Goal: Task Accomplishment & Management: Manage account settings

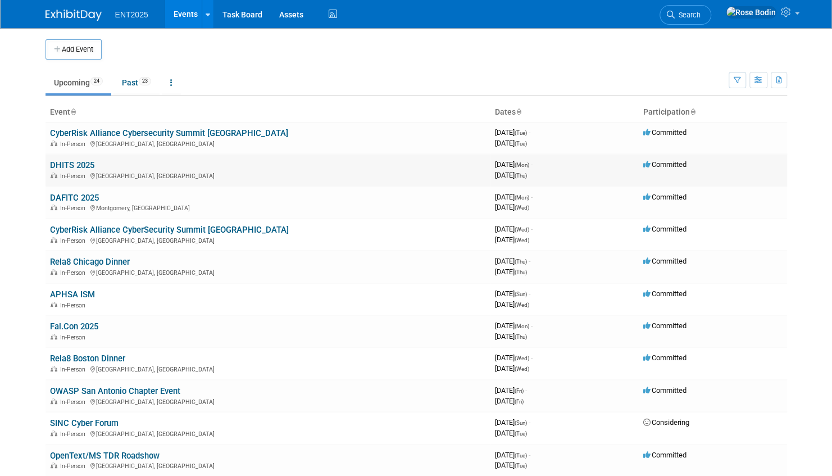
click at [83, 162] on link "DHITS 2025" at bounding box center [72, 165] width 44 height 10
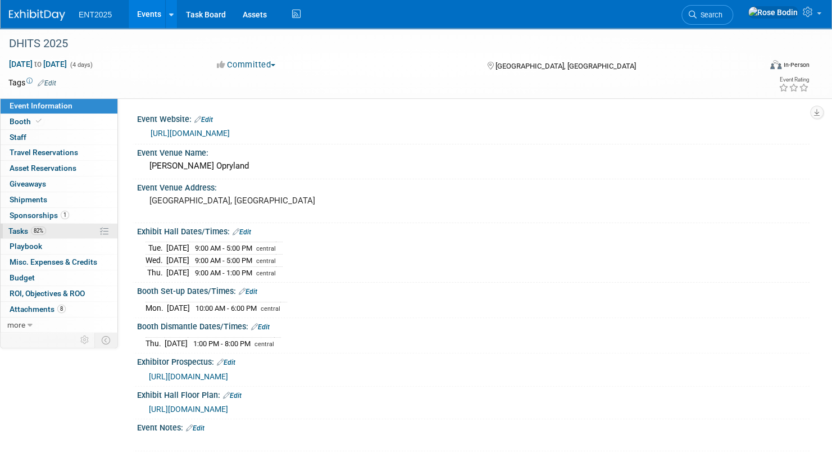
click at [78, 233] on link "82% Tasks 82%" at bounding box center [59, 231] width 117 height 15
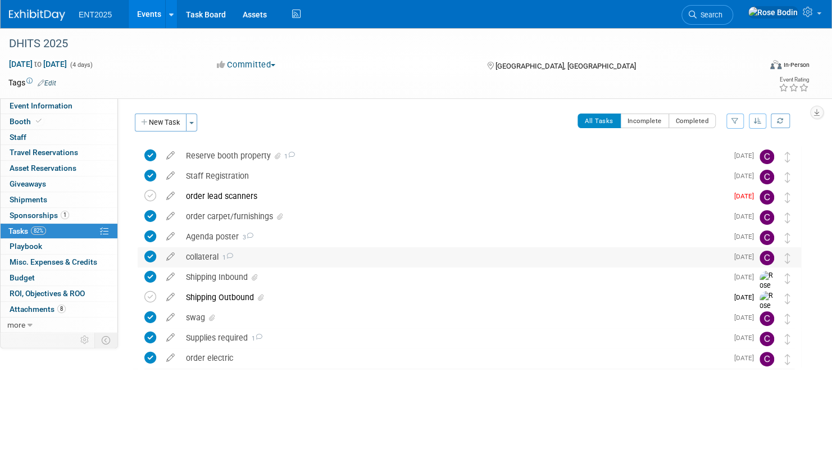
click at [301, 257] on div "collateral 1" at bounding box center [453, 256] width 547 height 19
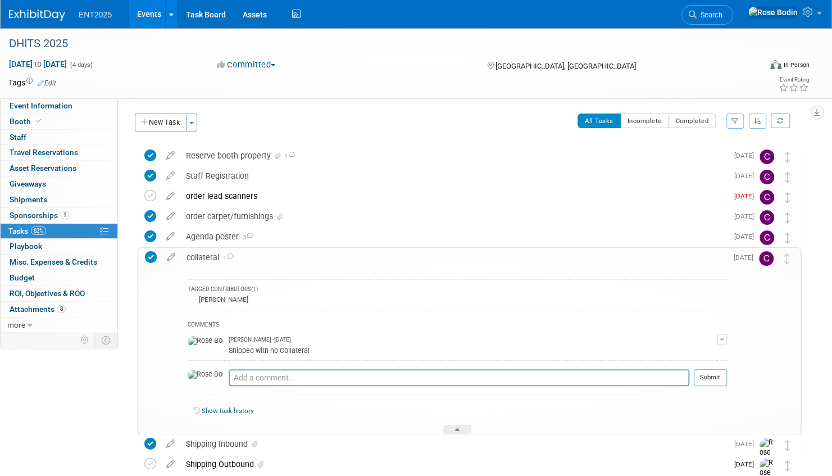
click at [301, 257] on div "collateral 1" at bounding box center [454, 257] width 546 height 19
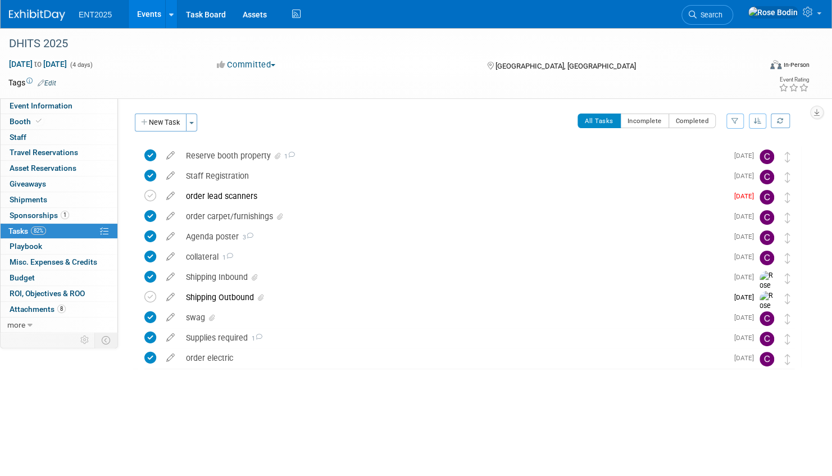
click at [156, 15] on link "Events" at bounding box center [149, 14] width 41 height 28
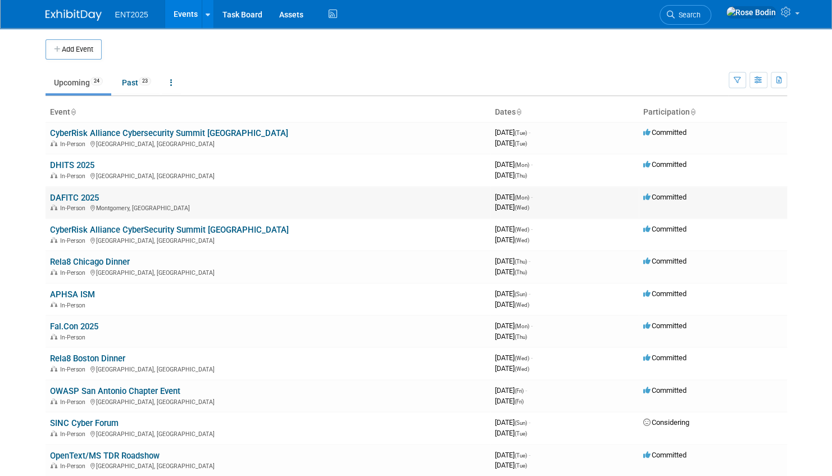
click at [86, 196] on link "DAFITC 2025" at bounding box center [74, 198] width 49 height 10
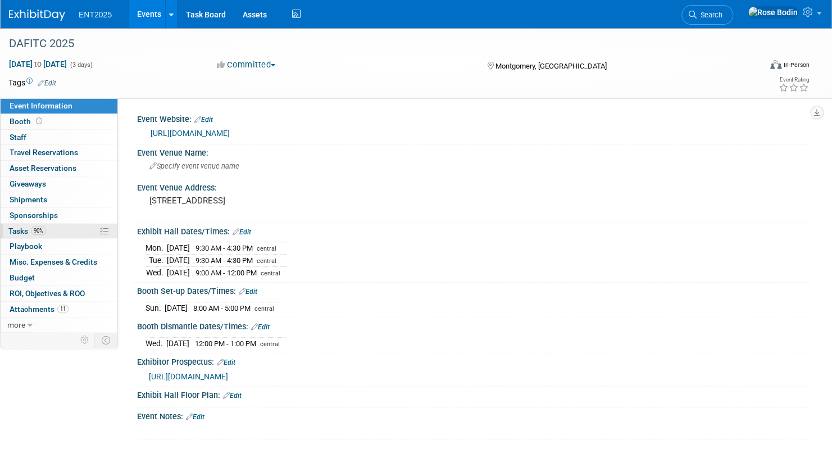
click at [74, 233] on link "90% Tasks 90%" at bounding box center [59, 231] width 117 height 15
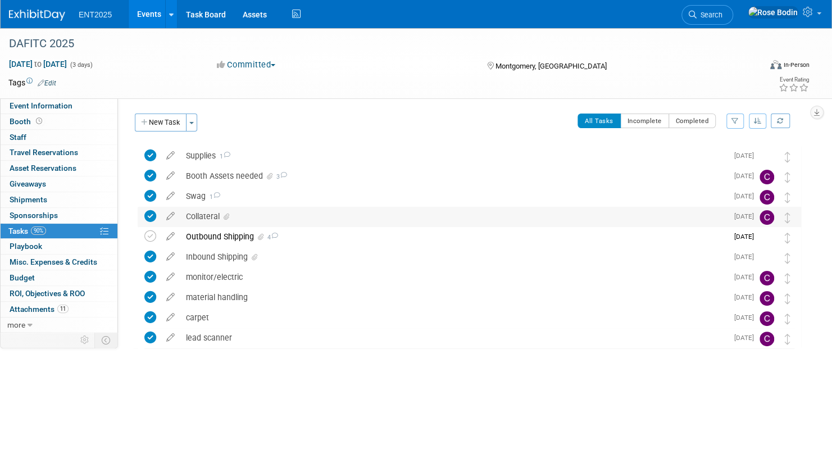
click at [292, 220] on div "Collateral" at bounding box center [453, 216] width 547 height 19
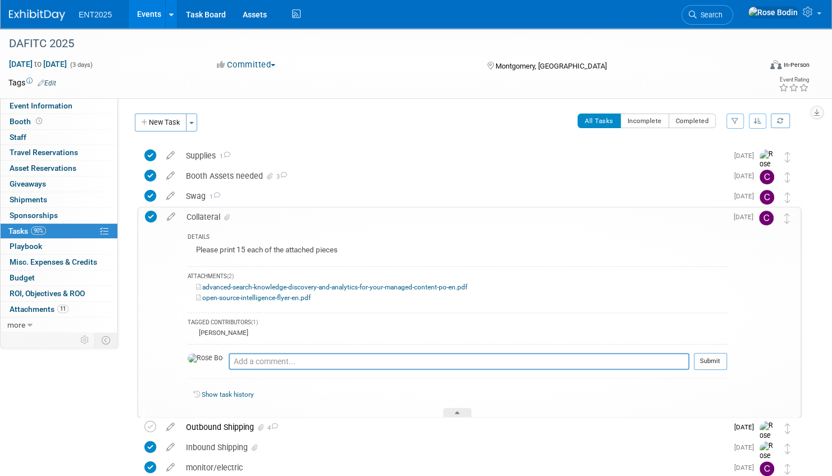
click at [157, 12] on link "Events" at bounding box center [149, 14] width 41 height 28
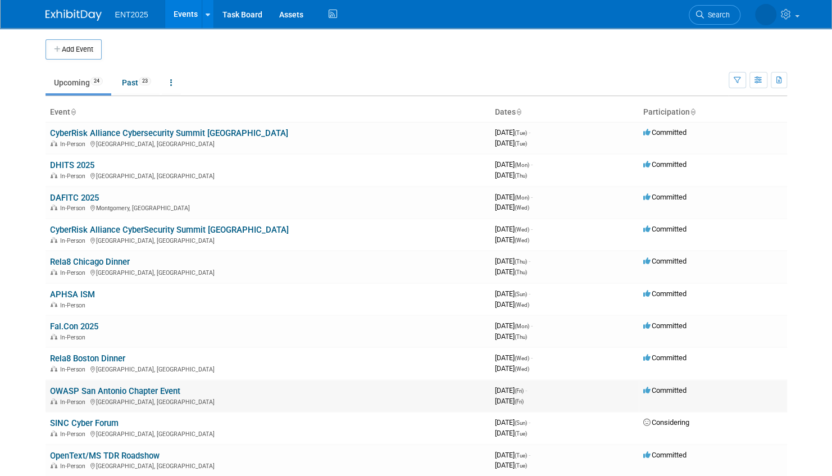
click at [114, 388] on link "OWASP San Antonio Chapter Event" at bounding box center [115, 391] width 130 height 10
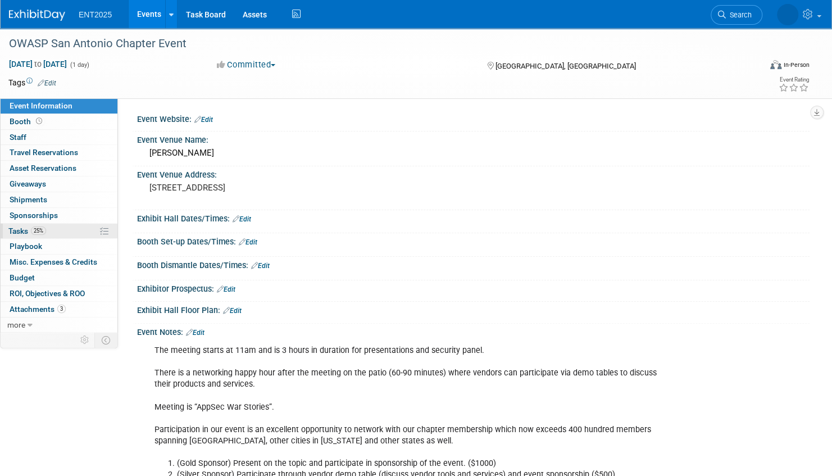
click at [71, 233] on link "25% Tasks 25%" at bounding box center [59, 231] width 117 height 15
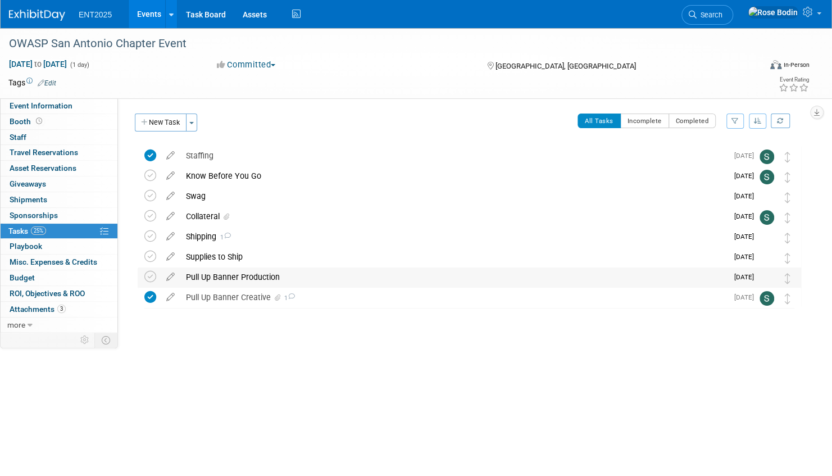
click at [306, 279] on div "Pull Up Banner Production" at bounding box center [453, 277] width 547 height 19
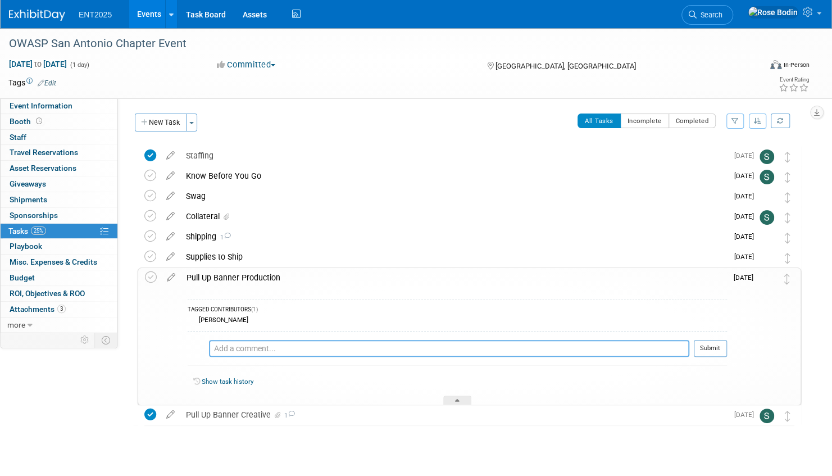
click at [261, 347] on textarea at bounding box center [449, 348] width 481 height 17
type textarea "Out for printing Fastsigns 8/15"
click at [705, 345] on button "Submit" at bounding box center [710, 348] width 33 height 17
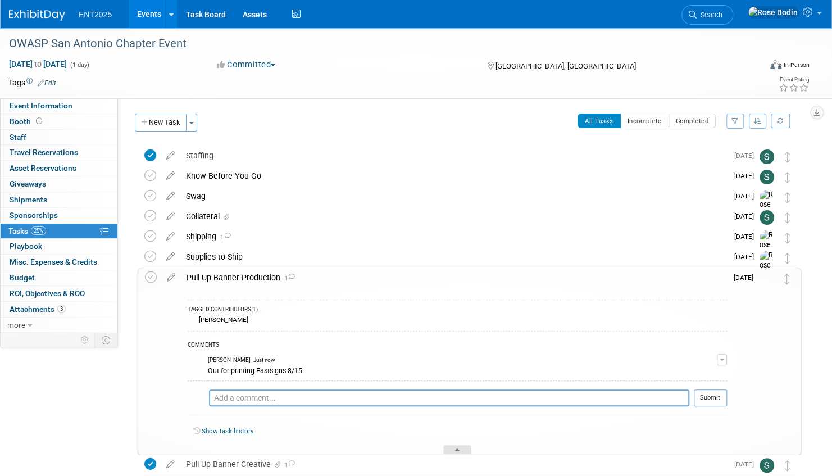
click at [458, 449] on icon at bounding box center [457, 452] width 4 height 7
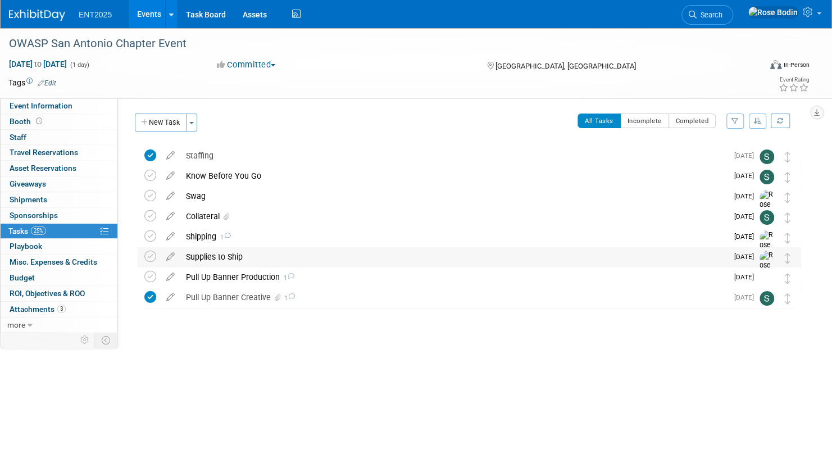
click at [390, 256] on div "Supplies to Ship" at bounding box center [453, 256] width 547 height 19
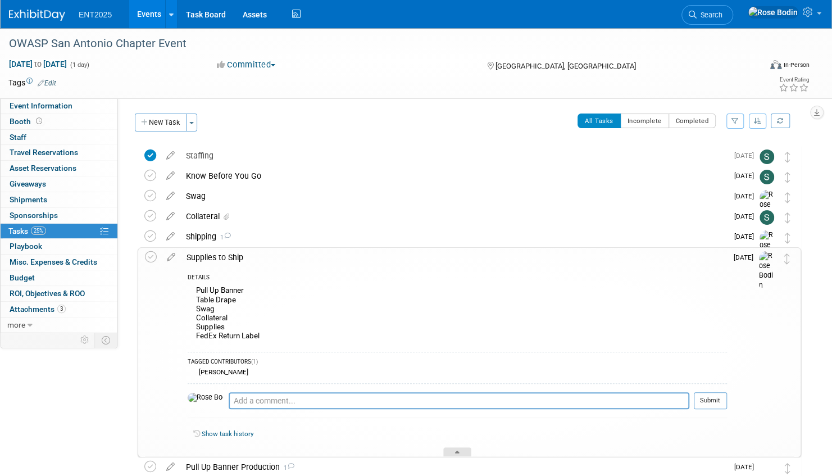
click at [456, 451] on icon at bounding box center [457, 454] width 4 height 7
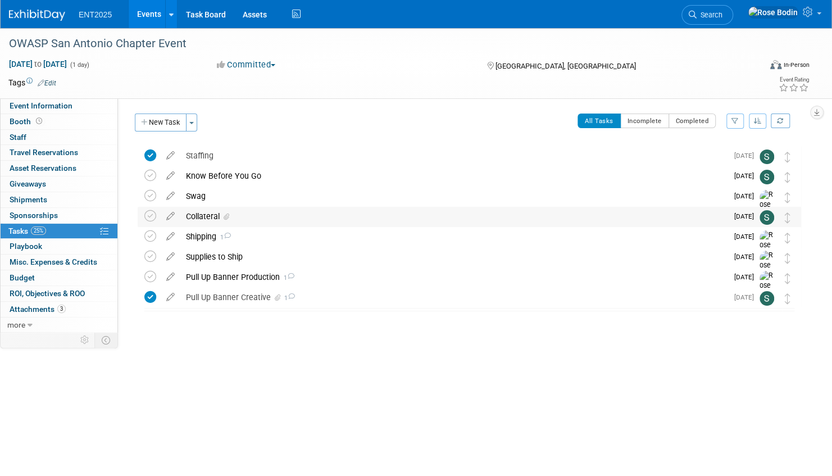
click at [350, 218] on div "Collateral" at bounding box center [453, 216] width 547 height 19
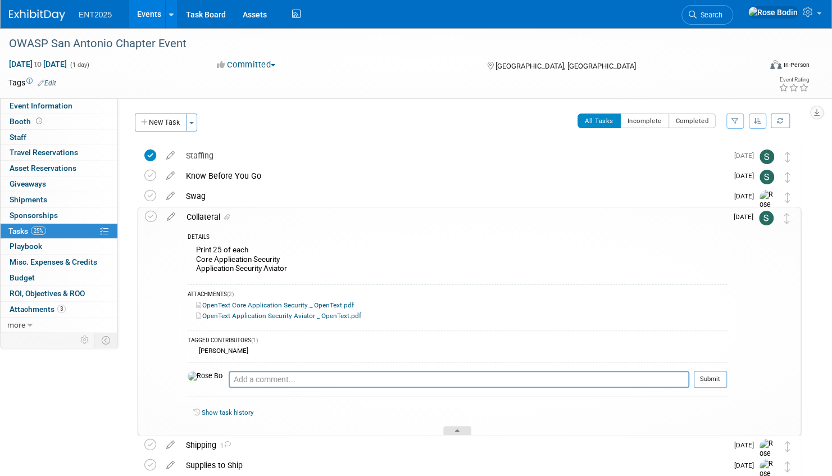
click at [460, 427] on div at bounding box center [457, 431] width 28 height 10
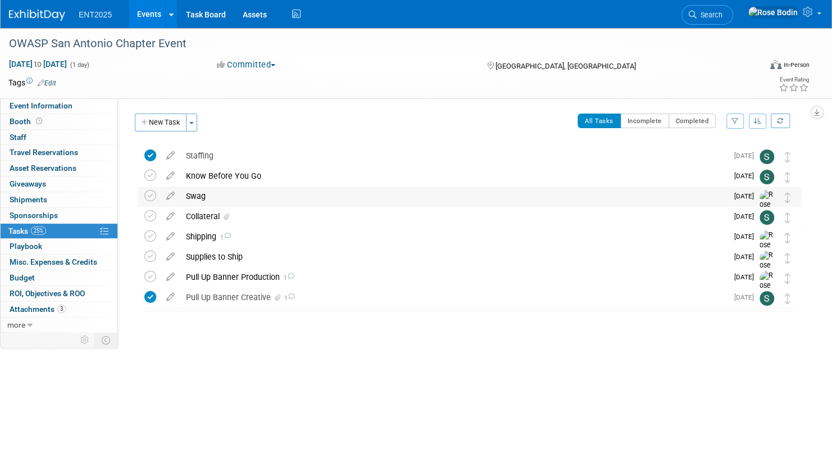
click at [361, 197] on div "Swag" at bounding box center [453, 196] width 547 height 19
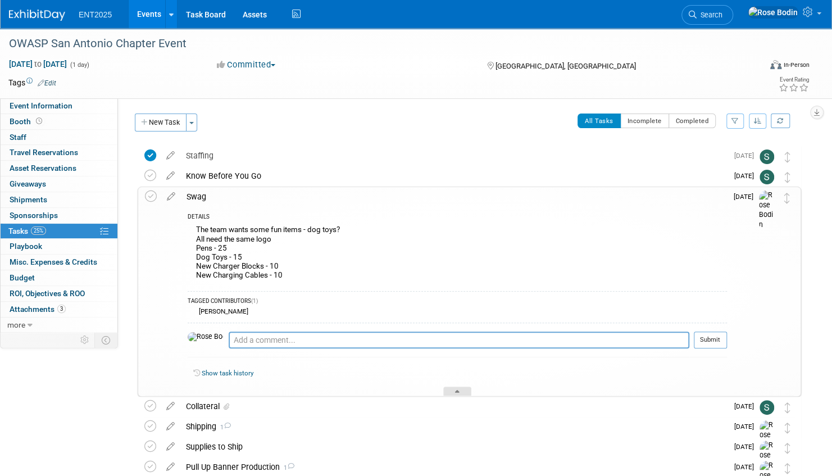
click at [458, 390] on icon at bounding box center [457, 393] width 4 height 7
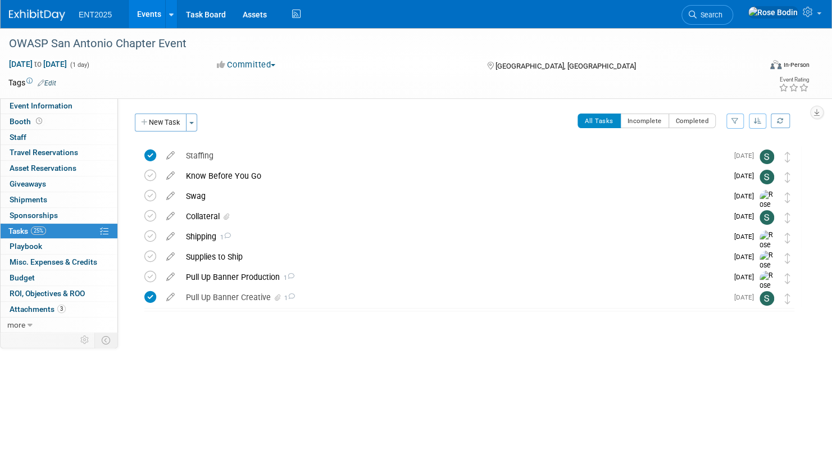
click at [143, 13] on link "Events" at bounding box center [149, 14] width 41 height 28
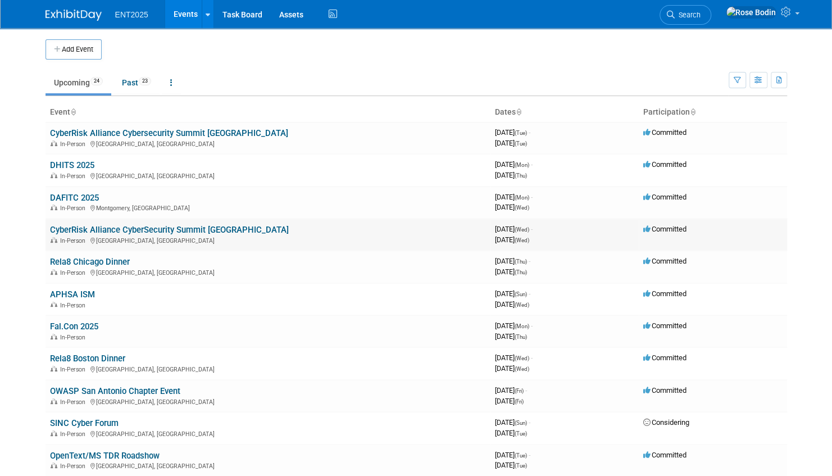
click at [192, 230] on link "CyberRisk Alliance CyberSecurity Summit [GEOGRAPHIC_DATA]" at bounding box center [169, 230] width 239 height 10
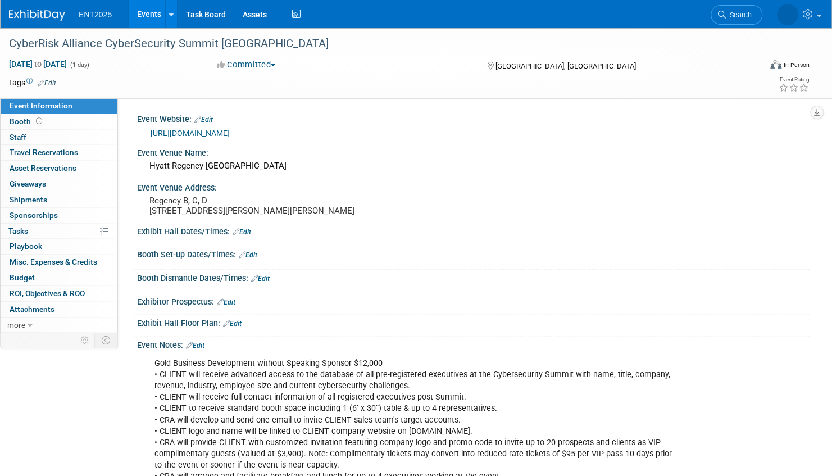
click at [244, 259] on icon at bounding box center [242, 254] width 7 height 7
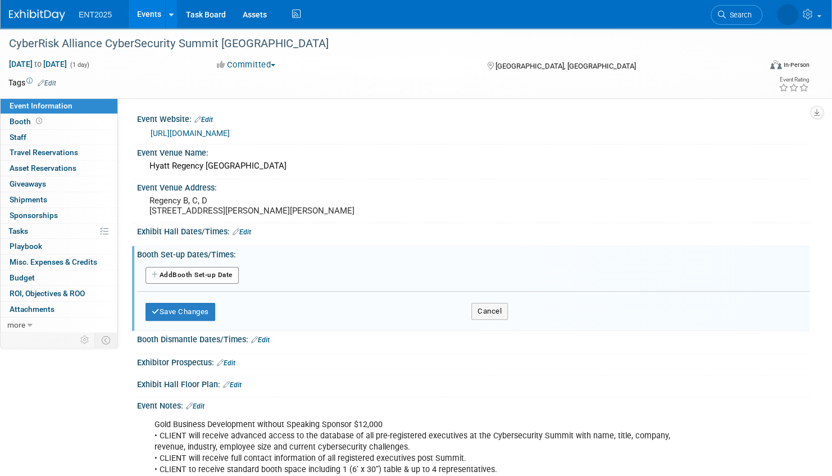
click at [223, 279] on button "Add Another Booth Set-up Date" at bounding box center [192, 275] width 93 height 17
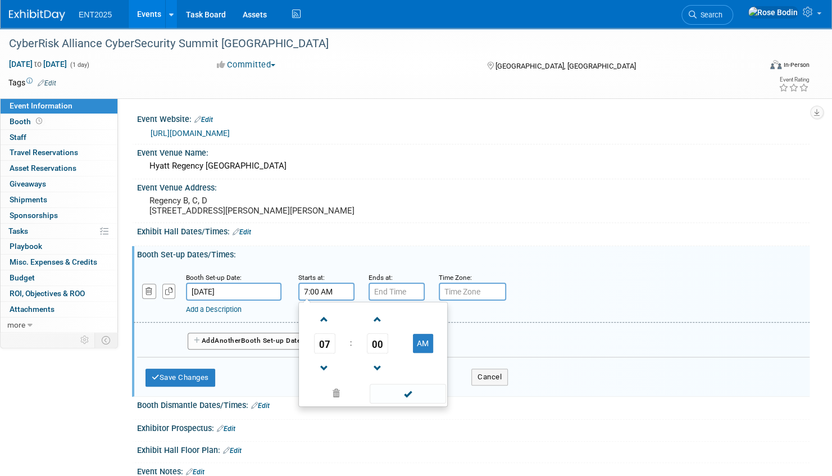
click at [328, 298] on input "7:00 AM" at bounding box center [326, 292] width 56 height 18
click at [322, 374] on span at bounding box center [325, 369] width 20 height 20
click at [383, 352] on span "00" at bounding box center [377, 343] width 21 height 20
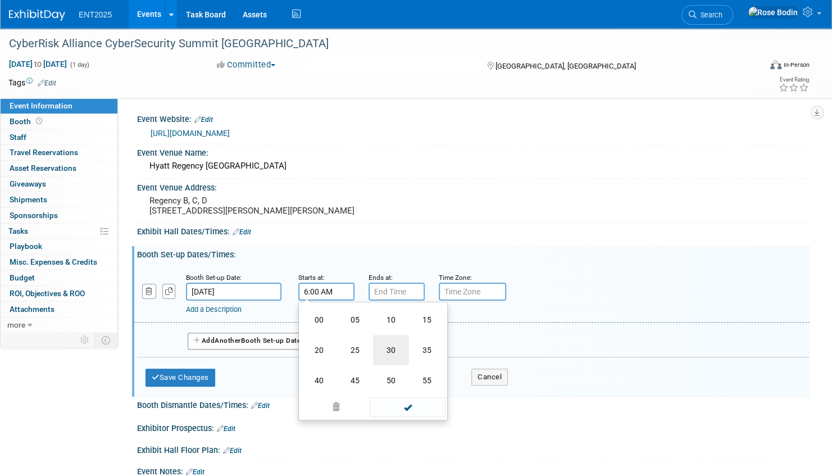
click at [389, 355] on td "30" at bounding box center [391, 350] width 36 height 30
type input "6:30 AM"
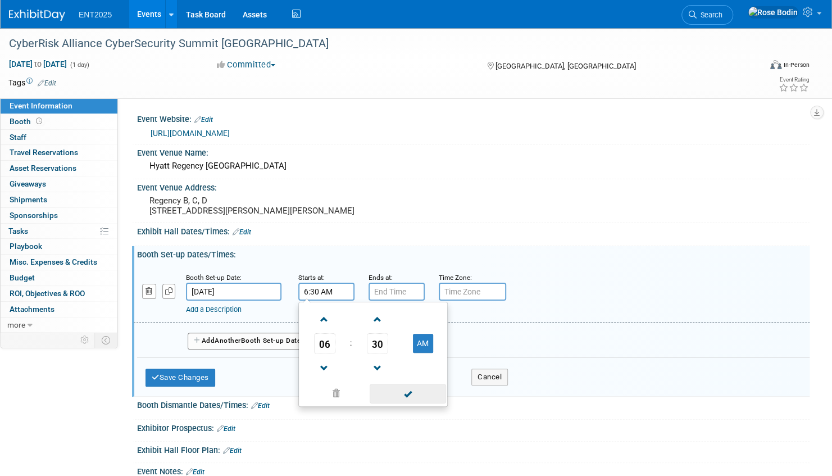
click at [409, 402] on span at bounding box center [408, 394] width 76 height 20
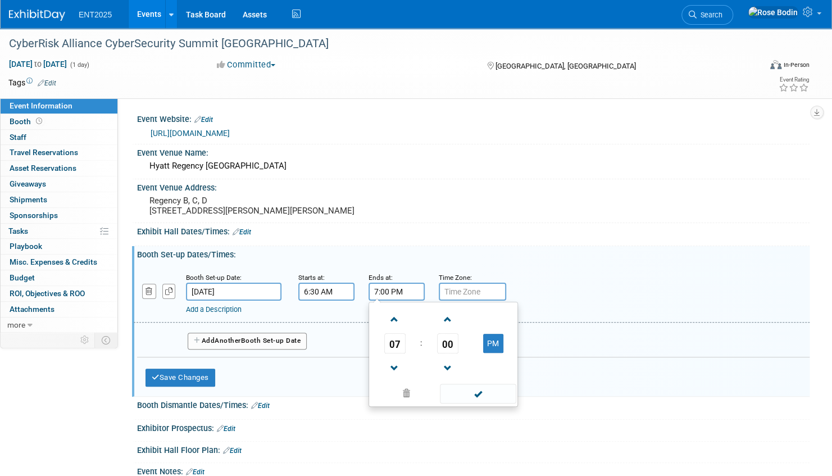
click at [395, 299] on input "7:00 PM" at bounding box center [397, 292] width 56 height 18
click at [446, 351] on span "00" at bounding box center [447, 343] width 21 height 20
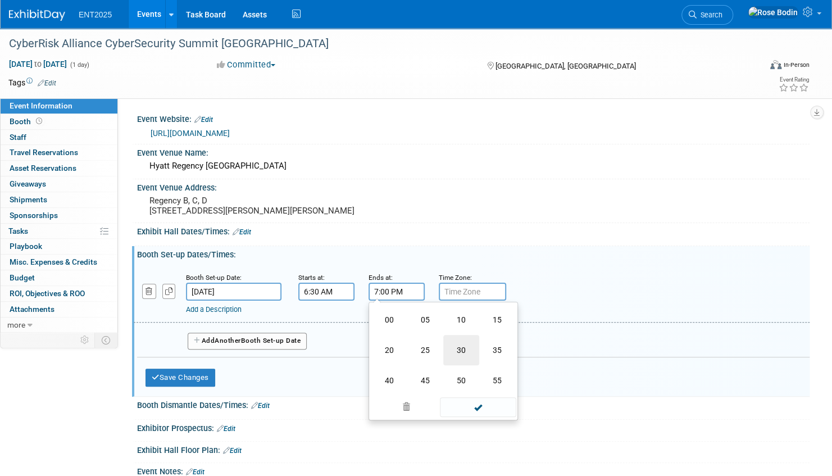
click at [464, 356] on td "30" at bounding box center [461, 350] width 36 height 30
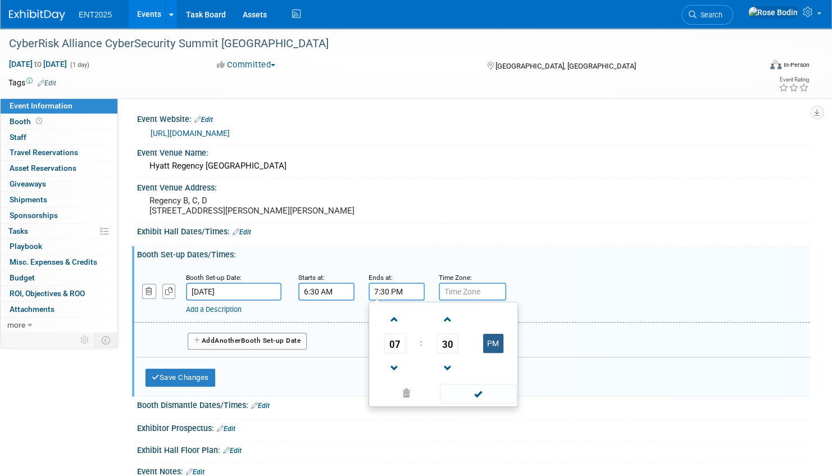
click at [497, 353] on button "PM" at bounding box center [493, 343] width 20 height 19
type input "7:30 AM"
click at [476, 400] on span at bounding box center [478, 394] width 76 height 20
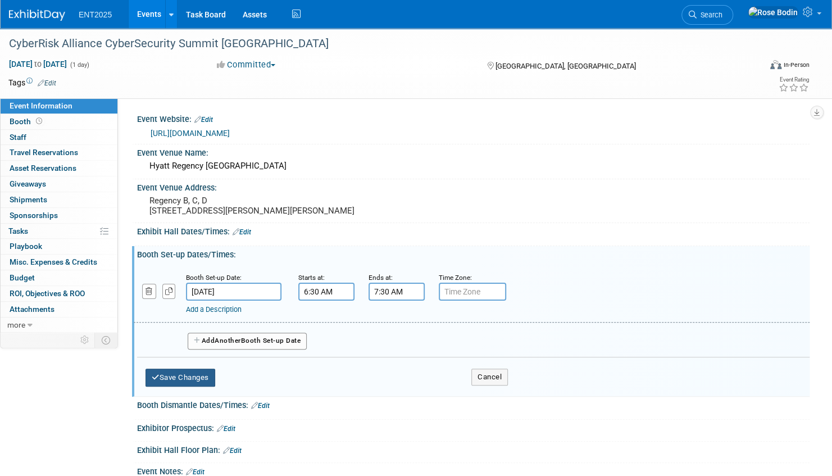
click at [175, 384] on button "Save Changes" at bounding box center [181, 378] width 70 height 18
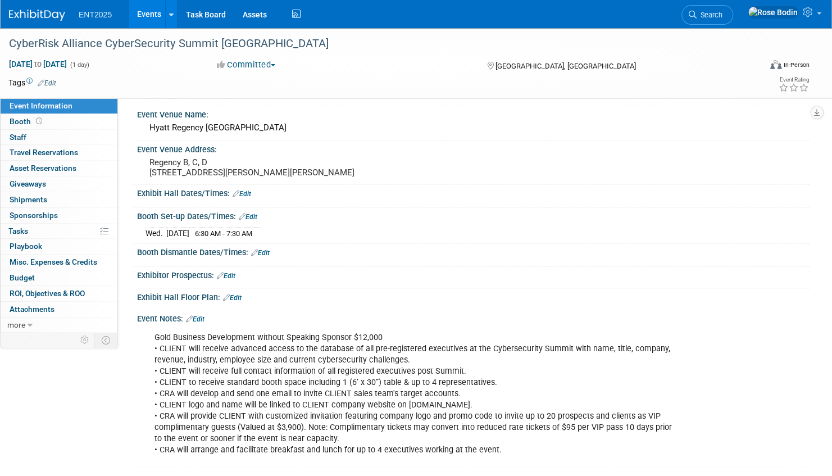
scroll to position [56, 0]
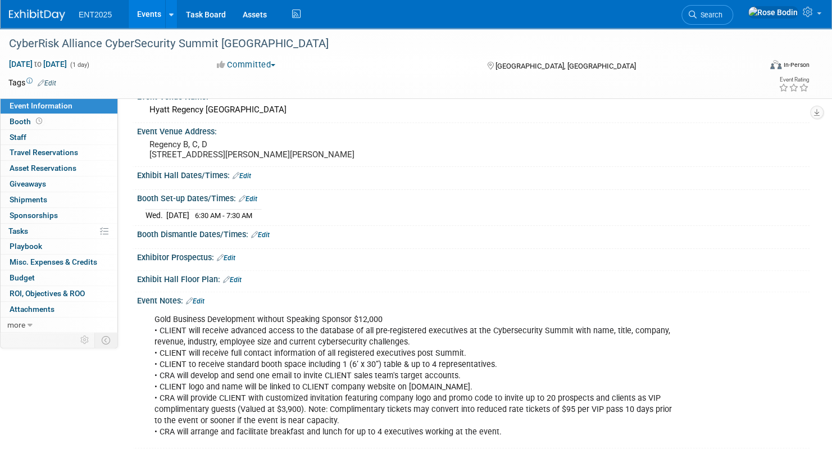
click at [222, 261] on icon at bounding box center [220, 257] width 7 height 7
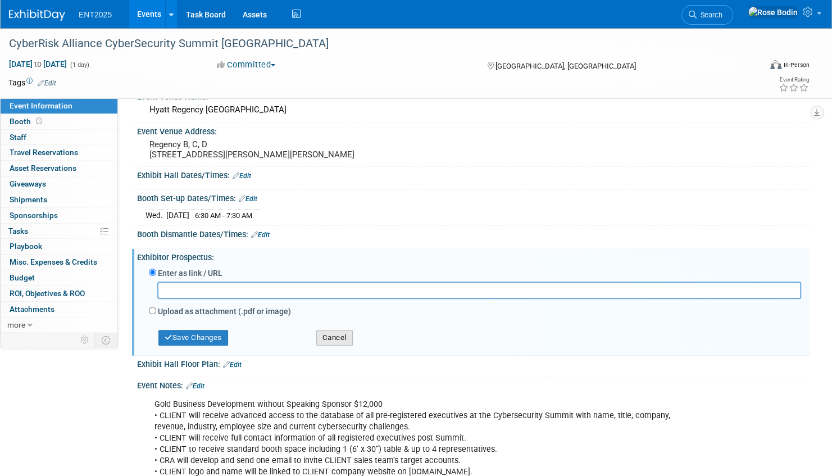
click at [334, 345] on button "Cancel" at bounding box center [334, 338] width 37 height 16
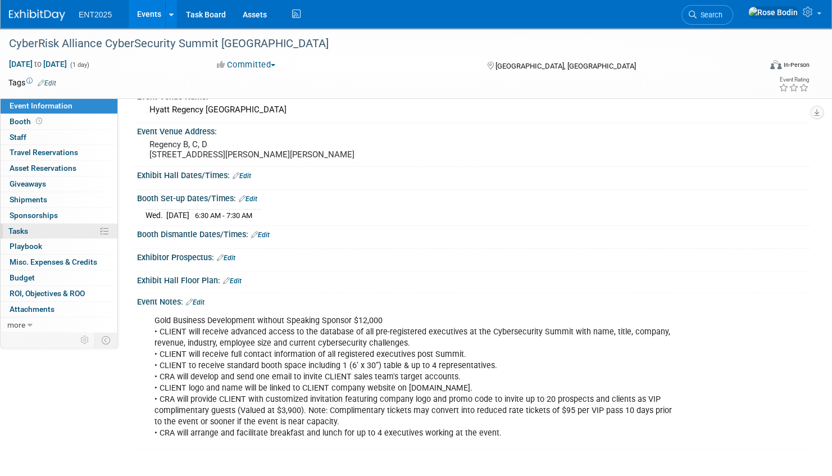
click at [76, 230] on link "0% Tasks 0%" at bounding box center [59, 231] width 117 height 15
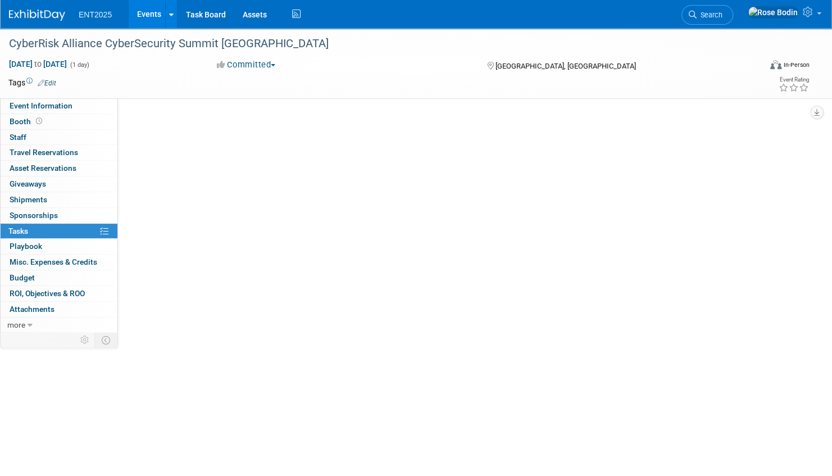
scroll to position [0, 0]
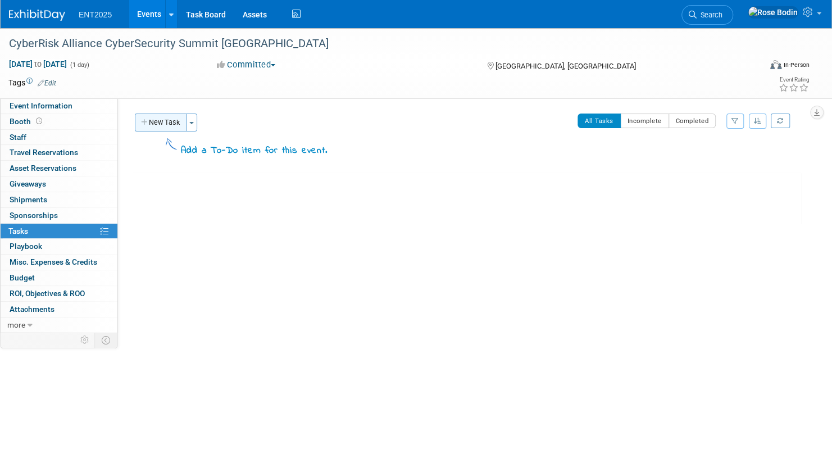
click at [164, 119] on button "New Task" at bounding box center [161, 123] width 52 height 18
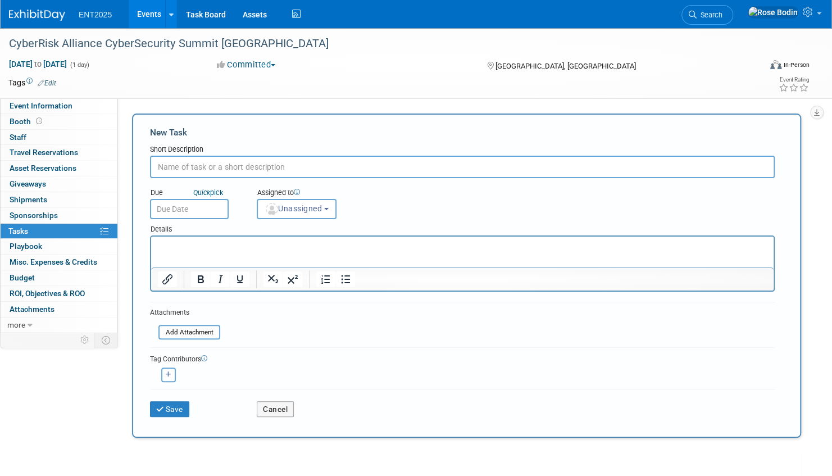
click at [191, 166] on input "text" at bounding box center [462, 167] width 625 height 22
type input "Booth Assets"
click at [175, 246] on p "Rich Text Area. Press ALT-0 for help." at bounding box center [463, 246] width 610 height 11
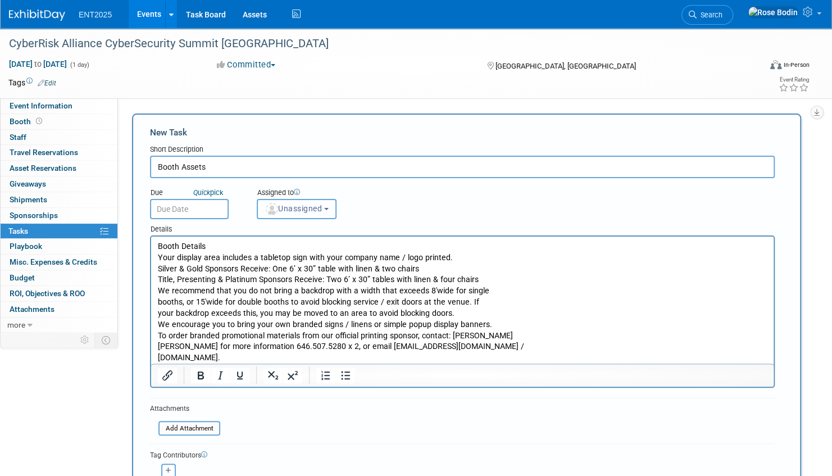
click at [292, 206] on span "Unassigned" at bounding box center [293, 208] width 57 height 9
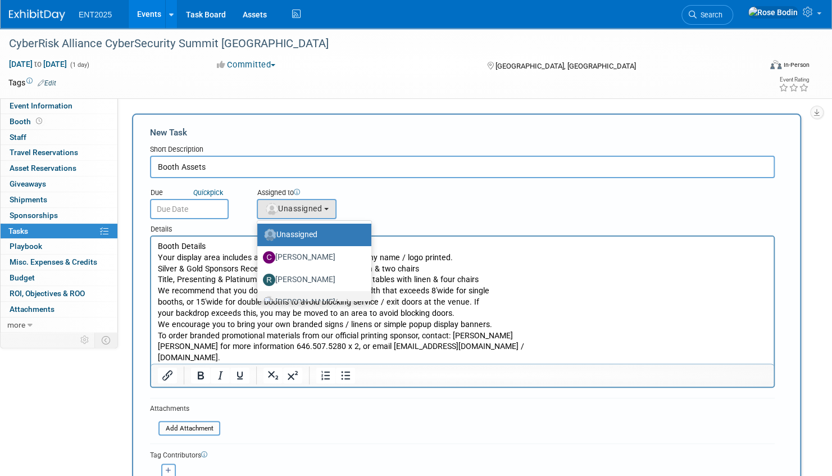
click at [300, 295] on label "Rose Bodin (me)" at bounding box center [311, 302] width 97 height 18
click at [259, 297] on input "Rose Bodin (me)" at bounding box center [255, 300] width 7 height 7
select select "fd414d53-3d64-4b99-a4d4-d4a7ab262892"
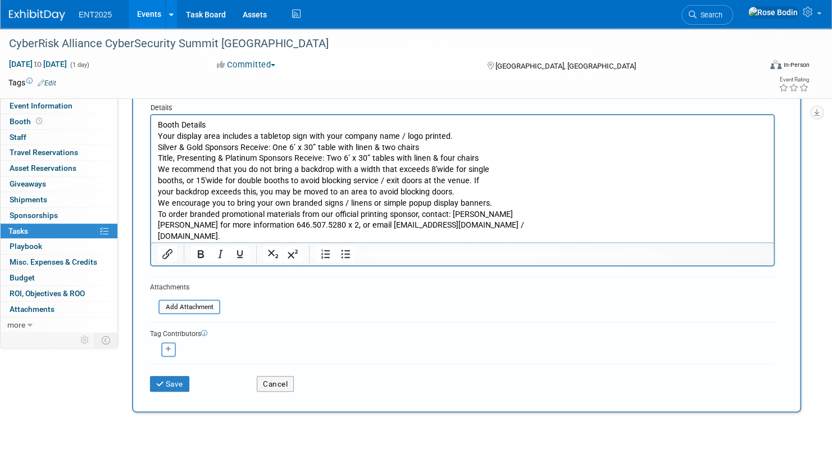
scroll to position [169, 0]
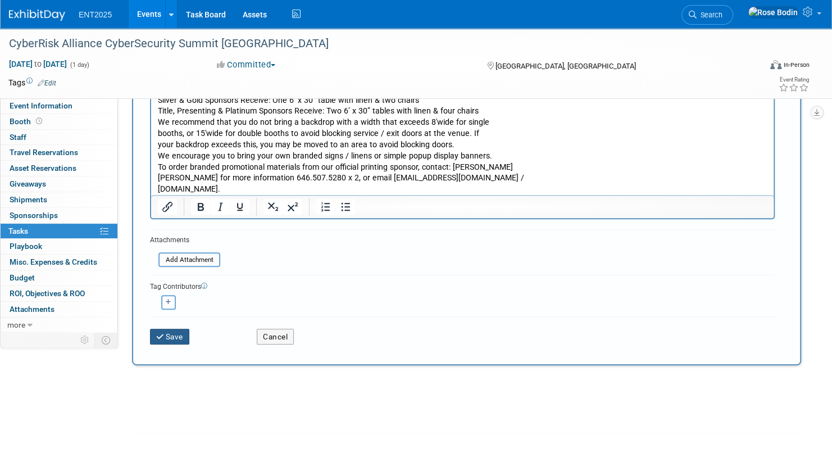
click at [173, 334] on button "Save" at bounding box center [169, 337] width 39 height 16
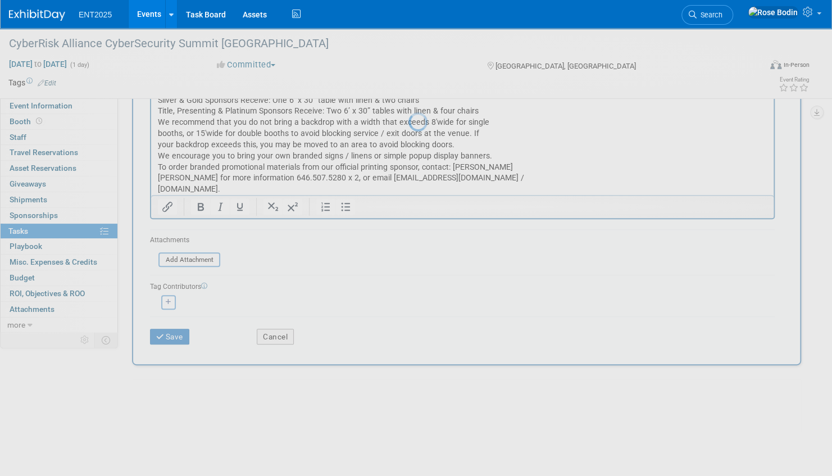
scroll to position [0, 0]
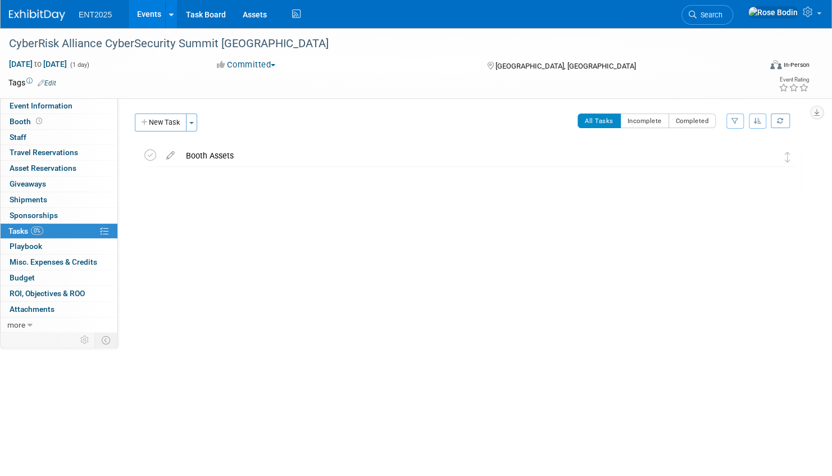
click at [148, 12] on link "Events" at bounding box center [149, 14] width 41 height 28
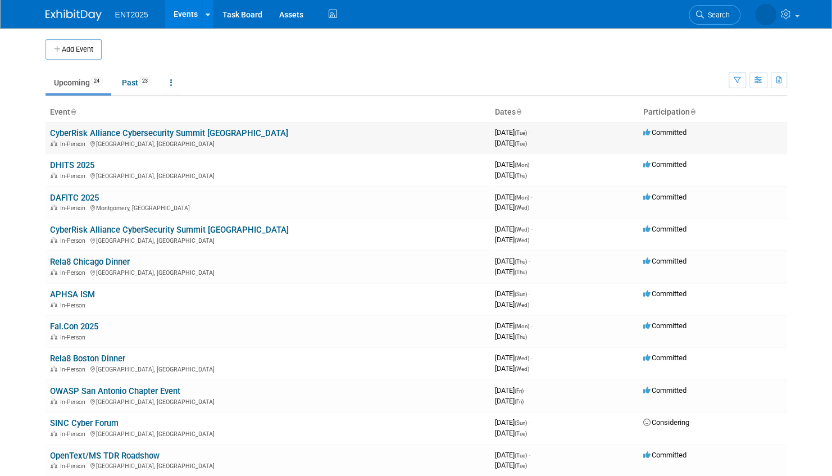
click at [155, 132] on link "CyberRisk Alliance Cybersecurity Summit [GEOGRAPHIC_DATA]" at bounding box center [169, 133] width 238 height 10
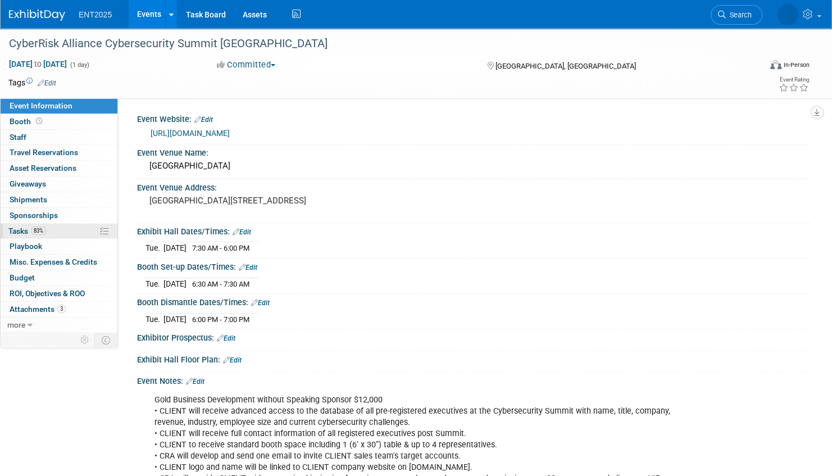
click at [64, 230] on link "83% Tasks 83%" at bounding box center [59, 231] width 117 height 15
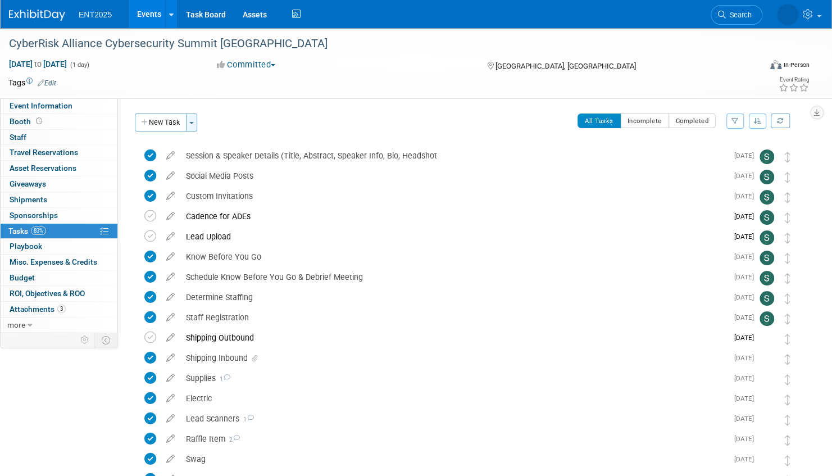
click at [194, 123] on span "button" at bounding box center [191, 123] width 4 height 2
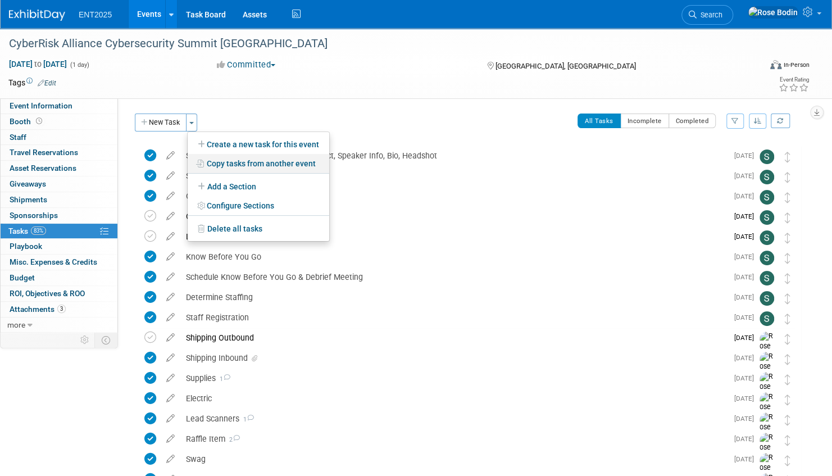
click at [228, 163] on link "Copy tasks from another event" at bounding box center [259, 163] width 142 height 19
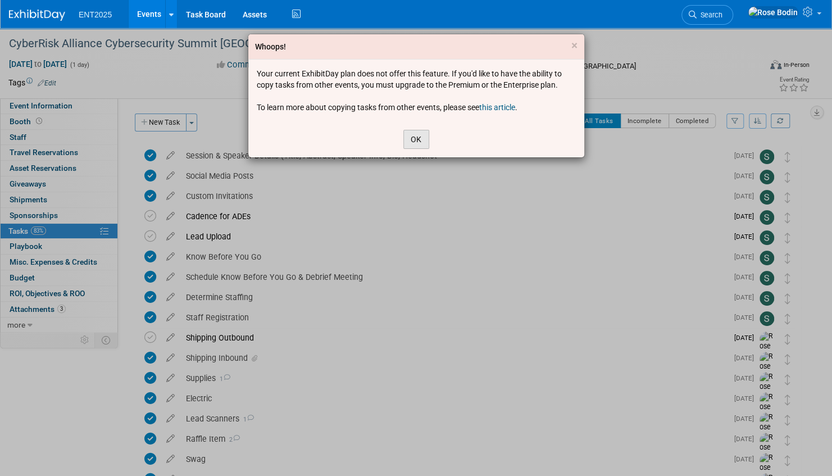
click at [424, 137] on button "OK" at bounding box center [417, 139] width 26 height 19
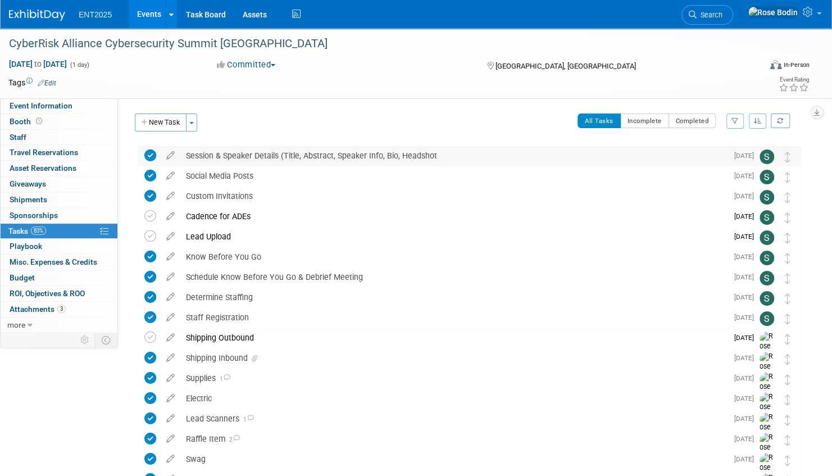
click at [251, 155] on div "Session & Speaker Details (Title, Abstract, Speaker Info, Bio, Headshot" at bounding box center [453, 155] width 547 height 19
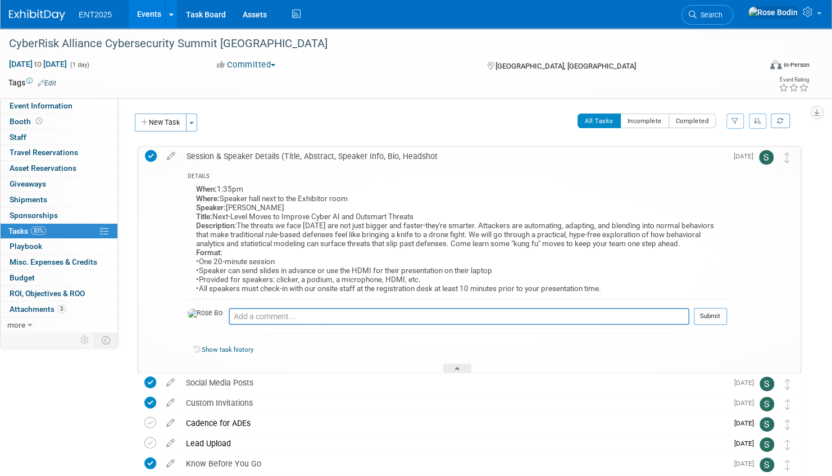
click at [250, 166] on div "DETAILS When: 1:35pm Where: Speaker hall next to the Exhibitor room Speaker: Ni…" at bounding box center [454, 269] width 546 height 207
drag, startPoint x: 449, startPoint y: 153, endPoint x: 188, endPoint y: 154, distance: 261.4
click at [188, 154] on div "Session & Speaker Details (Title, Abstract, Speaker Info, Bio, Headshot" at bounding box center [454, 156] width 546 height 19
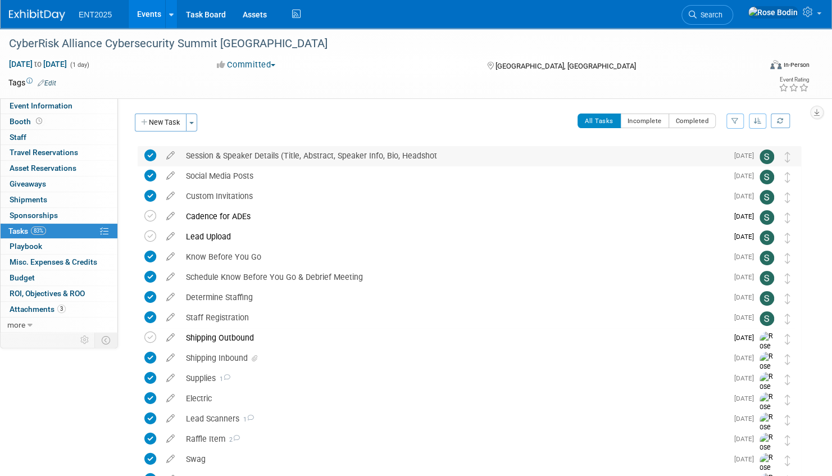
copy div "Session & Speaker Details (Title, Abstract, Speaker Info, Bio, Headshot"
click at [153, 11] on link "Events" at bounding box center [149, 14] width 41 height 28
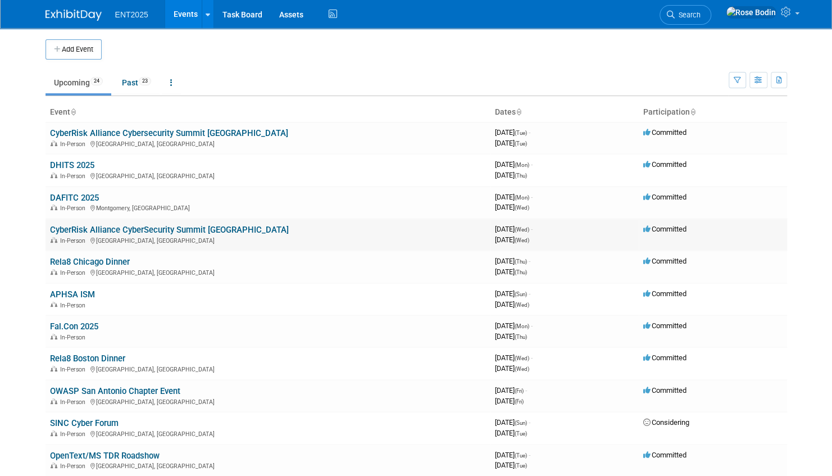
click at [137, 228] on link "CyberRisk Alliance CyberSecurity Summit [GEOGRAPHIC_DATA]" at bounding box center [169, 230] width 239 height 10
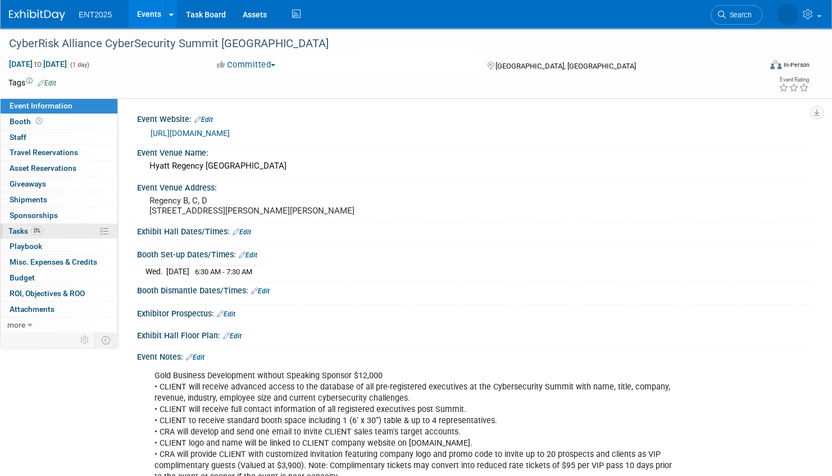
click at [67, 229] on link "0% Tasks 0%" at bounding box center [59, 231] width 117 height 15
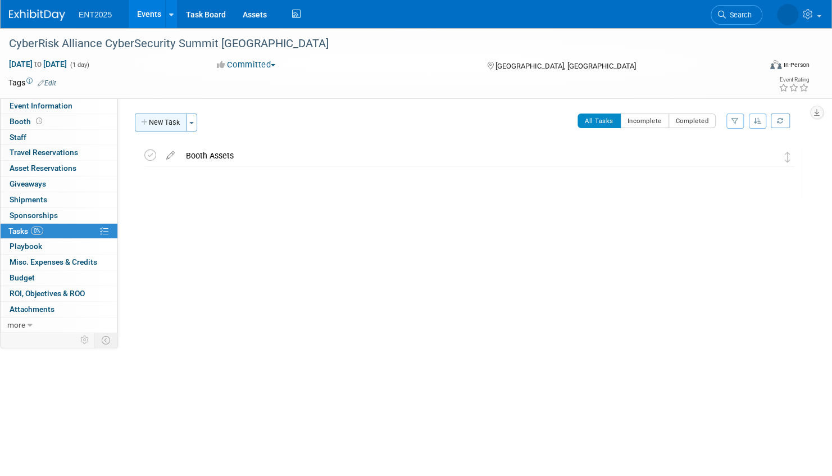
click at [163, 121] on button "New Task" at bounding box center [161, 123] width 52 height 18
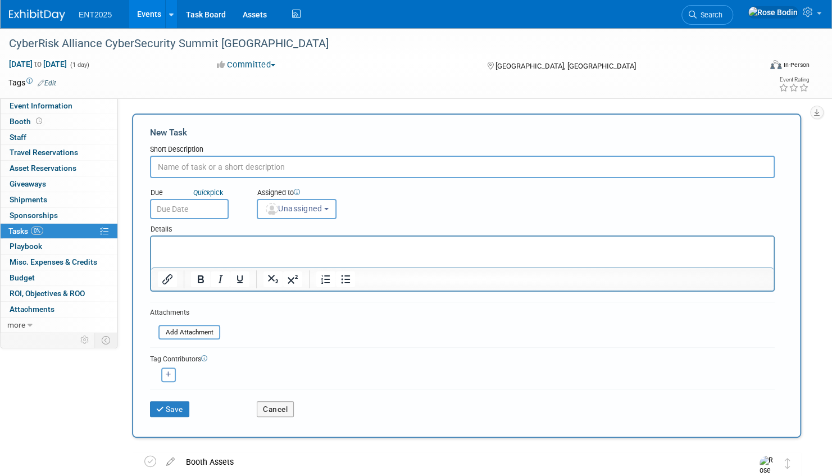
paste input "Session & Speaker Details (Title, Abstract, Speaker Info, Bio, Headshot"
type input "Session & Speaker Details (Title, Abstract, Speaker Info, Bio, Headshot"
click at [174, 408] on button "Save" at bounding box center [169, 409] width 39 height 16
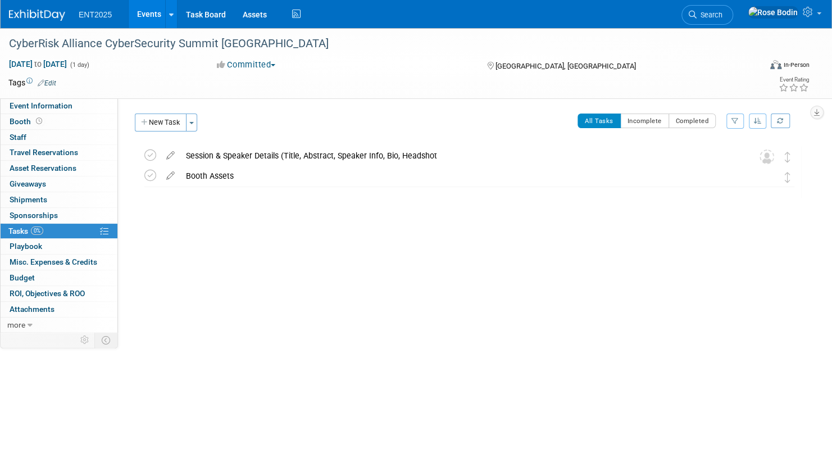
click at [152, 11] on link "Events" at bounding box center [149, 14] width 41 height 28
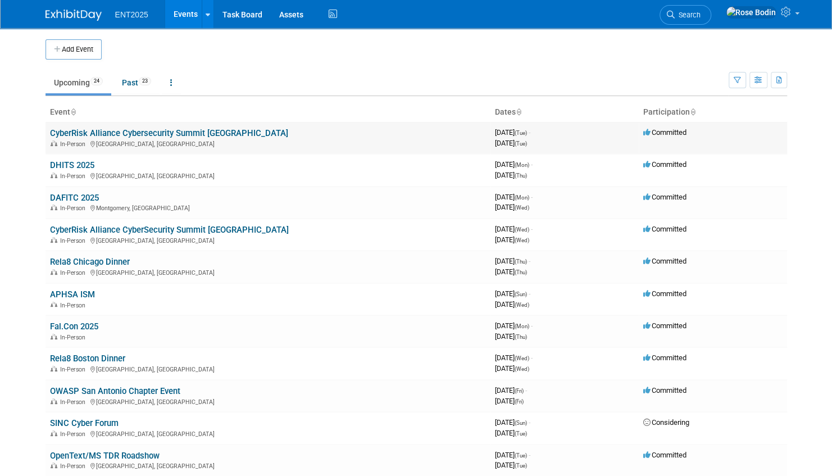
click at [182, 132] on link "CyberRisk Alliance Cybersecurity Summit [GEOGRAPHIC_DATA]" at bounding box center [169, 133] width 238 height 10
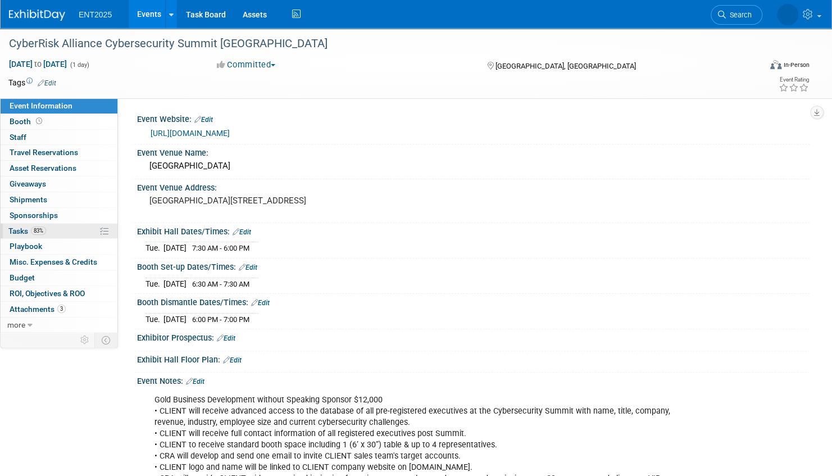
click at [59, 229] on link "83% Tasks 83%" at bounding box center [59, 231] width 117 height 15
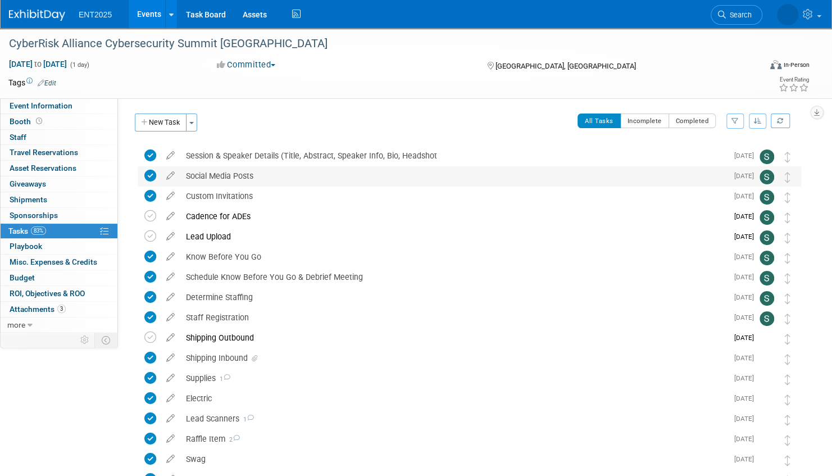
click at [278, 175] on div "Social Media Posts" at bounding box center [453, 175] width 547 height 19
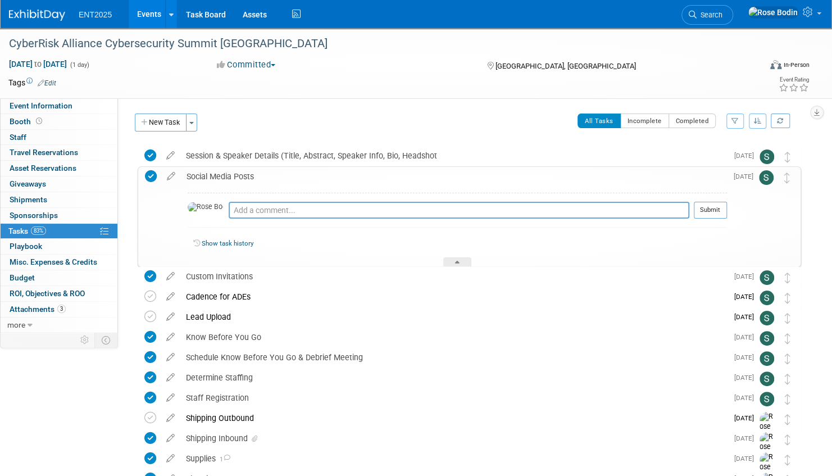
click at [278, 175] on div "Social Media Posts" at bounding box center [454, 176] width 546 height 19
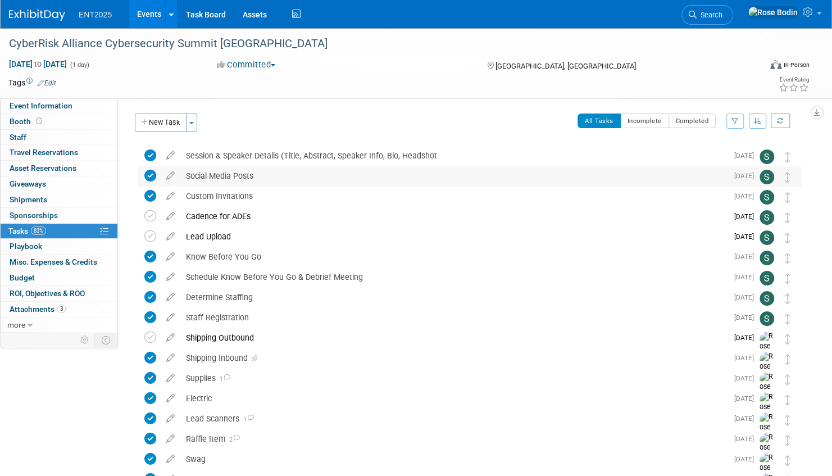
click at [256, 175] on div "Social Media Posts" at bounding box center [453, 175] width 547 height 19
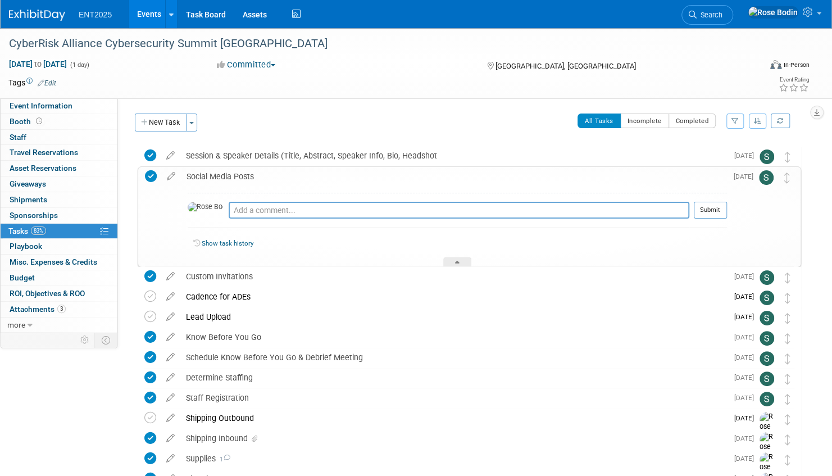
drag, startPoint x: 270, startPoint y: 173, endPoint x: 187, endPoint y: 175, distance: 83.2
click at [187, 175] on div "Social Media Posts" at bounding box center [454, 176] width 546 height 19
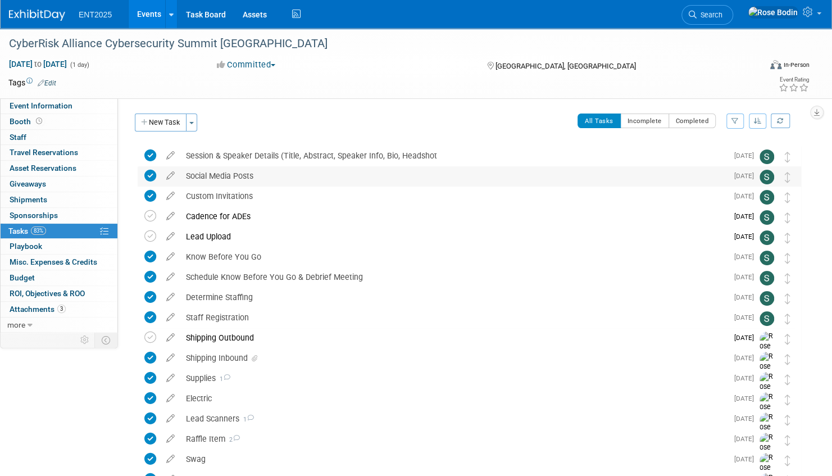
copy div "Social Media Posts"
click at [142, 12] on link "Events" at bounding box center [149, 14] width 41 height 28
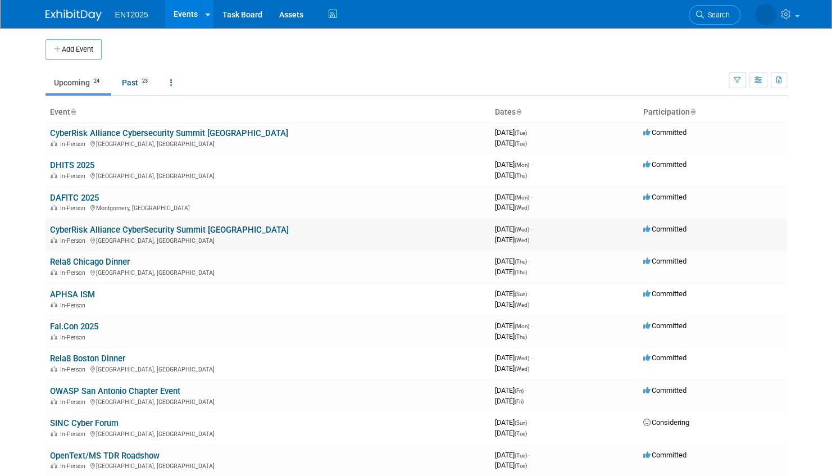
click at [161, 229] on link "CyberRisk Alliance CyberSecurity Summit [GEOGRAPHIC_DATA]" at bounding box center [169, 230] width 239 height 10
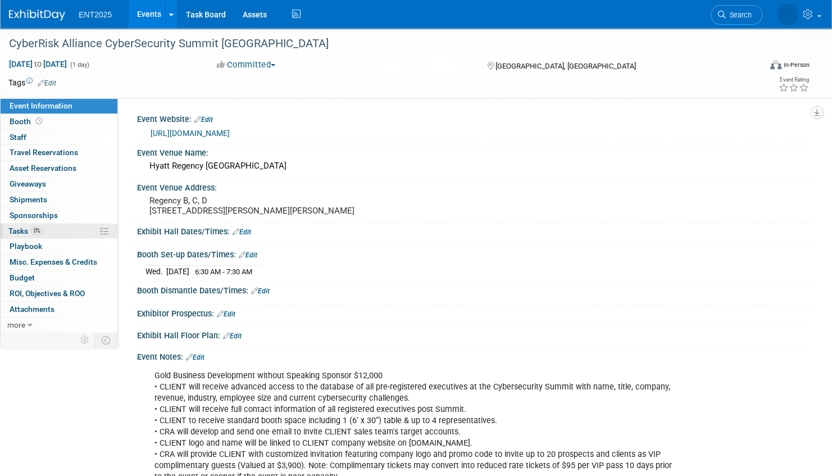
click at [71, 230] on link "0% Tasks 0%" at bounding box center [59, 231] width 117 height 15
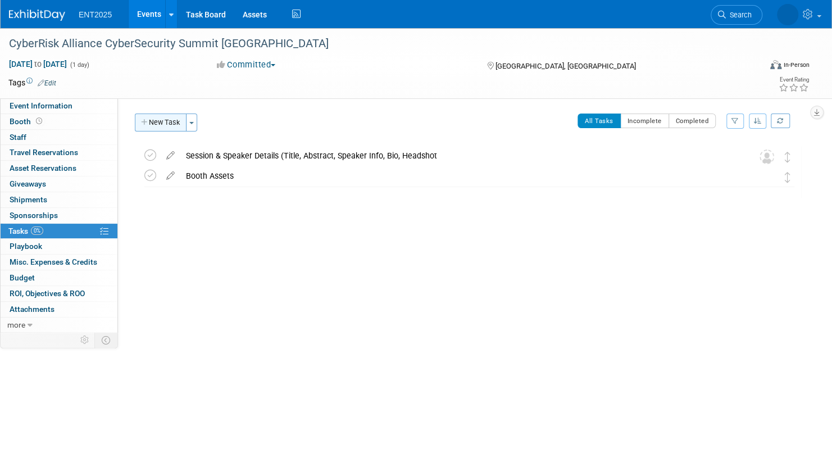
click at [169, 123] on button "New Task" at bounding box center [161, 123] width 52 height 18
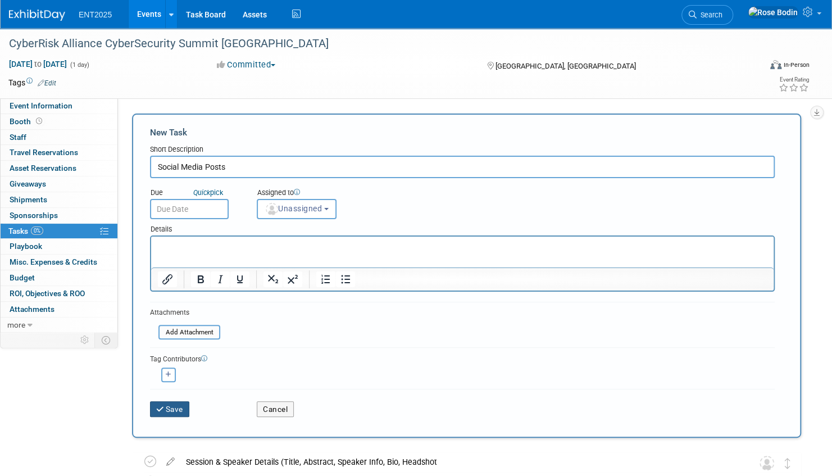
type input "Social Media Posts"
click at [161, 406] on icon "submit" at bounding box center [161, 410] width 10 height 8
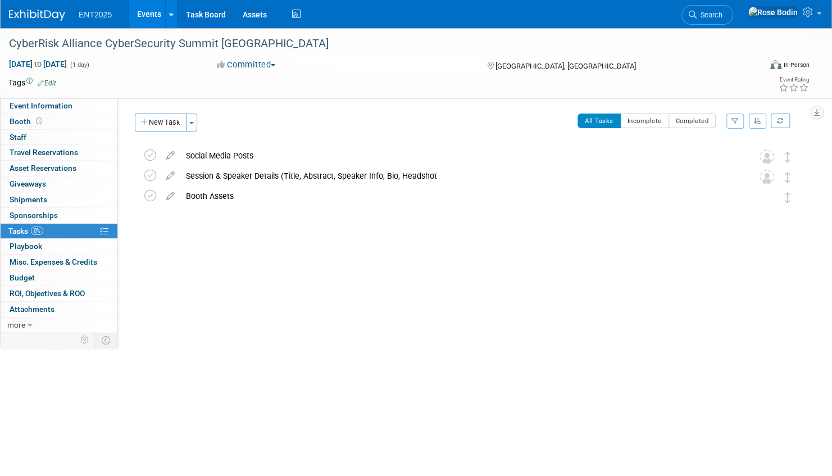
click at [153, 17] on link "Events" at bounding box center [149, 14] width 41 height 28
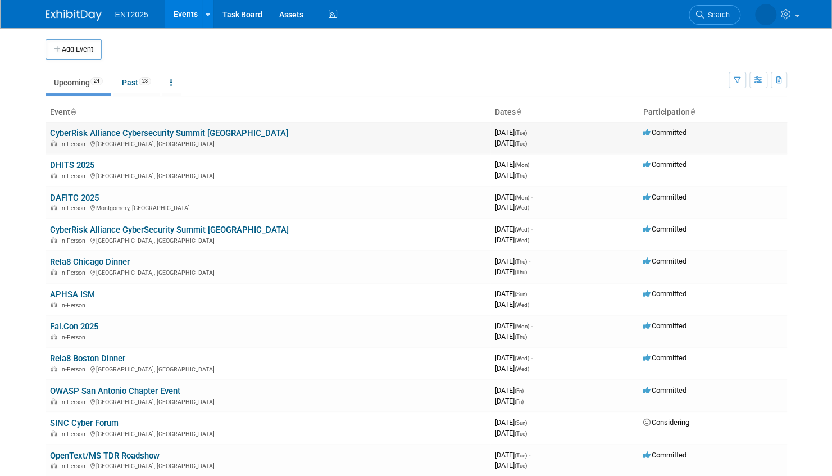
click at [139, 131] on link "CyberRisk Alliance Cybersecurity Summit [GEOGRAPHIC_DATA]" at bounding box center [169, 133] width 238 height 10
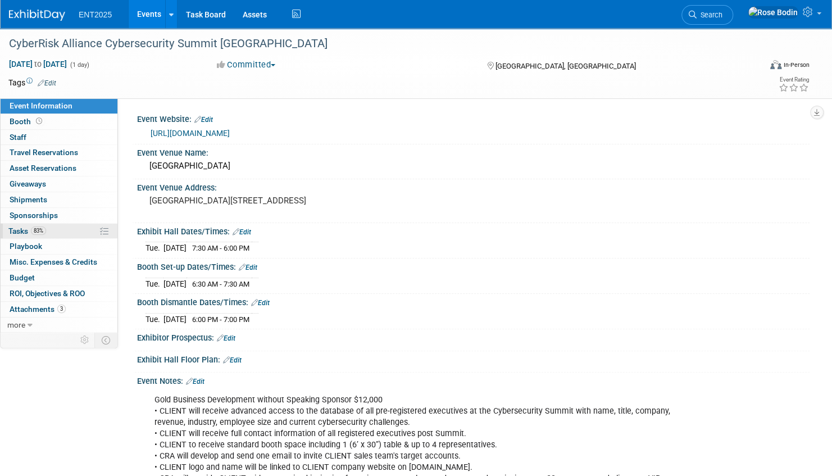
click at [70, 230] on link "83% Tasks 83%" at bounding box center [59, 231] width 117 height 15
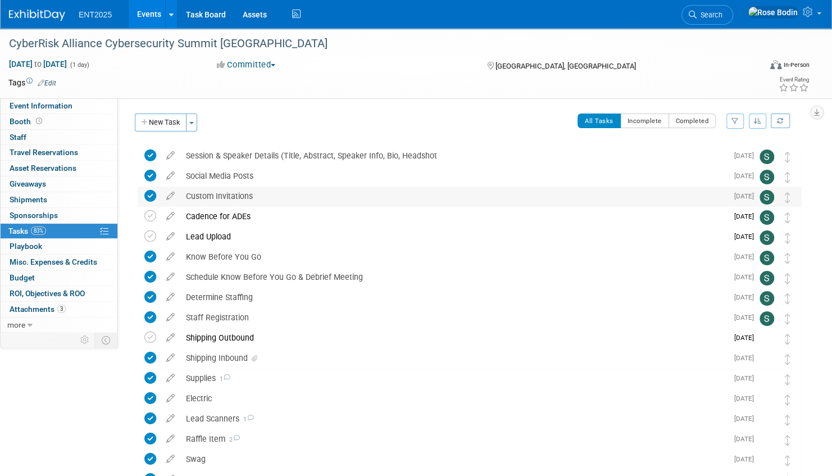
drag, startPoint x: 268, startPoint y: 193, endPoint x: 211, endPoint y: 194, distance: 56.8
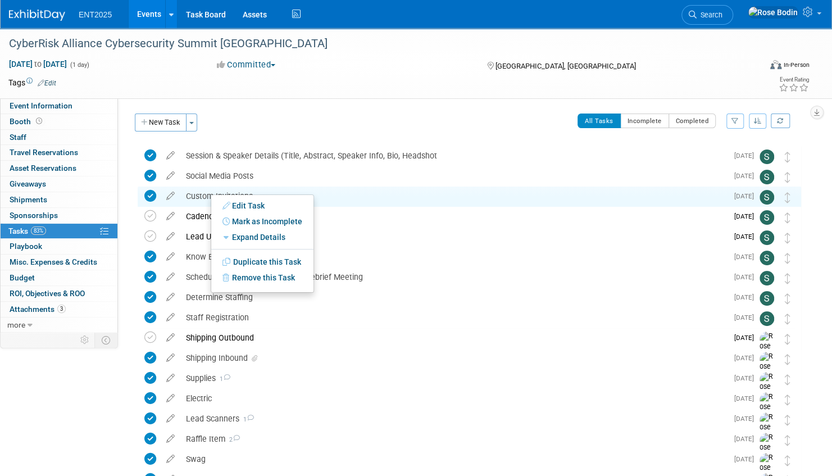
click at [211, 194] on ul "Edit Task Mark as Complete Mark as Incomplete Expand Details Hide Details Save …" at bounding box center [262, 243] width 103 height 98
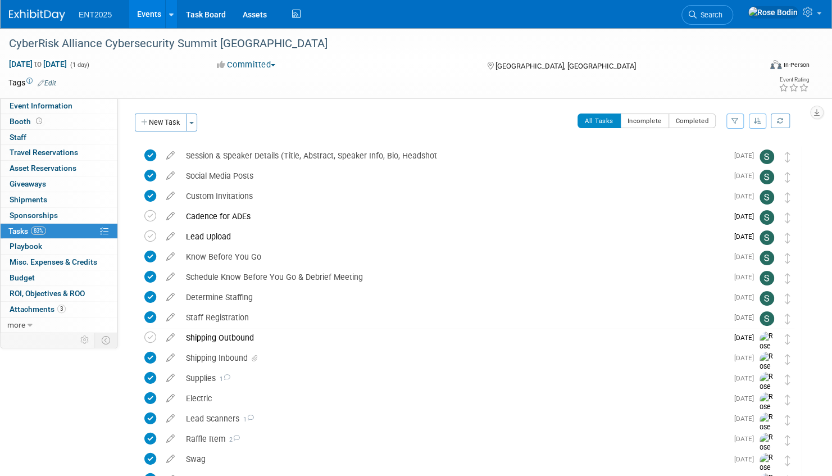
click at [211, 194] on div "Custom Invitations" at bounding box center [453, 196] width 547 height 19
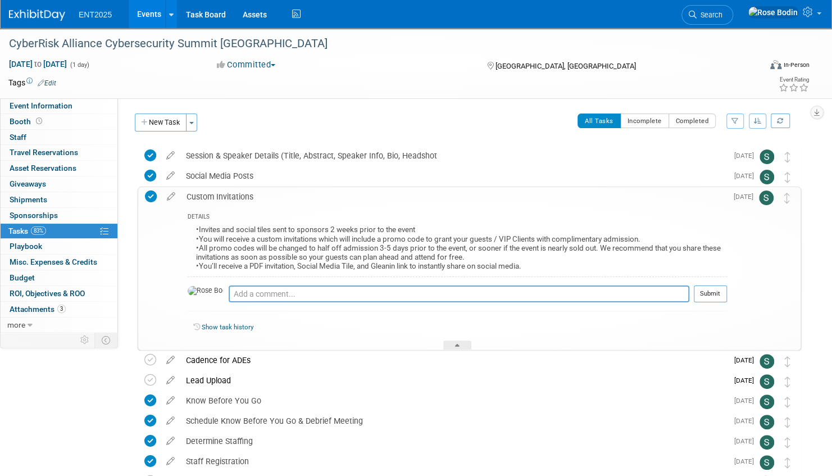
drag, startPoint x: 257, startPoint y: 194, endPoint x: 185, endPoint y: 196, distance: 72.5
click at [185, 196] on div "Custom Invitations" at bounding box center [454, 196] width 546 height 19
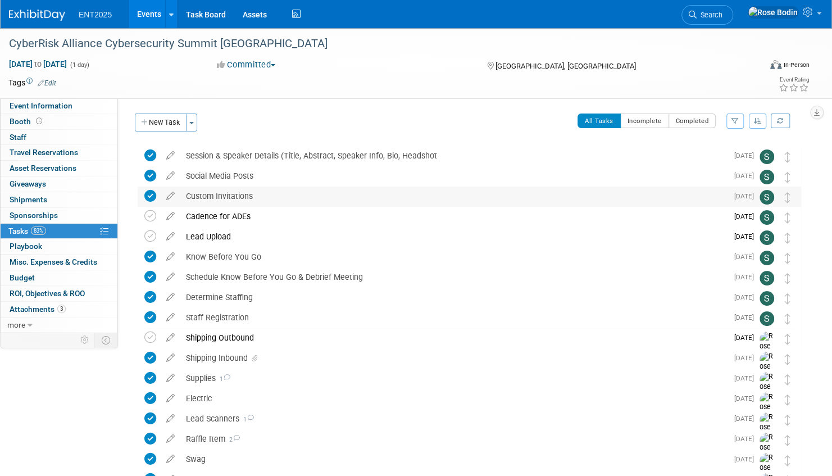
copy div "Custom Invitations"
click at [161, 15] on link "Events" at bounding box center [149, 14] width 41 height 28
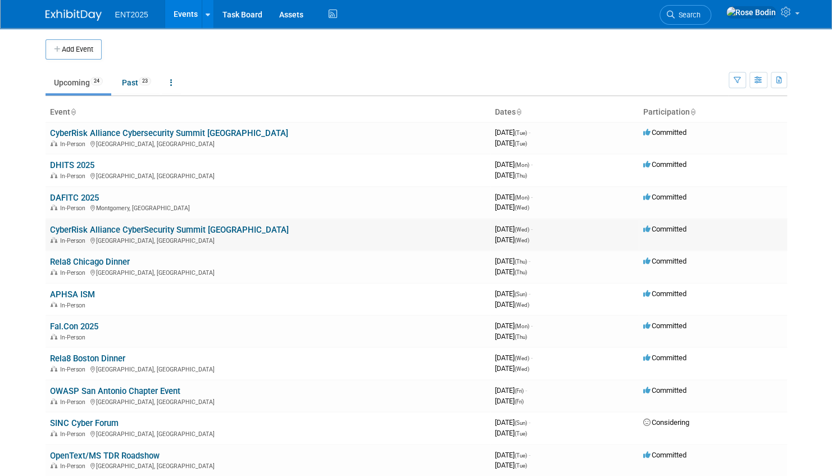
click at [187, 229] on link "CyberRisk Alliance CyberSecurity Summit [GEOGRAPHIC_DATA]" at bounding box center [169, 230] width 239 height 10
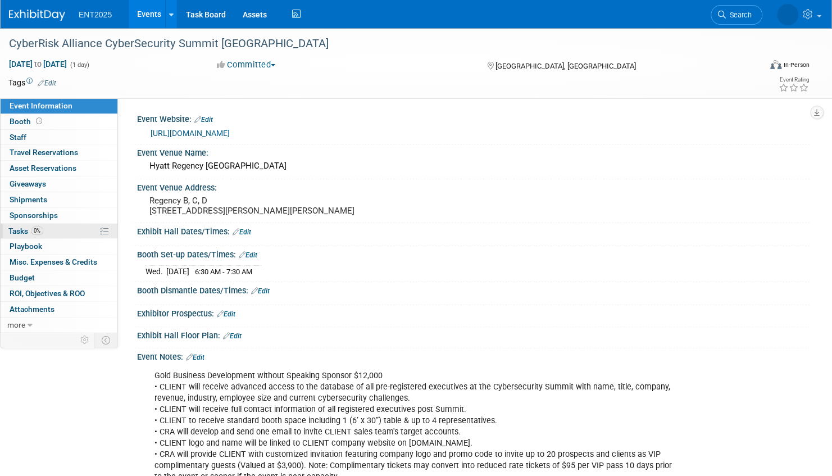
click at [70, 232] on link "0% Tasks 0%" at bounding box center [59, 231] width 117 height 15
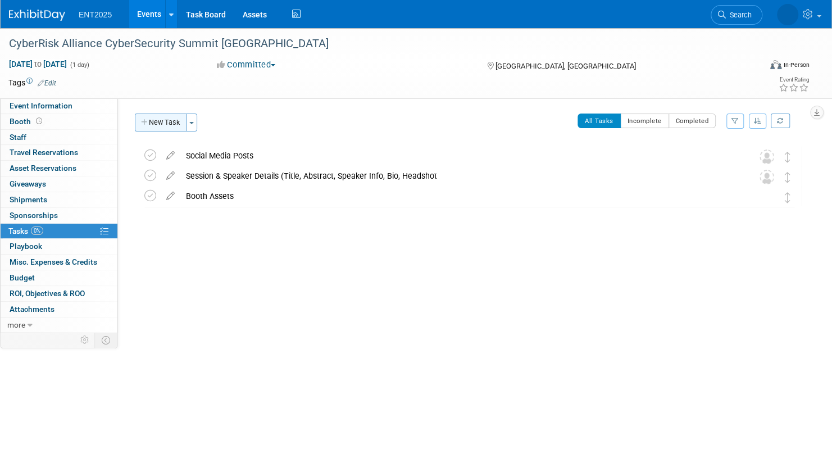
click at [163, 121] on button "New Task" at bounding box center [161, 123] width 52 height 18
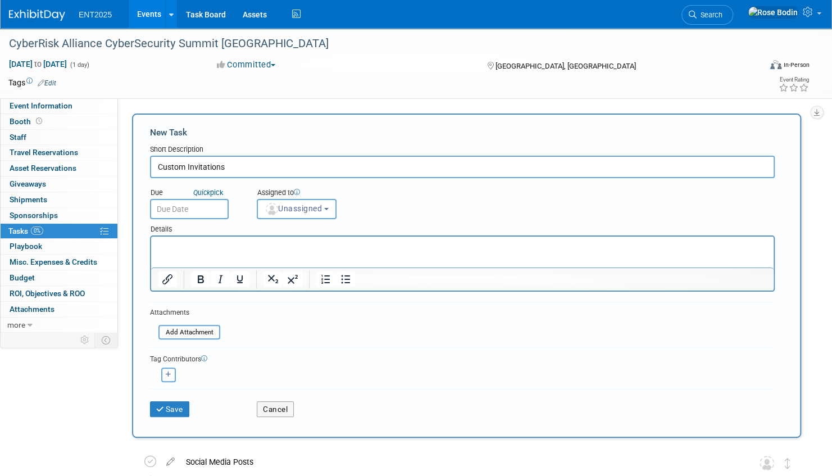
type input "Custom Invitations"
click at [184, 245] on p "Rich Text Area. Press ALT-0 for help." at bounding box center [463, 246] width 610 height 11
click at [167, 407] on button "Save" at bounding box center [169, 409] width 39 height 16
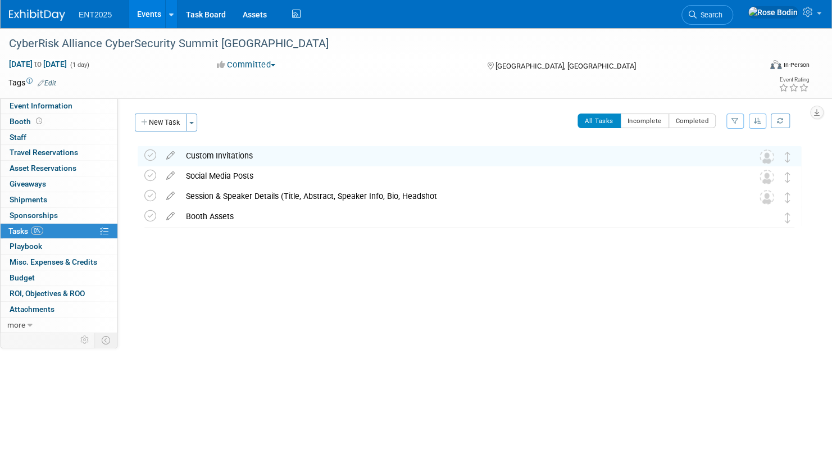
click at [147, 17] on link "Events" at bounding box center [149, 14] width 41 height 28
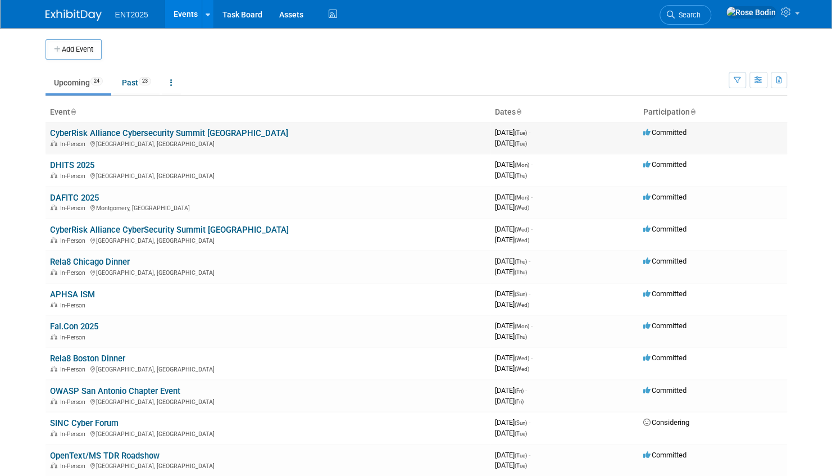
click at [155, 132] on link "CyberRisk Alliance Cybersecurity Summit [GEOGRAPHIC_DATA]" at bounding box center [169, 133] width 238 height 10
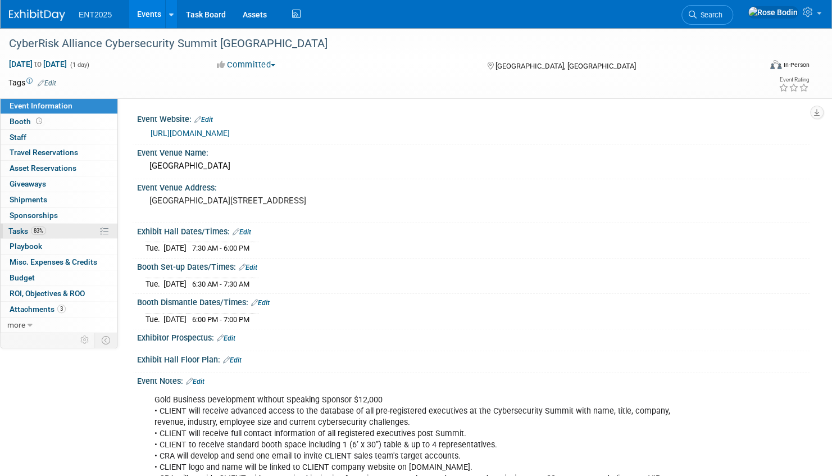
click at [69, 229] on link "83% Tasks 83%" at bounding box center [59, 231] width 117 height 15
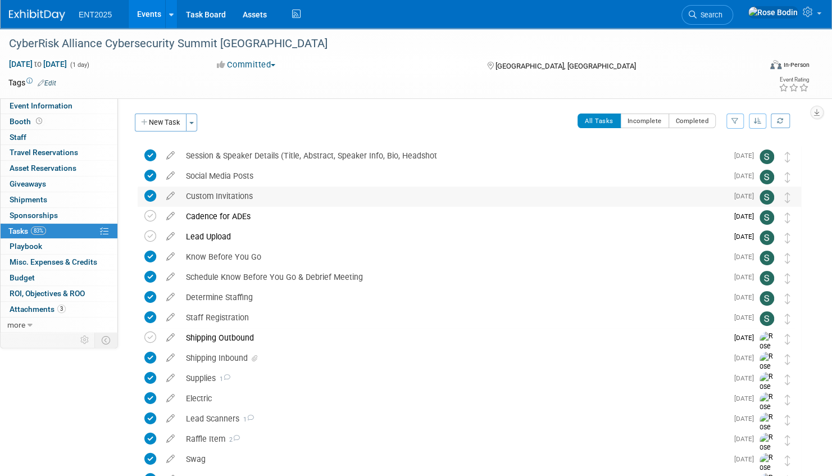
click at [284, 198] on div "Custom Invitations" at bounding box center [453, 196] width 547 height 19
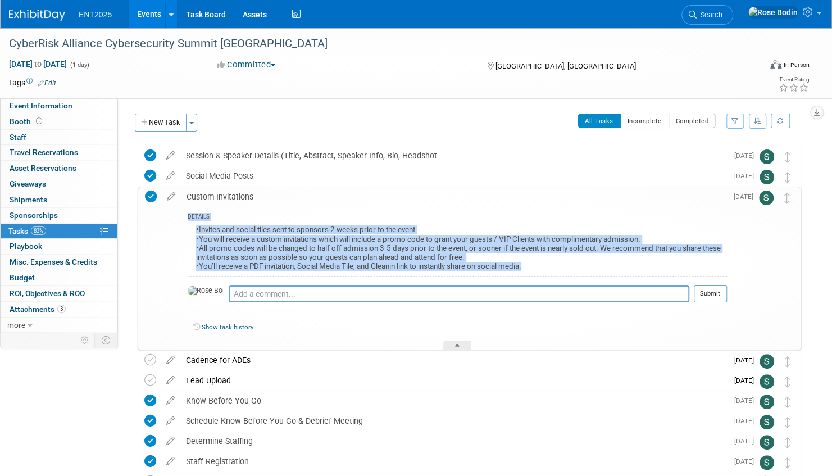
drag, startPoint x: 185, startPoint y: 215, endPoint x: 551, endPoint y: 267, distance: 369.1
click at [551, 267] on div "DETAILS •Invites and social tiles sent to sponsors 2 weeks prior to the event •…" at bounding box center [454, 278] width 546 height 144
copy div "DETAILS •Invites and social tiles sent to sponsors 2 weeks prior to the event •…"
click at [154, 12] on link "Events" at bounding box center [149, 14] width 41 height 28
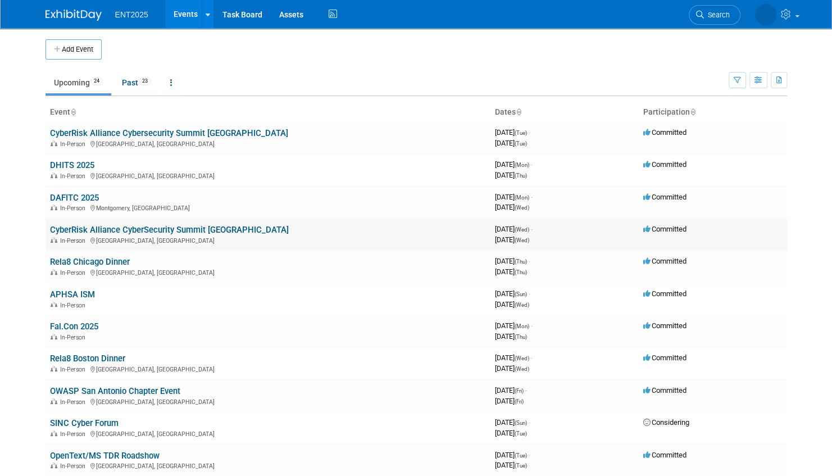
click at [197, 227] on link "CyberRisk Alliance CyberSecurity Summit [GEOGRAPHIC_DATA]" at bounding box center [169, 230] width 239 height 10
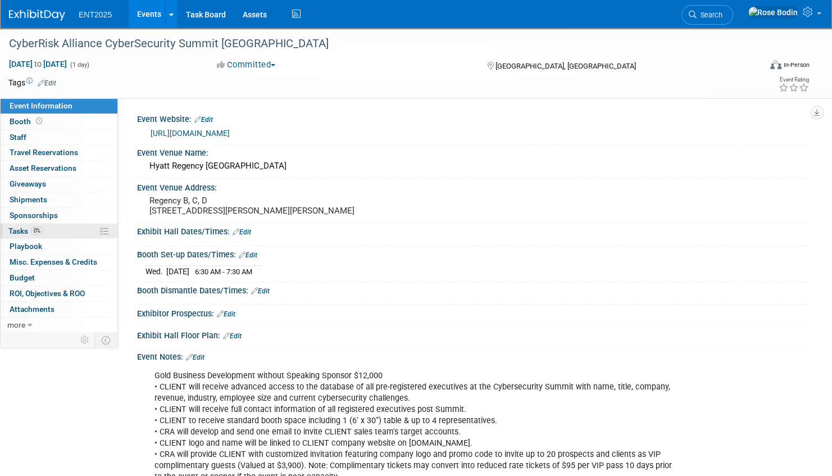
click at [73, 228] on link "0% Tasks 0%" at bounding box center [59, 231] width 117 height 15
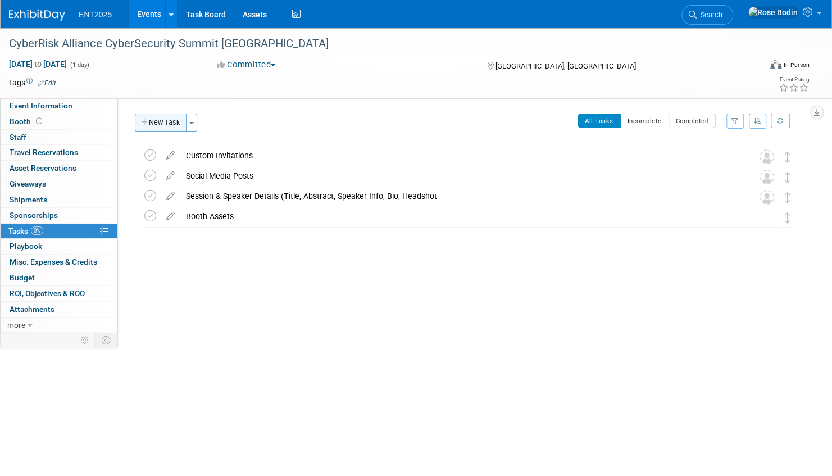
click at [164, 123] on button "New Task" at bounding box center [161, 123] width 52 height 18
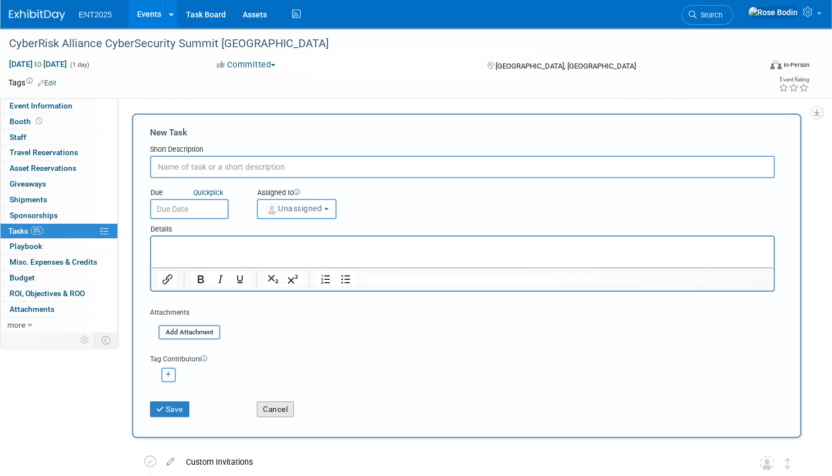
click at [282, 404] on button "Cancel" at bounding box center [275, 409] width 37 height 16
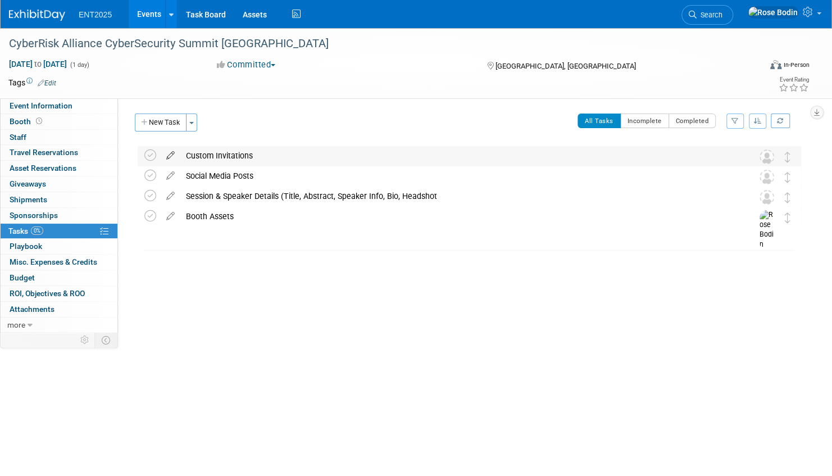
click at [170, 155] on icon at bounding box center [171, 153] width 20 height 14
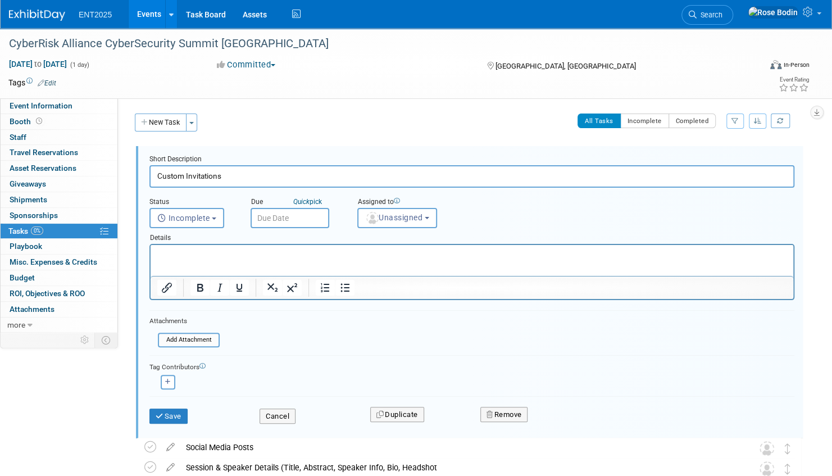
click at [176, 253] on p "Rich Text Area. Press ALT-0 for help." at bounding box center [472, 255] width 630 height 11
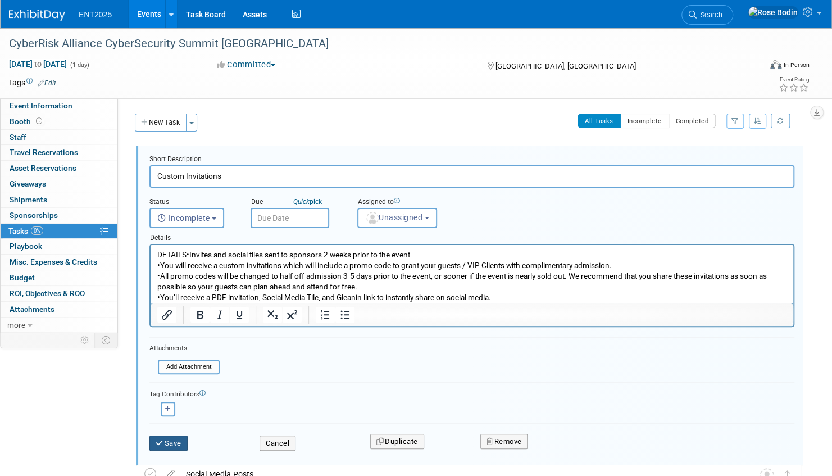
click at [170, 441] on button "Save" at bounding box center [169, 444] width 38 height 16
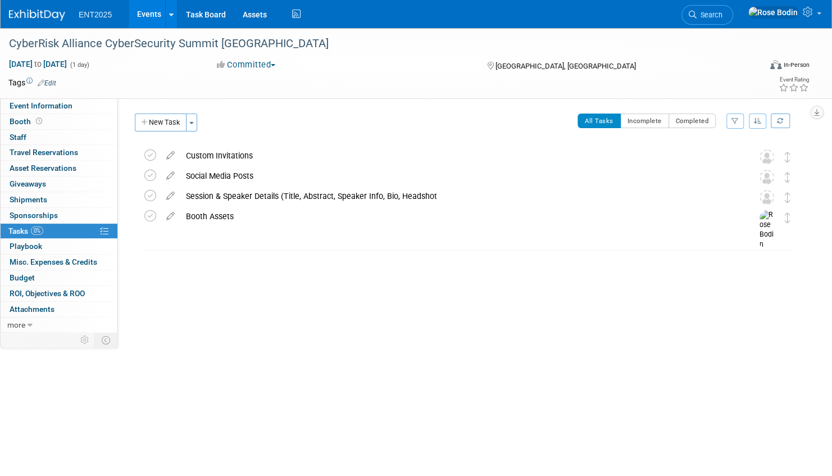
click at [149, 12] on link "Events" at bounding box center [149, 14] width 41 height 28
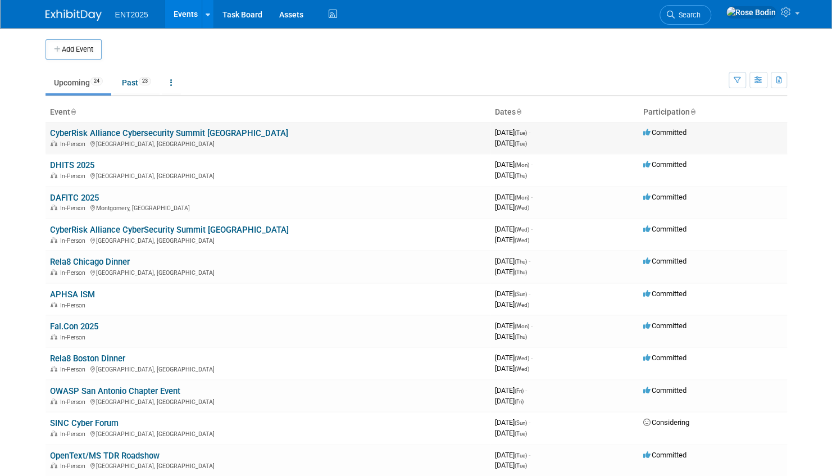
click at [150, 130] on link "CyberRisk Alliance Cybersecurity Summit [GEOGRAPHIC_DATA]" at bounding box center [169, 133] width 238 height 10
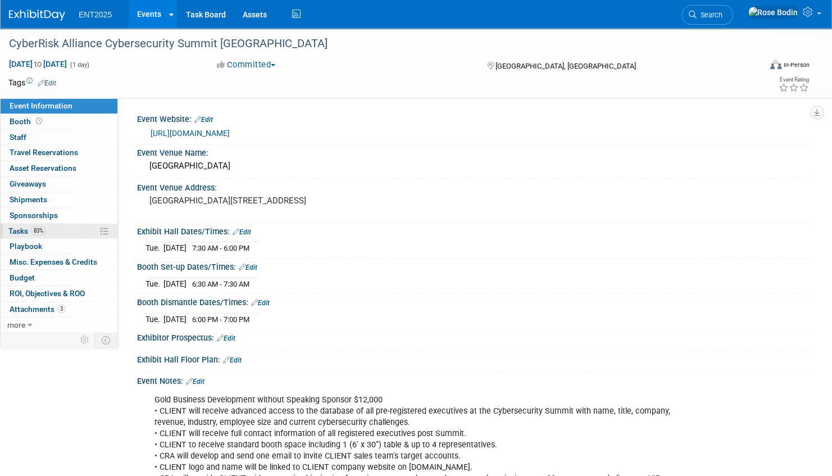
click at [65, 227] on link "83% Tasks 83%" at bounding box center [59, 231] width 117 height 15
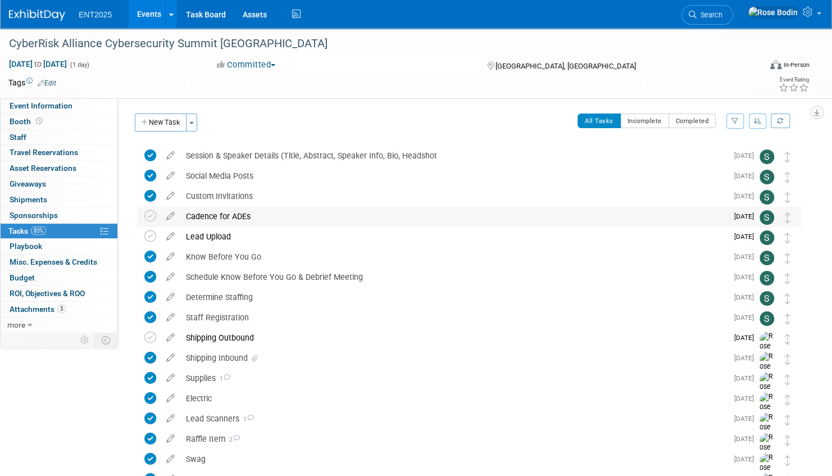
click at [194, 215] on div "Cadence for ADEs" at bounding box center [453, 216] width 547 height 19
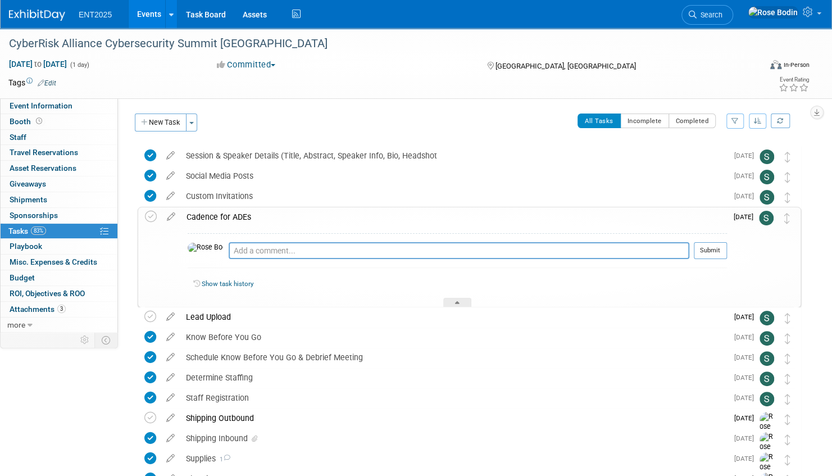
click at [253, 214] on div "Cadence for ADEs" at bounding box center [454, 216] width 546 height 19
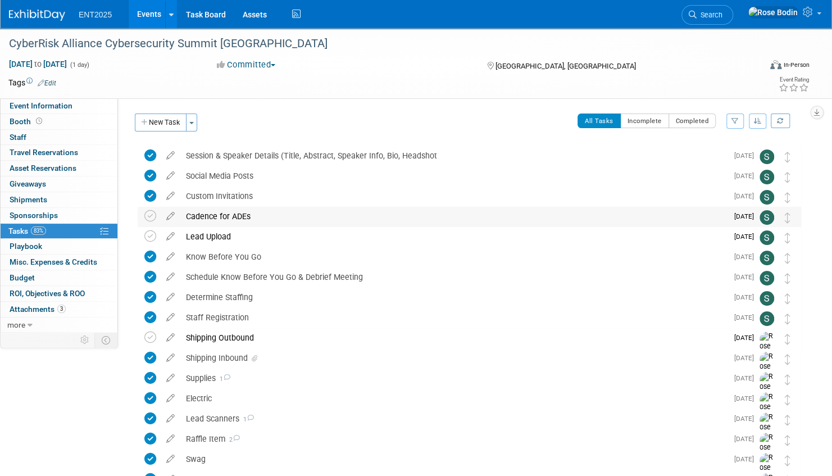
drag, startPoint x: 257, startPoint y: 214, endPoint x: 187, endPoint y: 219, distance: 69.8
click at [187, 219] on div "Cadence for ADEs" at bounding box center [453, 216] width 547 height 19
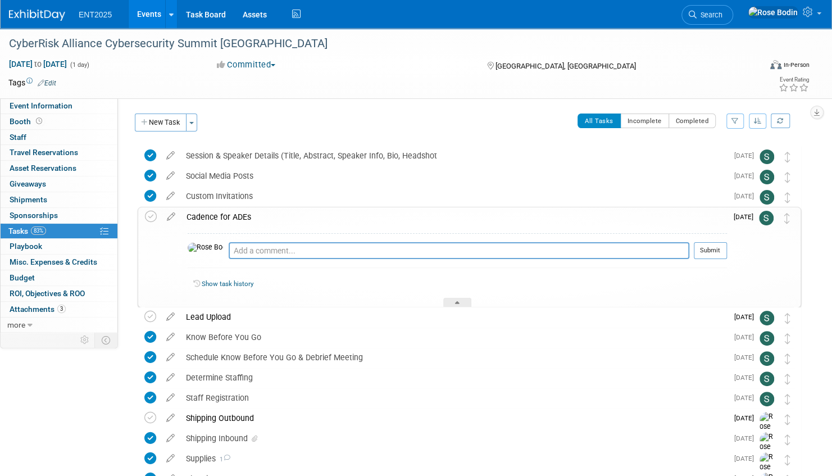
copy div "Cadence for ADEs"
click at [152, 15] on link "Events" at bounding box center [149, 14] width 41 height 28
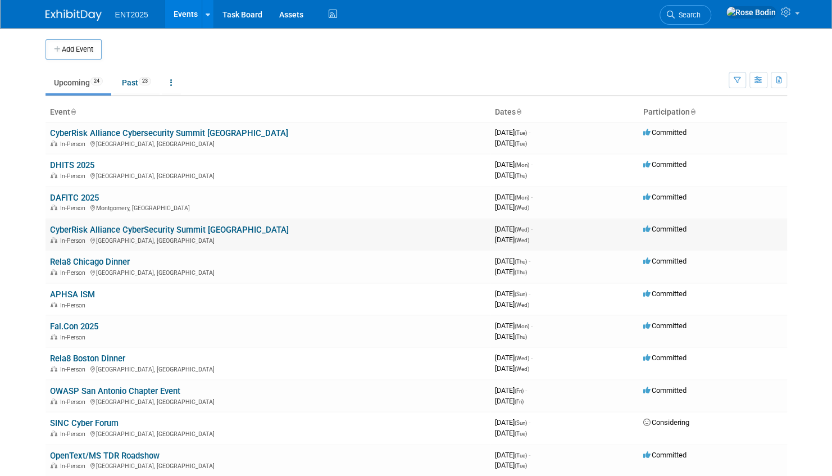
click at [152, 228] on link "CyberRisk Alliance CyberSecurity Summit [GEOGRAPHIC_DATA]" at bounding box center [169, 230] width 239 height 10
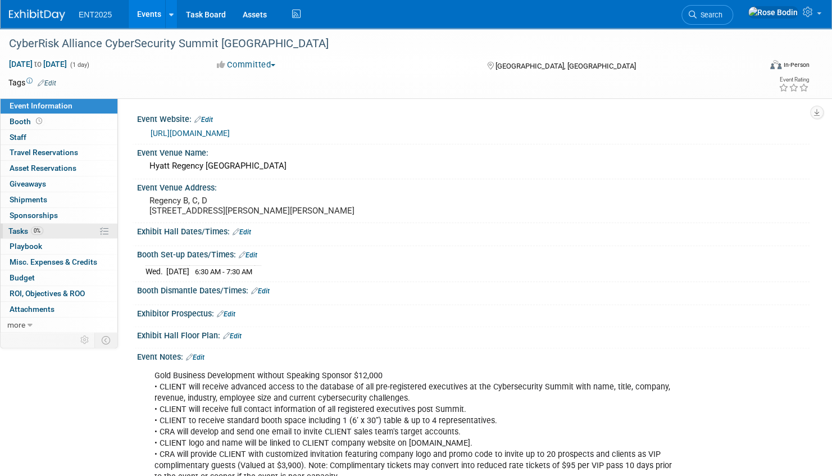
click at [65, 230] on link "0% Tasks 0%" at bounding box center [59, 231] width 117 height 15
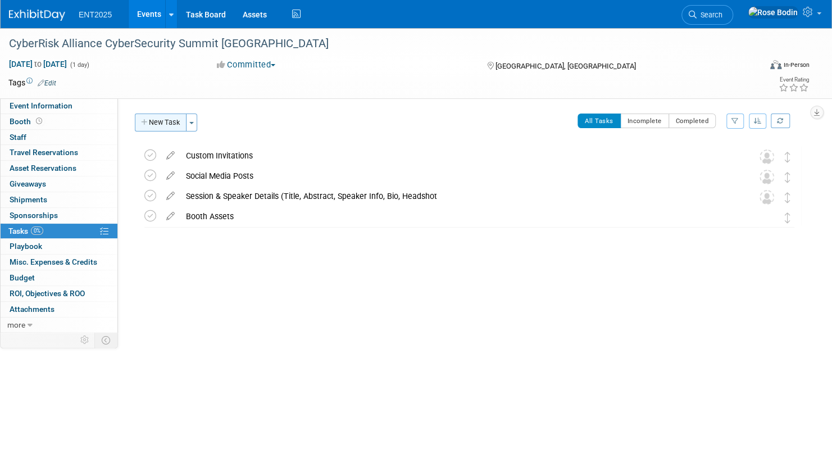
click at [163, 122] on button "New Task" at bounding box center [161, 123] width 52 height 18
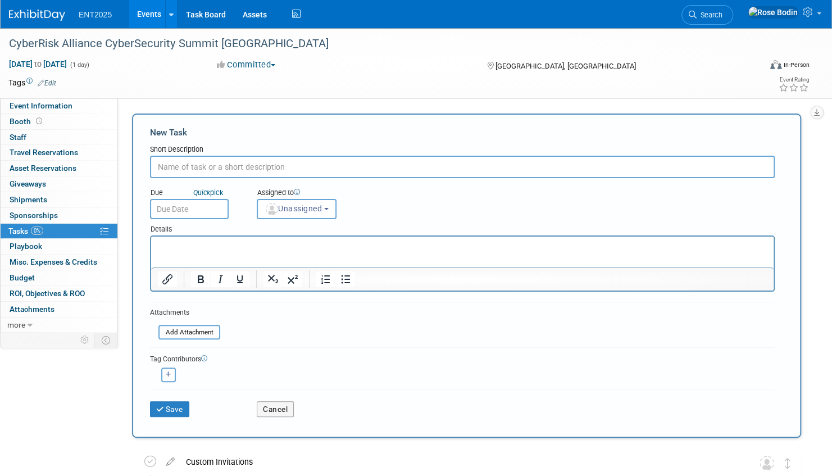
paste input "Cadence for ADEs"
type input "Cadence for ADEs"
click at [165, 410] on button "Save" at bounding box center [169, 409] width 39 height 16
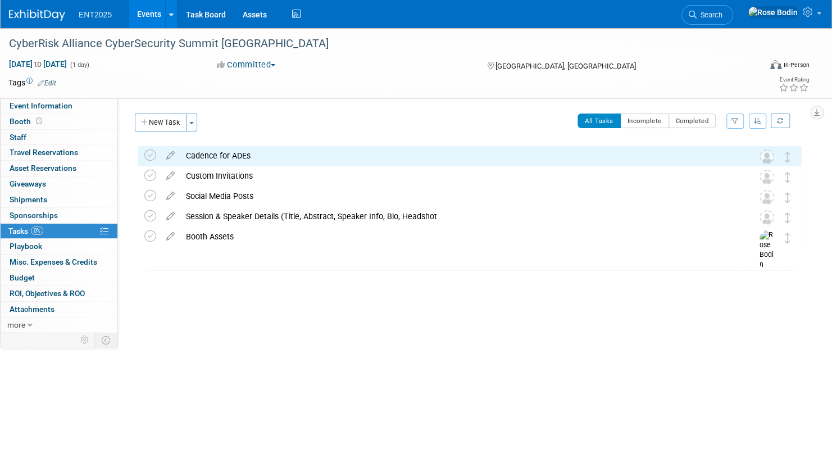
click at [149, 11] on link "Events" at bounding box center [149, 14] width 41 height 28
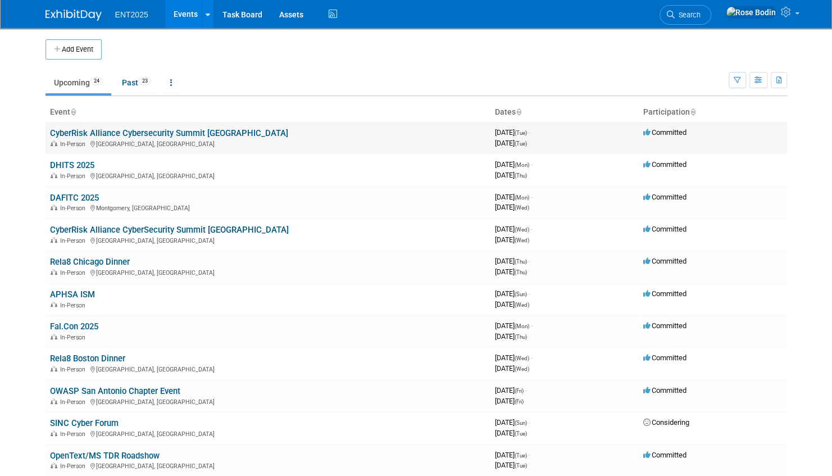
click at [197, 130] on link "CyberRisk Alliance Cybersecurity Summit [GEOGRAPHIC_DATA]" at bounding box center [169, 133] width 238 height 10
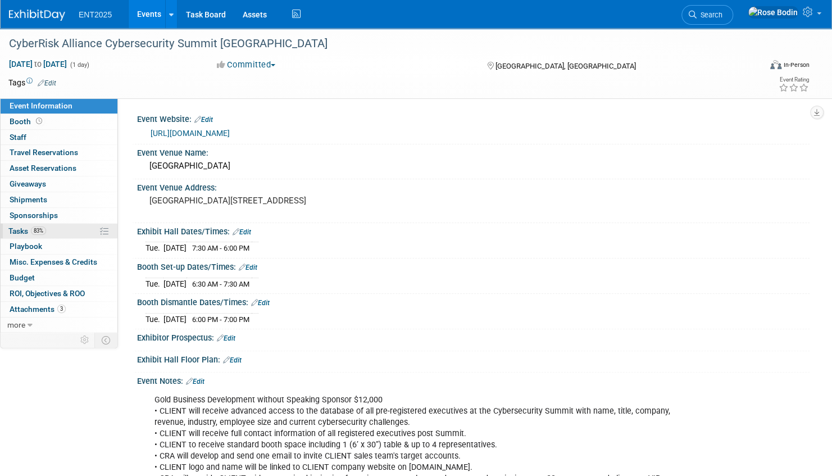
click at [80, 232] on link "83% Tasks 83%" at bounding box center [59, 231] width 117 height 15
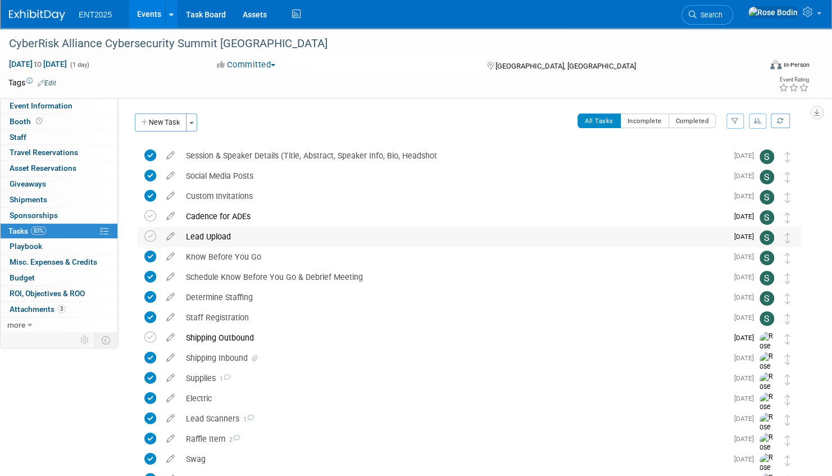
click at [219, 234] on div "Lead Upload" at bounding box center [453, 236] width 547 height 19
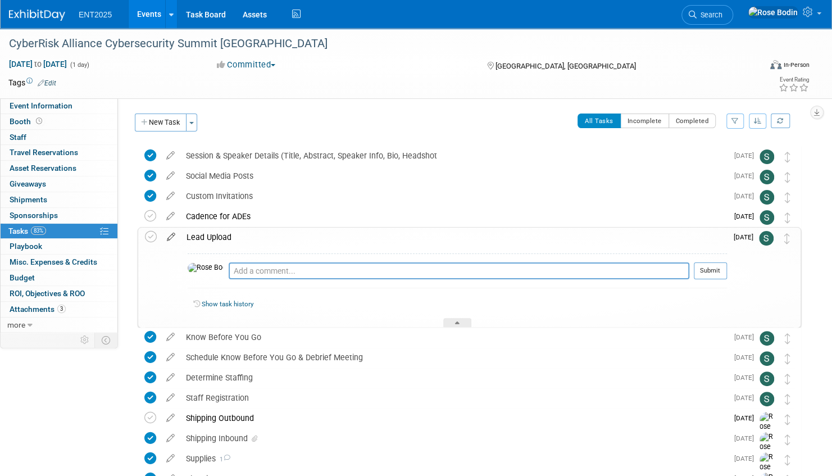
click at [171, 234] on icon at bounding box center [171, 235] width 20 height 14
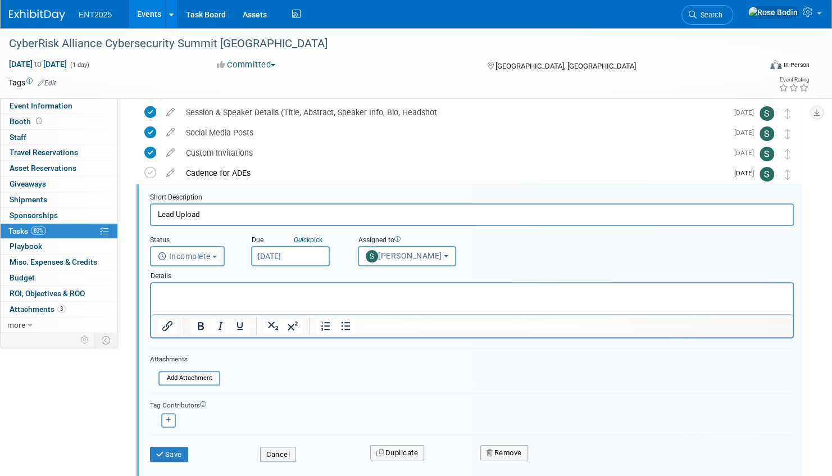
scroll to position [62, 0]
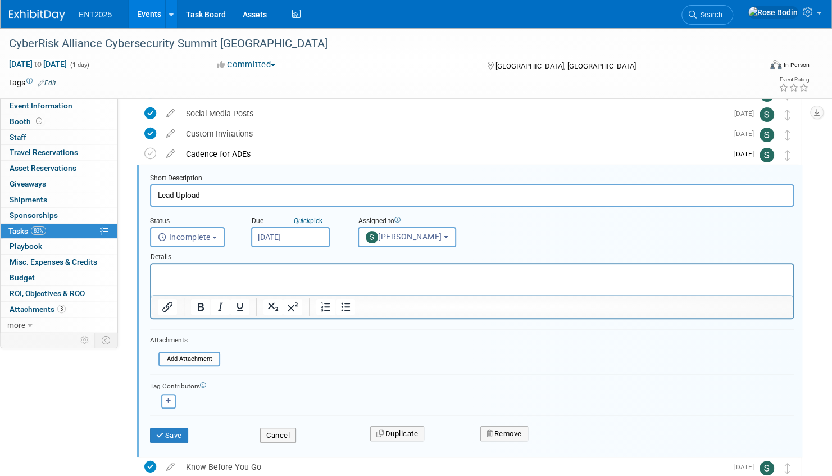
drag, startPoint x: 225, startPoint y: 197, endPoint x: 149, endPoint y: 197, distance: 75.9
click at [149, 197] on form "Short Description Lead Upload Status <i class="far fa-clock" style="padding: 6p…" at bounding box center [472, 314] width 661 height 280
click at [171, 431] on button "Save" at bounding box center [169, 436] width 38 height 16
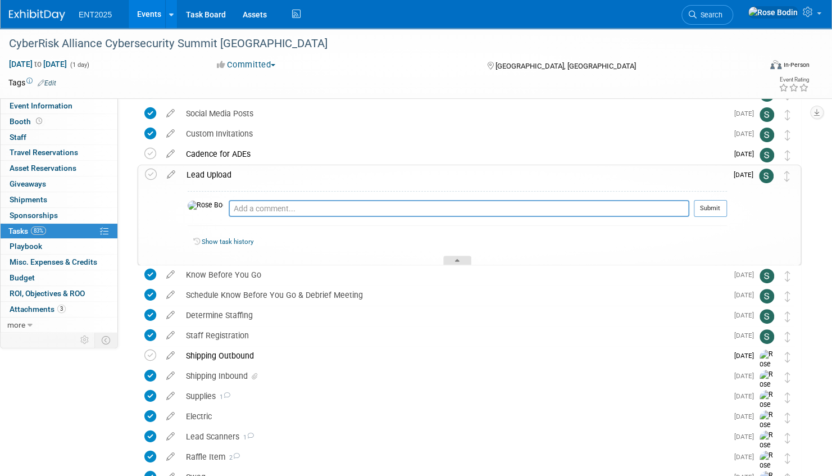
click at [453, 257] on div at bounding box center [457, 261] width 28 height 10
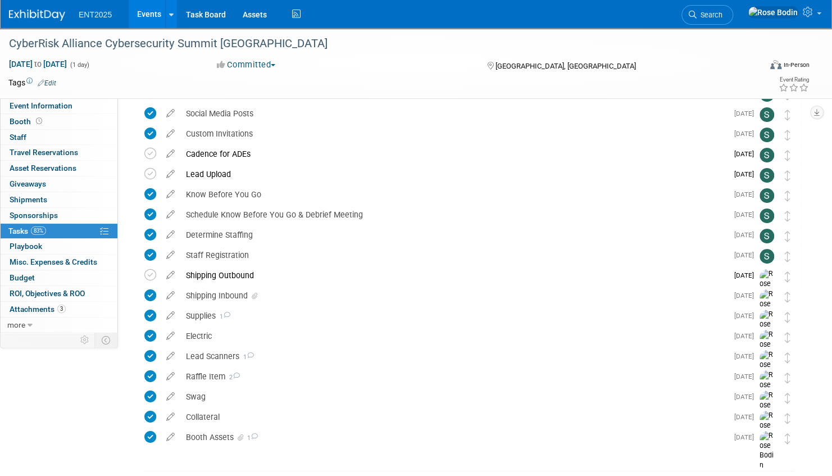
click at [148, 13] on link "Events" at bounding box center [149, 14] width 41 height 28
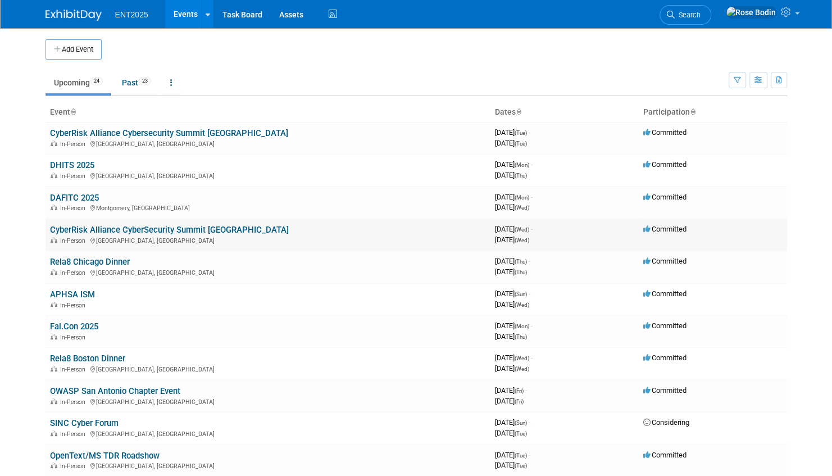
click at [195, 227] on link "CyberRisk Alliance CyberSecurity Summit [GEOGRAPHIC_DATA]" at bounding box center [169, 230] width 239 height 10
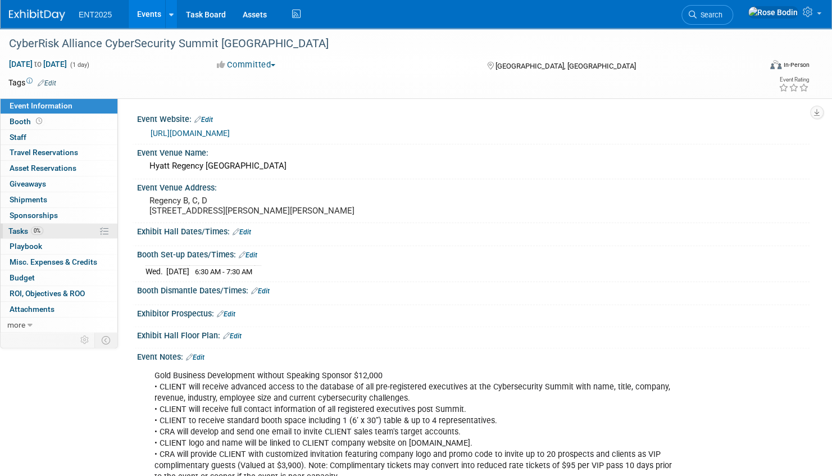
click at [57, 228] on link "0% Tasks 0%" at bounding box center [59, 231] width 117 height 15
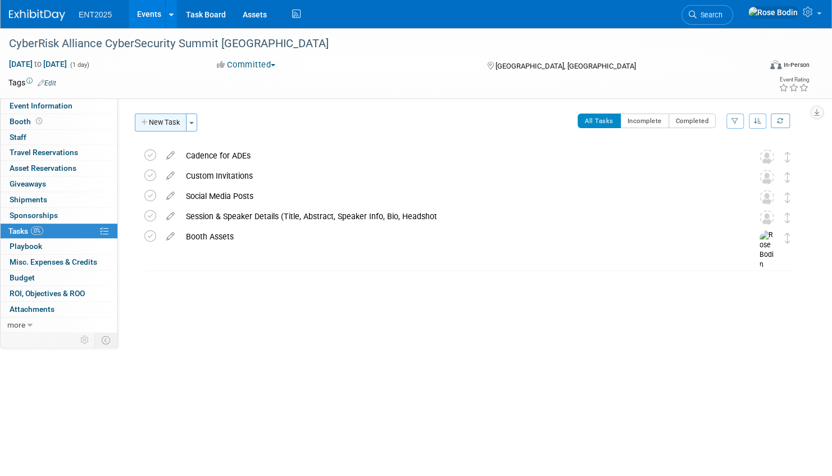
click at [166, 124] on button "New Task" at bounding box center [161, 123] width 52 height 18
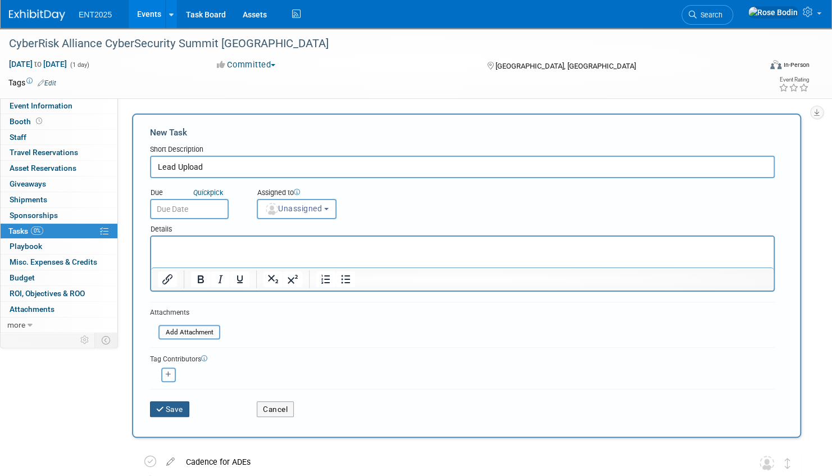
type input "Lead Upload"
click at [162, 406] on icon "submit" at bounding box center [161, 410] width 10 height 8
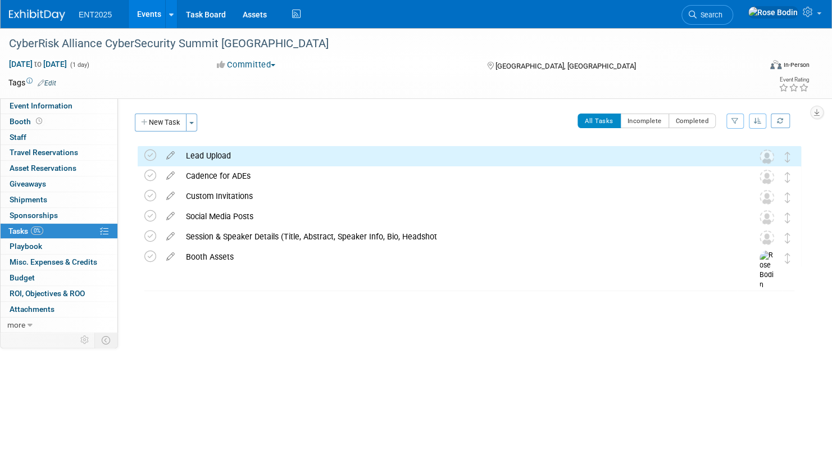
click at [150, 13] on link "Events" at bounding box center [149, 14] width 41 height 28
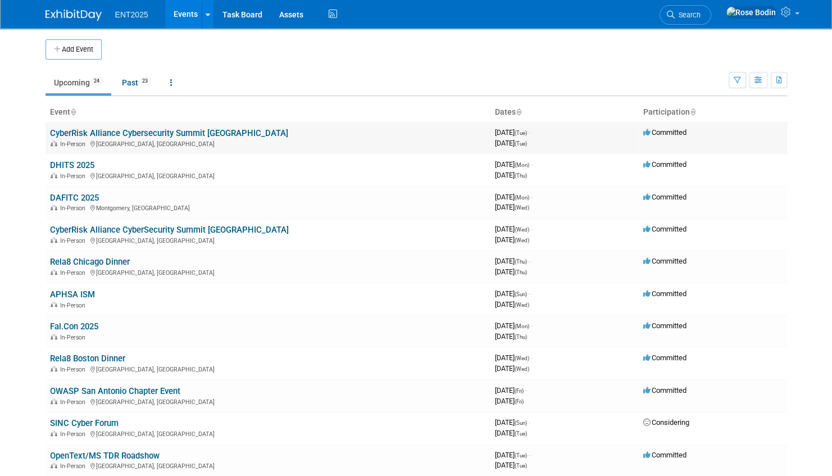
click at [187, 129] on link "CyberRisk Alliance Cybersecurity Summit [GEOGRAPHIC_DATA]" at bounding box center [169, 133] width 238 height 10
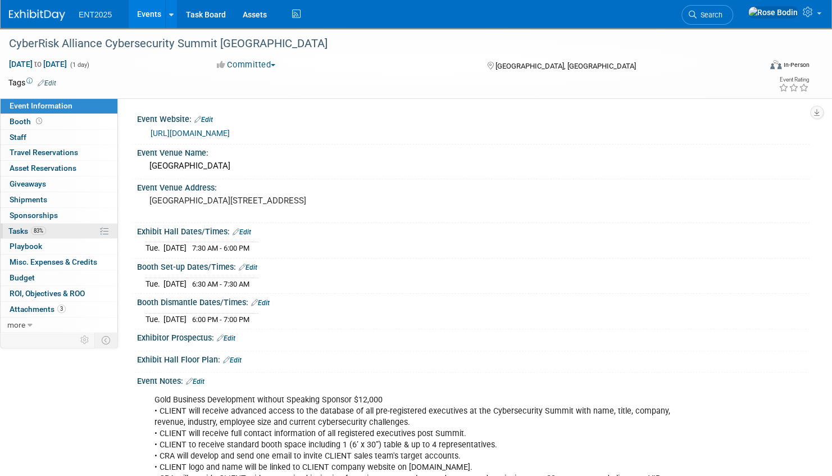
click at [71, 234] on link "83% Tasks 83%" at bounding box center [59, 231] width 117 height 15
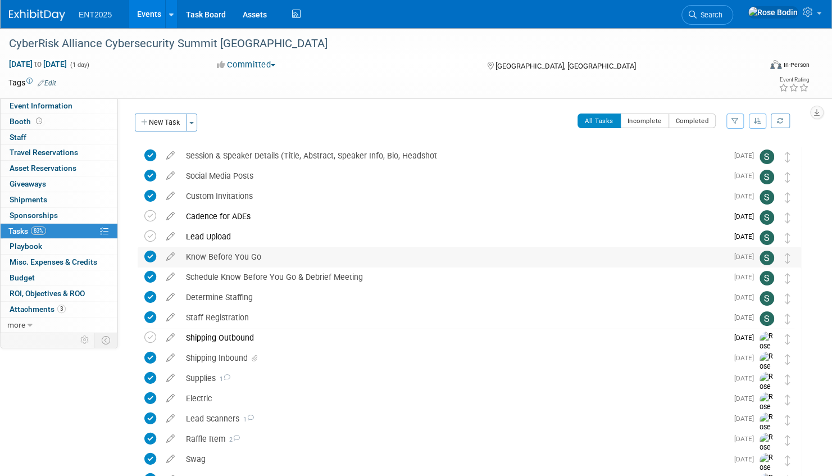
click at [219, 254] on div "Know Before You Go" at bounding box center [453, 256] width 547 height 19
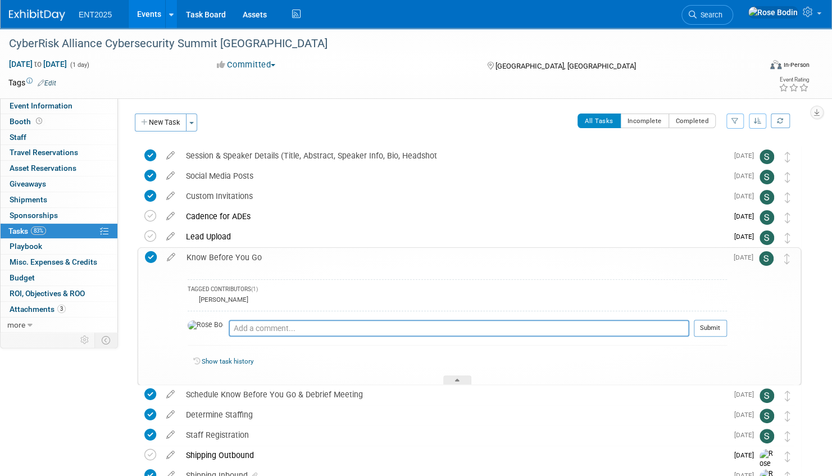
drag, startPoint x: 272, startPoint y: 256, endPoint x: 182, endPoint y: 259, distance: 90.0
click at [182, 259] on div "Know Before You Go" at bounding box center [454, 257] width 546 height 19
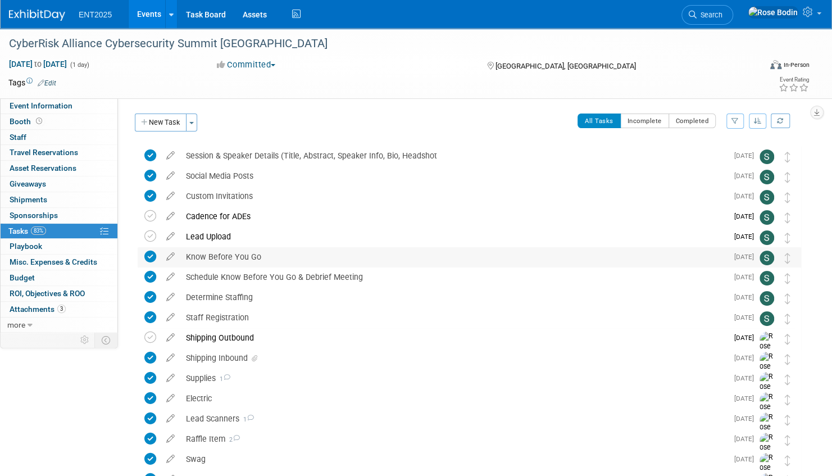
copy div "Know Before You Go"
click at [151, 13] on link "Events" at bounding box center [149, 14] width 41 height 28
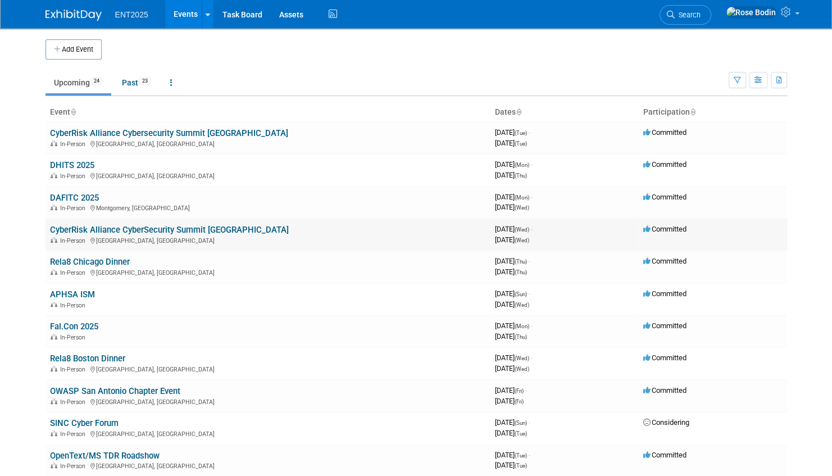
click at [196, 229] on link "CyberRisk Alliance CyberSecurity Summit [GEOGRAPHIC_DATA]" at bounding box center [169, 230] width 239 height 10
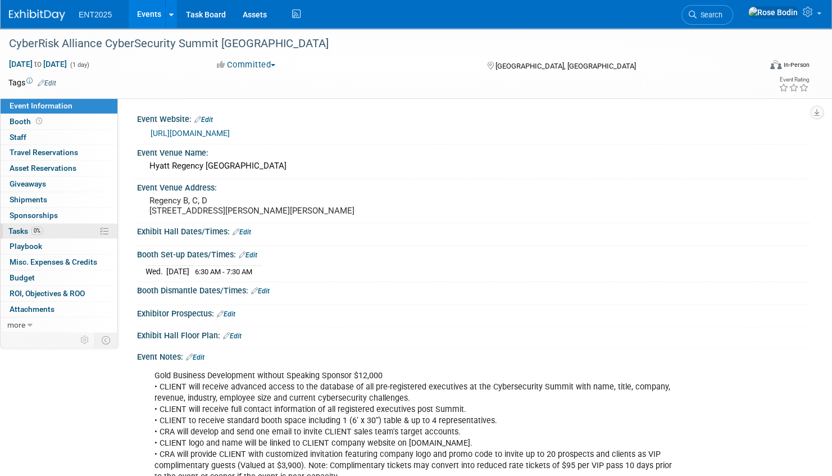
click at [64, 228] on link "0% Tasks 0%" at bounding box center [59, 231] width 117 height 15
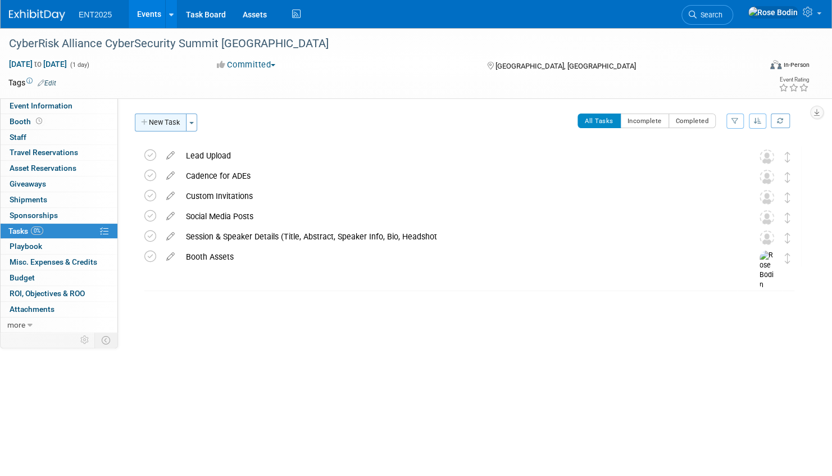
click at [160, 120] on button "New Task" at bounding box center [161, 123] width 52 height 18
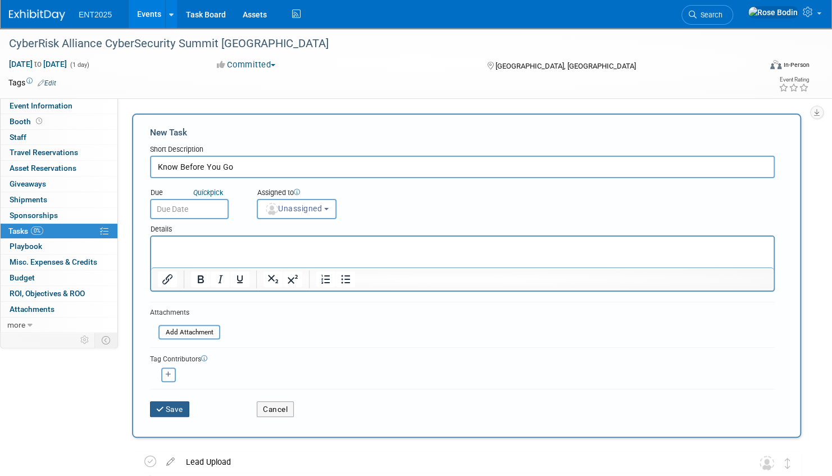
type input "Know Before You Go"
click at [180, 406] on button "Save" at bounding box center [169, 409] width 39 height 16
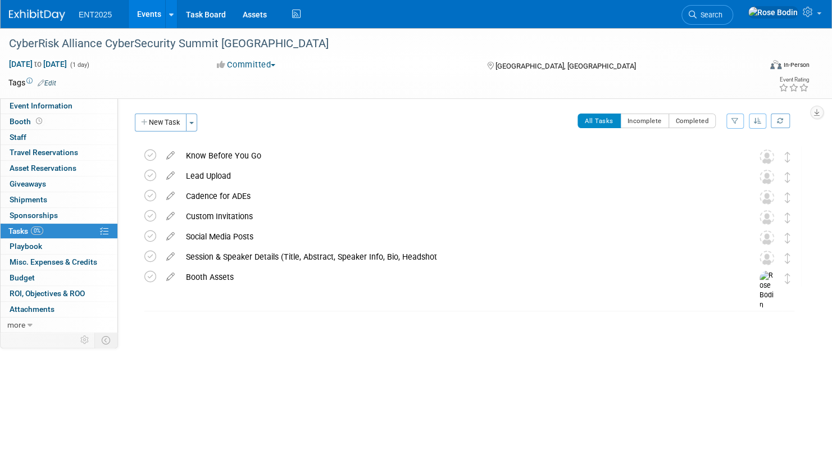
click at [144, 13] on link "Events" at bounding box center [149, 14] width 41 height 28
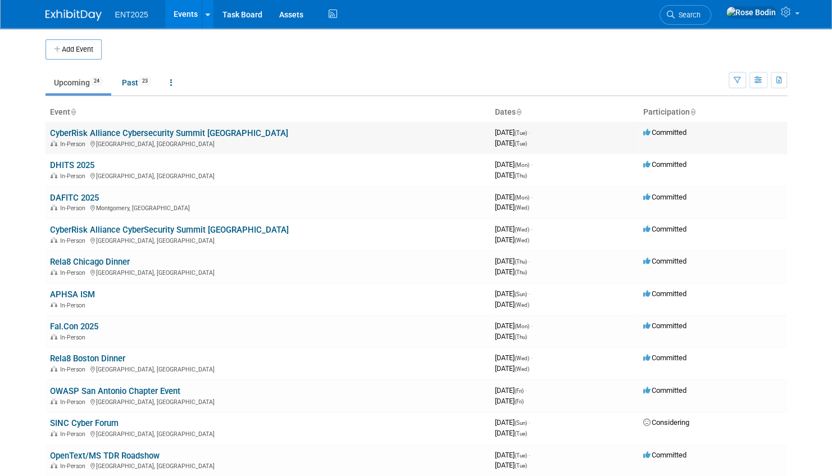
click at [193, 132] on link "CyberRisk Alliance Cybersecurity Summit [GEOGRAPHIC_DATA]" at bounding box center [169, 133] width 238 height 10
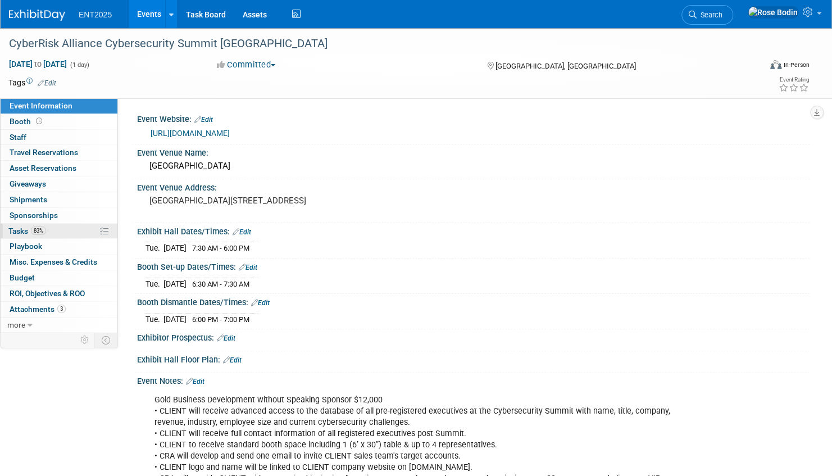
click at [70, 226] on link "83% Tasks 83%" at bounding box center [59, 231] width 117 height 15
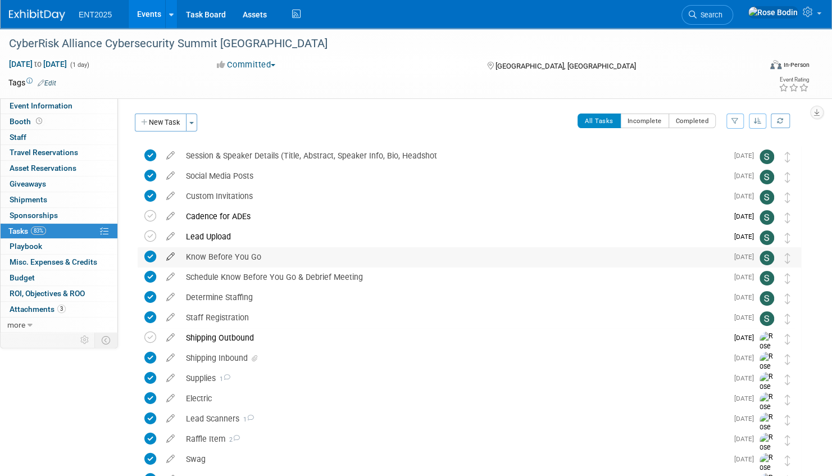
click at [170, 257] on icon at bounding box center [171, 254] width 20 height 14
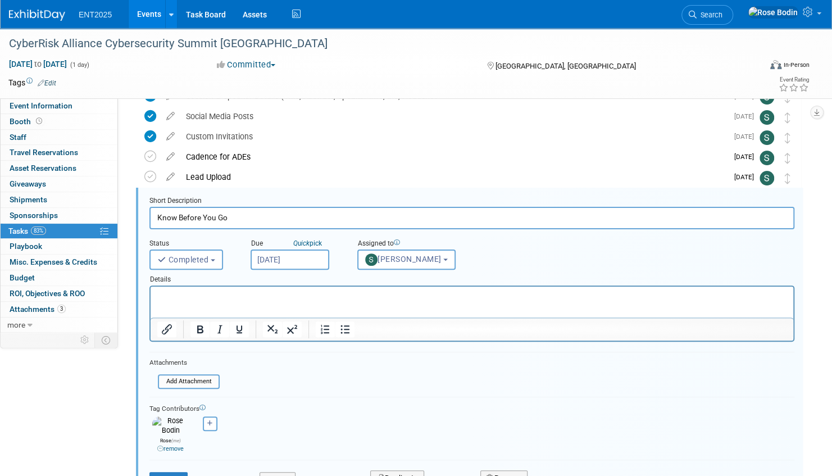
scroll to position [82, 0]
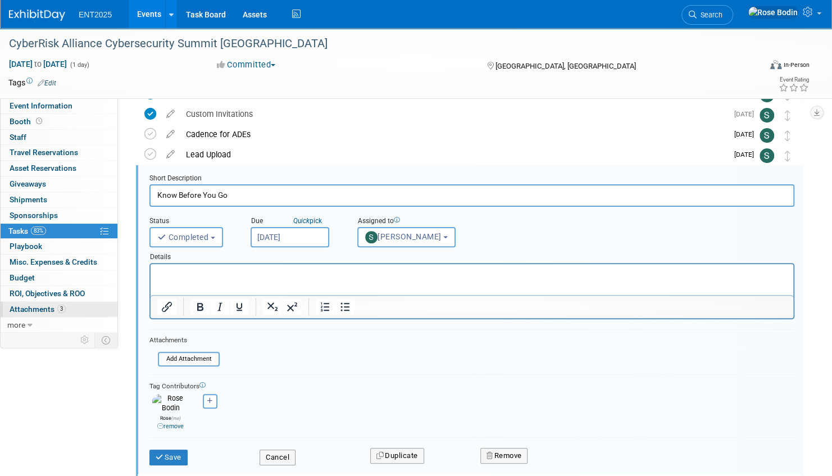
click at [71, 305] on link "3 Attachments 3" at bounding box center [59, 309] width 117 height 15
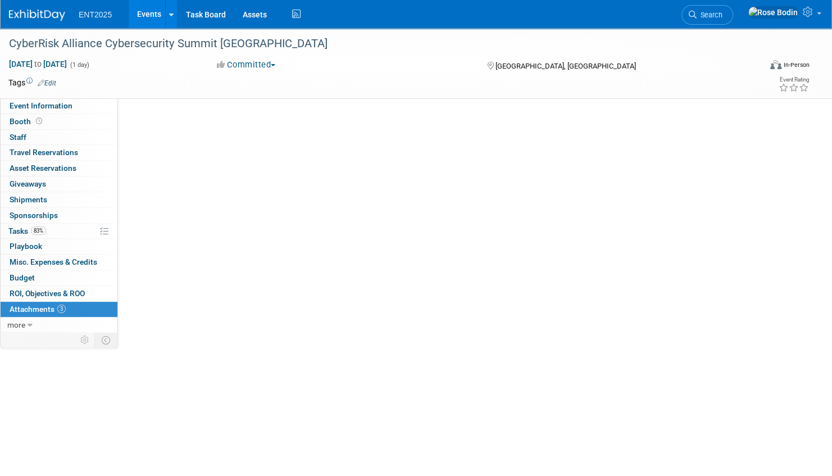
scroll to position [0, 0]
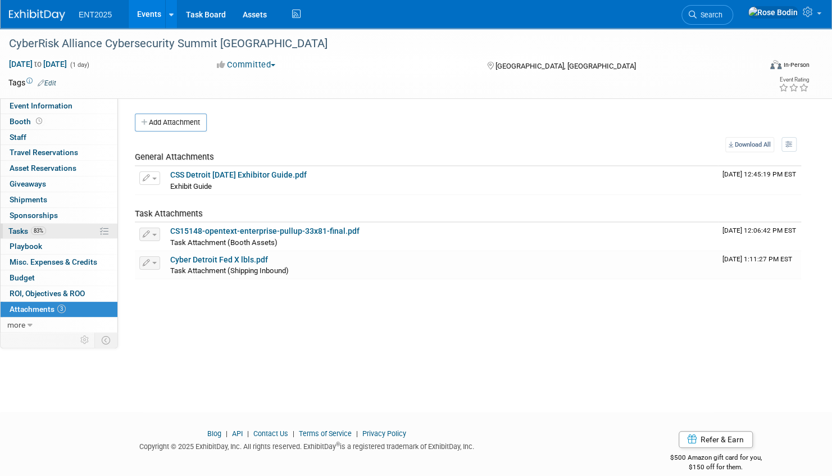
click at [80, 229] on link "83% Tasks 83%" at bounding box center [59, 231] width 117 height 15
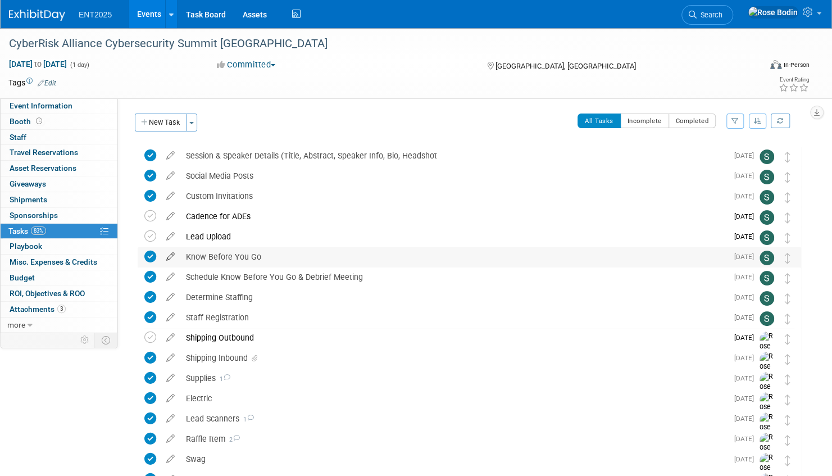
click at [172, 256] on icon at bounding box center [171, 254] width 20 height 14
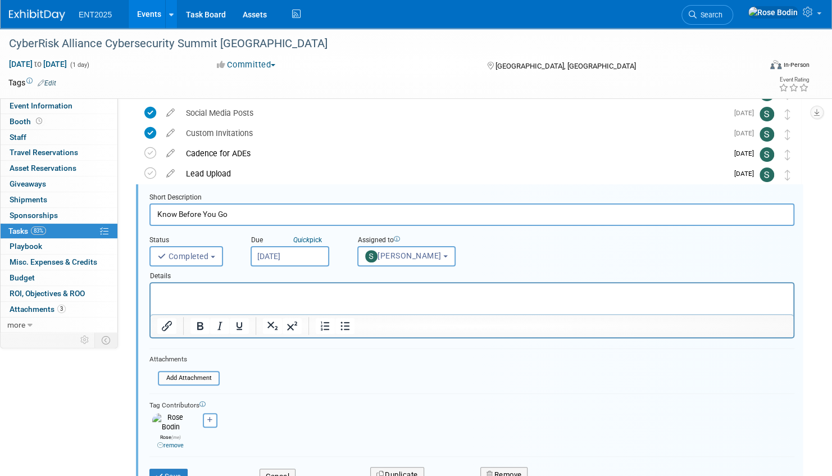
scroll to position [82, 0]
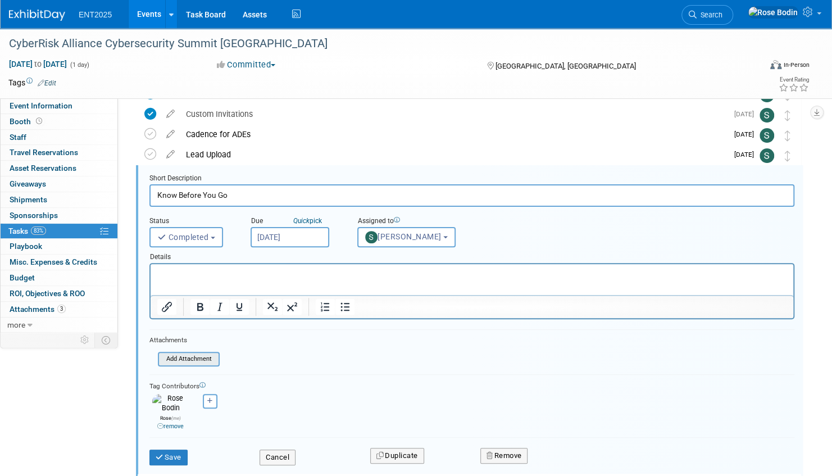
click at [181, 356] on input "file" at bounding box center [161, 359] width 115 height 12
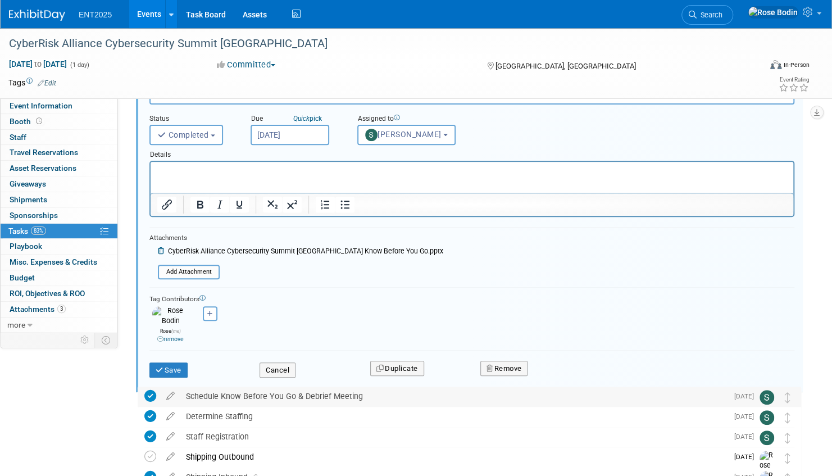
scroll to position [194, 0]
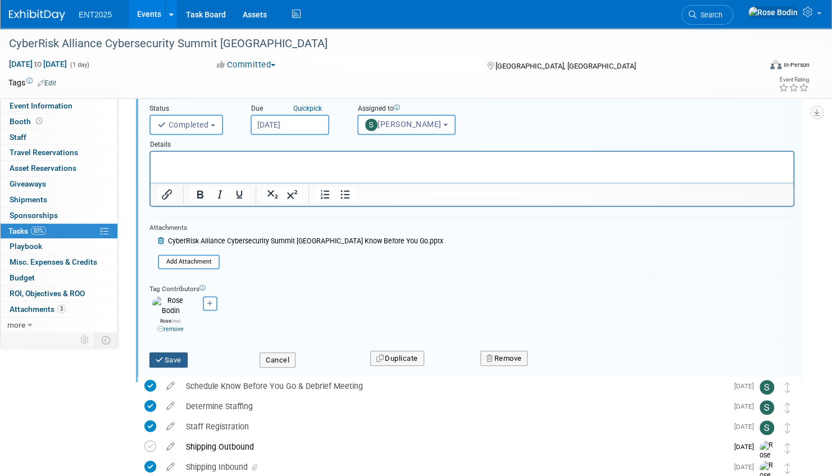
click at [173, 352] on button "Save" at bounding box center [169, 360] width 38 height 16
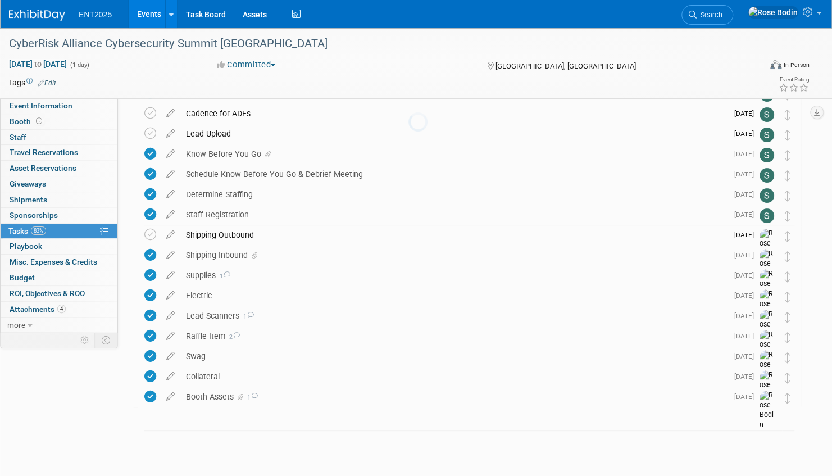
scroll to position [102, 0]
click at [88, 307] on link "4 Attachments 4" at bounding box center [59, 309] width 117 height 15
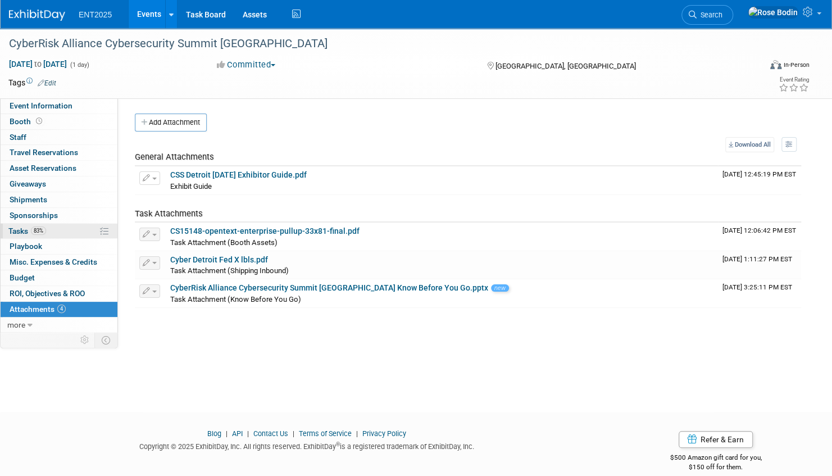
click at [80, 229] on link "83% Tasks 83%" at bounding box center [59, 231] width 117 height 15
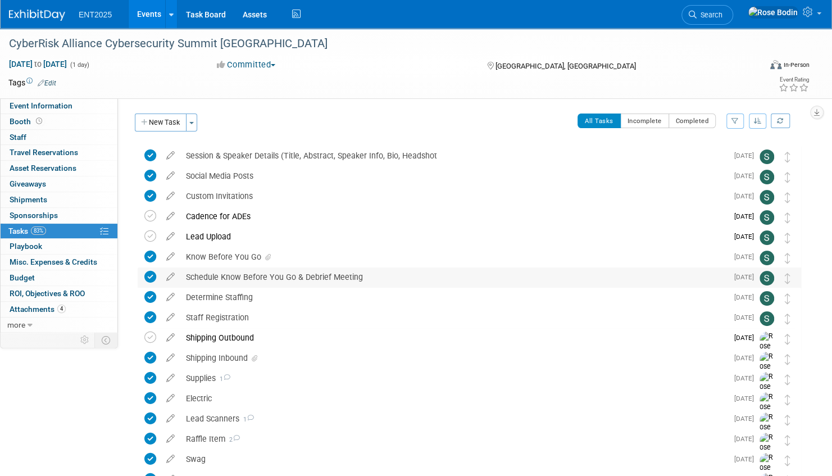
click at [209, 274] on div "Schedule Know Before You Go & Debrief Meeting" at bounding box center [453, 277] width 547 height 19
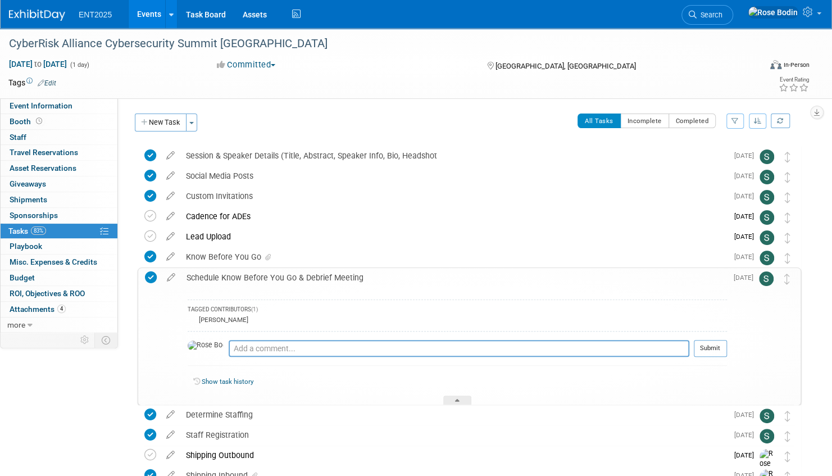
click at [209, 275] on div "Schedule Know Before You Go & Debrief Meeting" at bounding box center [454, 277] width 546 height 19
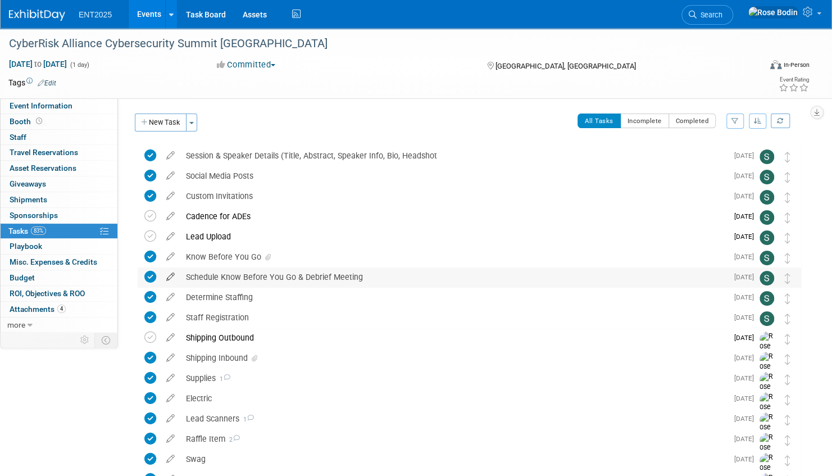
drag, startPoint x: 375, startPoint y: 277, endPoint x: 175, endPoint y: 279, distance: 200.7
click at [175, 279] on tr "Schedule Know Before You Go & Debrief Meeting TAGGED CONTRIBUTORS (1) Rose Bodi…" at bounding box center [469, 278] width 650 height 20
copy div "Schedule Know Before You Go & Debrief Meeting"
click at [146, 9] on link "Events" at bounding box center [149, 14] width 41 height 28
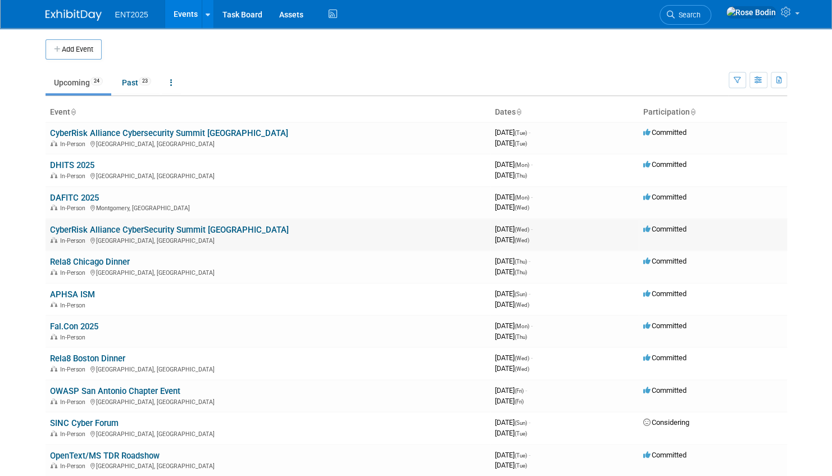
click at [192, 228] on link "CyberRisk Alliance CyberSecurity Summit [GEOGRAPHIC_DATA]" at bounding box center [169, 230] width 239 height 10
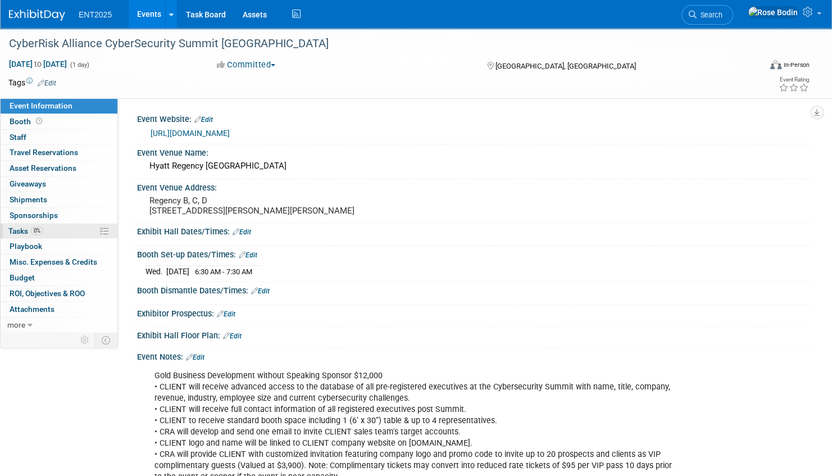
click at [72, 226] on link "0% Tasks 0%" at bounding box center [59, 231] width 117 height 15
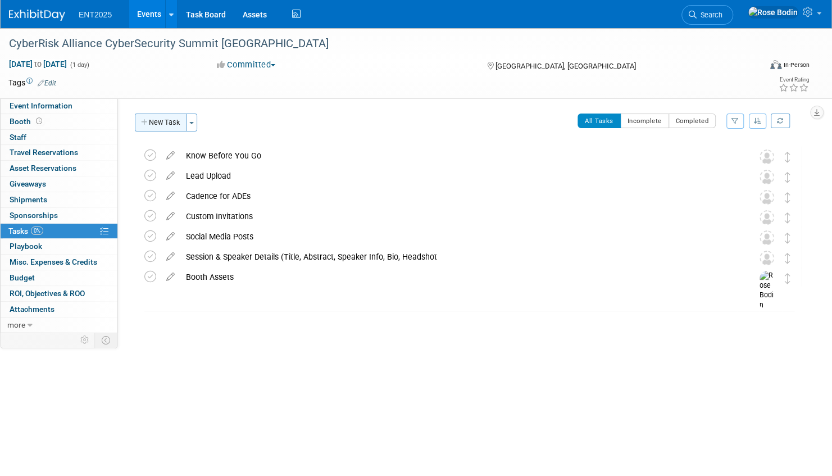
click at [166, 121] on button "New Task" at bounding box center [161, 123] width 52 height 18
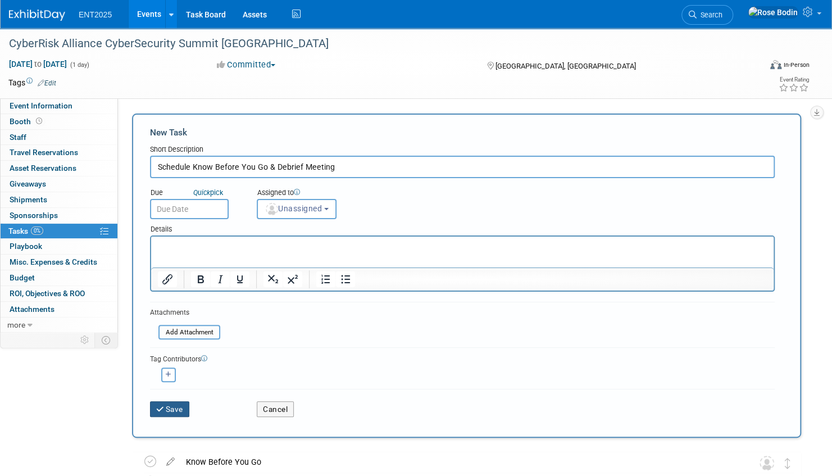
type input "Schedule Know Before You Go & Debrief Meeting"
click at [177, 406] on button "Save" at bounding box center [169, 409] width 39 height 16
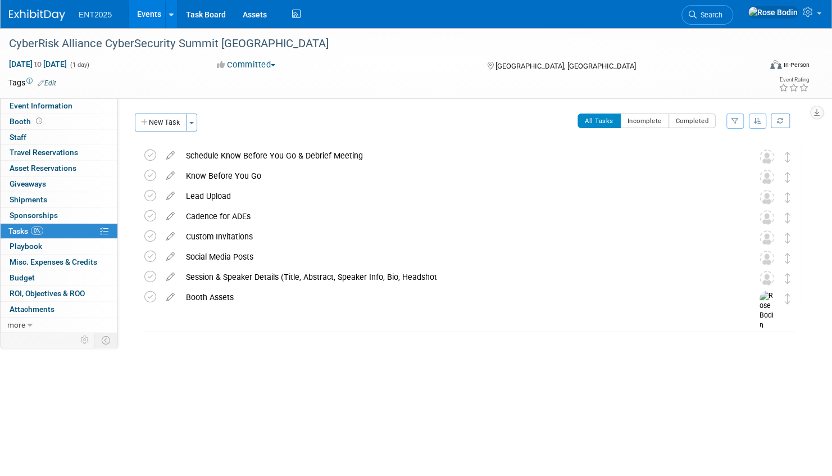
click at [144, 13] on link "Events" at bounding box center [149, 14] width 41 height 28
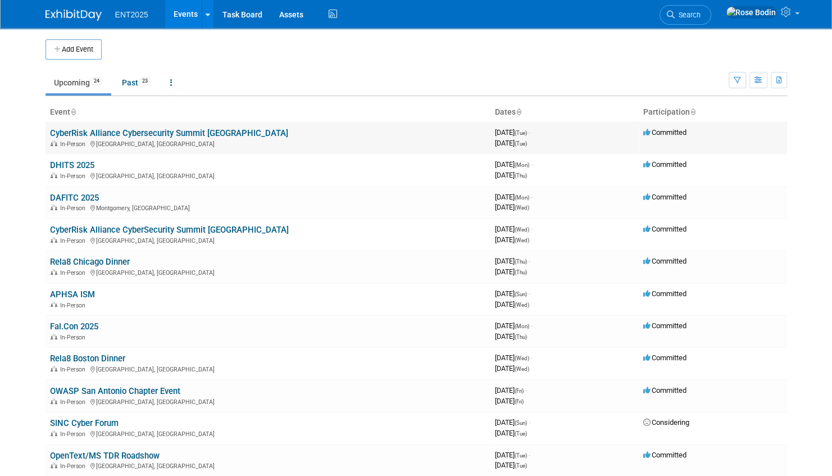
click at [185, 130] on link "CyberRisk Alliance Cybersecurity Summit [GEOGRAPHIC_DATA]" at bounding box center [169, 133] width 238 height 10
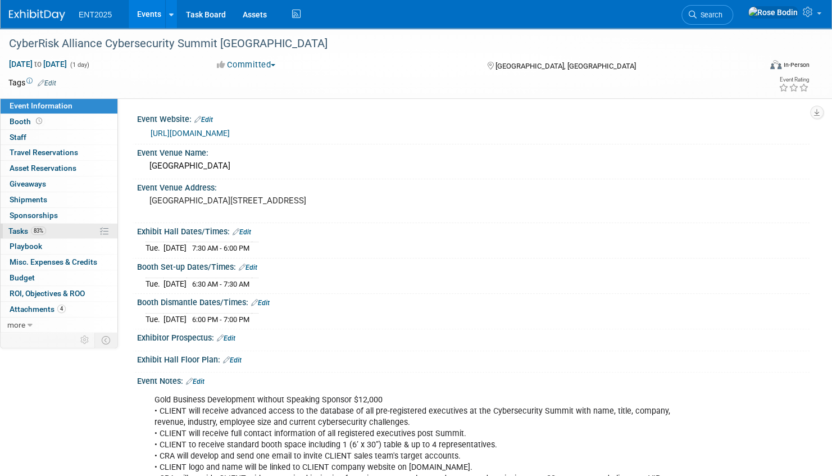
click at [76, 232] on link "83% Tasks 83%" at bounding box center [59, 231] width 117 height 15
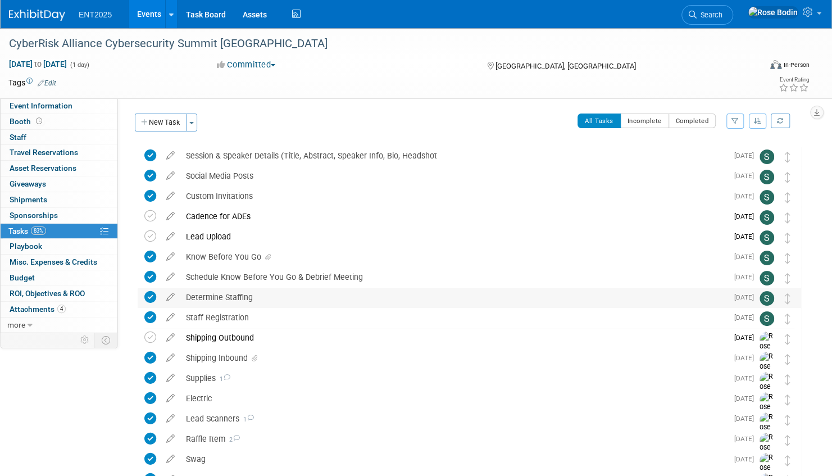
click at [200, 295] on div "Determine Staffing" at bounding box center [453, 297] width 547 height 19
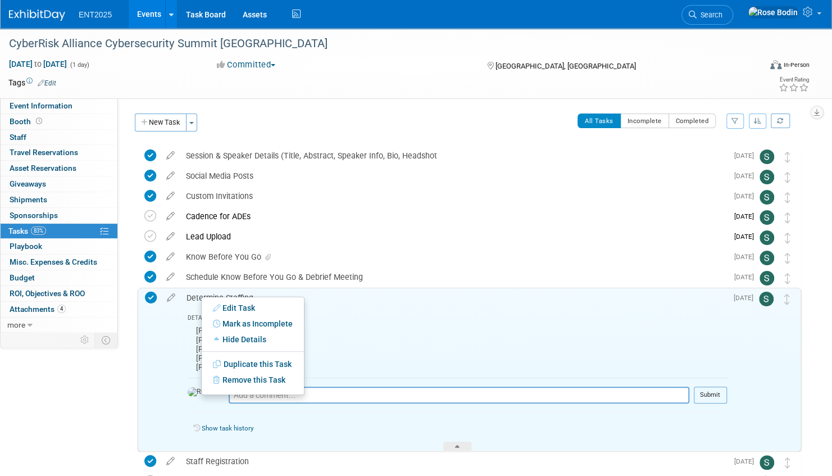
click at [333, 299] on div "Determine Staffing" at bounding box center [454, 297] width 546 height 19
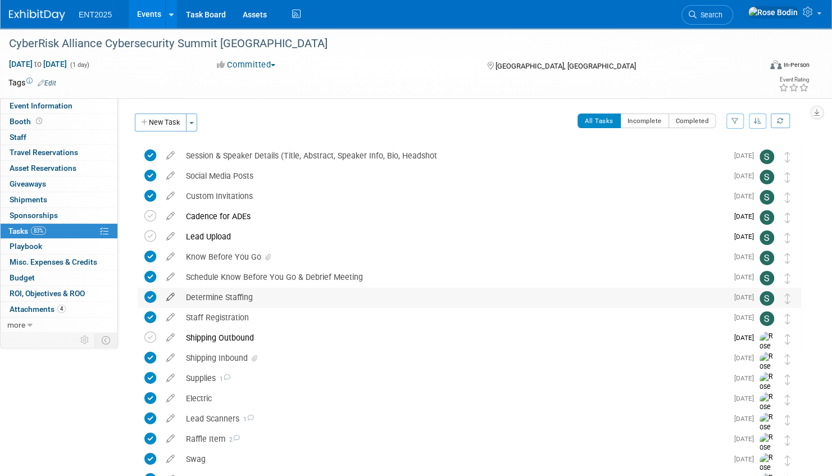
drag, startPoint x: 262, startPoint y: 296, endPoint x: 178, endPoint y: 299, distance: 84.9
click at [178, 299] on tr "Determine Staffing DETAILS John Potterton Austin Kosley Jack Johnson Frankie Fo…" at bounding box center [469, 298] width 650 height 20
copy div "Determine Staffing"
click at [160, 13] on link "Events" at bounding box center [149, 14] width 41 height 28
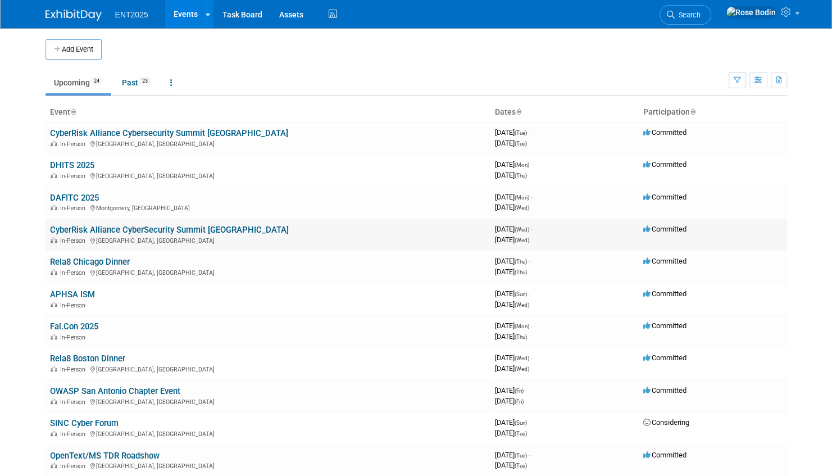
click at [193, 227] on link "CyberRisk Alliance CyberSecurity Summit [GEOGRAPHIC_DATA]" at bounding box center [169, 230] width 239 height 10
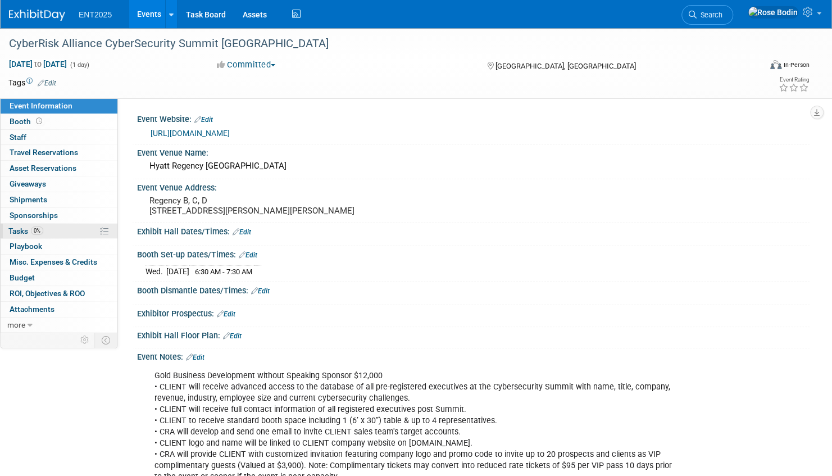
click at [73, 229] on link "0% Tasks 0%" at bounding box center [59, 231] width 117 height 15
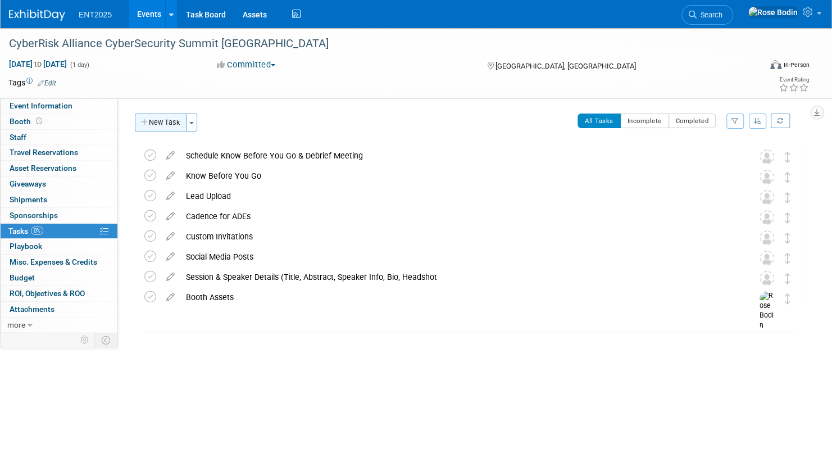
click at [167, 120] on button "New Task" at bounding box center [161, 123] width 52 height 18
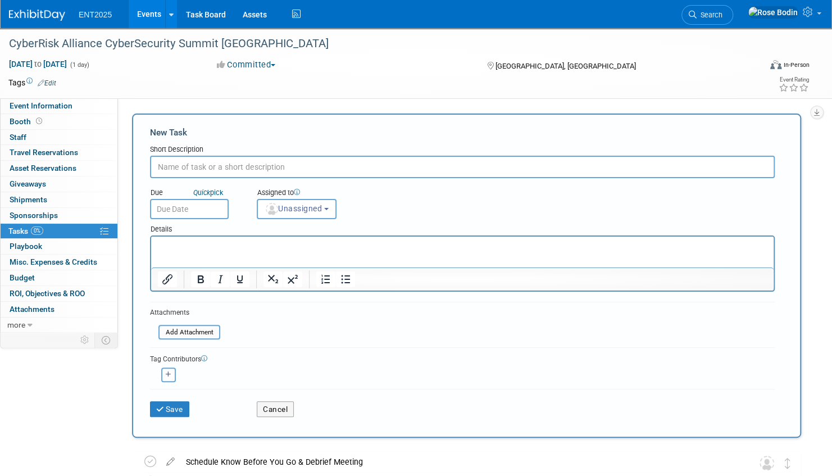
paste input "Determine Staffing"
type input "Determine Staffing"
click at [171, 409] on button "Save" at bounding box center [169, 409] width 39 height 16
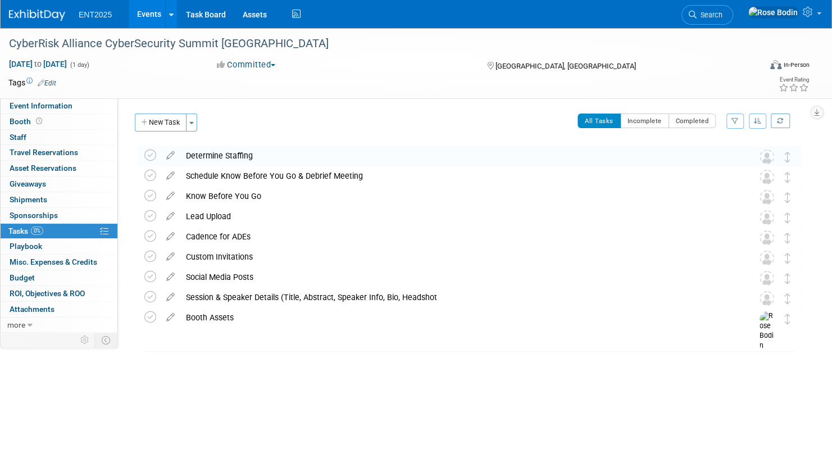
click at [148, 12] on link "Events" at bounding box center [149, 14] width 41 height 28
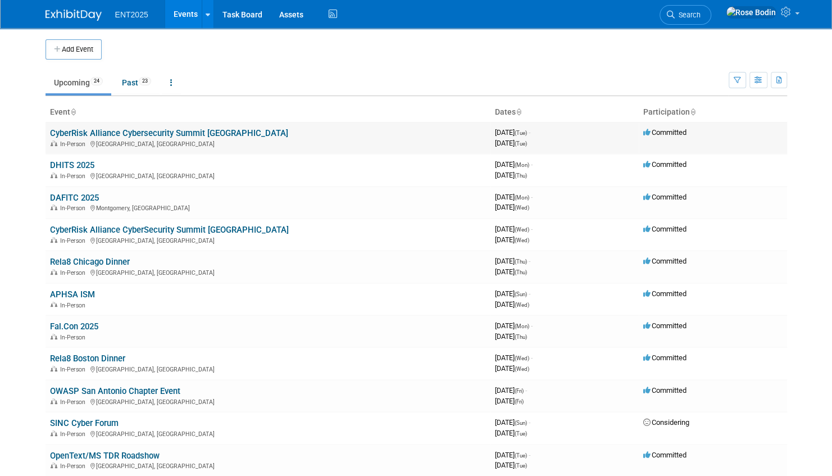
click at [191, 133] on link "CyberRisk Alliance Cybersecurity Summit [GEOGRAPHIC_DATA]" at bounding box center [169, 133] width 238 height 10
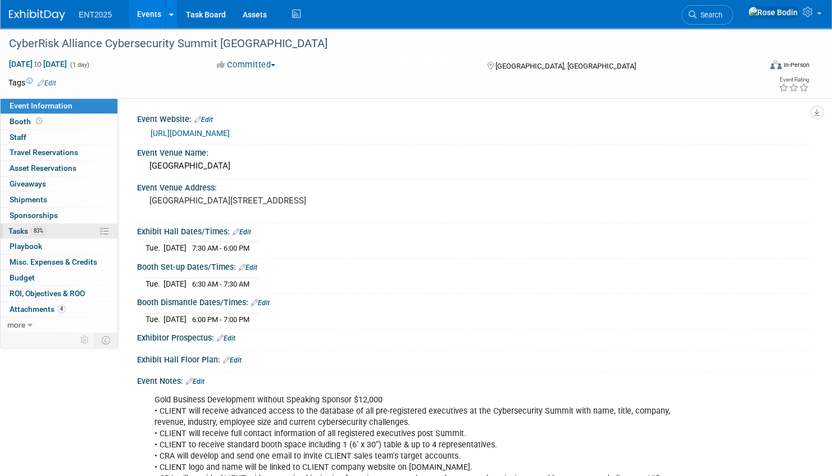
click at [72, 232] on link "83% Tasks 83%" at bounding box center [59, 231] width 117 height 15
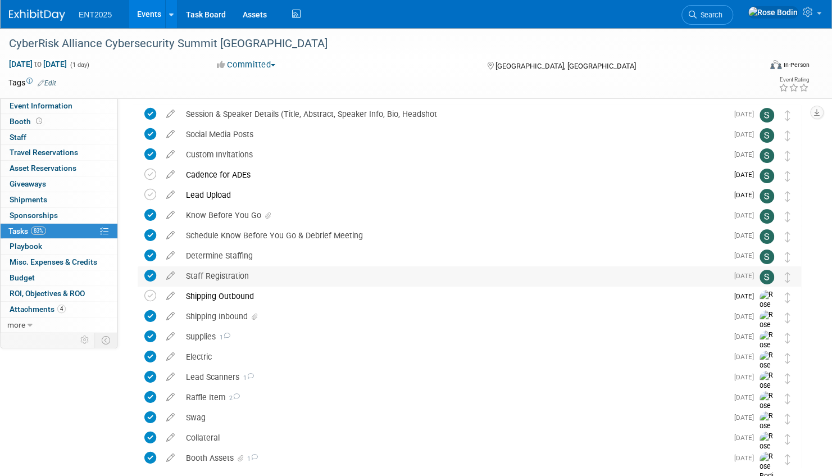
scroll to position [102, 0]
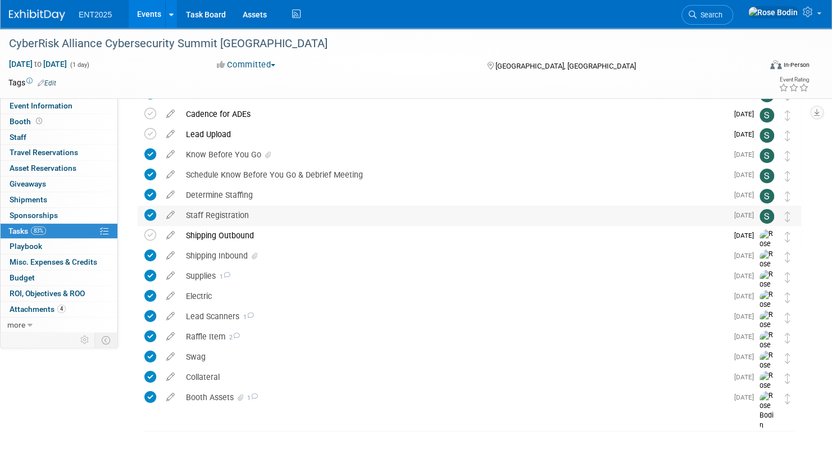
drag, startPoint x: 257, startPoint y: 212, endPoint x: 185, endPoint y: 215, distance: 72.0
click at [185, 215] on div "Staff Registration" at bounding box center [453, 215] width 547 height 19
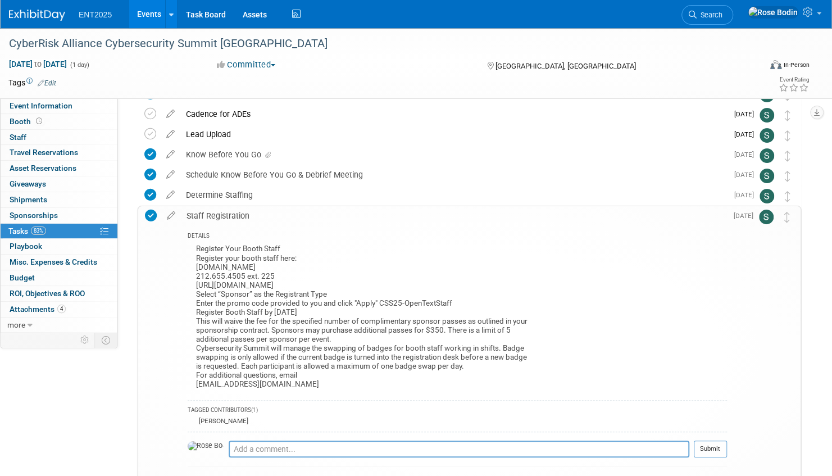
copy div "Staff Registration"
click at [151, 10] on link "Events" at bounding box center [149, 14] width 41 height 28
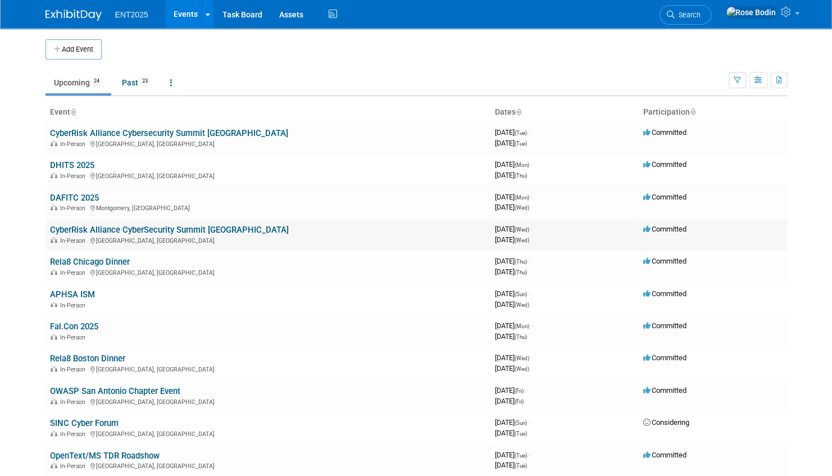
click at [188, 228] on link "CyberRisk Alliance CyberSecurity Summit [GEOGRAPHIC_DATA]" at bounding box center [169, 230] width 239 height 10
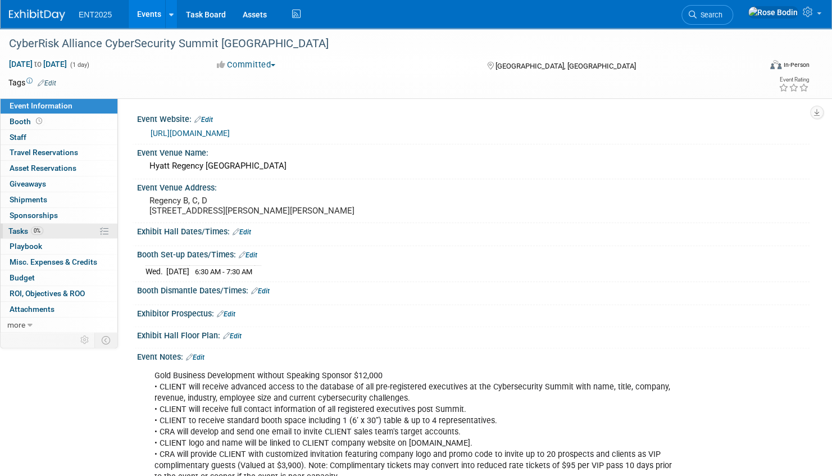
click at [69, 227] on link "0% Tasks 0%" at bounding box center [59, 231] width 117 height 15
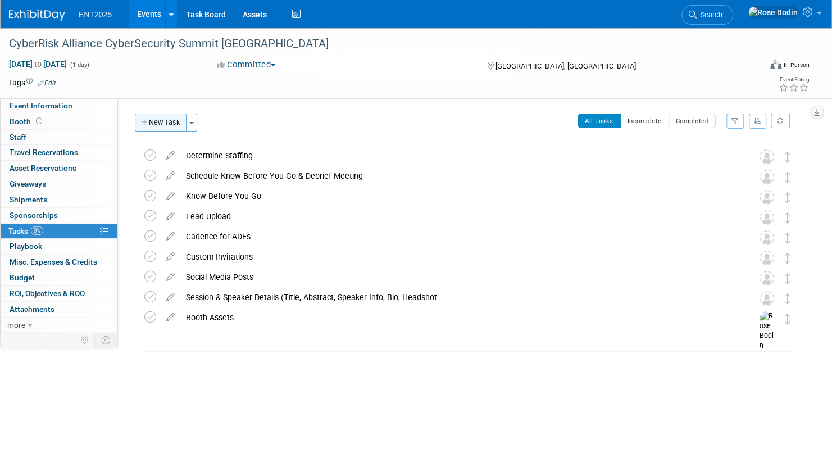
click at [160, 123] on button "New Task" at bounding box center [161, 123] width 52 height 18
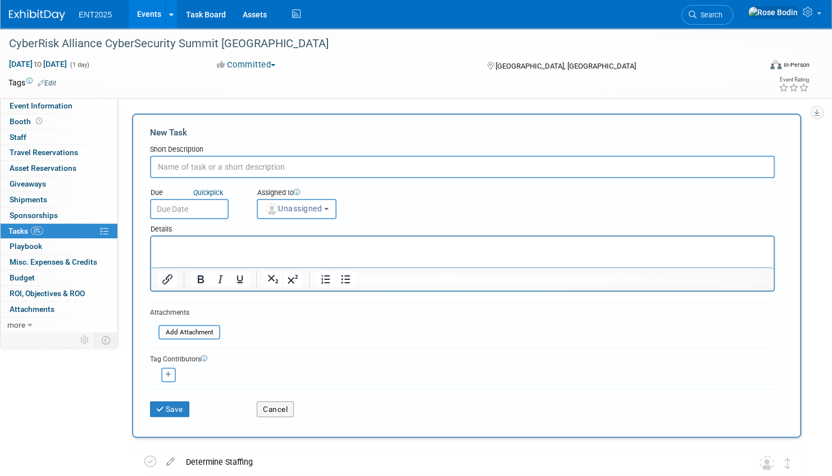
paste input "Staff Registration"
type input "Staff Registration"
click at [178, 407] on button "Save" at bounding box center [169, 409] width 39 height 16
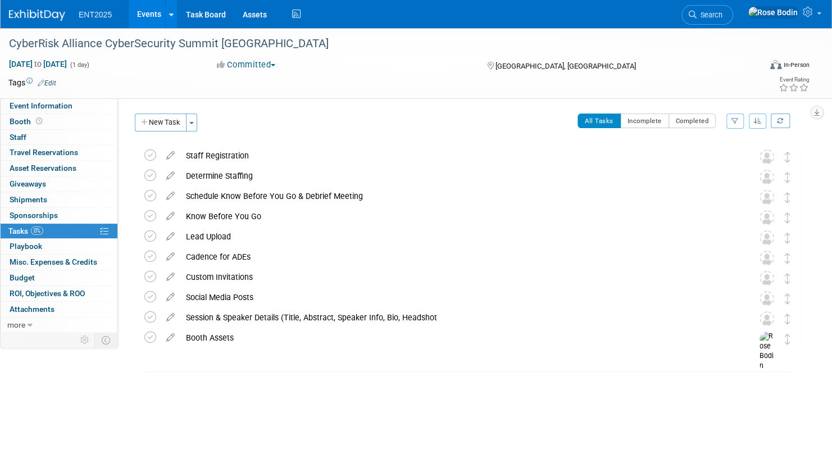
click at [151, 12] on link "Events" at bounding box center [149, 14] width 41 height 28
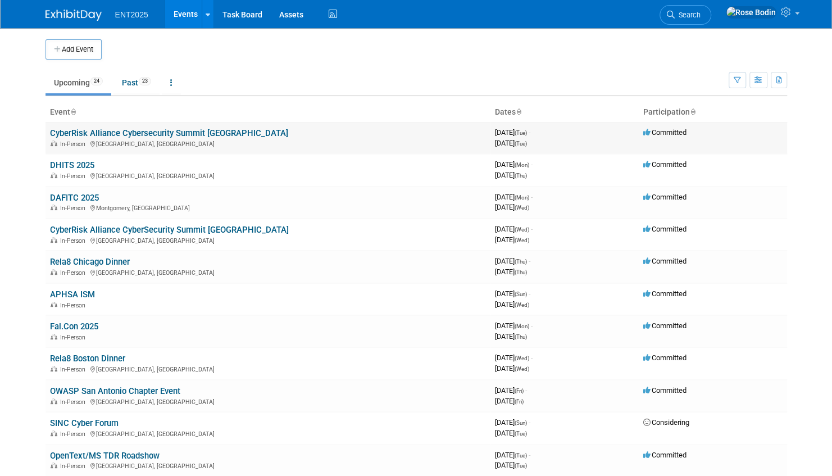
click at [150, 131] on link "CyberRisk Alliance Cybersecurity Summit [GEOGRAPHIC_DATA]" at bounding box center [169, 133] width 238 height 10
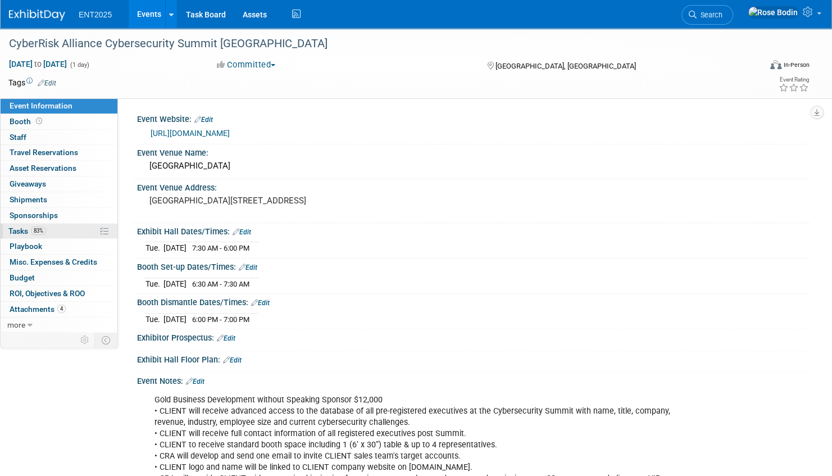
click at [79, 230] on link "83% Tasks 83%" at bounding box center [59, 231] width 117 height 15
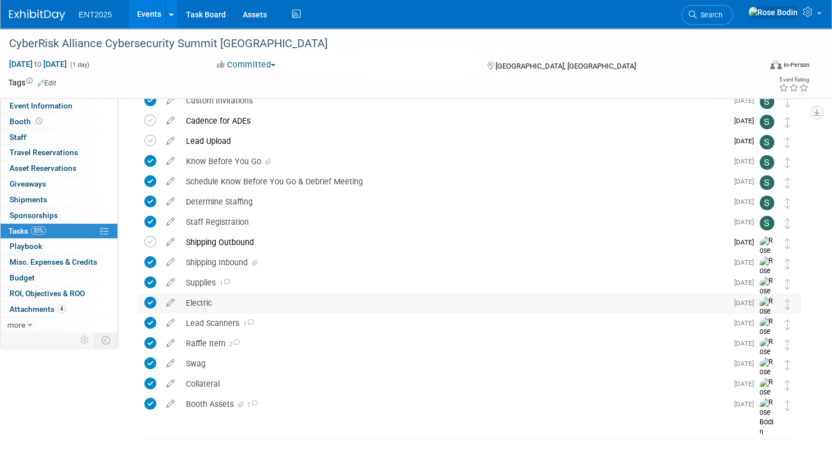
scroll to position [102, 0]
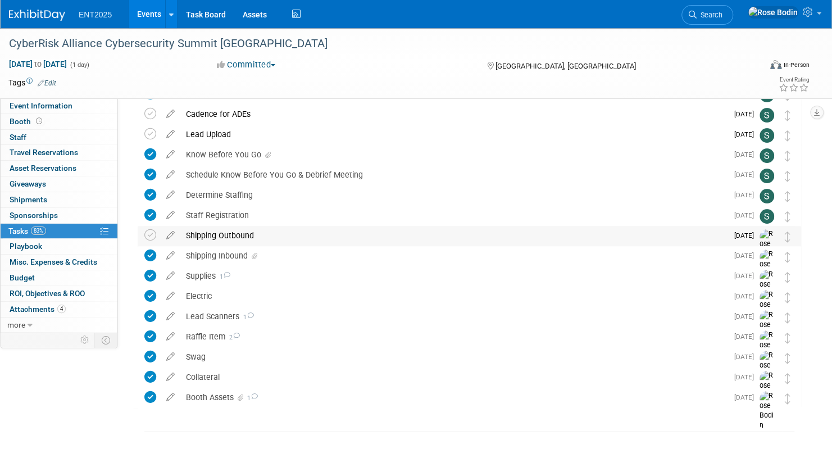
drag, startPoint x: 259, startPoint y: 234, endPoint x: 221, endPoint y: 235, distance: 37.7
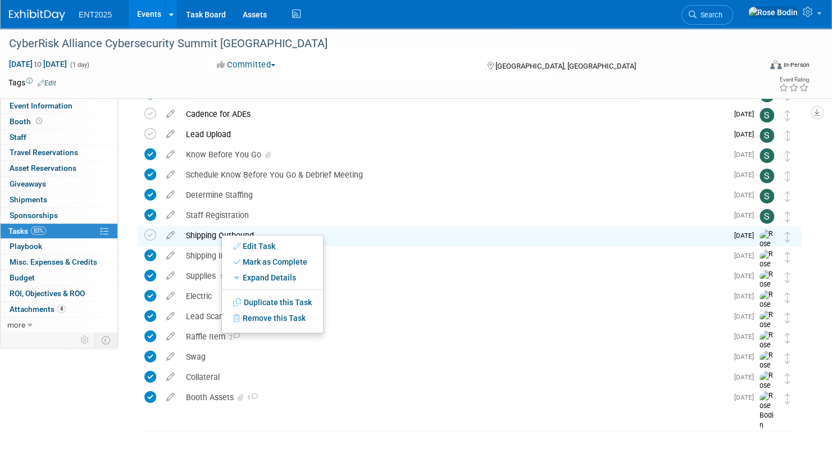
click at [283, 232] on div "Shipping Outbound" at bounding box center [453, 235] width 547 height 19
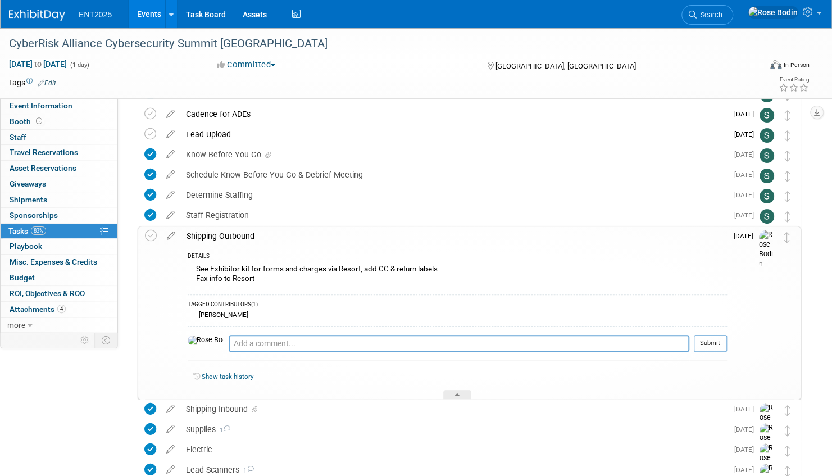
drag, startPoint x: 260, startPoint y: 233, endPoint x: 185, endPoint y: 233, distance: 74.2
click at [185, 233] on div "Shipping Outbound" at bounding box center [454, 236] width 546 height 19
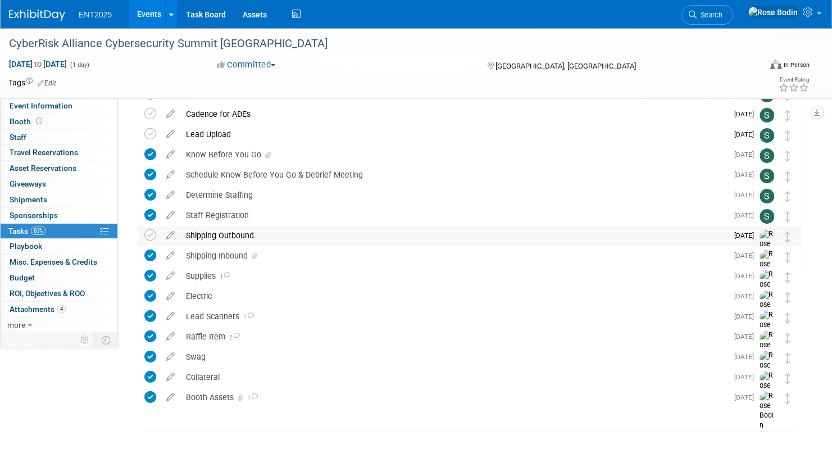
copy div "Shipping Outbound"
click at [155, 12] on link "Events" at bounding box center [149, 14] width 41 height 28
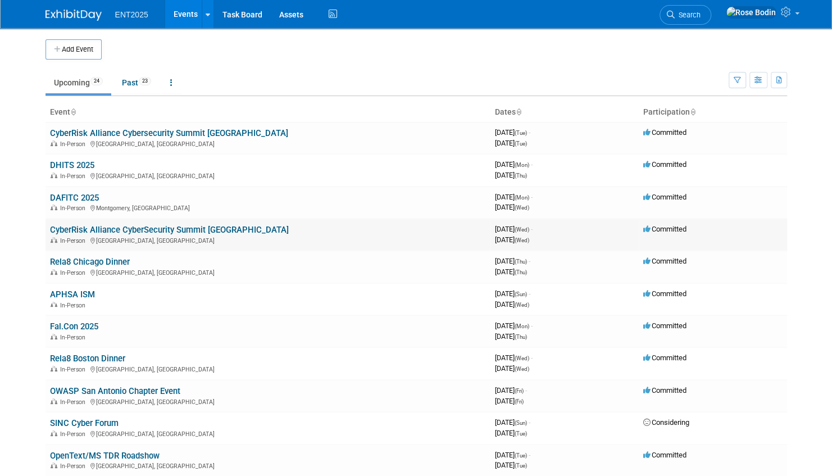
click at [188, 230] on link "CyberRisk Alliance CyberSecurity Summit [GEOGRAPHIC_DATA]" at bounding box center [169, 230] width 239 height 10
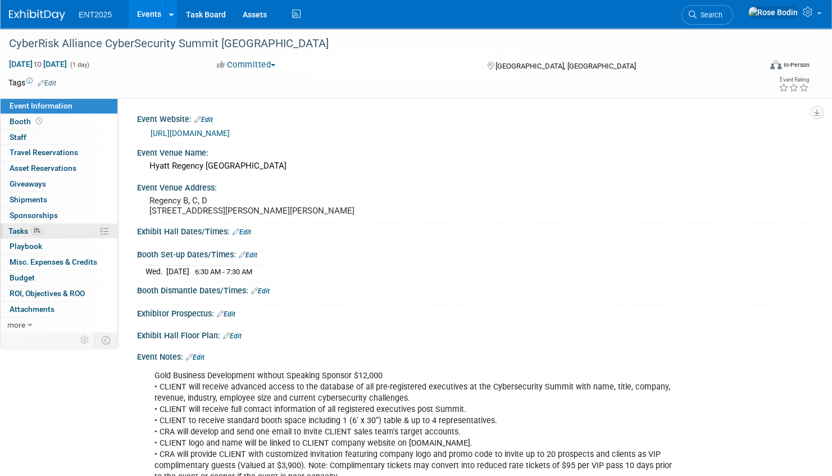
click at [67, 230] on link "0% Tasks 0%" at bounding box center [59, 231] width 117 height 15
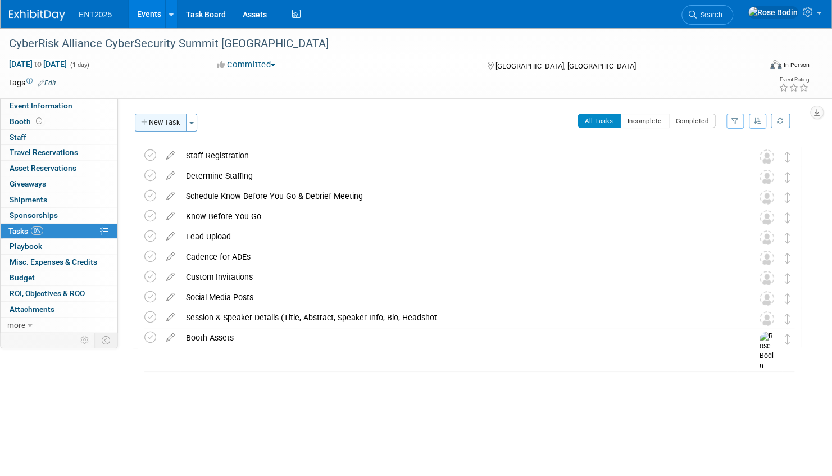
click at [165, 123] on button "New Task" at bounding box center [161, 123] width 52 height 18
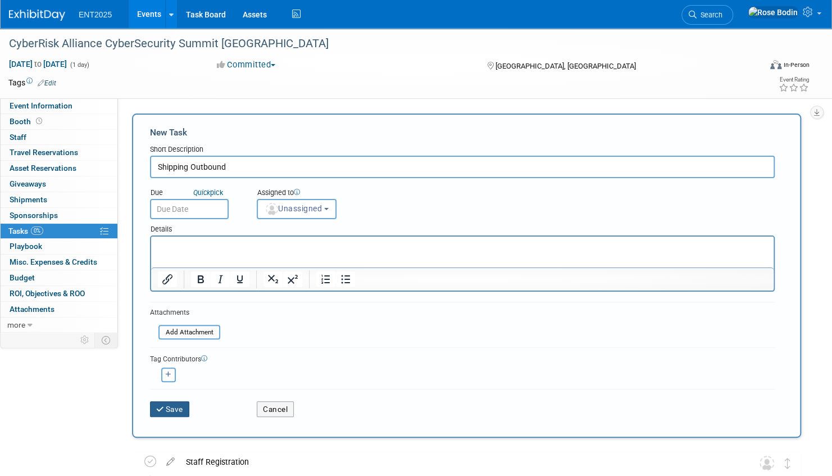
type input "Shipping Outbound"
click at [170, 408] on button "Save" at bounding box center [169, 409] width 39 height 16
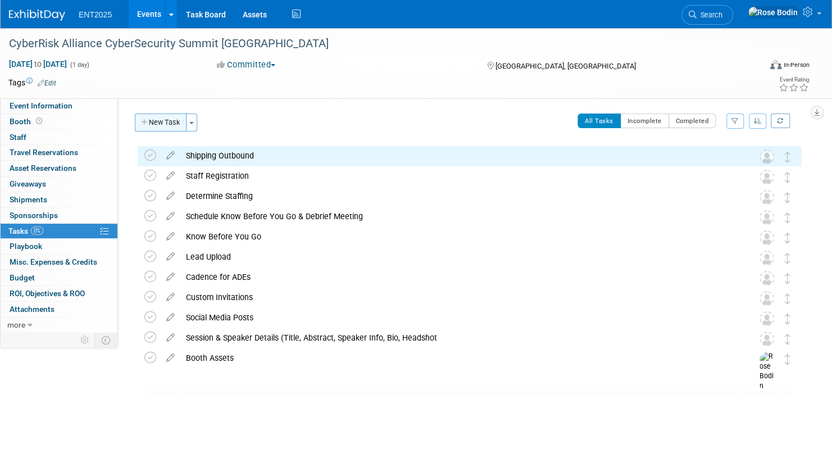
click at [170, 123] on button "New Task" at bounding box center [161, 123] width 52 height 18
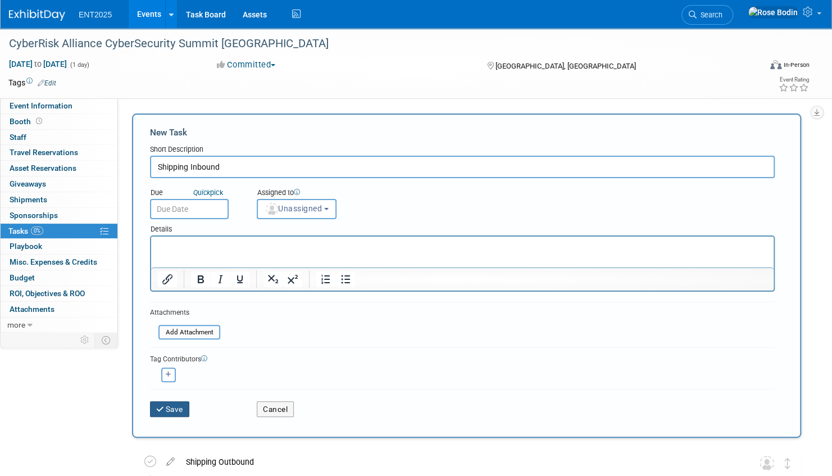
type input "Shipping Inbound"
click at [181, 406] on button "Save" at bounding box center [169, 409] width 39 height 16
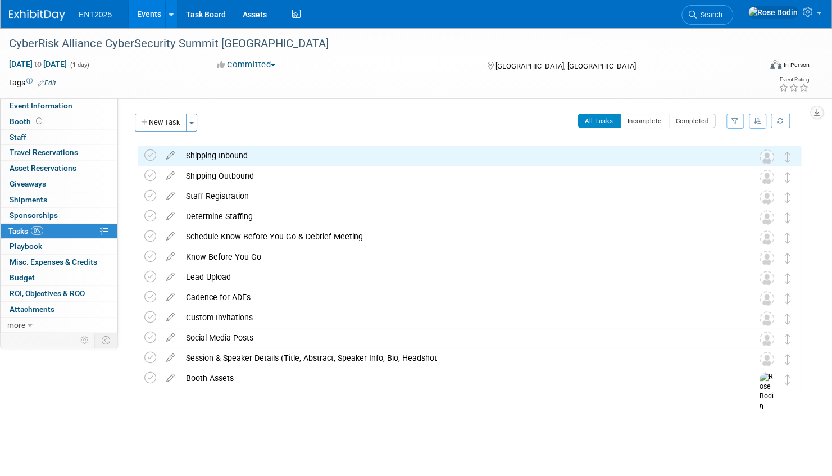
click at [150, 9] on link "Events" at bounding box center [149, 14] width 41 height 28
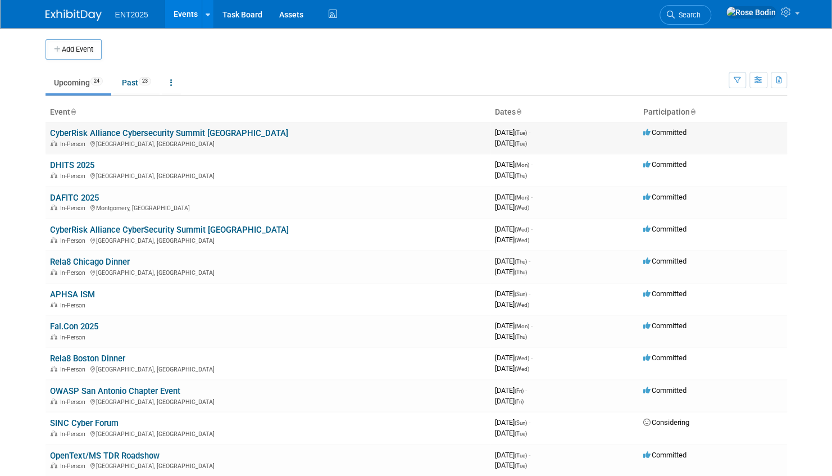
click at [151, 129] on link "CyberRisk Alliance Cybersecurity Summit [GEOGRAPHIC_DATA]" at bounding box center [169, 133] width 238 height 10
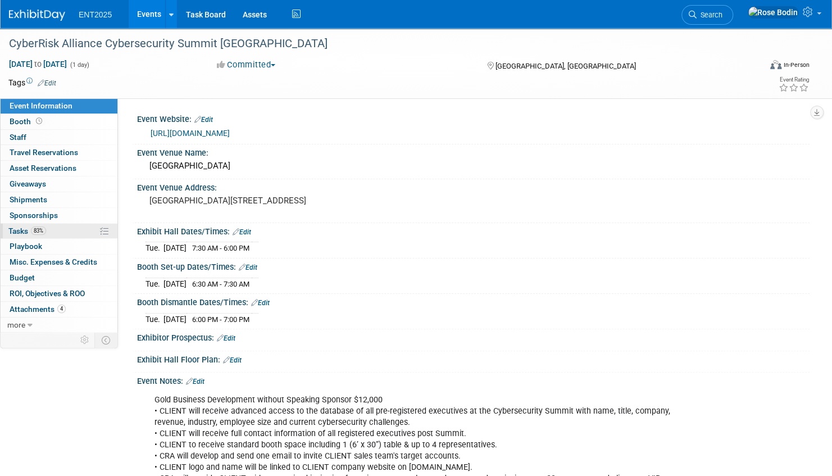
click at [82, 233] on link "83% Tasks 83%" at bounding box center [59, 231] width 117 height 15
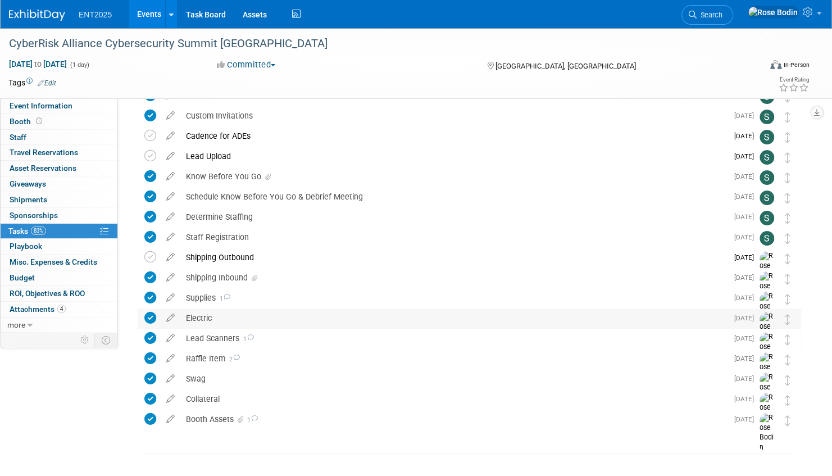
scroll to position [102, 0]
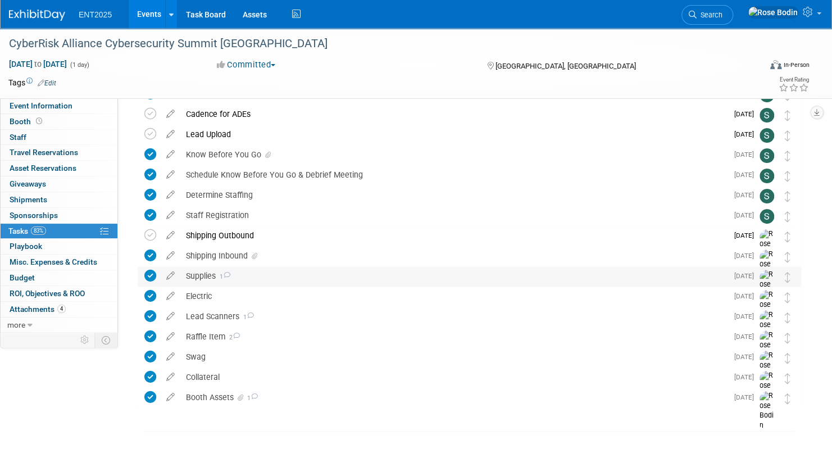
click at [273, 275] on div "Supplies 1" at bounding box center [453, 275] width 547 height 19
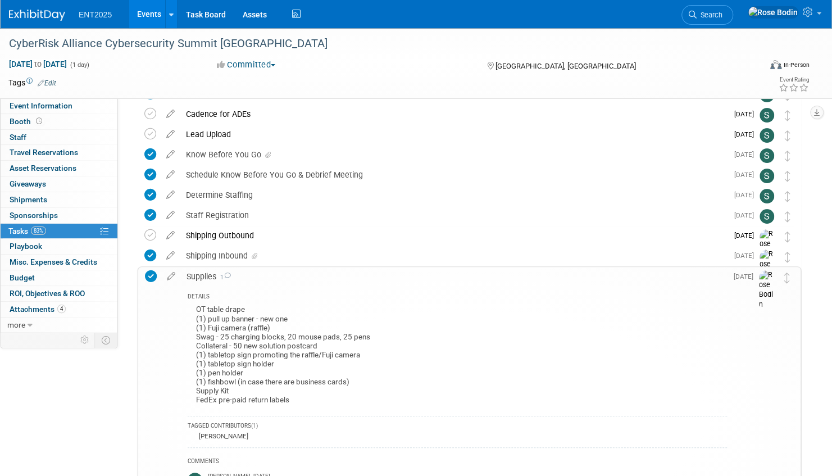
click at [191, 293] on div "DETAILS" at bounding box center [458, 298] width 540 height 10
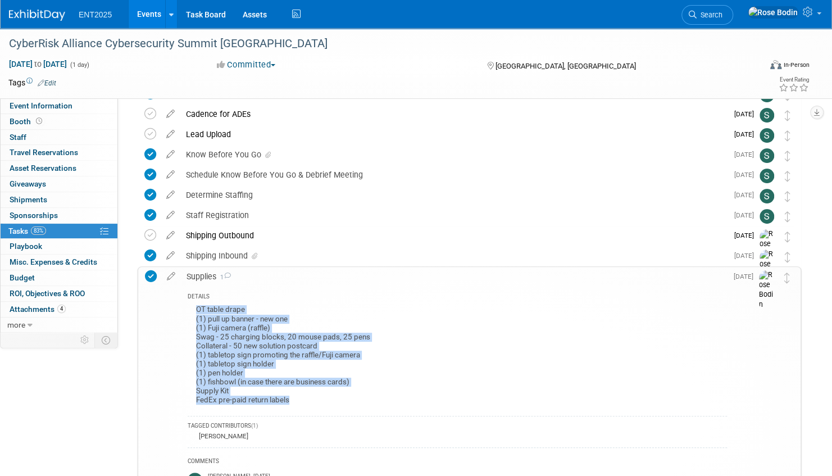
drag, startPoint x: 197, startPoint y: 309, endPoint x: 305, endPoint y: 404, distance: 144.2
click at [305, 404] on div "OT table drape (1) pull up banner - new one (1) Fuji camera (raffle) Swag - 25 …" at bounding box center [458, 356] width 540 height 108
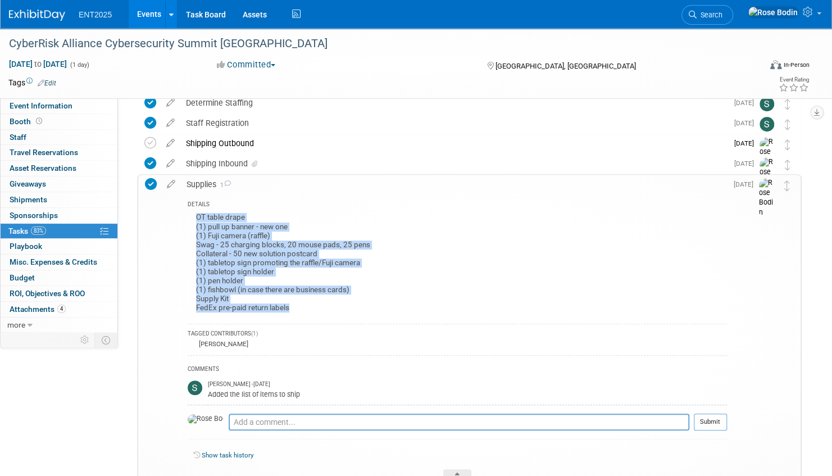
scroll to position [271, 0]
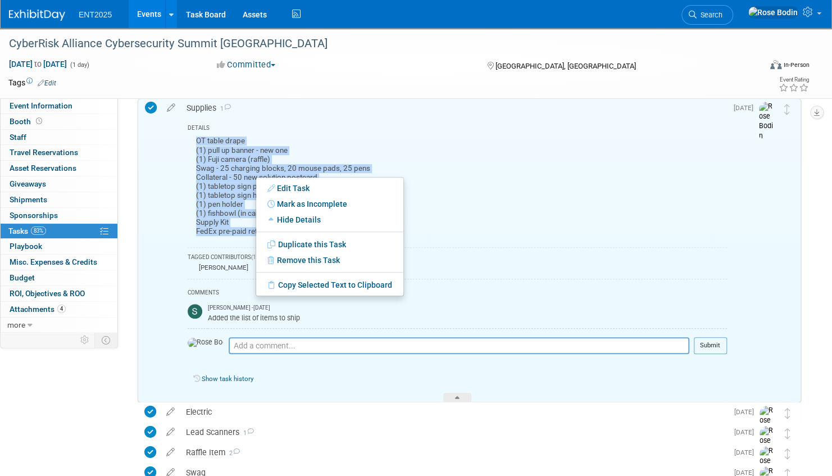
click at [469, 176] on div "OT table drape (1) pull up banner - new one (1) Fuji camera (raffle) Swag - 25 …" at bounding box center [458, 188] width 540 height 108
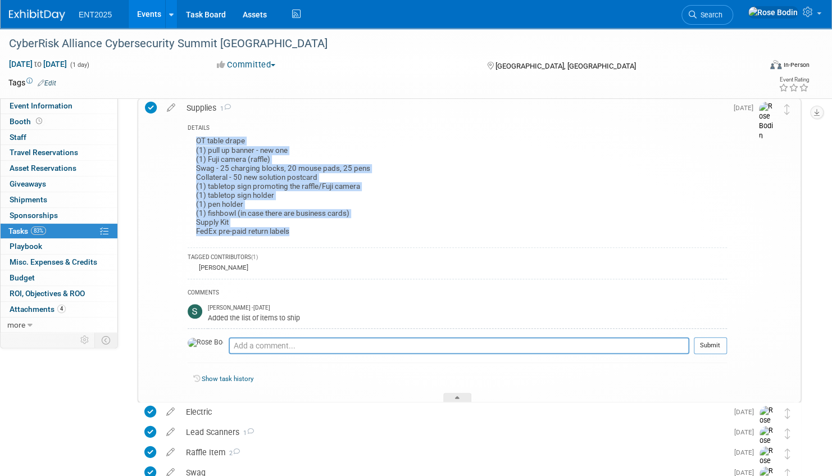
drag, startPoint x: 300, startPoint y: 230, endPoint x: 187, endPoint y: 141, distance: 144.4
click at [188, 141] on div "OT table drape (1) pull up banner - new one (1) Fuji camera (raffle) Swag - 25 …" at bounding box center [458, 188] width 540 height 108
copy div "OT table drape (1) pull up banner - new one (1) Fuji camera (raffle) Swag - 25 …"
drag, startPoint x: 366, startPoint y: 192, endPoint x: 256, endPoint y: 175, distance: 112.0
click at [353, 198] on div "OT table drape (1) pull up banner - new one (1) Fuji camera (raffle) Swag - 25 …" at bounding box center [458, 188] width 540 height 108
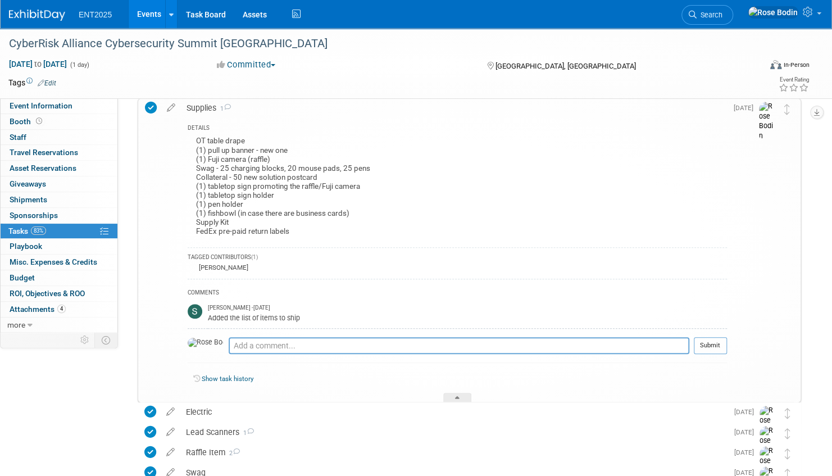
click at [155, 15] on link "Events" at bounding box center [149, 14] width 41 height 28
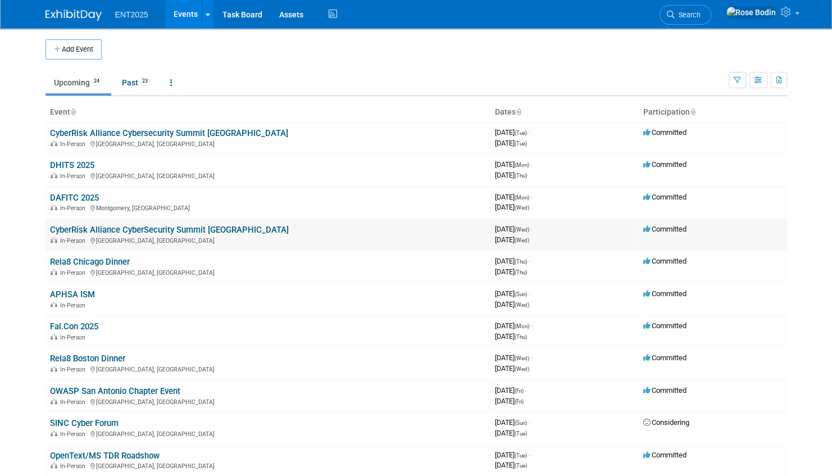
click at [192, 227] on link "CyberRisk Alliance CyberSecurity Summit [GEOGRAPHIC_DATA]" at bounding box center [169, 230] width 239 height 10
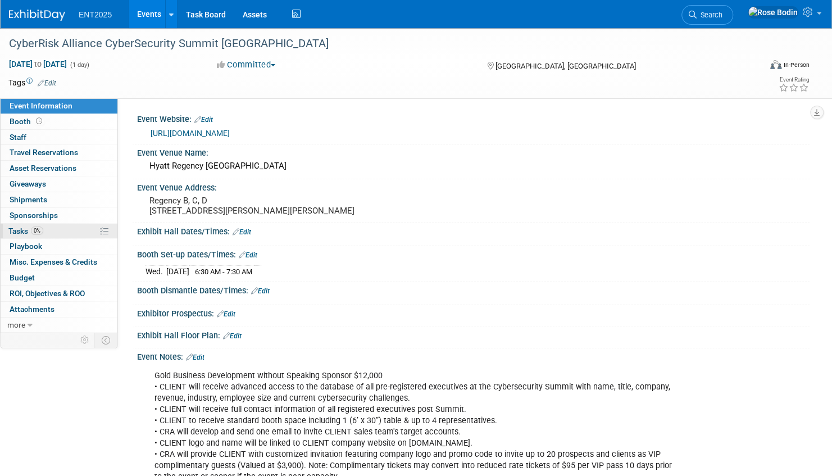
click at [62, 228] on link "0% Tasks 0%" at bounding box center [59, 231] width 117 height 15
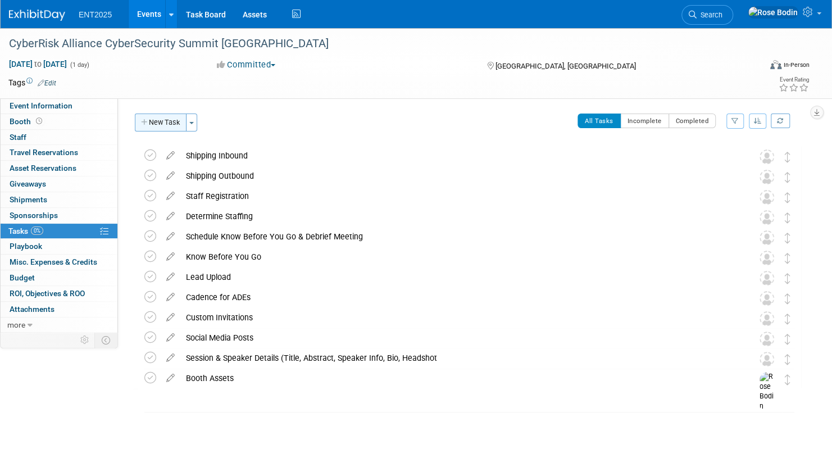
click at [161, 125] on button "New Task" at bounding box center [161, 123] width 52 height 18
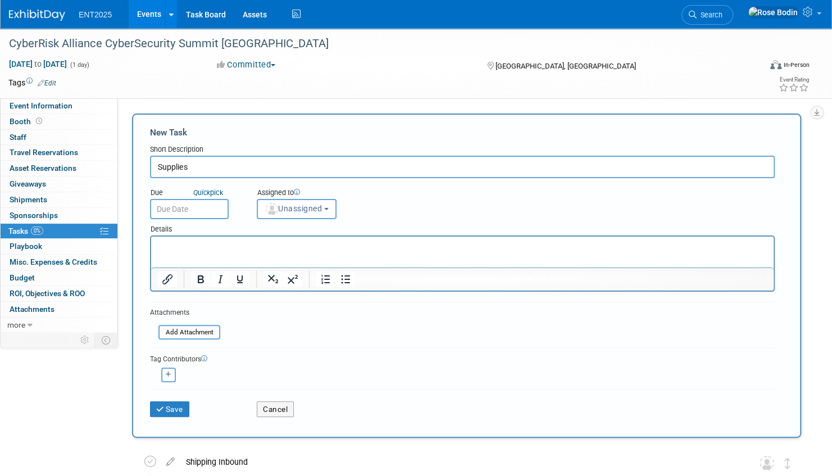
type input "Supplies"
click at [184, 245] on p "Rich Text Area. Press ALT-0 for help." at bounding box center [463, 246] width 610 height 11
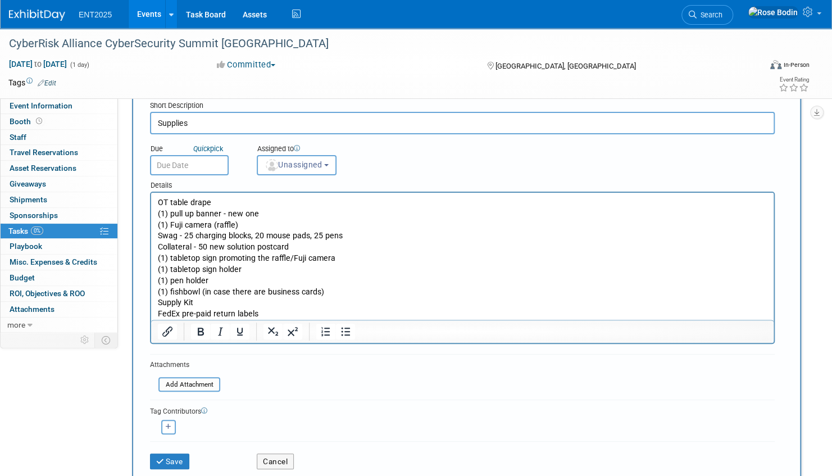
scroll to position [112, 0]
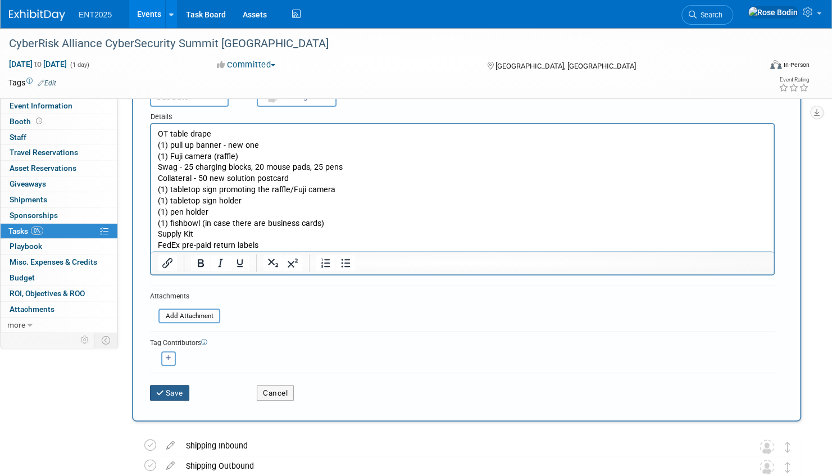
click at [164, 390] on icon "submit" at bounding box center [161, 394] width 10 height 8
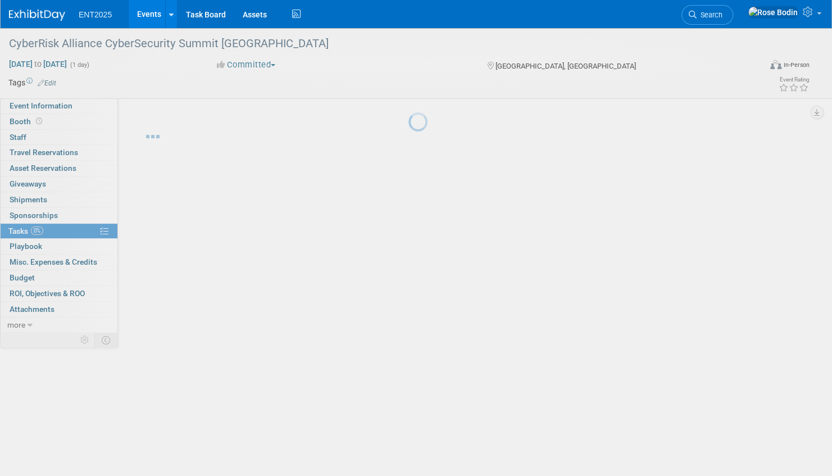
scroll to position [0, 0]
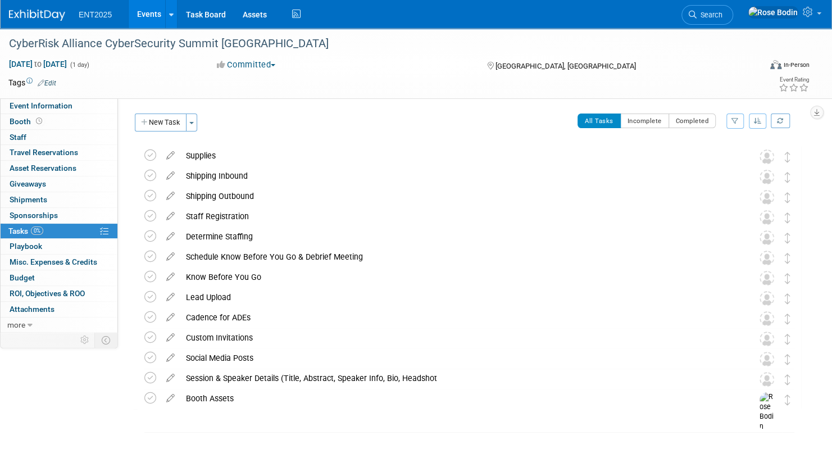
click at [151, 12] on link "Events" at bounding box center [149, 14] width 41 height 28
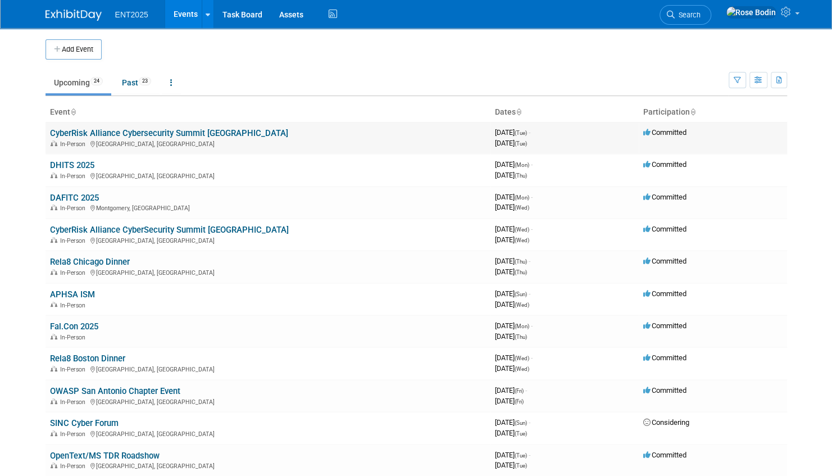
click at [186, 133] on link "CyberRisk Alliance Cybersecurity Summit [GEOGRAPHIC_DATA]" at bounding box center [169, 133] width 238 height 10
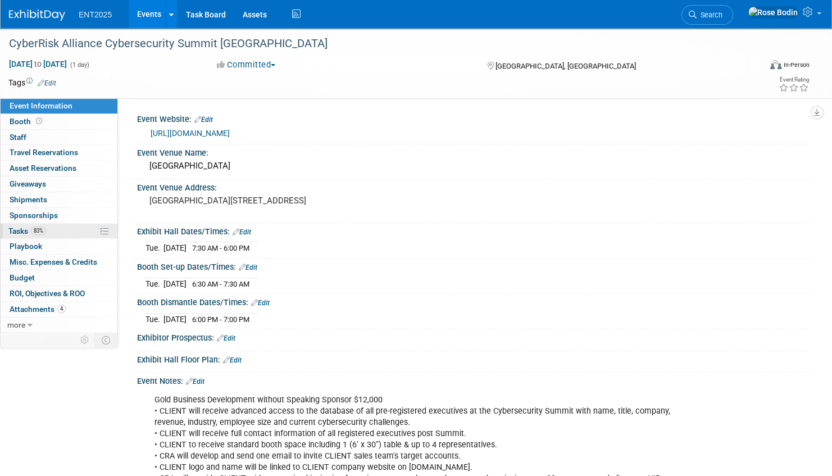
click at [76, 228] on link "83% Tasks 83%" at bounding box center [59, 231] width 117 height 15
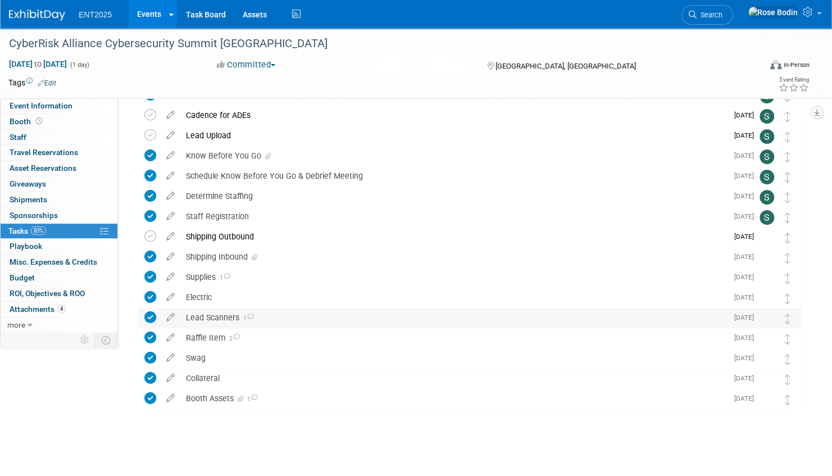
scroll to position [102, 0]
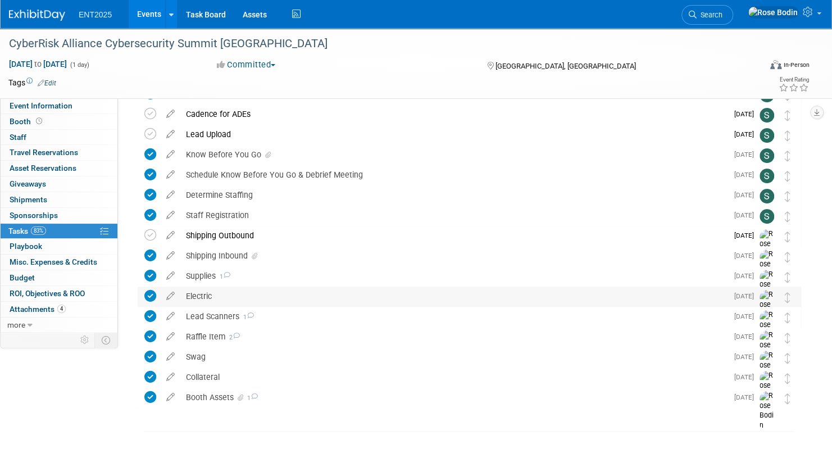
click at [203, 296] on div "Electric" at bounding box center [453, 296] width 547 height 19
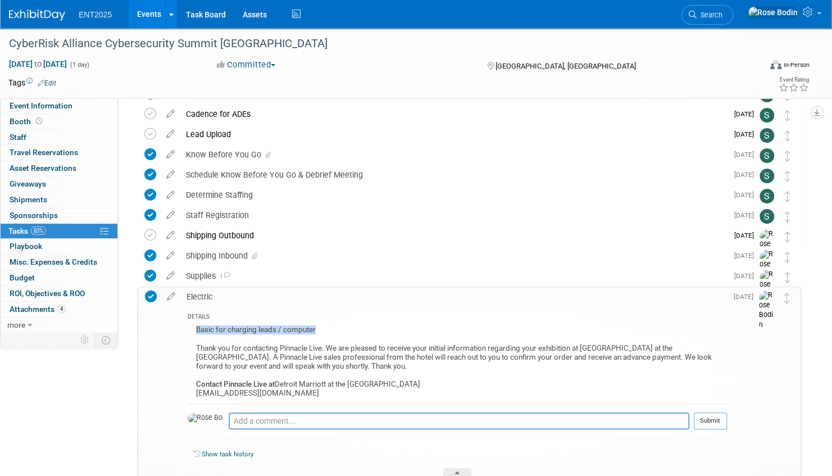
drag, startPoint x: 191, startPoint y: 329, endPoint x: 323, endPoint y: 332, distance: 132.1
click at [323, 332] on div "Basic for charging leads / computer Thank you for contacting Pinnacle Live. We …" at bounding box center [458, 363] width 540 height 81
copy div "Basic for charging leads / computer"
click at [144, 14] on link "Events" at bounding box center [149, 14] width 41 height 28
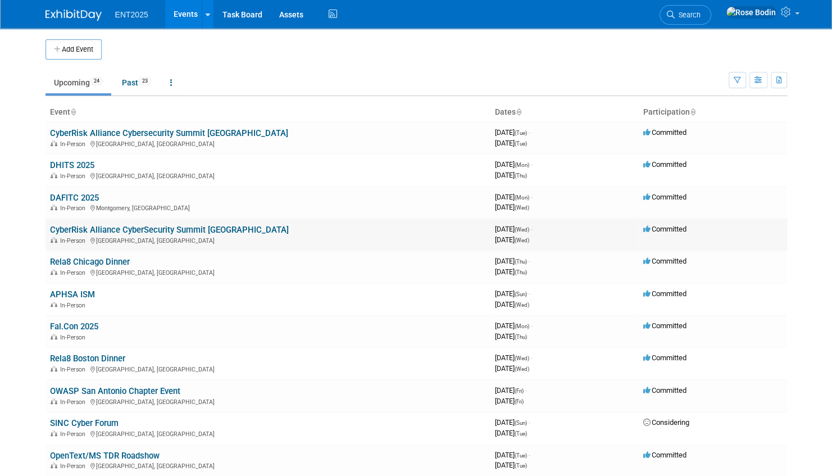
click at [191, 229] on link "CyberRisk Alliance CyberSecurity Summit [GEOGRAPHIC_DATA]" at bounding box center [169, 230] width 239 height 10
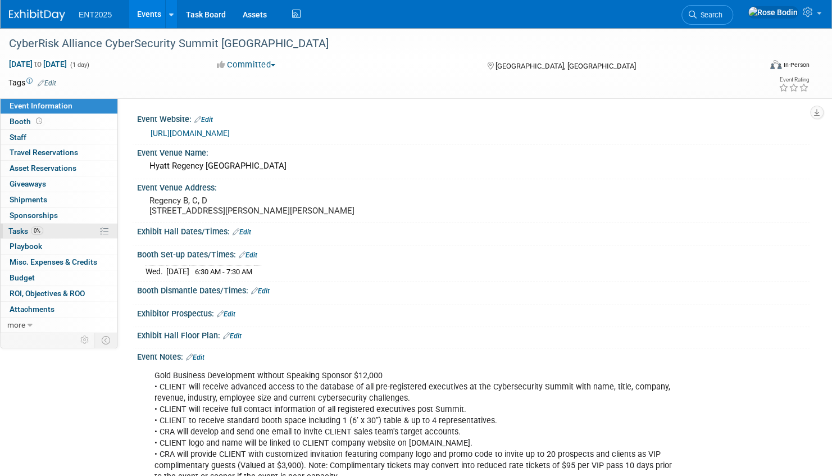
click at [71, 229] on link "0% Tasks 0%" at bounding box center [59, 231] width 117 height 15
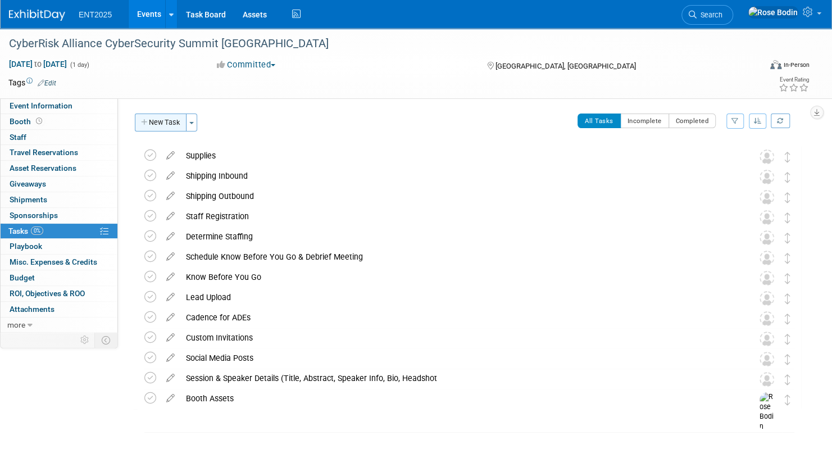
click at [167, 119] on button "New Task" at bounding box center [161, 123] width 52 height 18
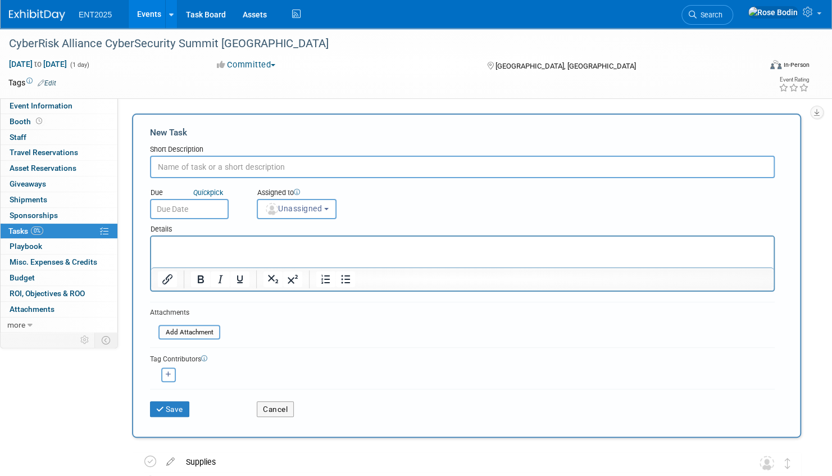
click at [179, 246] on p "Rich Text Area. Press ALT-0 for help." at bounding box center [463, 246] width 610 height 11
click at [173, 169] on input "text" at bounding box center [462, 167] width 625 height 22
type input "Electric"
click at [176, 405] on button "Save" at bounding box center [169, 409] width 39 height 16
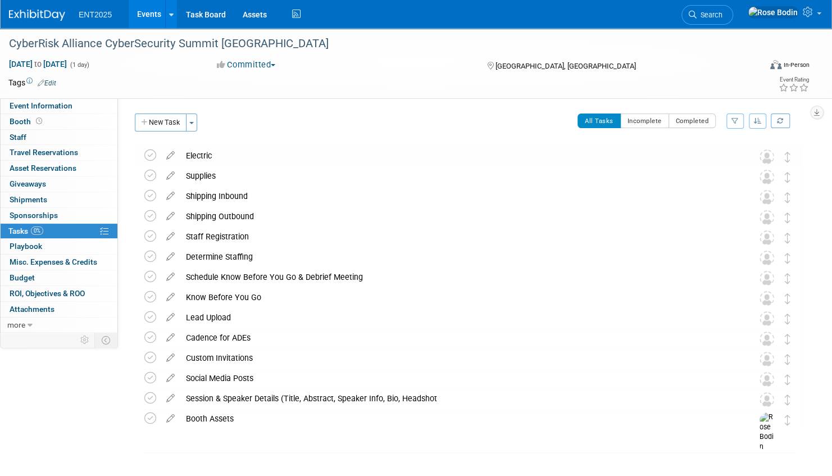
click at [147, 10] on link "Events" at bounding box center [149, 14] width 41 height 28
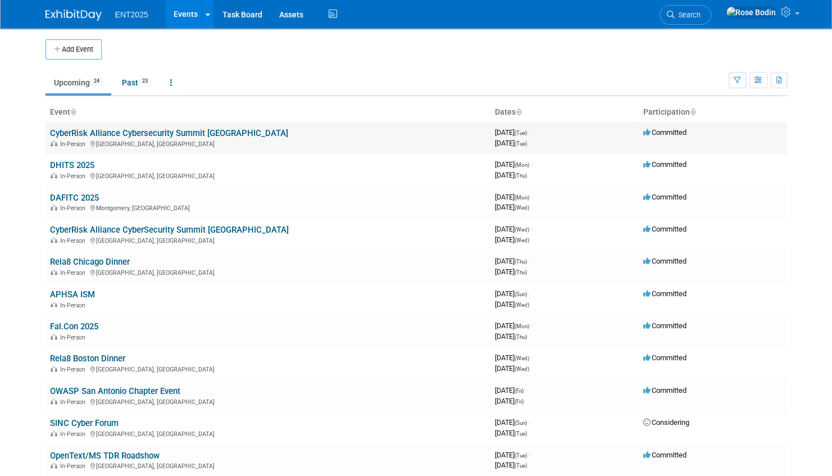
click at [188, 130] on link "CyberRisk Alliance Cybersecurity Summit [GEOGRAPHIC_DATA]" at bounding box center [169, 133] width 238 height 10
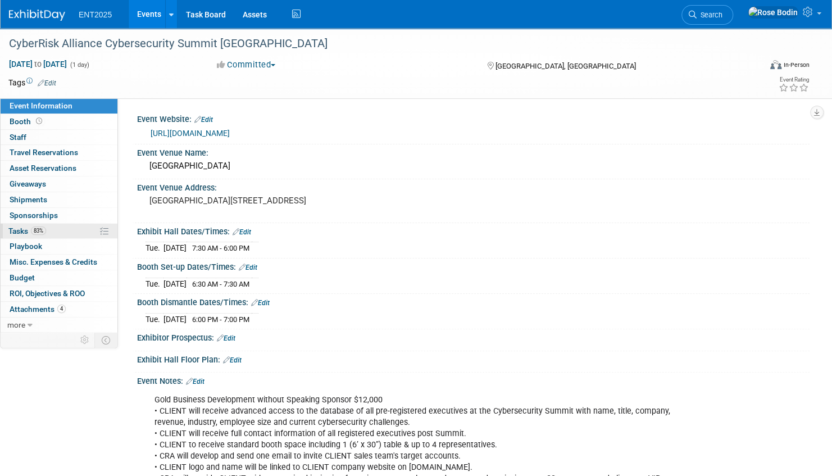
click at [74, 233] on link "83% Tasks 83%" at bounding box center [59, 231] width 117 height 15
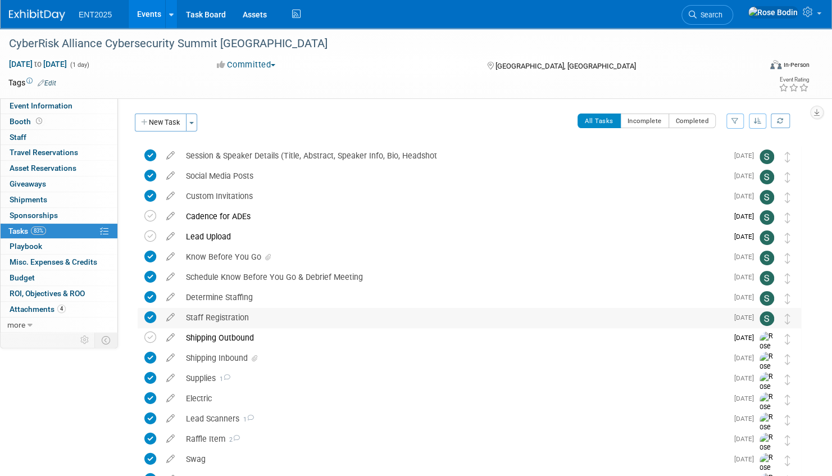
scroll to position [102, 0]
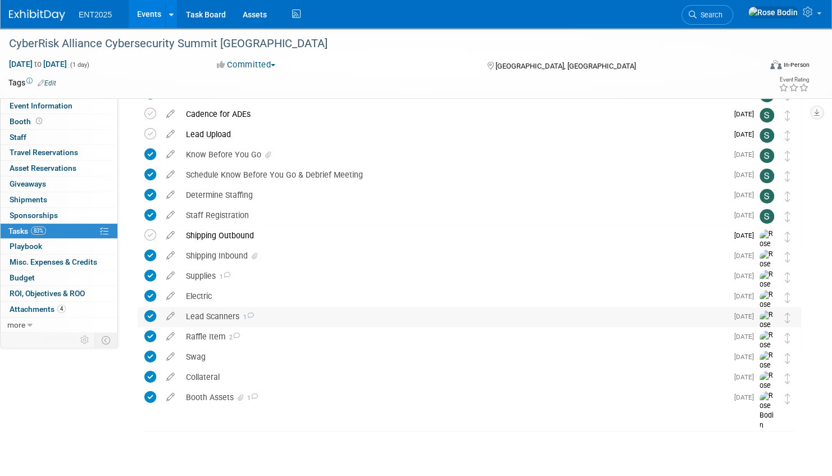
click at [215, 315] on div "Lead Scanners 1" at bounding box center [453, 316] width 547 height 19
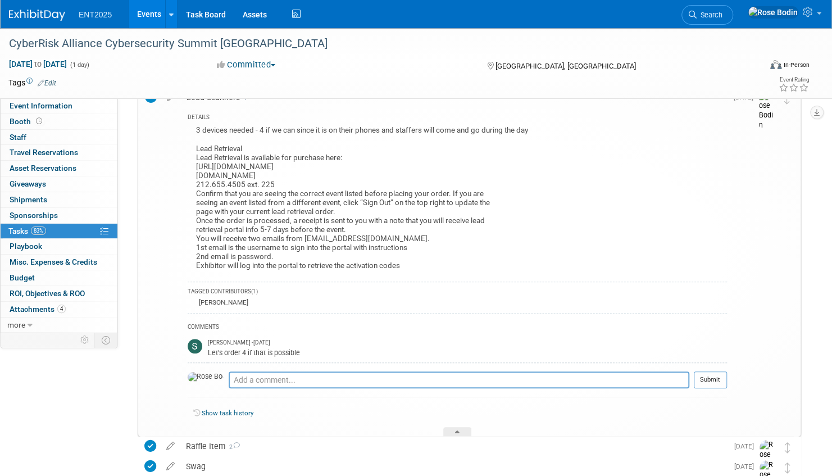
scroll to position [327, 0]
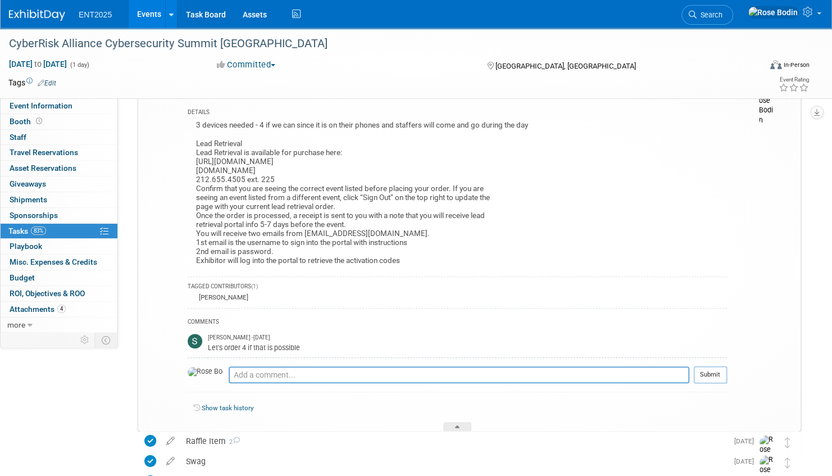
click at [154, 15] on link "Events" at bounding box center [149, 14] width 41 height 28
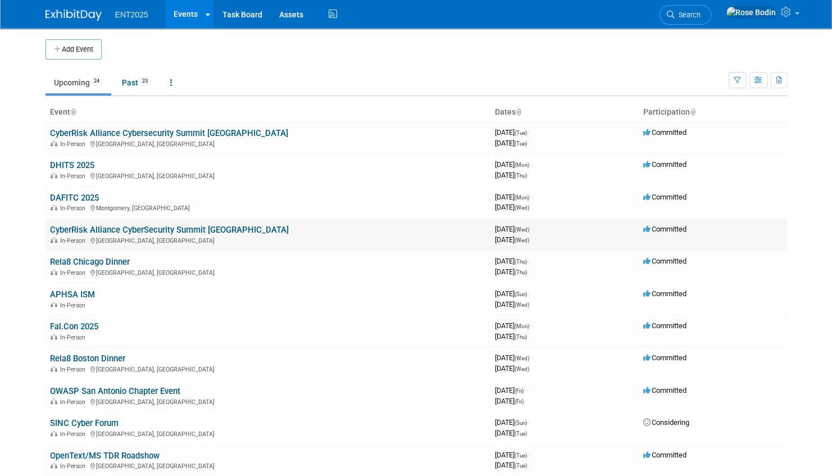
click at [182, 228] on link "CyberRisk Alliance CyberSecurity Summit [GEOGRAPHIC_DATA]" at bounding box center [169, 230] width 239 height 10
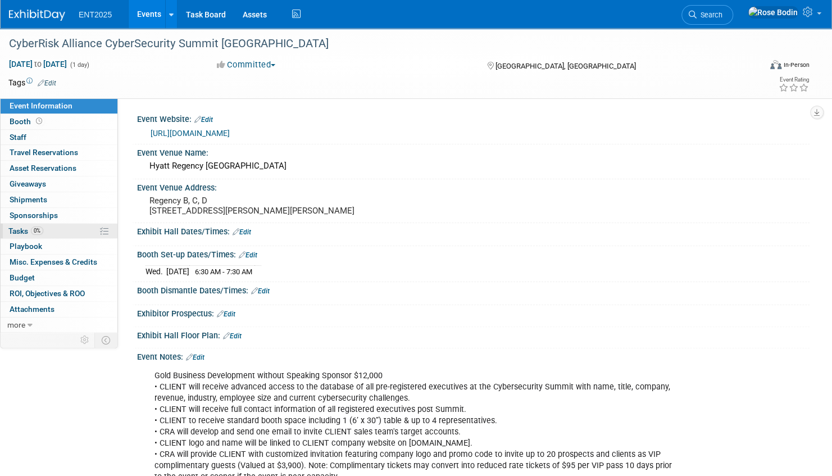
click at [63, 229] on link "0% Tasks 0%" at bounding box center [59, 231] width 117 height 15
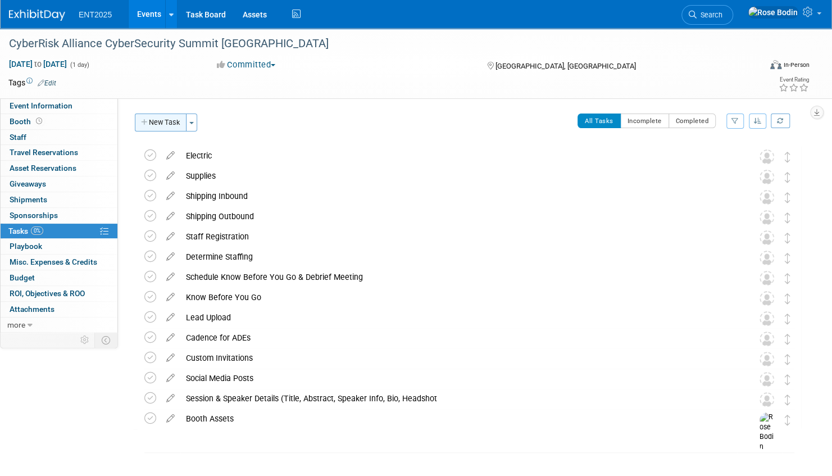
click at [167, 125] on button "New Task" at bounding box center [161, 123] width 52 height 18
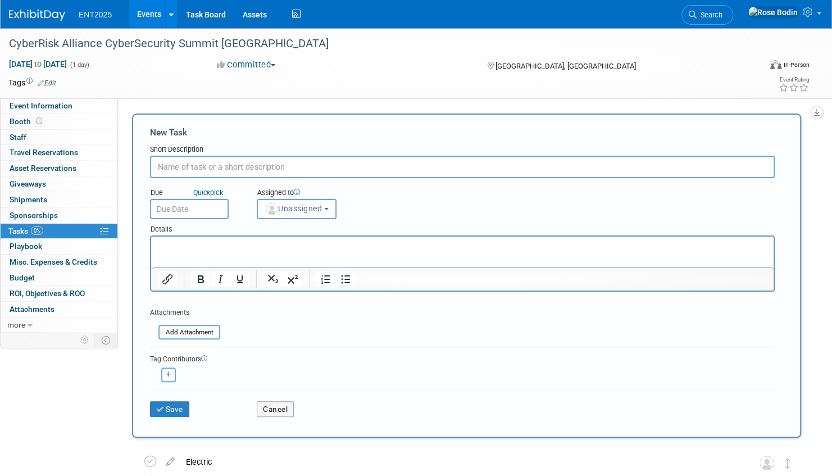
click at [232, 169] on input "text" at bounding box center [462, 167] width 625 height 22
type input "Lead Scanners"
click at [162, 406] on icon "submit" at bounding box center [161, 410] width 10 height 8
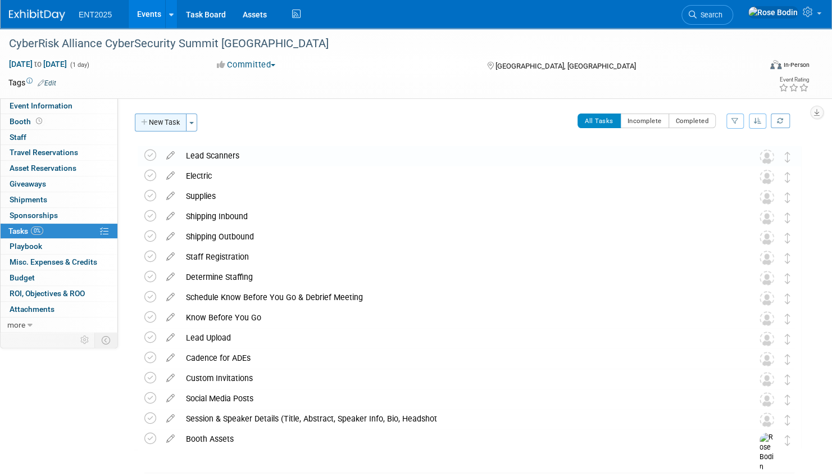
click at [167, 121] on button "New Task" at bounding box center [161, 123] width 52 height 18
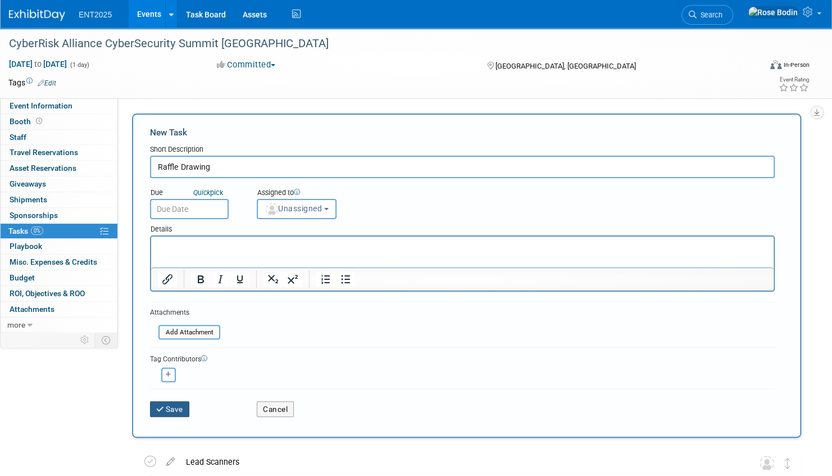
type input "Raffle Drawing"
click at [178, 404] on button "Save" at bounding box center [169, 409] width 39 height 16
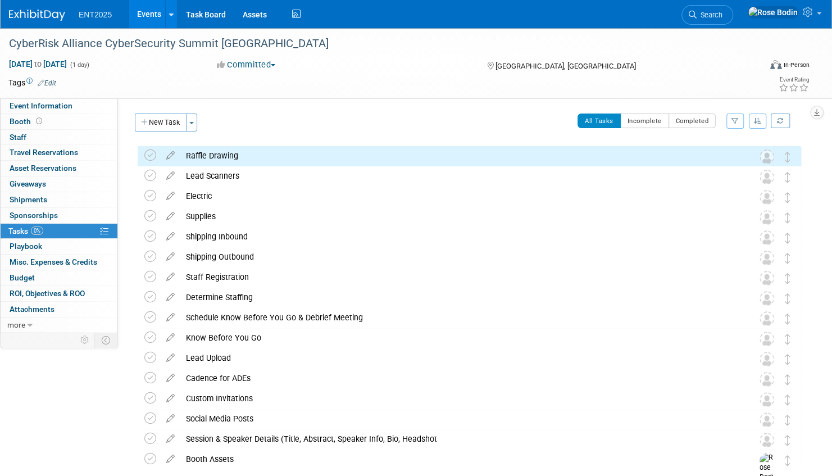
click at [151, 12] on link "Events" at bounding box center [149, 14] width 41 height 28
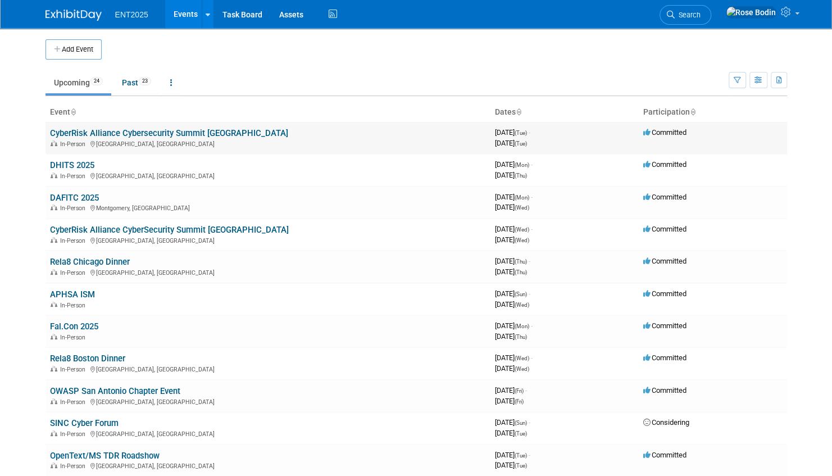
click at [222, 132] on link "CyberRisk Alliance Cybersecurity Summit [GEOGRAPHIC_DATA]" at bounding box center [169, 133] width 238 height 10
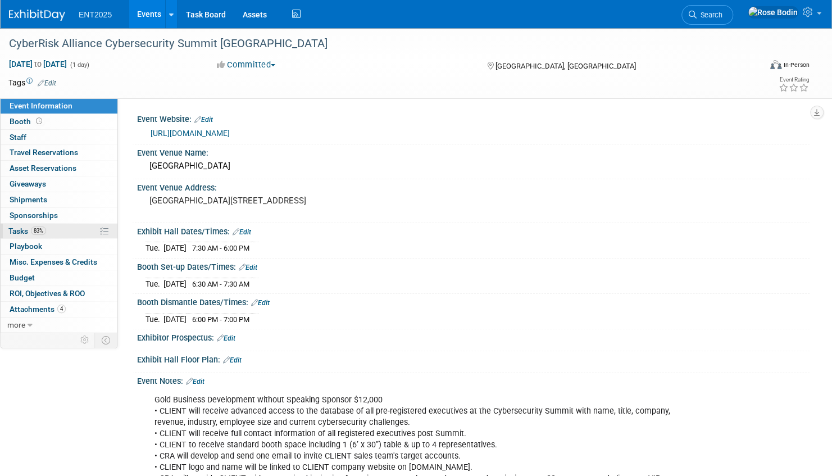
click at [70, 228] on link "83% Tasks 83%" at bounding box center [59, 231] width 117 height 15
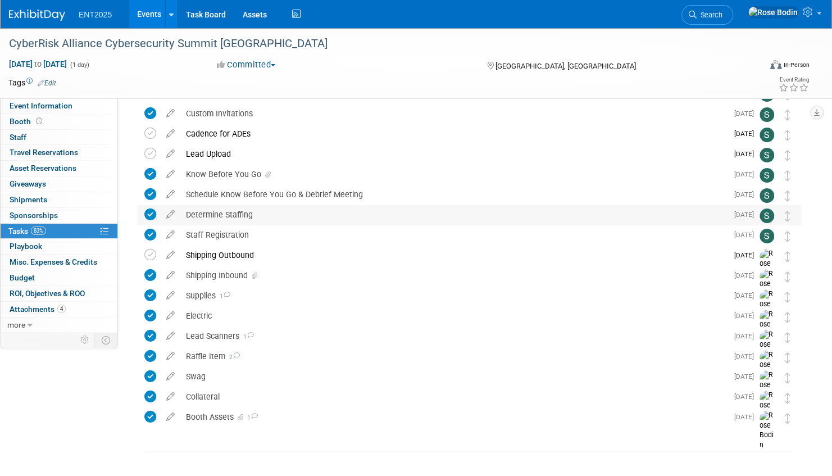
scroll to position [102, 0]
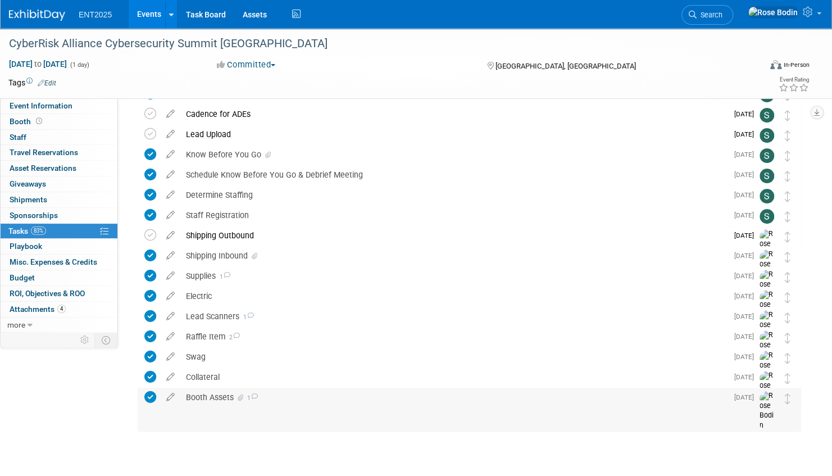
click at [305, 395] on div "Booth Assets 1" at bounding box center [453, 397] width 547 height 19
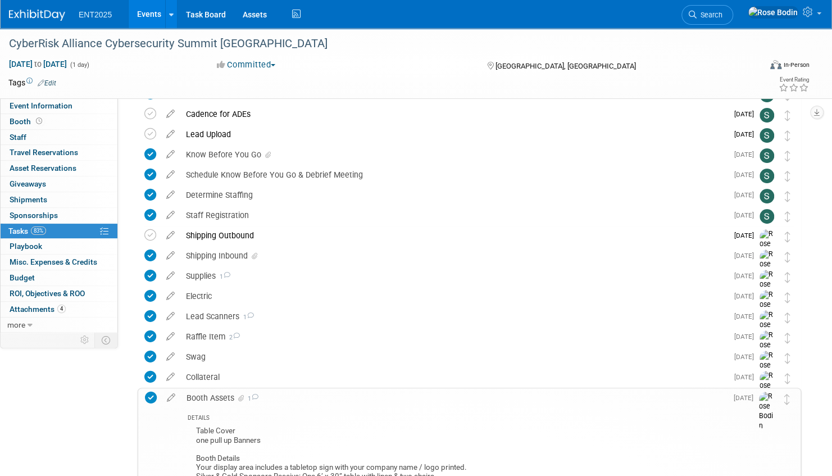
click at [305, 395] on div "Booth Assets 1" at bounding box center [454, 397] width 546 height 19
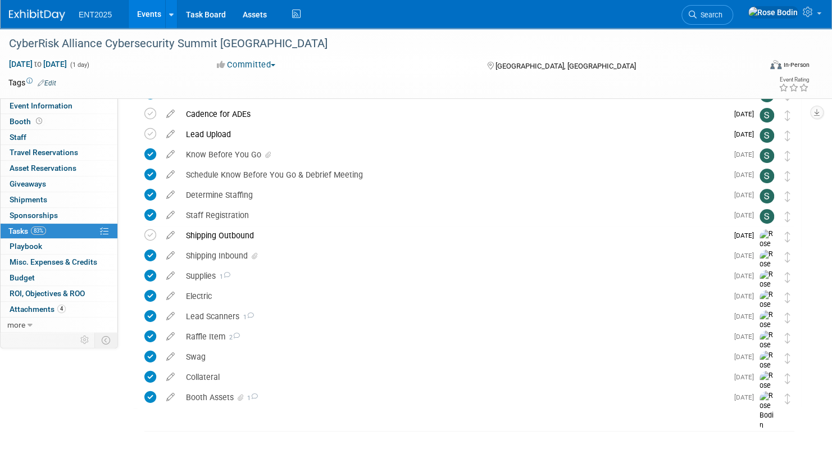
click at [150, 13] on link "Events" at bounding box center [149, 14] width 41 height 28
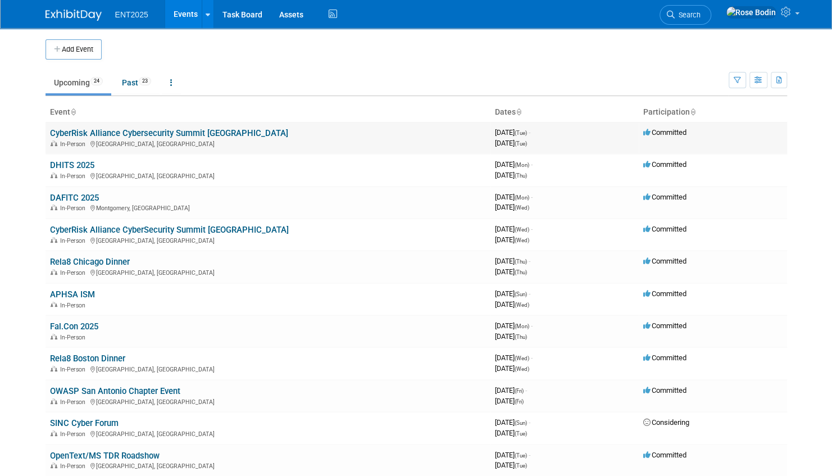
click at [183, 129] on link "CyberRisk Alliance Cybersecurity Summit [GEOGRAPHIC_DATA]" at bounding box center [169, 133] width 238 height 10
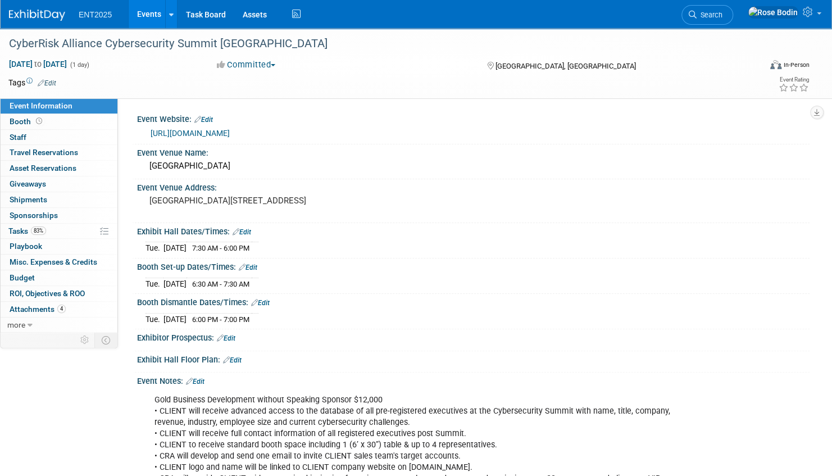
click at [148, 13] on link "Events" at bounding box center [149, 14] width 41 height 28
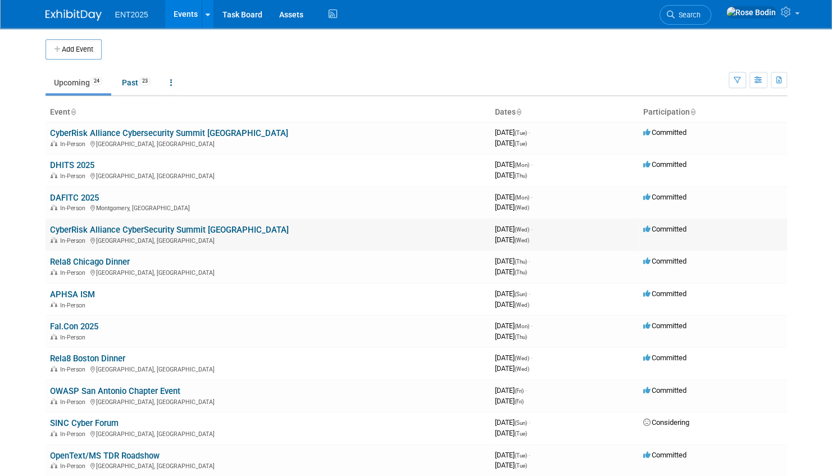
click at [148, 228] on link "CyberRisk Alliance CyberSecurity Summit [GEOGRAPHIC_DATA]" at bounding box center [169, 230] width 239 height 10
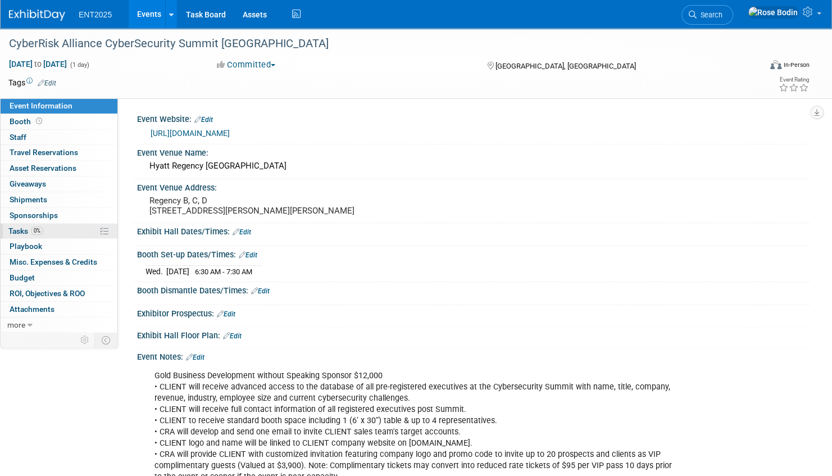
click at [67, 228] on link "0% Tasks 0%" at bounding box center [59, 231] width 117 height 15
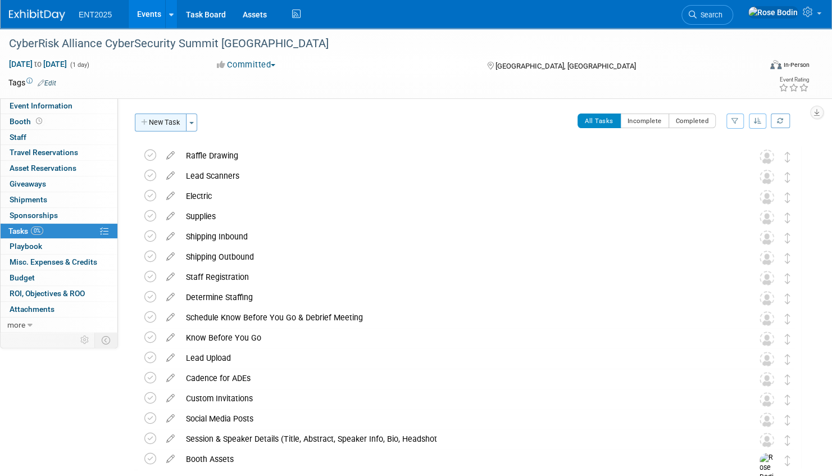
click at [169, 123] on button "New Task" at bounding box center [161, 123] width 52 height 18
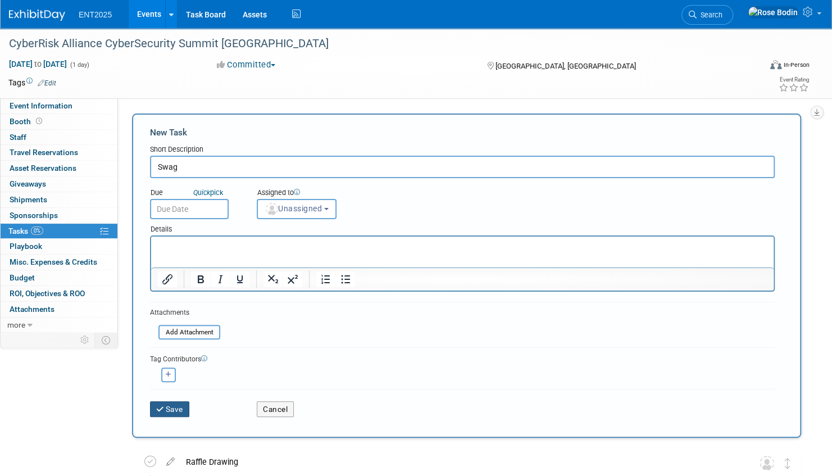
type input "Swag"
click at [171, 405] on button "Save" at bounding box center [169, 409] width 39 height 16
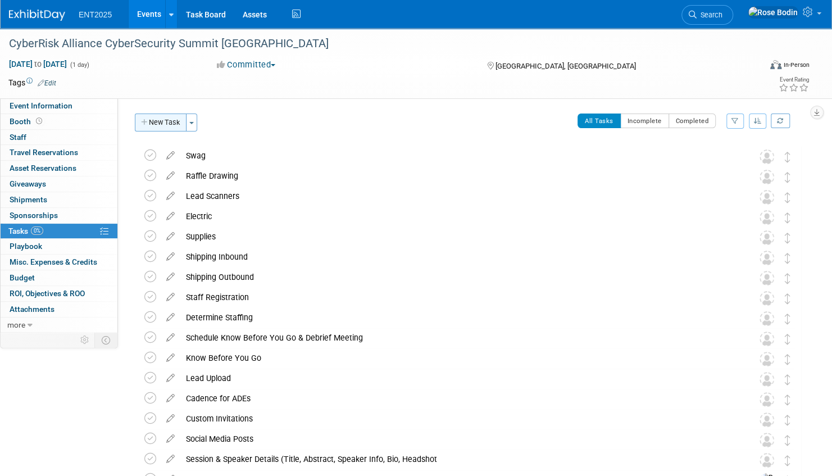
click at [167, 119] on button "New Task" at bounding box center [161, 123] width 52 height 18
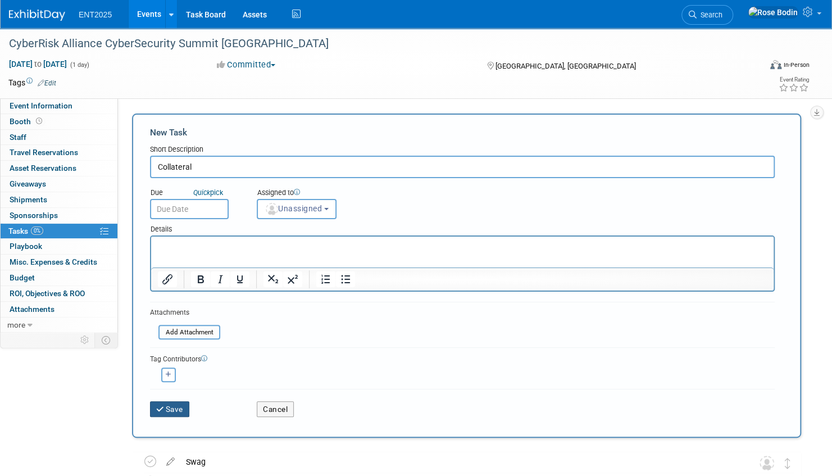
type input "Collateral"
click at [173, 408] on button "Save" at bounding box center [169, 409] width 39 height 16
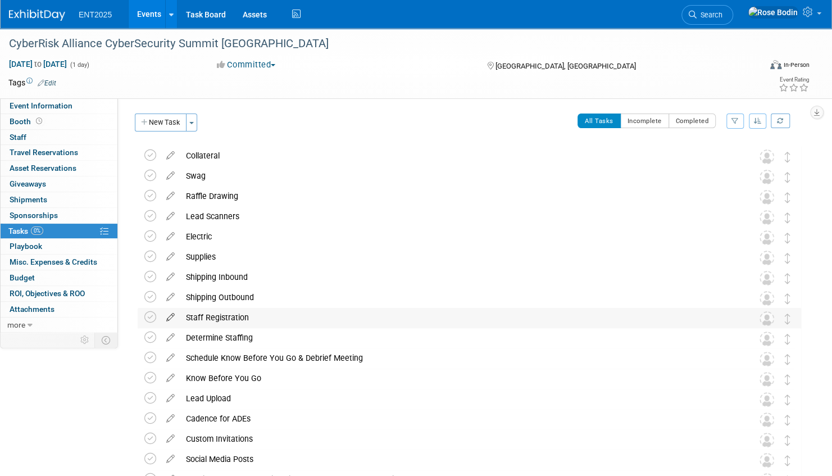
click at [171, 317] on icon at bounding box center [171, 315] width 20 height 14
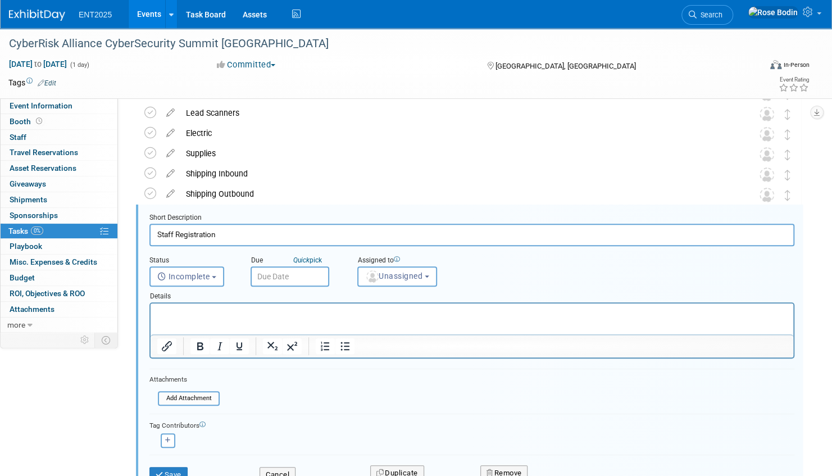
scroll to position [143, 0]
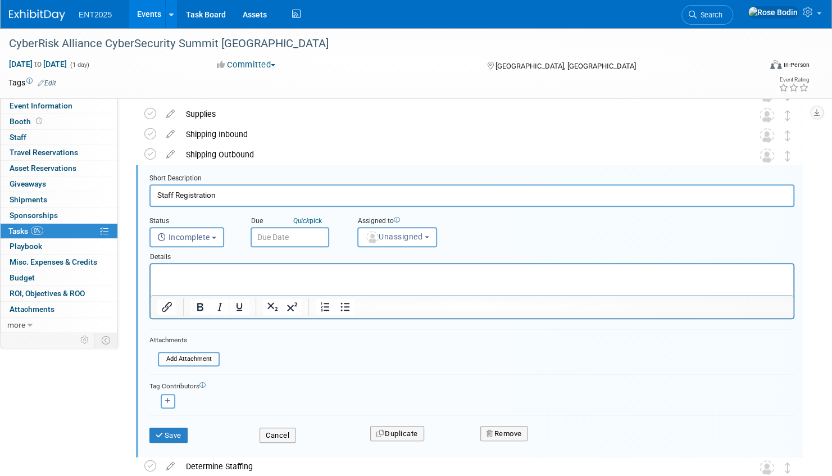
click at [184, 275] on p "Rich Text Area. Press ALT-0 for help." at bounding box center [472, 274] width 630 height 11
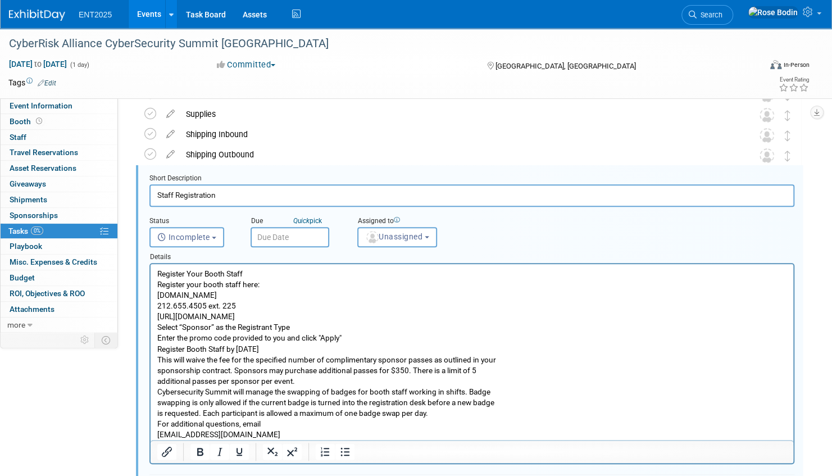
drag, startPoint x: 160, startPoint y: 286, endPoint x: 245, endPoint y: 304, distance: 87.3
click at [245, 304] on p "Register Your Booth Staff Register your booth staff here: CybersecuritySummit.c…" at bounding box center [472, 354] width 630 height 171
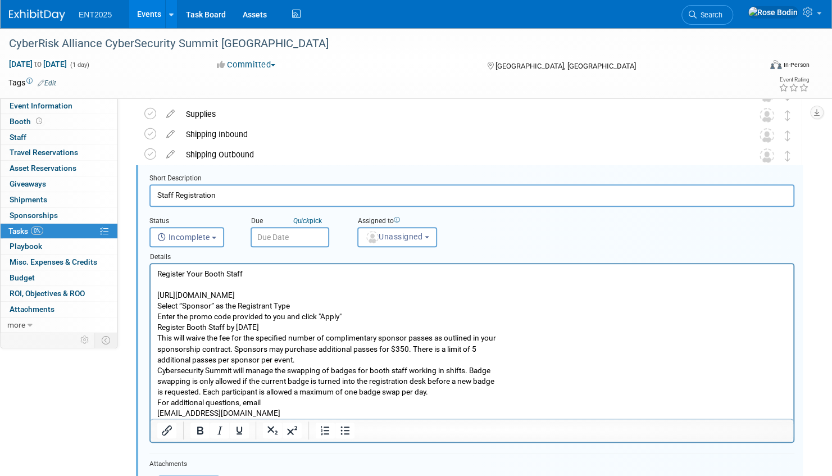
click at [287, 282] on p "Register Your Booth Staff https://cyberriskalliance.swoogo.com/chicago-2025-/be…" at bounding box center [472, 344] width 630 height 150
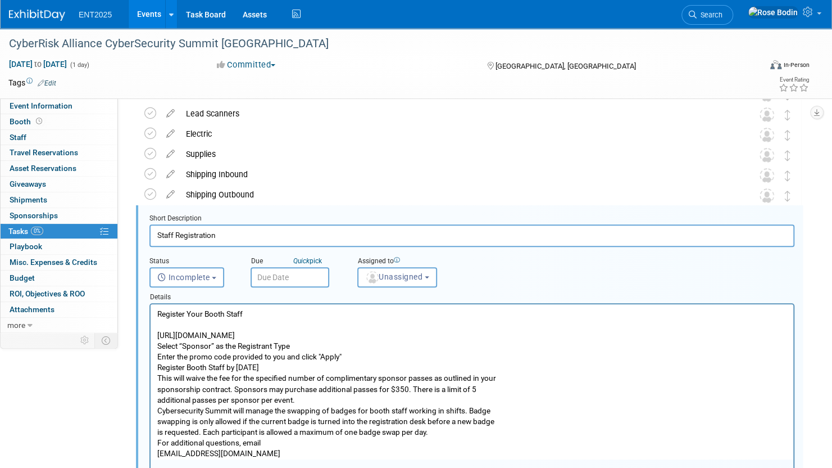
scroll to position [87, 0]
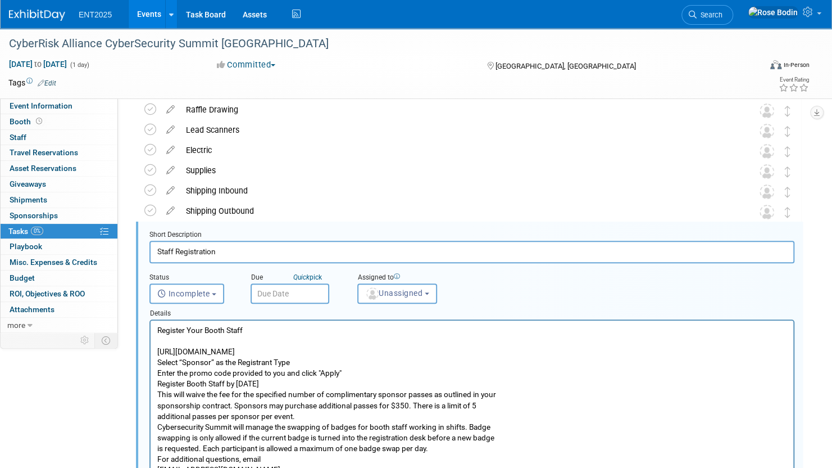
click at [289, 290] on input "text" at bounding box center [290, 293] width 79 height 20
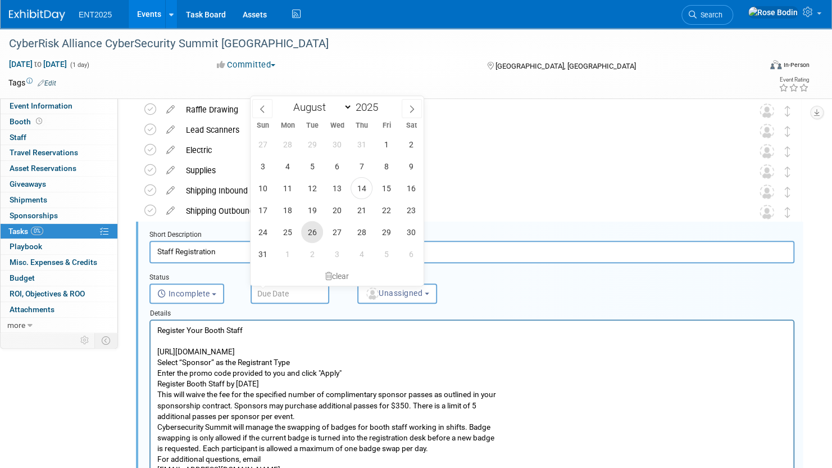
click at [311, 233] on span "26" at bounding box center [312, 232] width 22 height 22
type input "Aug 26, 2025"
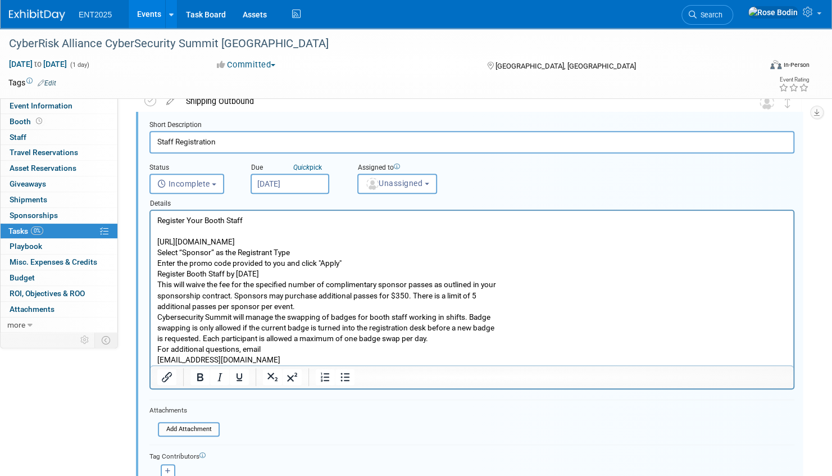
scroll to position [255, 0]
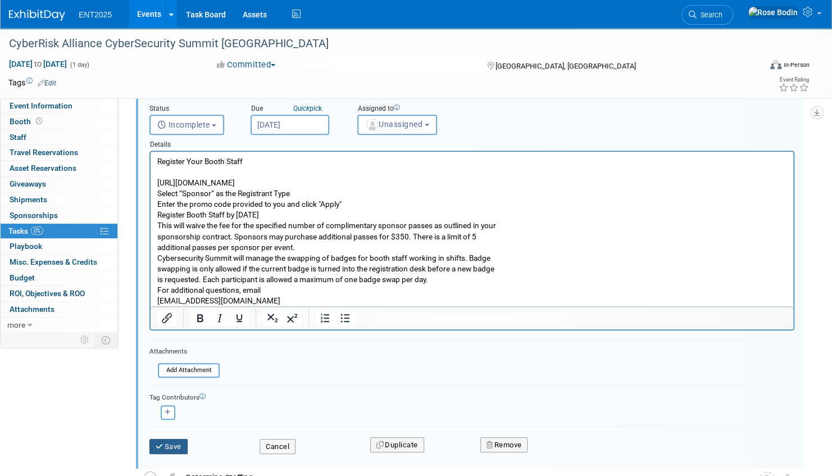
click at [175, 443] on button "Save" at bounding box center [169, 447] width 38 height 16
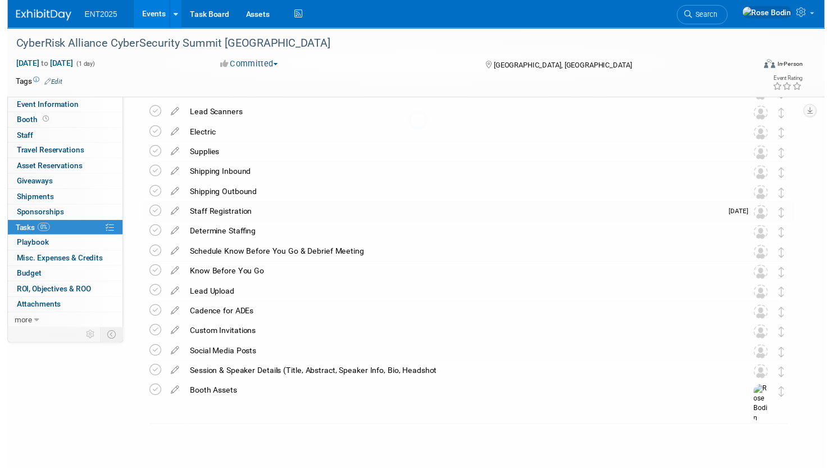
scroll to position [102, 0]
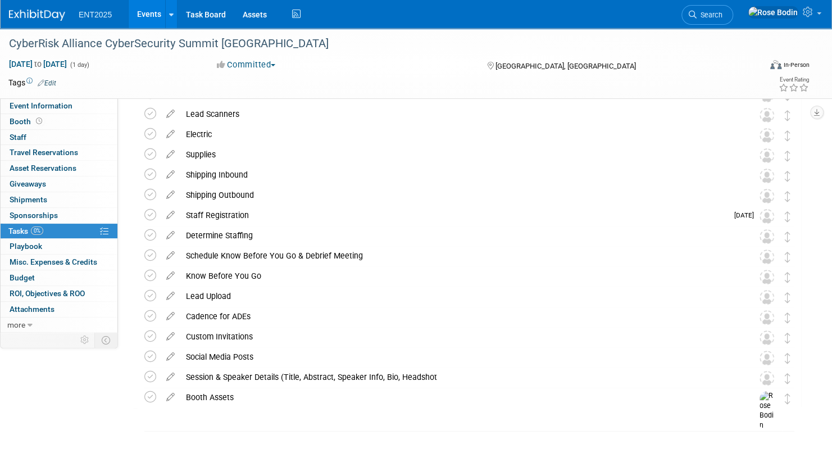
click at [313, 218] on div "Staff Registration" at bounding box center [453, 215] width 547 height 19
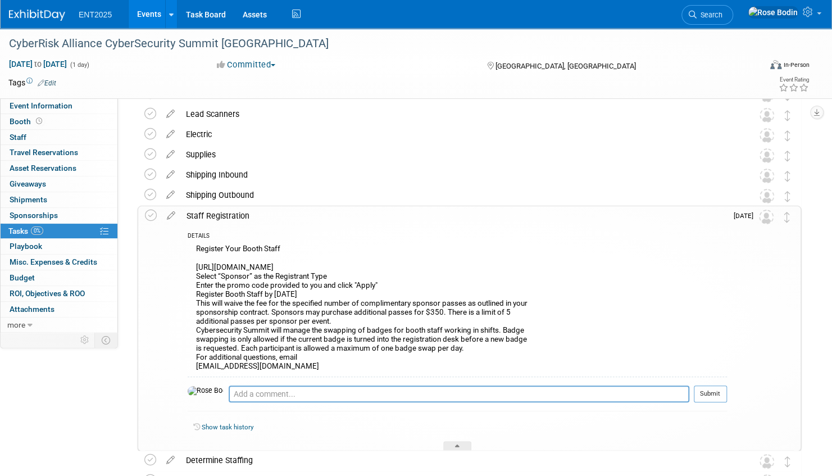
click at [313, 218] on div "Staff Registration" at bounding box center [454, 215] width 546 height 19
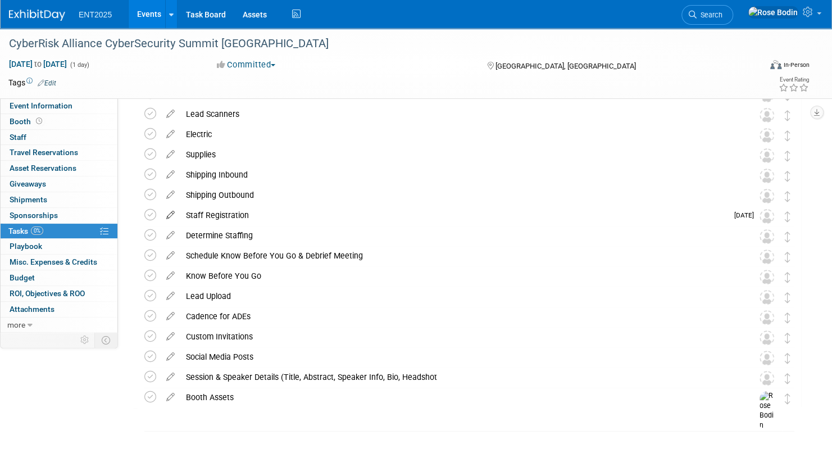
click at [170, 212] on icon at bounding box center [171, 213] width 20 height 14
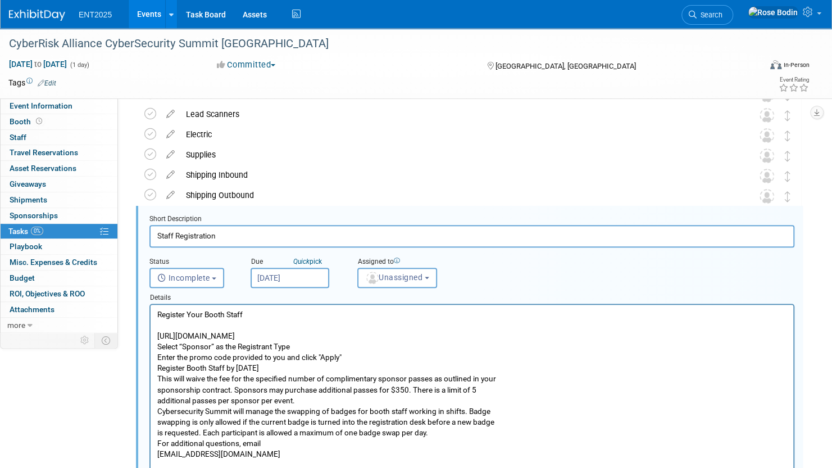
scroll to position [143, 0]
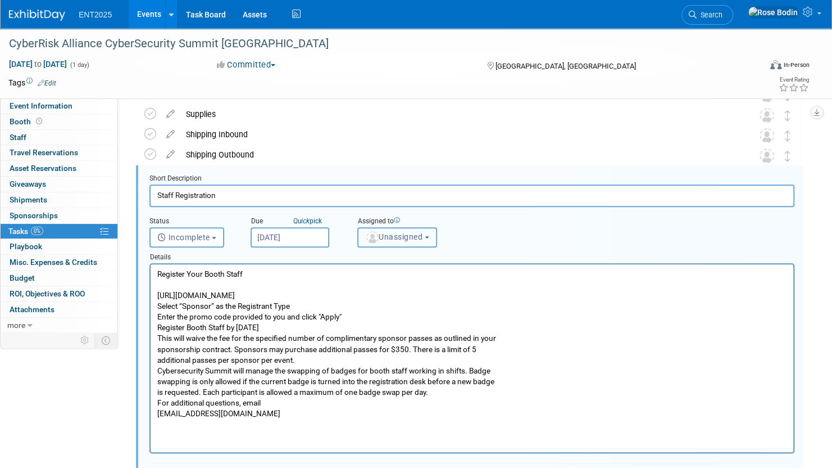
click at [397, 230] on button "Unassigned" at bounding box center [397, 237] width 80 height 20
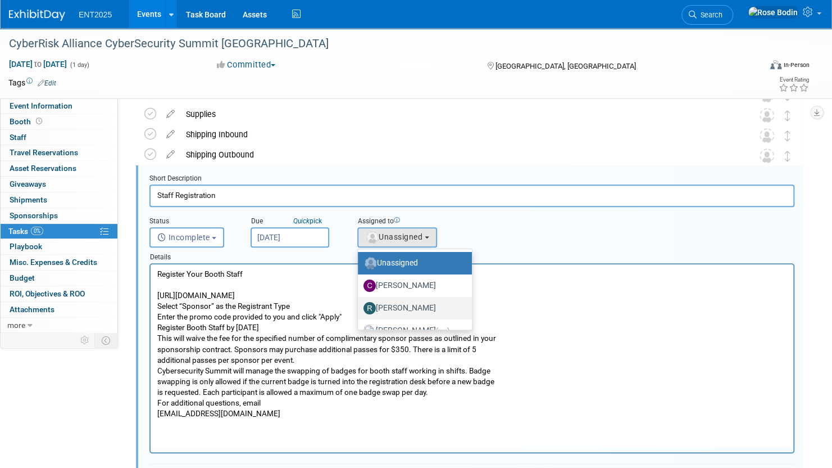
click at [399, 307] on label "Randy McDonald" at bounding box center [412, 308] width 97 height 18
click at [360, 307] on input "Randy McDonald" at bounding box center [355, 306] width 7 height 7
select select "9da975fa-e934-4eb7-8f53-ee76f7787da2"
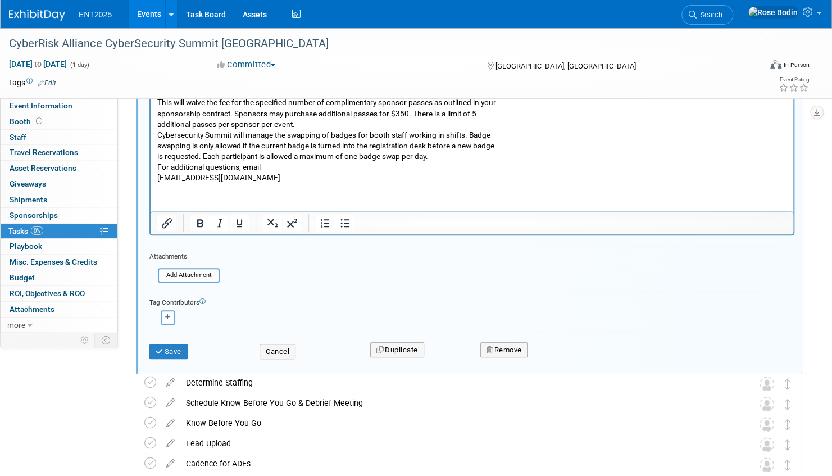
scroll to position [424, 0]
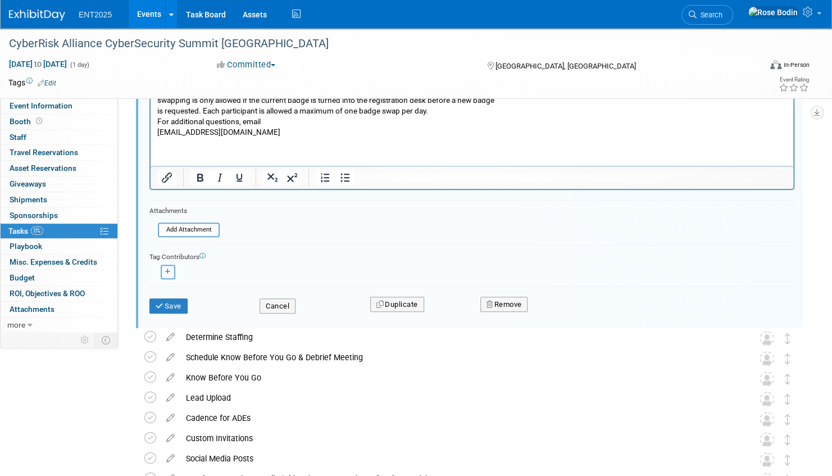
click at [169, 269] on icon "button" at bounding box center [168, 272] width 6 height 6
select select
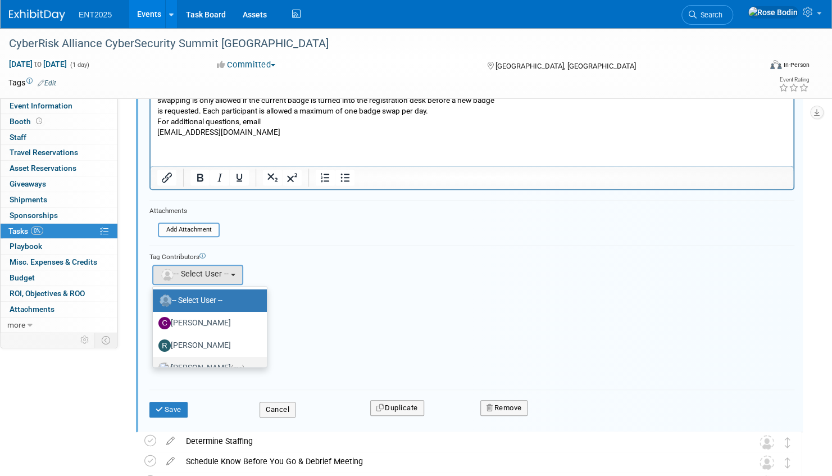
click at [214, 362] on label "Rose Bodin (me)" at bounding box center [207, 368] width 97 height 18
click at [155, 363] on input "Rose Bodin (me)" at bounding box center [150, 366] width 7 height 7
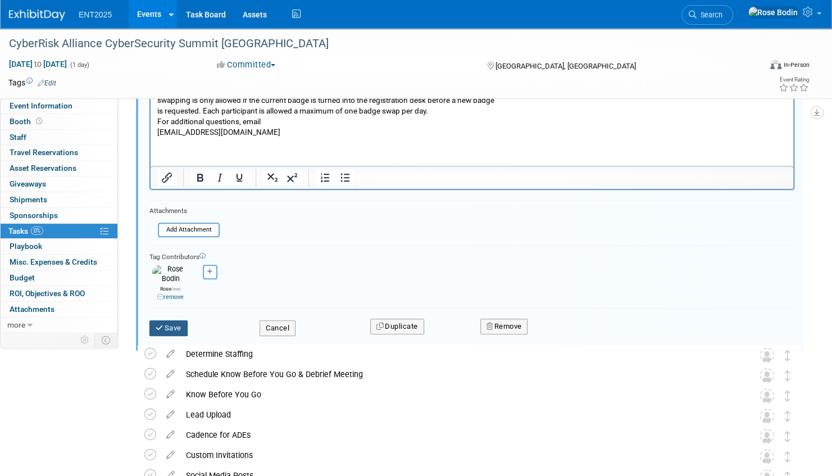
click at [165, 320] on button "Save" at bounding box center [169, 328] width 38 height 16
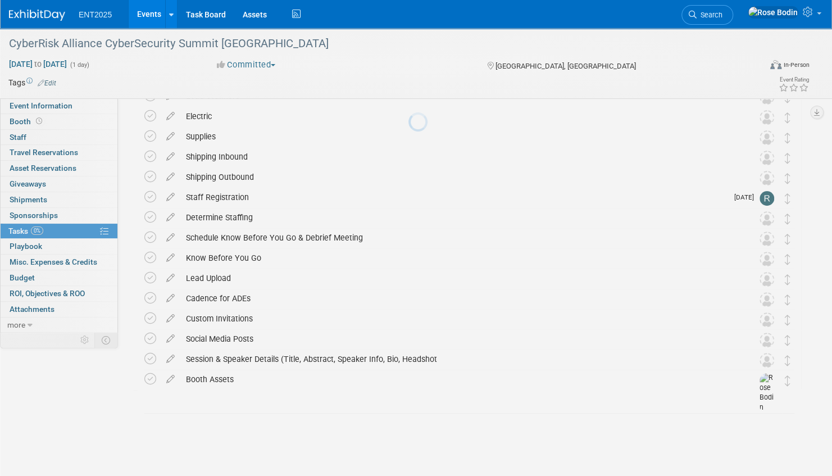
scroll to position [102, 0]
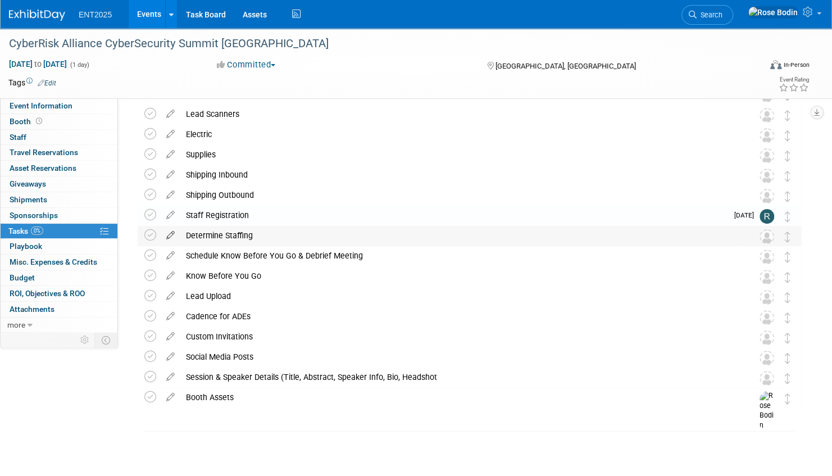
click at [170, 234] on icon at bounding box center [171, 233] width 20 height 14
select select "7"
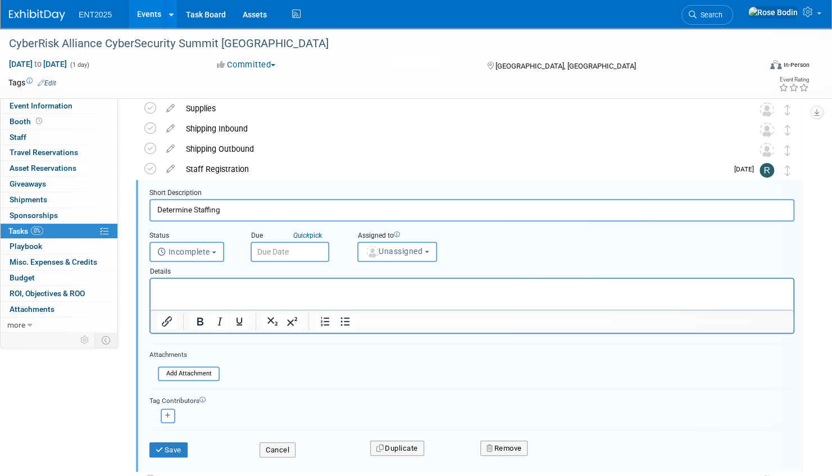
scroll to position [163, 0]
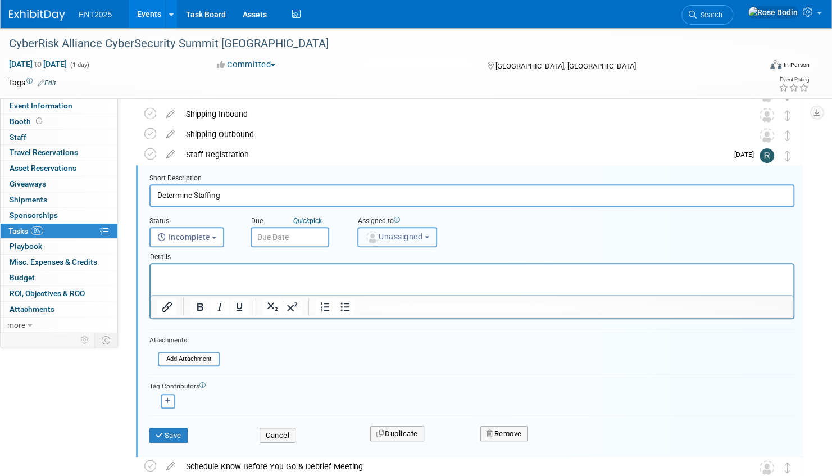
click at [386, 238] on span "Unassigned" at bounding box center [393, 236] width 57 height 9
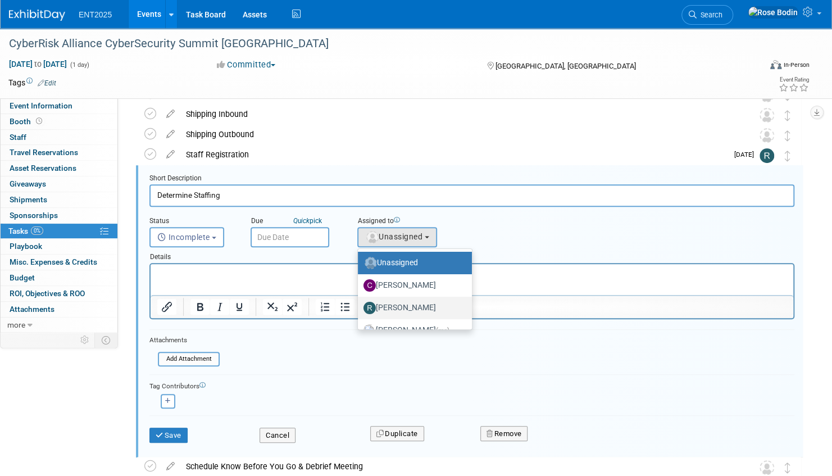
click at [399, 305] on label "[PERSON_NAME]" at bounding box center [412, 308] width 97 height 18
click at [360, 305] on input "[PERSON_NAME]" at bounding box center [355, 306] width 7 height 7
select select "9da975fa-e934-4eb7-8f53-ee76f7787da2"
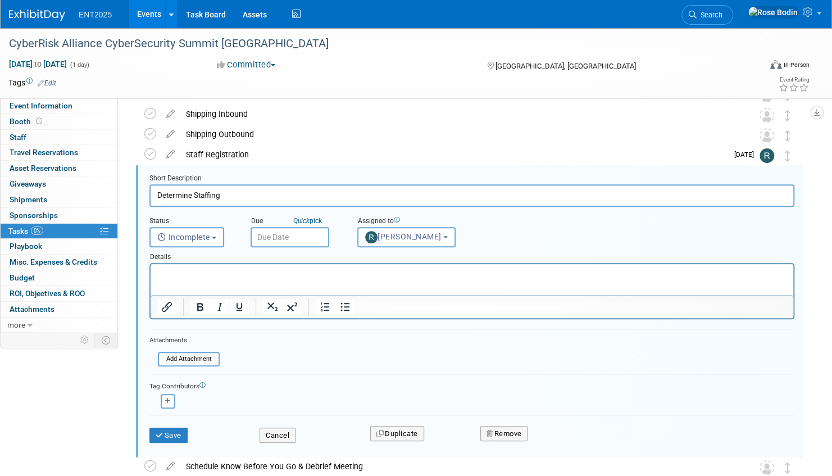
click at [302, 236] on input "text" at bounding box center [290, 237] width 79 height 20
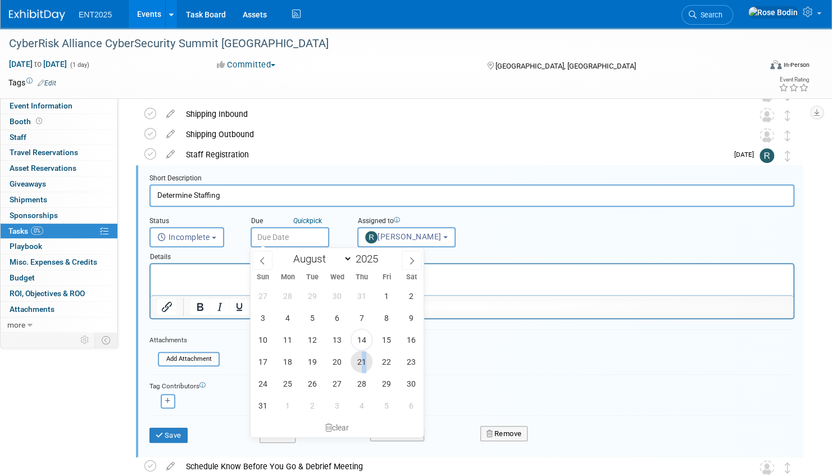
click at [364, 360] on span "21" at bounding box center [362, 362] width 22 height 22
type input "Aug 21, 2025"
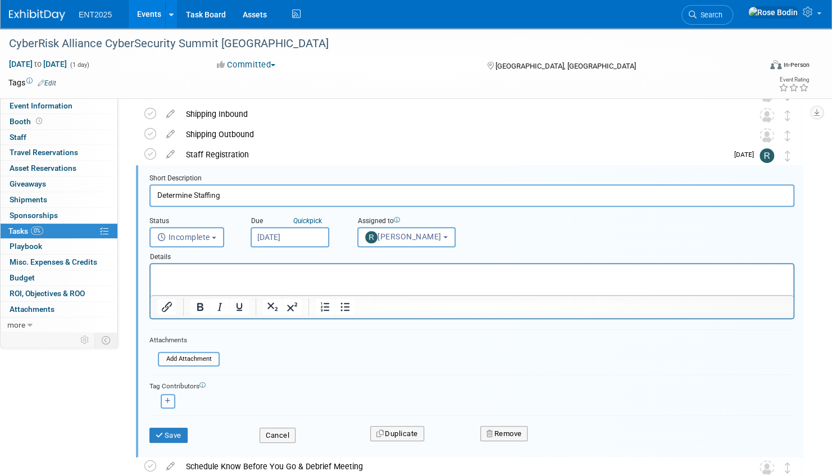
click at [169, 401] on icon "button" at bounding box center [168, 401] width 6 height 6
select select
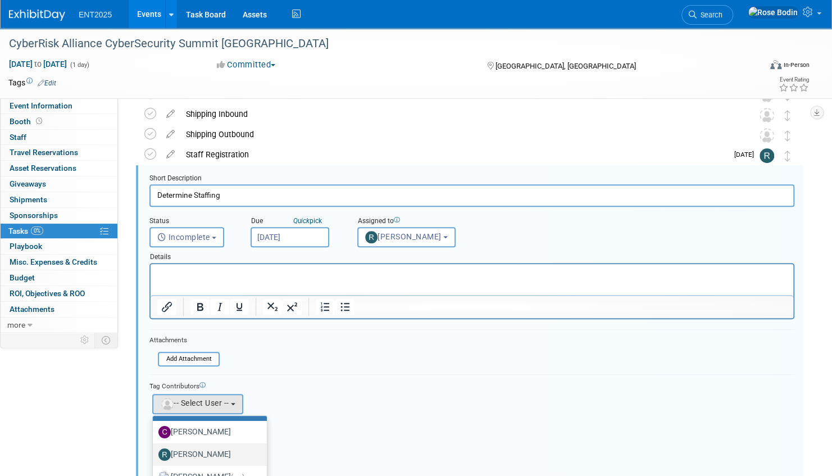
scroll to position [37, 0]
click at [197, 455] on label "Rose Bodin (me)" at bounding box center [207, 460] width 97 height 18
click at [155, 455] on input "Rose Bodin (me)" at bounding box center [150, 458] width 7 height 7
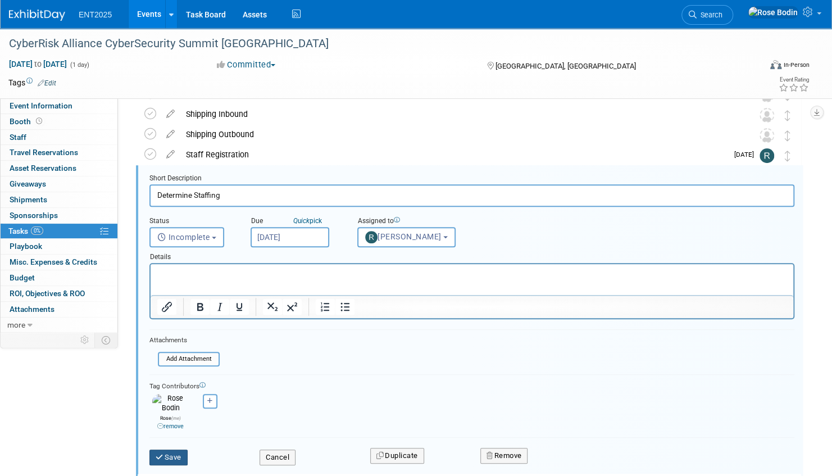
click at [171, 450] on button "Save" at bounding box center [169, 458] width 38 height 16
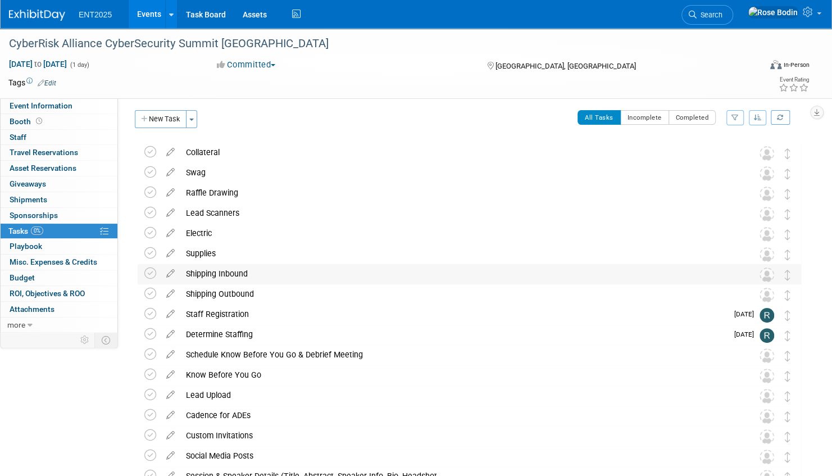
scroll to position [0, 0]
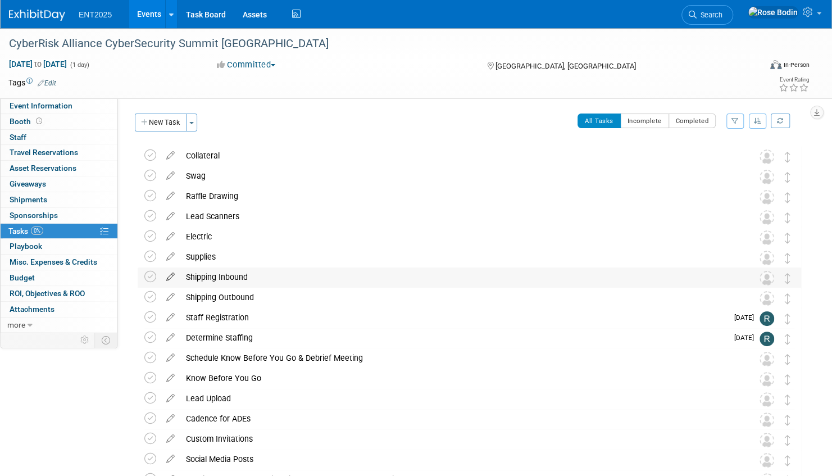
click at [169, 275] on icon at bounding box center [171, 275] width 20 height 14
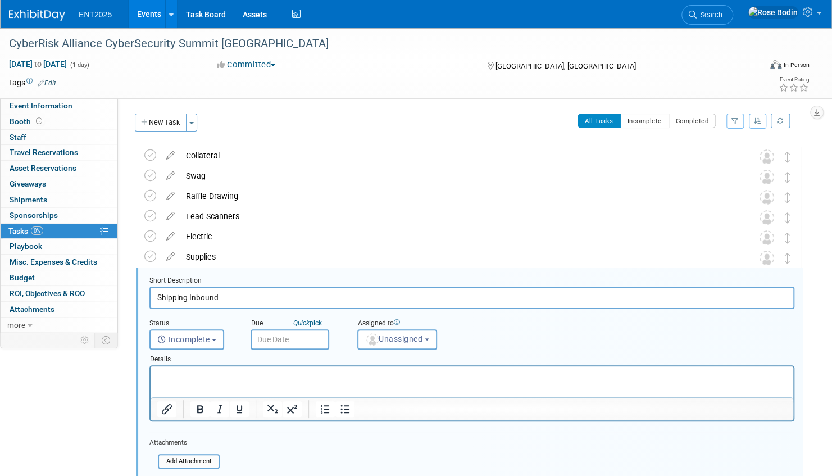
scroll to position [102, 0]
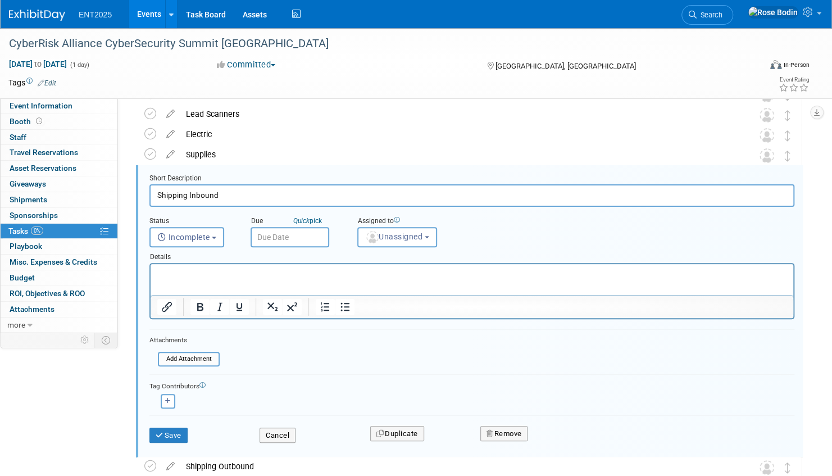
click at [169, 276] on p "Rich Text Area. Press ALT-0 for help." at bounding box center [472, 274] width 630 height 11
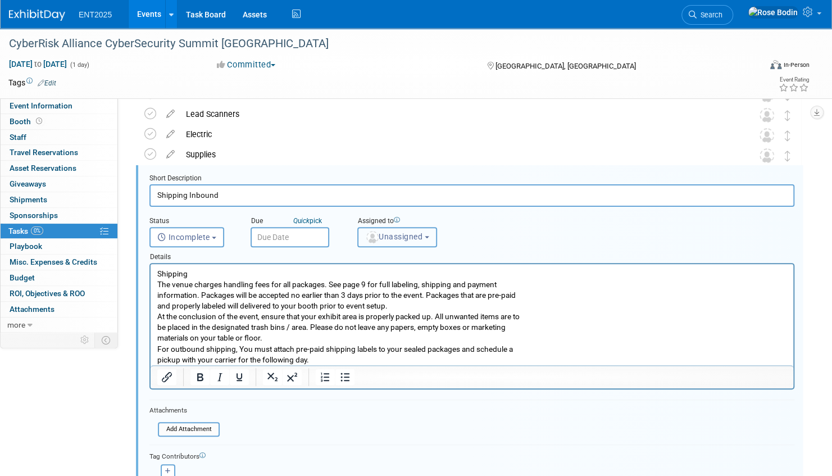
click at [395, 236] on span "Unassigned" at bounding box center [393, 236] width 57 height 9
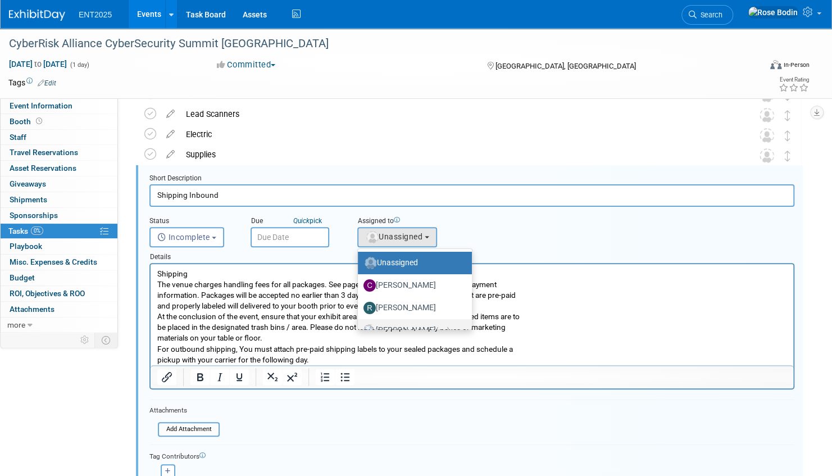
click at [393, 324] on label "Rose Bodin (me)" at bounding box center [412, 331] width 97 height 18
click at [360, 325] on input "Rose Bodin (me)" at bounding box center [355, 328] width 7 height 7
select select "fd414d53-3d64-4b99-a4d4-d4a7ab262892"
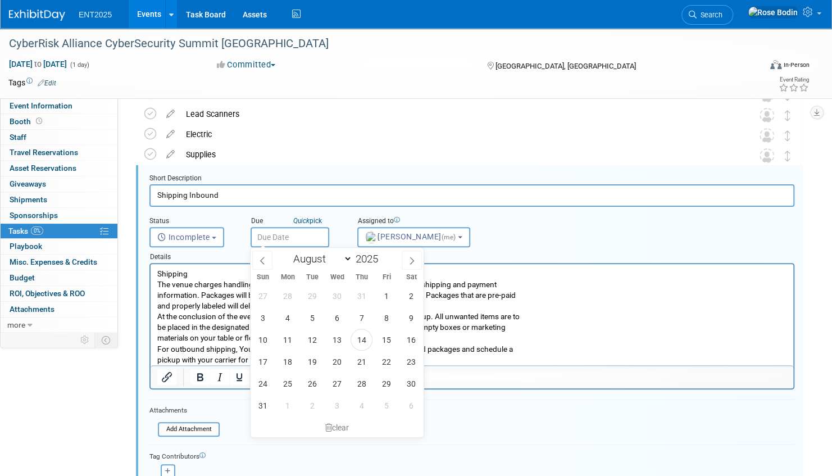
click at [301, 236] on input "text" at bounding box center [290, 237] width 79 height 20
click at [410, 260] on icon at bounding box center [412, 261] width 8 height 8
select select "8"
click at [336, 292] on span "3" at bounding box center [337, 296] width 22 height 22
type input "Sep 3, 2025"
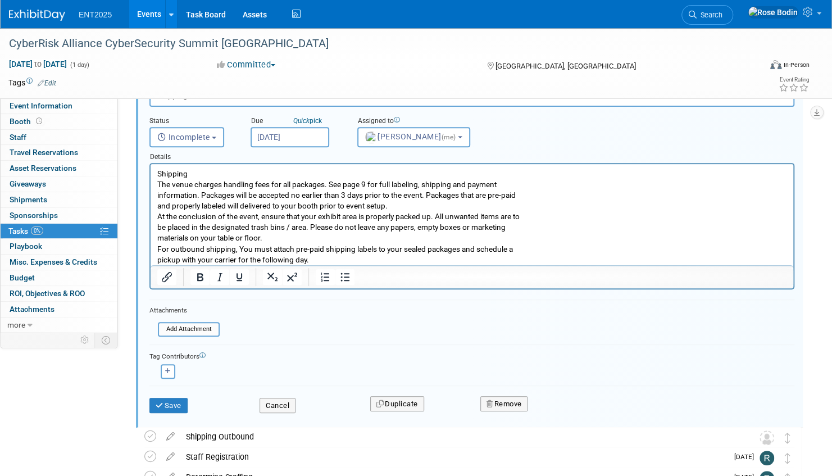
scroll to position [271, 0]
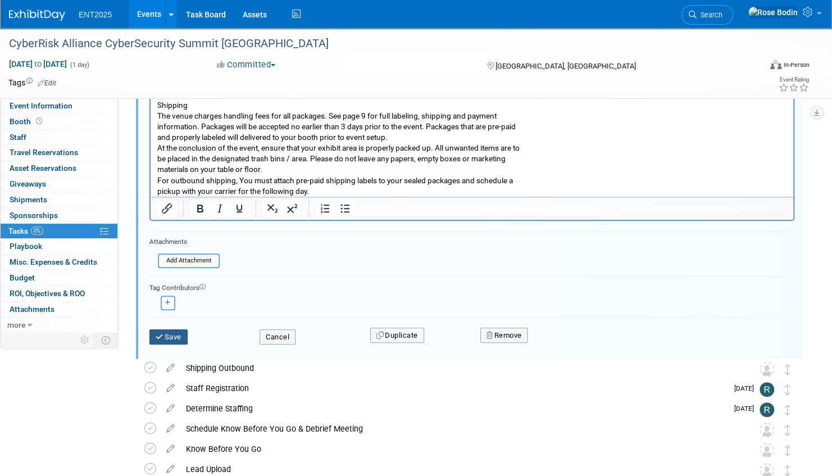
click at [169, 335] on button "Save" at bounding box center [169, 337] width 38 height 16
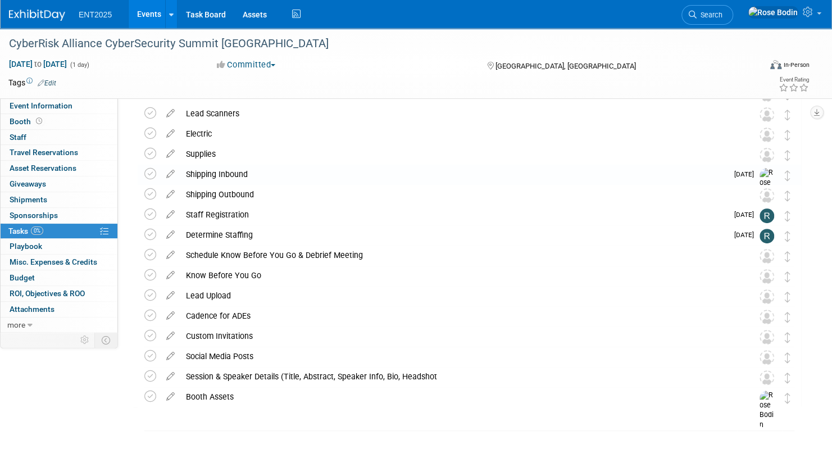
scroll to position [102, 0]
click at [171, 194] on icon at bounding box center [171, 192] width 20 height 14
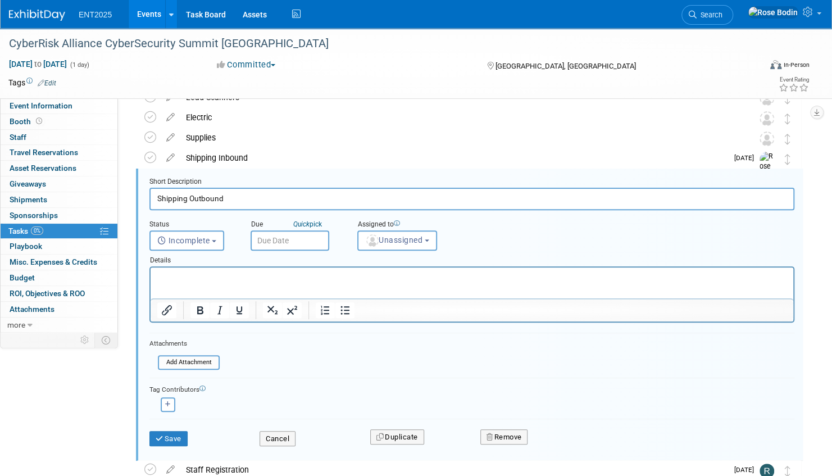
scroll to position [123, 0]
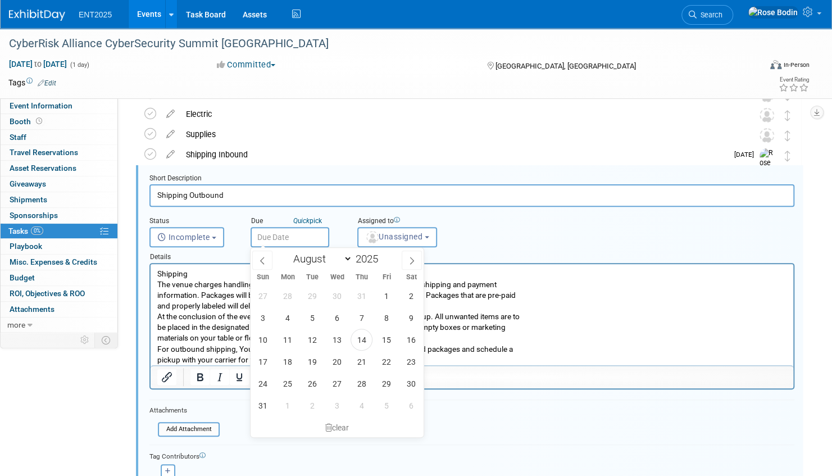
click at [298, 234] on input "text" at bounding box center [290, 237] width 79 height 20
click at [412, 258] on icon at bounding box center [412, 260] width 4 height 7
select select "8"
click at [334, 318] on span "10" at bounding box center [337, 318] width 22 height 22
type input "Sep 10, 2025"
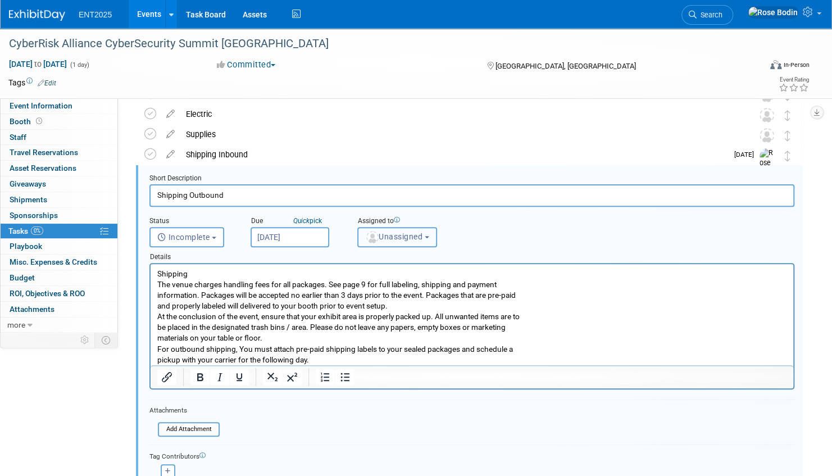
click at [388, 235] on span "Unassigned" at bounding box center [393, 236] width 57 height 9
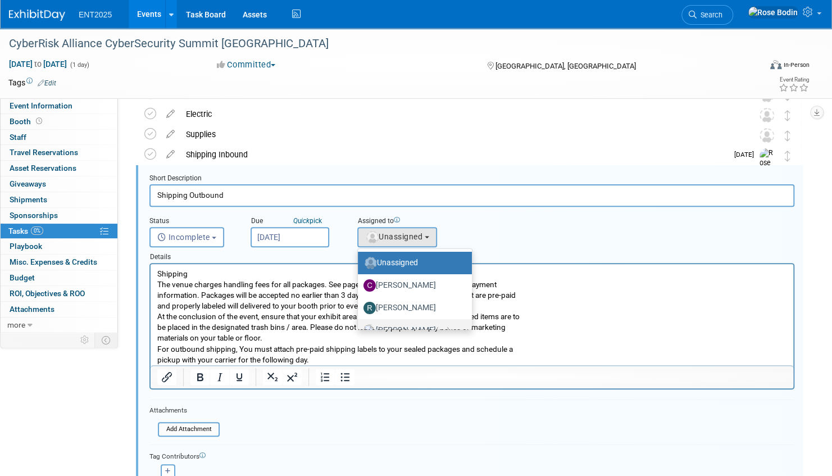
click at [391, 324] on label "Rose Bodin (me)" at bounding box center [412, 331] width 97 height 18
click at [360, 325] on input "Rose Bodin (me)" at bounding box center [355, 328] width 7 height 7
select select "fd414d53-3d64-4b99-a4d4-d4a7ab262892"
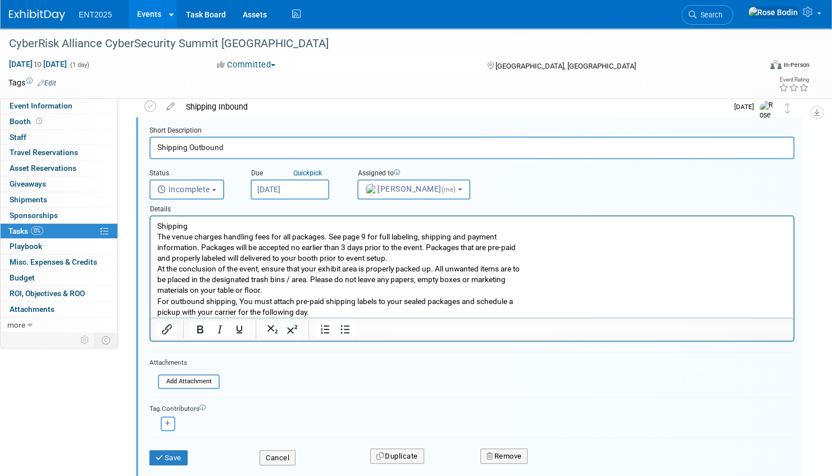
scroll to position [235, 0]
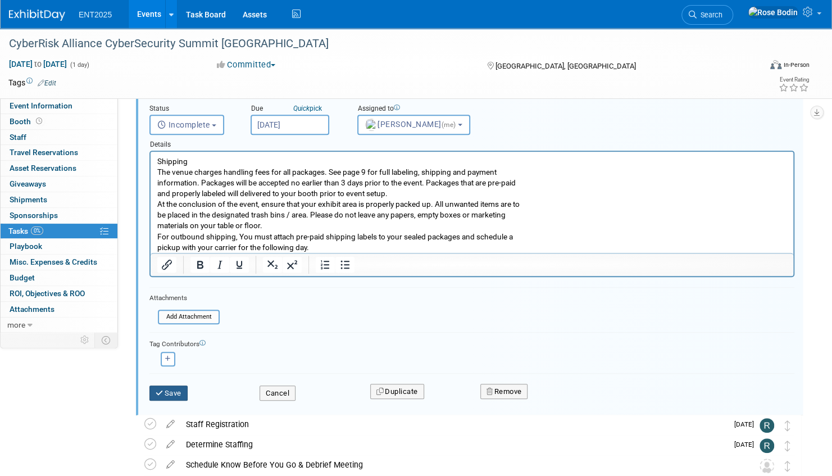
click at [173, 390] on button "Save" at bounding box center [169, 394] width 38 height 16
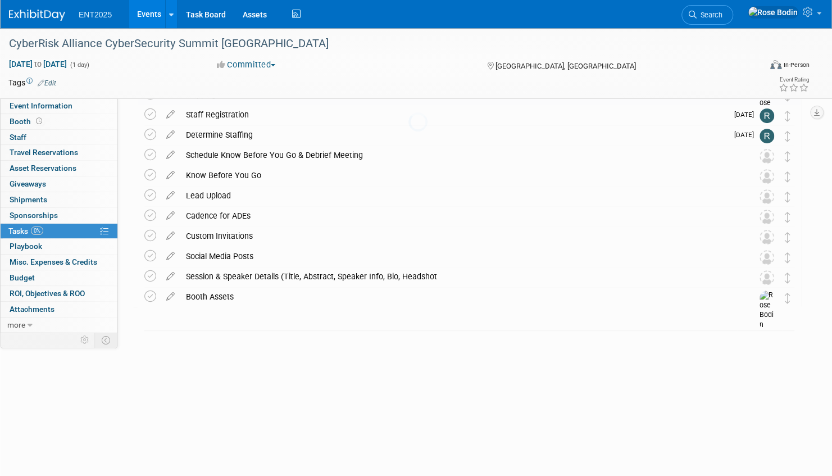
scroll to position [102, 0]
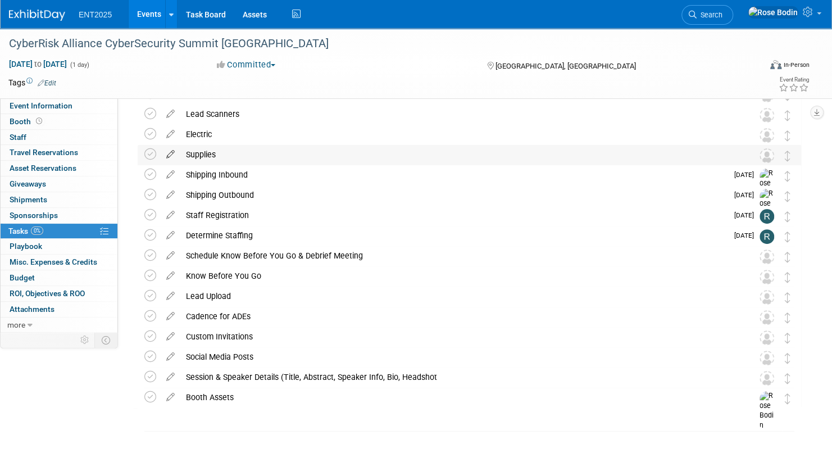
click at [171, 152] on icon at bounding box center [171, 152] width 20 height 14
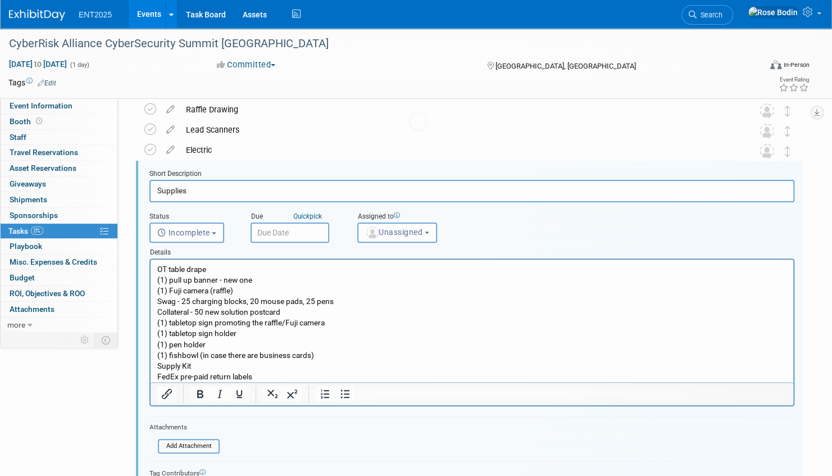
scroll to position [82, 0]
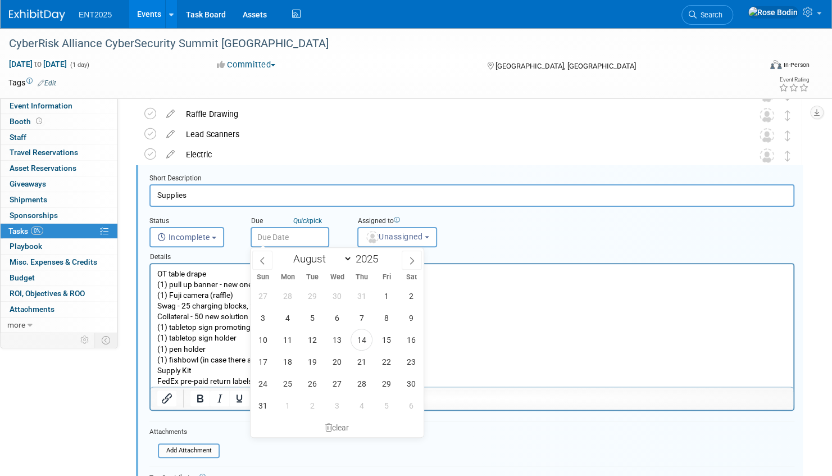
click at [295, 236] on input "text" at bounding box center [290, 237] width 79 height 20
click at [411, 259] on icon at bounding box center [412, 261] width 8 height 8
select select "8"
click at [332, 295] on span "3" at bounding box center [337, 296] width 22 height 22
type input "Sep 3, 2025"
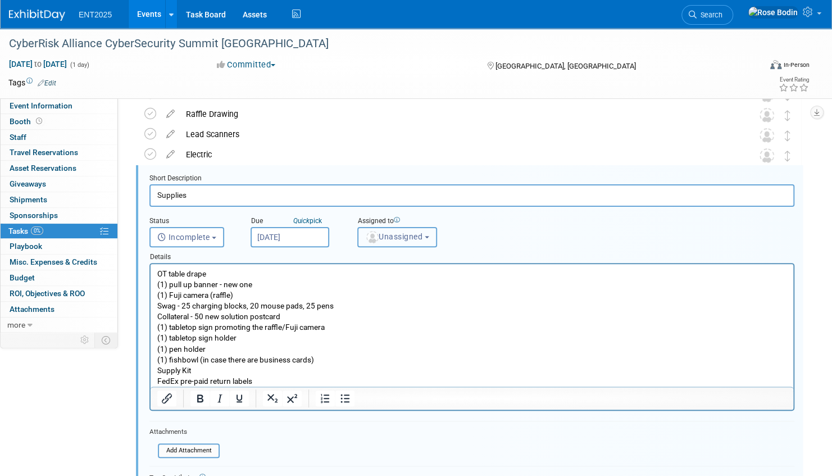
click at [415, 236] on span "Unassigned" at bounding box center [393, 236] width 57 height 9
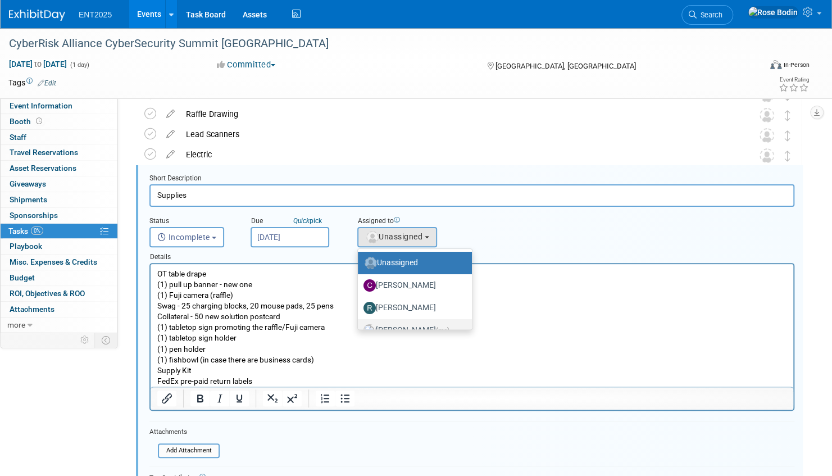
click at [404, 325] on label "Rose Bodin (me)" at bounding box center [412, 331] width 97 height 18
click at [360, 325] on input "Rose Bodin (me)" at bounding box center [355, 328] width 7 height 7
select select "fd414d53-3d64-4b99-a4d4-d4a7ab262892"
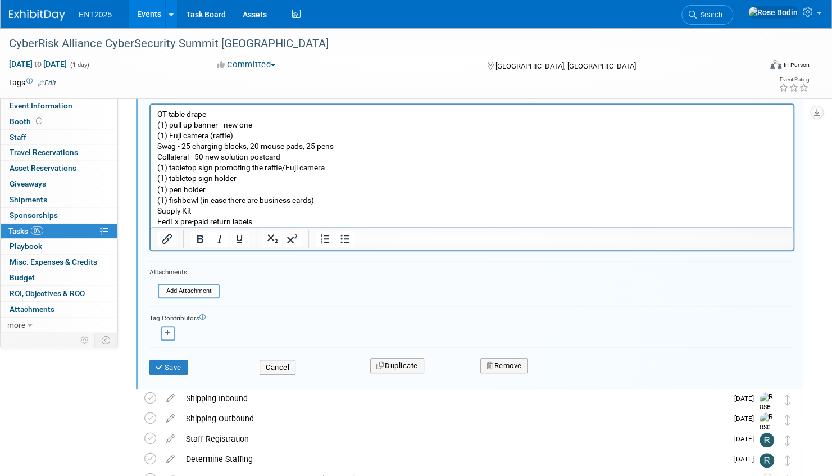
scroll to position [251, 0]
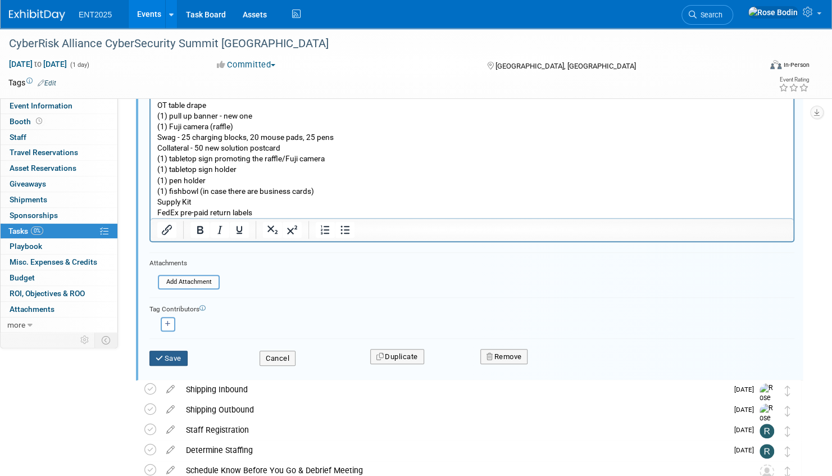
click at [165, 355] on button "Save" at bounding box center [169, 359] width 38 height 16
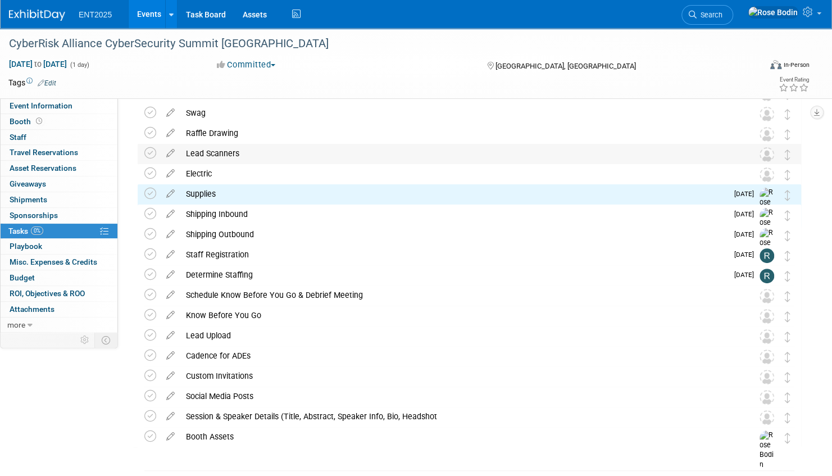
scroll to position [0, 0]
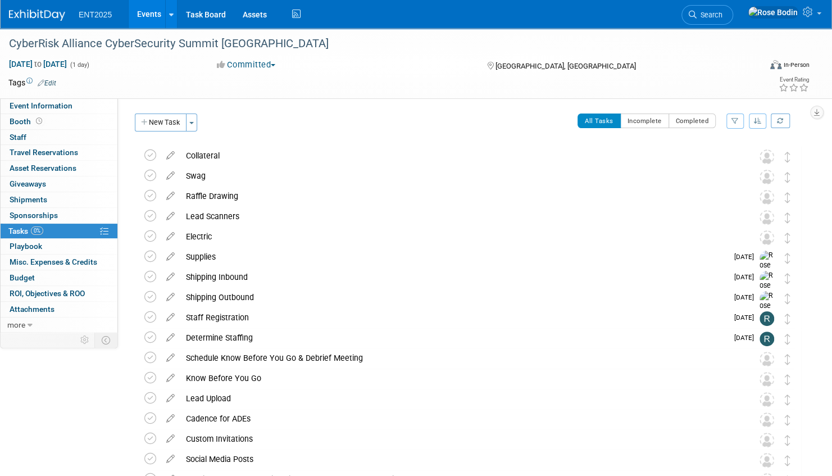
click at [152, 13] on link "Events" at bounding box center [149, 14] width 41 height 28
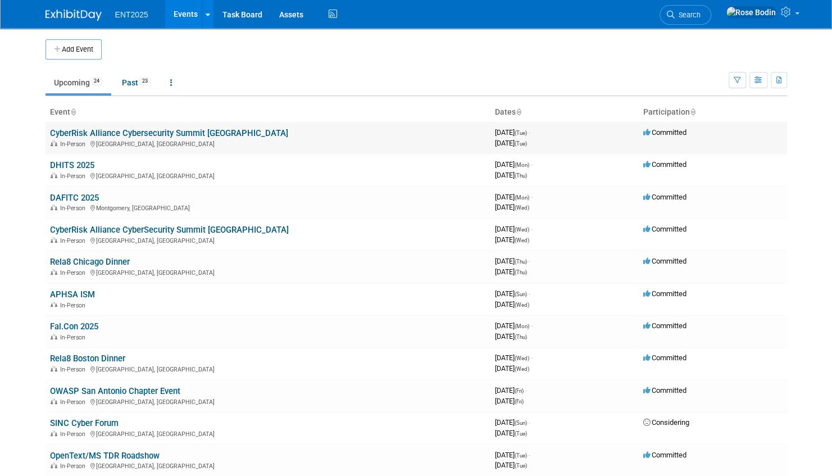
click at [188, 132] on link "CyberRisk Alliance Cybersecurity Summit [GEOGRAPHIC_DATA]" at bounding box center [169, 133] width 238 height 10
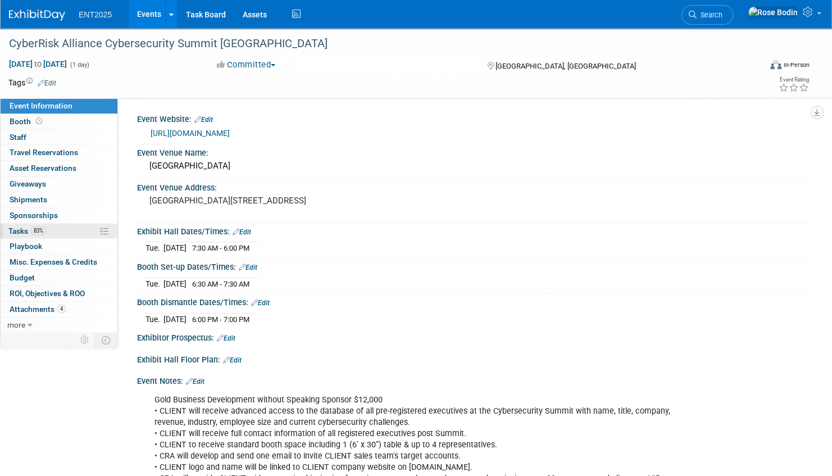
click at [74, 230] on link "83% Tasks 83%" at bounding box center [59, 231] width 117 height 15
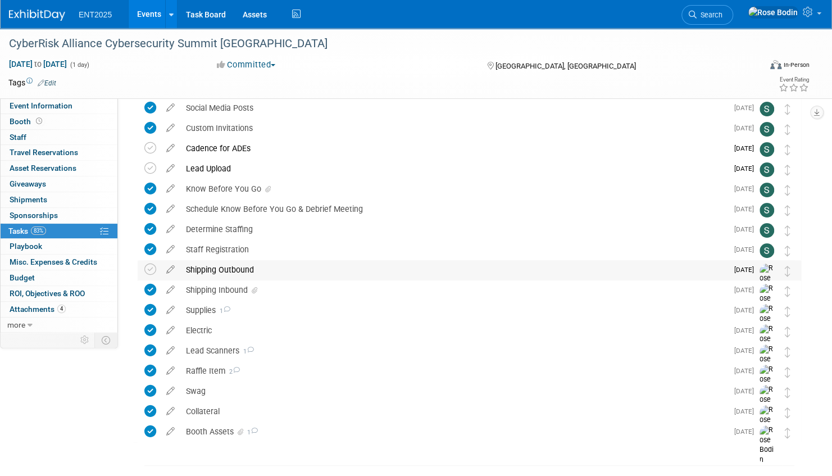
scroll to position [102, 0]
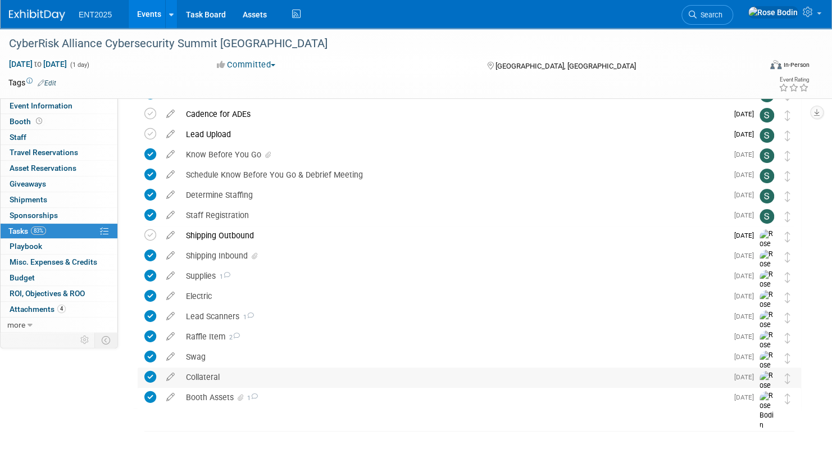
click at [253, 379] on div "Collateral" at bounding box center [453, 377] width 547 height 19
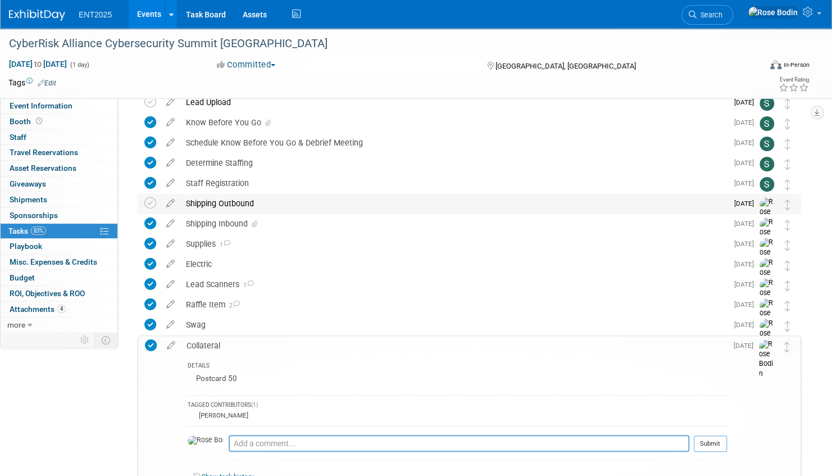
scroll to position [0, 0]
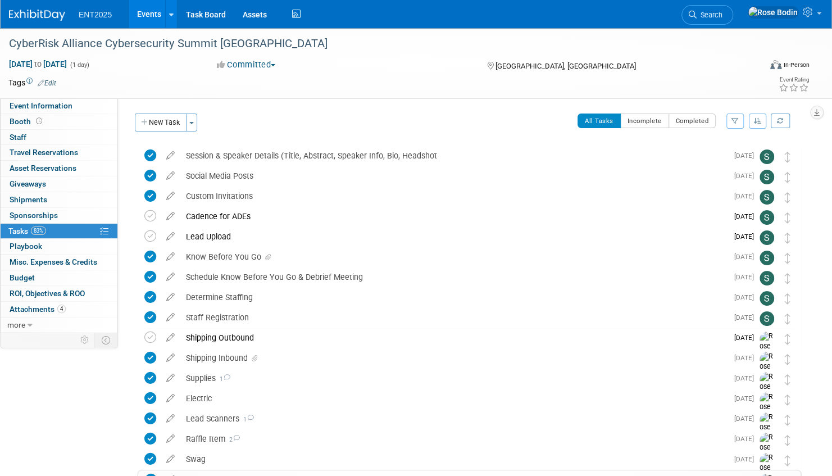
click at [153, 10] on link "Events" at bounding box center [149, 14] width 41 height 28
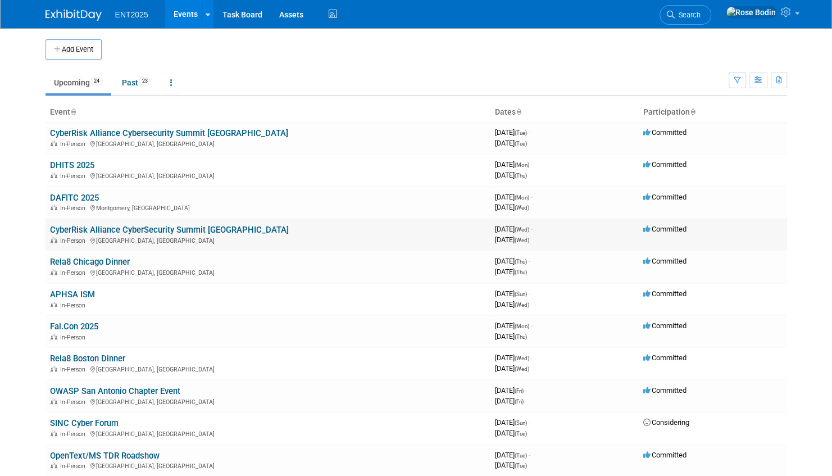
click at [197, 229] on link "CyberRisk Alliance CyberSecurity Summit [GEOGRAPHIC_DATA]" at bounding box center [169, 230] width 239 height 10
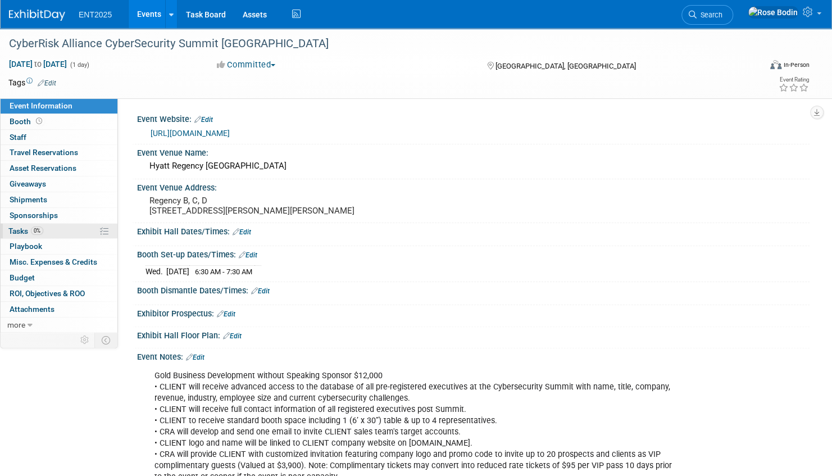
click at [76, 232] on link "0% Tasks 0%" at bounding box center [59, 231] width 117 height 15
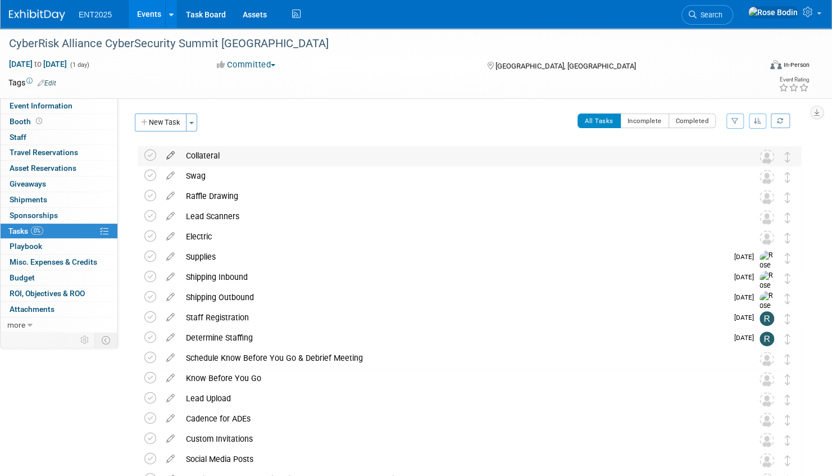
click at [171, 156] on icon at bounding box center [171, 153] width 20 height 14
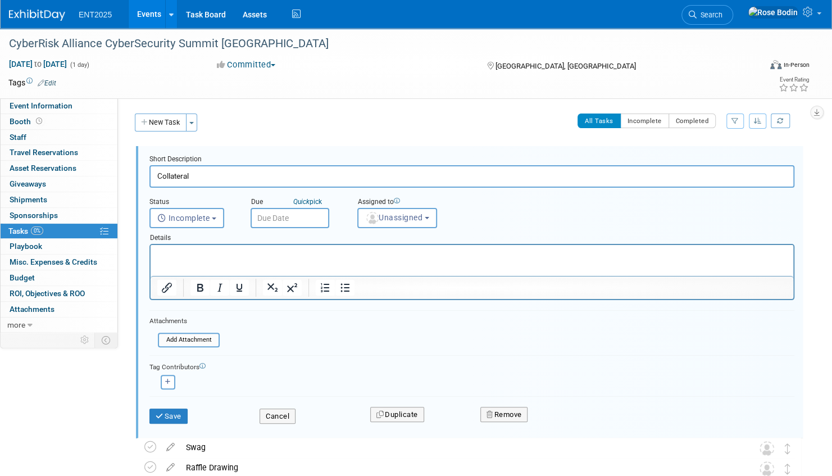
click at [185, 257] on p "Rich Text Area. Press ALT-0 for help." at bounding box center [472, 255] width 630 height 11
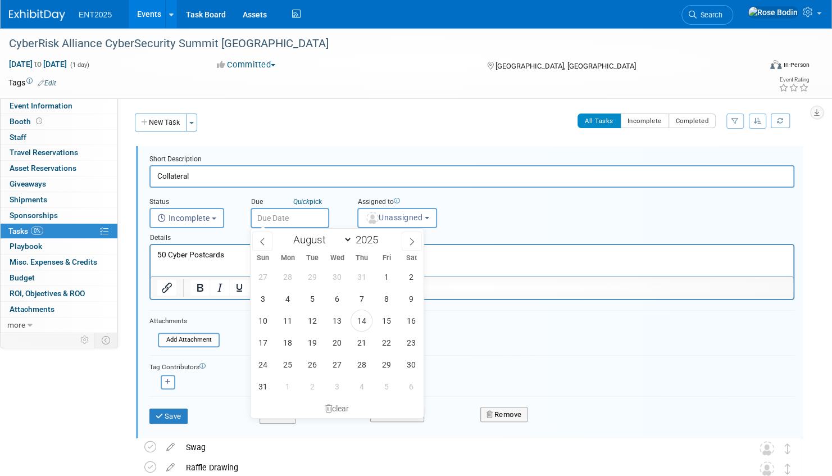
click at [307, 219] on input "text" at bounding box center [290, 218] width 79 height 20
click at [413, 241] on icon at bounding box center [412, 242] width 8 height 8
select select "8"
click at [334, 277] on span "3" at bounding box center [337, 277] width 22 height 22
type input "Sep 3, 2025"
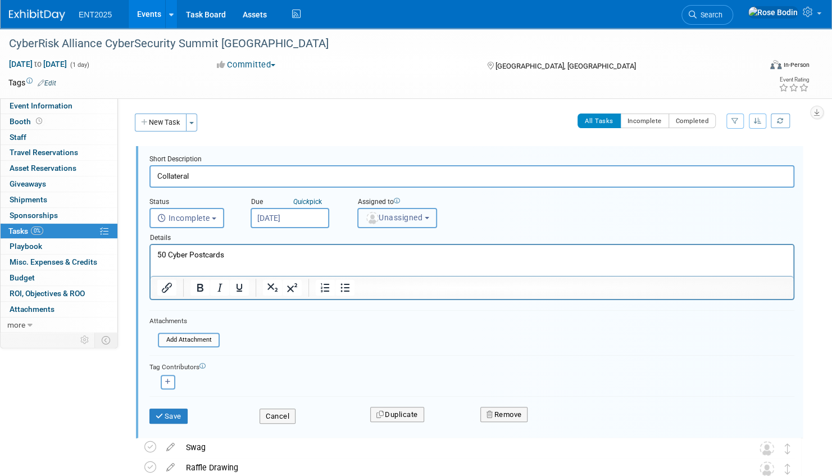
click at [395, 220] on span "Unassigned" at bounding box center [393, 217] width 57 height 9
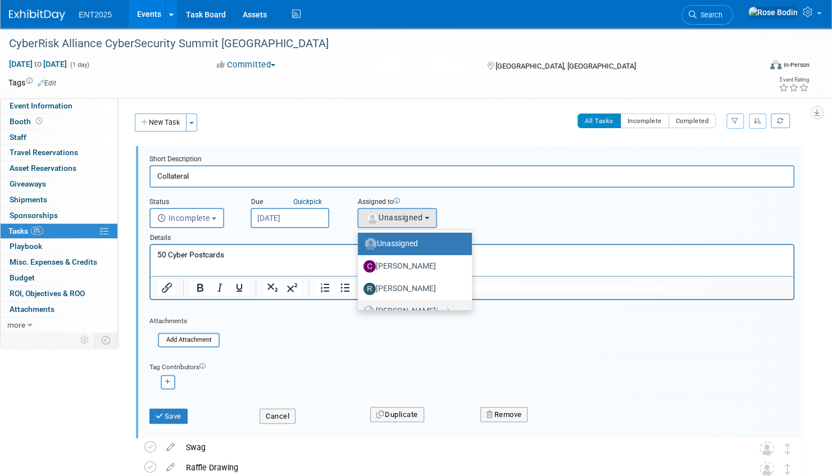
click at [396, 304] on label "Rose Bodin (me)" at bounding box center [412, 311] width 97 height 18
click at [360, 306] on input "Rose Bodin (me)" at bounding box center [355, 309] width 7 height 7
select select "fd414d53-3d64-4b99-a4d4-d4a7ab262892"
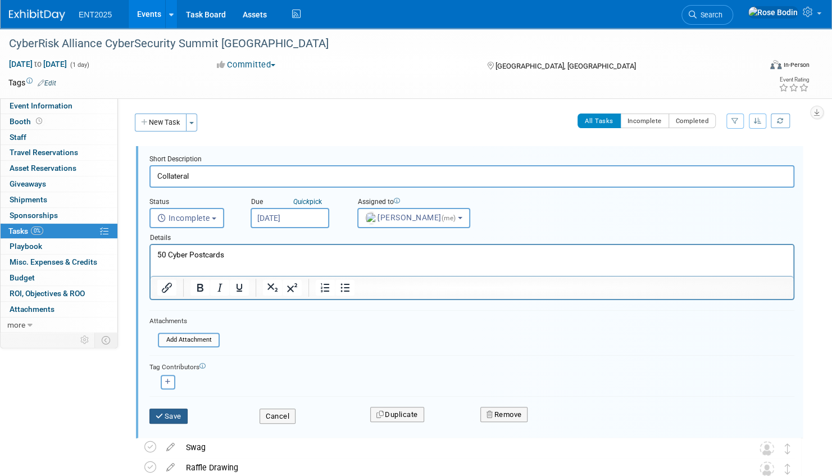
click at [170, 414] on button "Save" at bounding box center [169, 417] width 38 height 16
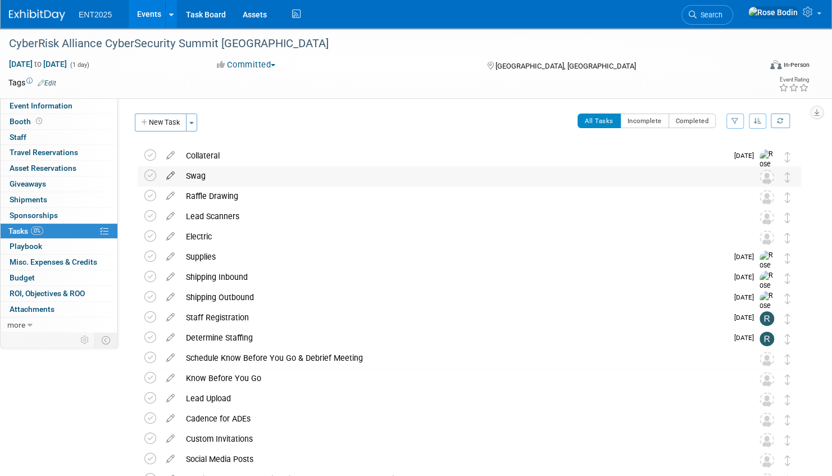
click at [171, 174] on icon at bounding box center [171, 173] width 20 height 14
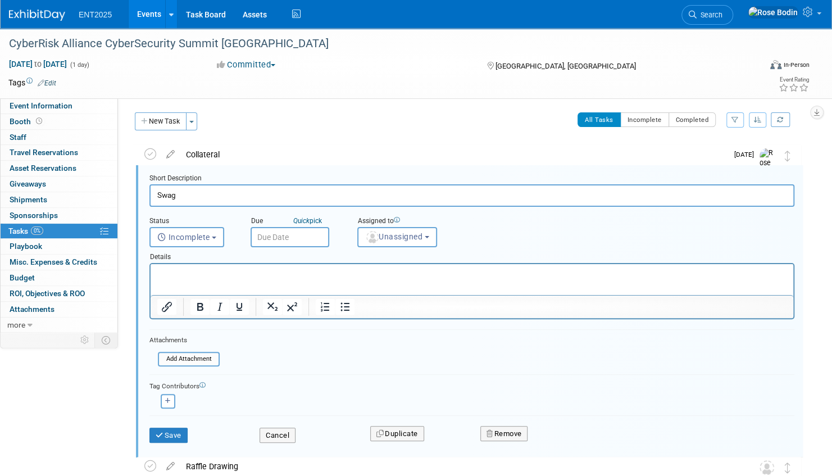
scroll to position [1, 0]
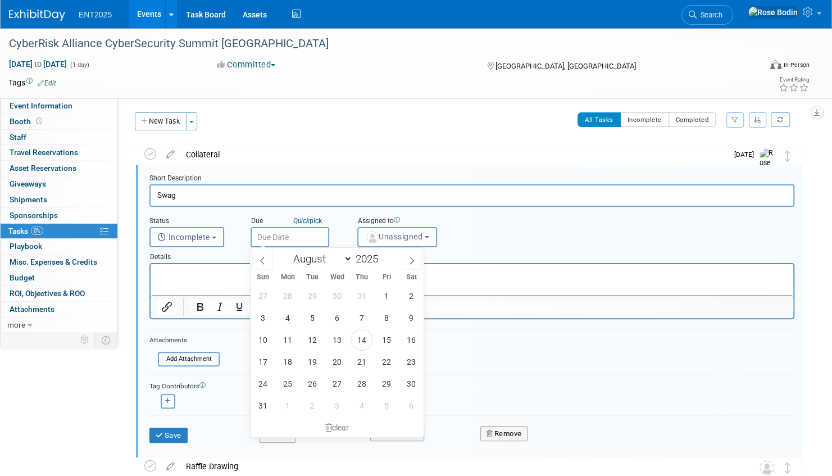
click at [296, 234] on input "text" at bounding box center [290, 237] width 79 height 20
click at [410, 259] on icon at bounding box center [412, 261] width 8 height 8
select select "8"
click at [337, 295] on span "3" at bounding box center [337, 296] width 22 height 22
type input "Sep 3, 2025"
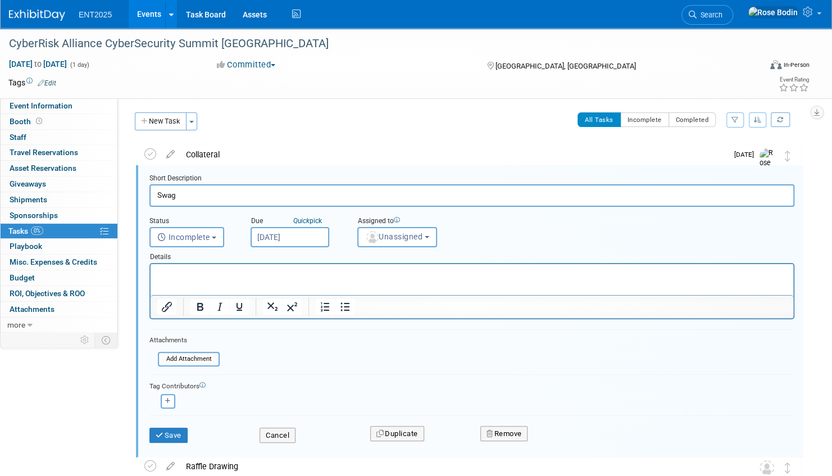
click at [300, 237] on input "Sep 3, 2025" at bounding box center [290, 237] width 79 height 20
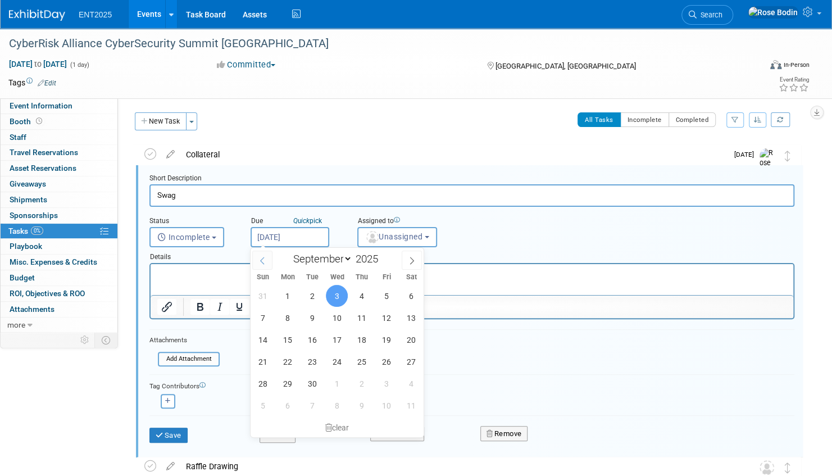
click at [264, 259] on icon at bounding box center [263, 261] width 8 height 8
select select "7"
click at [289, 381] on span "25" at bounding box center [288, 384] width 22 height 22
type input "Aug 25, 2025"
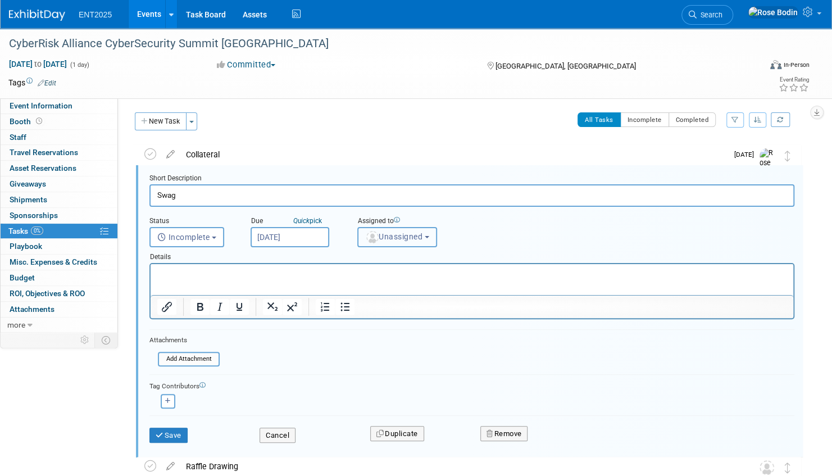
click at [393, 236] on span "Unassigned" at bounding box center [393, 236] width 57 height 9
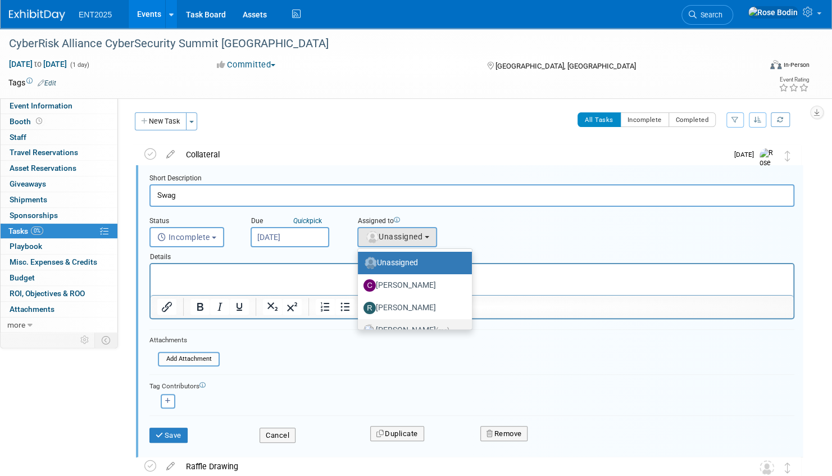
click at [398, 325] on label "Rose Bodin (me)" at bounding box center [412, 331] width 97 height 18
click at [360, 325] on input "Rose Bodin (me)" at bounding box center [355, 328] width 7 height 7
select select "fd414d53-3d64-4b99-a4d4-d4a7ab262892"
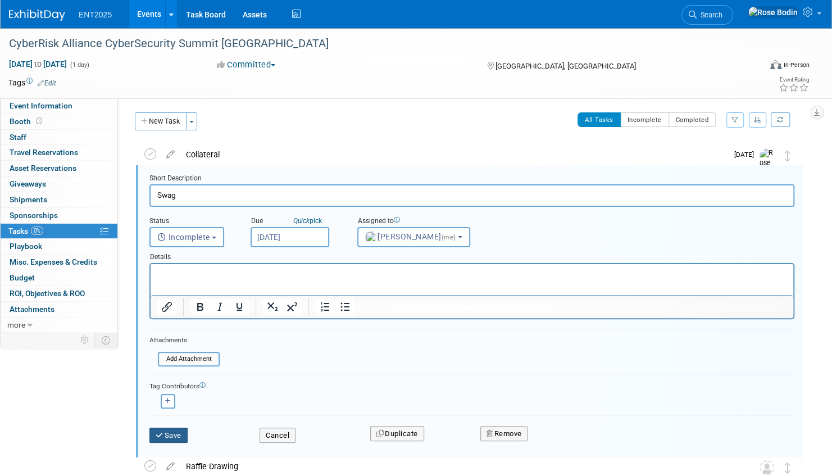
click at [176, 432] on button "Save" at bounding box center [169, 436] width 38 height 16
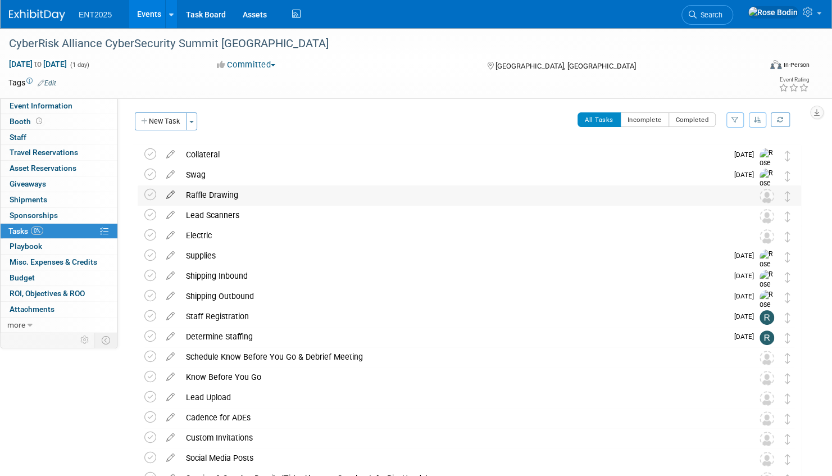
click at [171, 193] on icon at bounding box center [171, 192] width 20 height 14
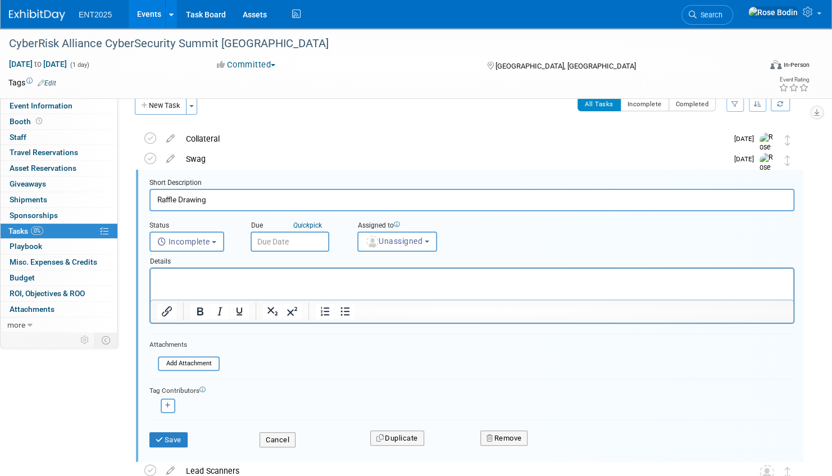
scroll to position [21, 0]
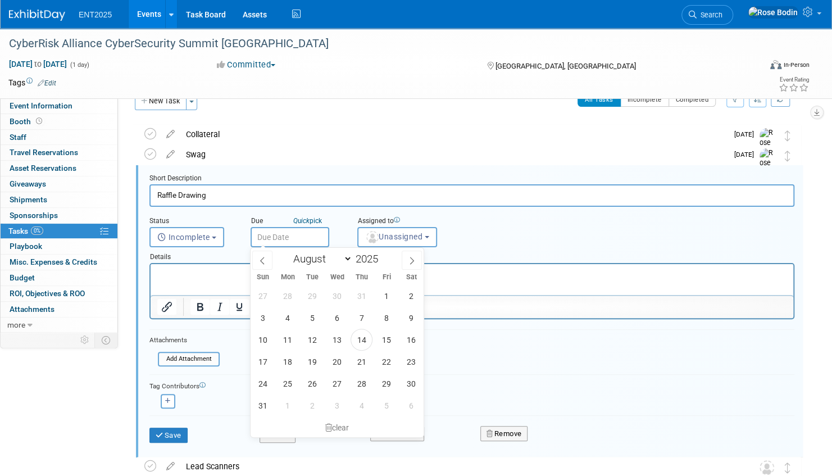
click at [301, 237] on input "text" at bounding box center [290, 237] width 79 height 20
click at [287, 378] on span "25" at bounding box center [288, 384] width 22 height 22
type input "Aug 25, 2025"
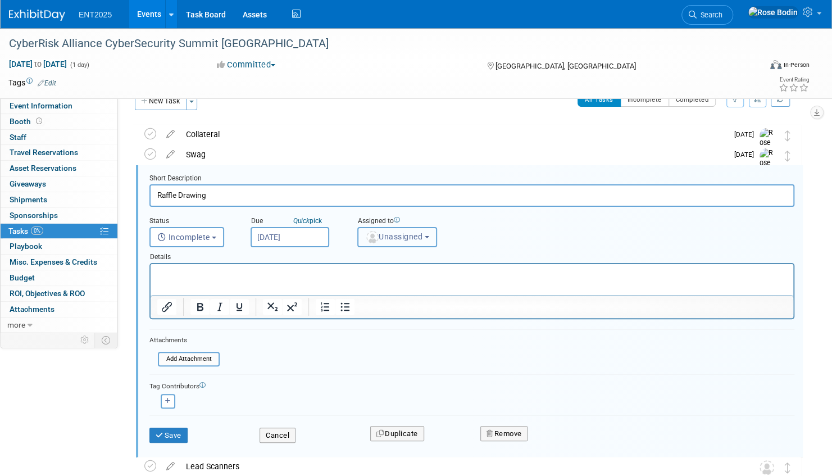
click at [378, 233] on img "button" at bounding box center [372, 237] width 12 height 12
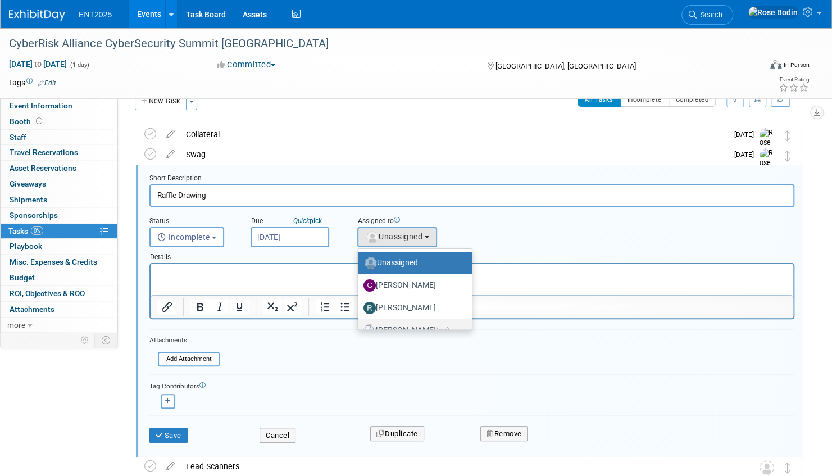
click at [406, 323] on label "Rose Bodin (me)" at bounding box center [412, 331] width 97 height 18
click at [360, 325] on input "Rose Bodin (me)" at bounding box center [355, 328] width 7 height 7
select select "fd414d53-3d64-4b99-a4d4-d4a7ab262892"
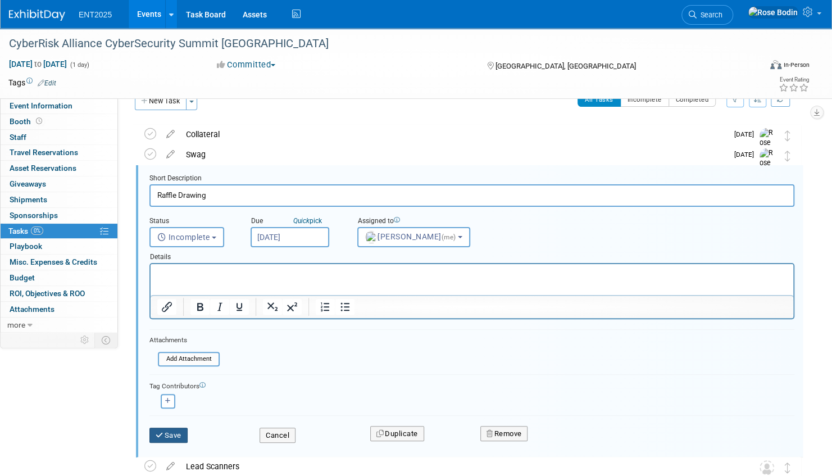
click at [170, 429] on button "Save" at bounding box center [169, 436] width 38 height 16
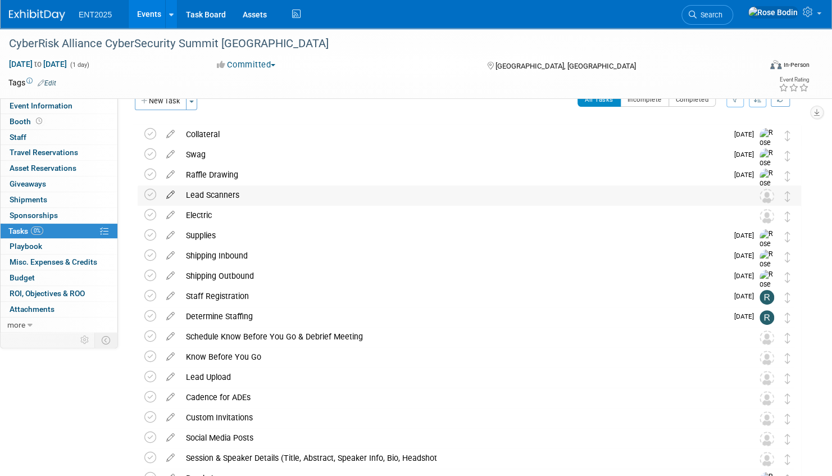
click at [171, 193] on icon at bounding box center [171, 192] width 20 height 14
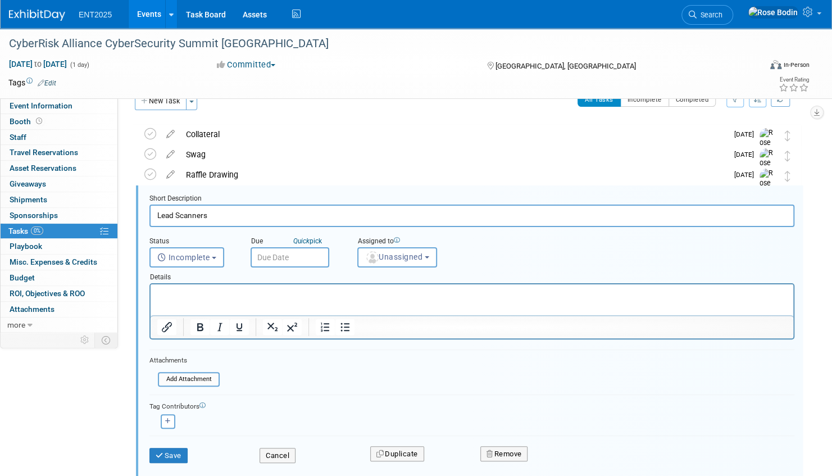
scroll to position [42, 0]
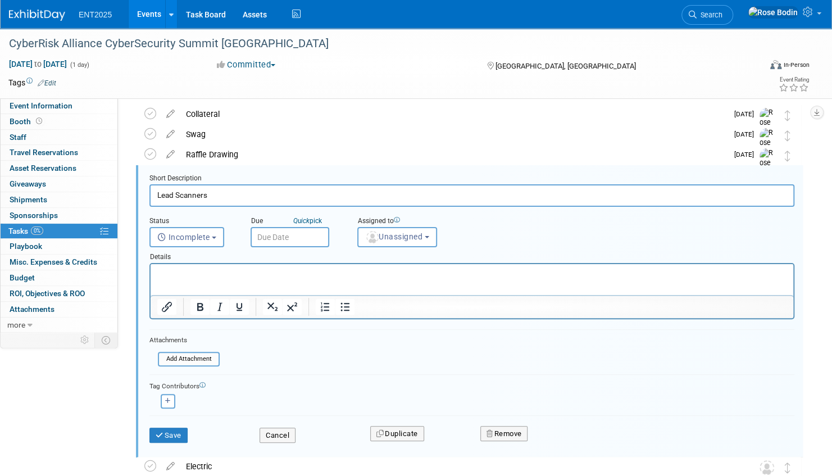
click at [178, 271] on p "Rich Text Area. Press ALT-0 for help." at bounding box center [472, 274] width 630 height 11
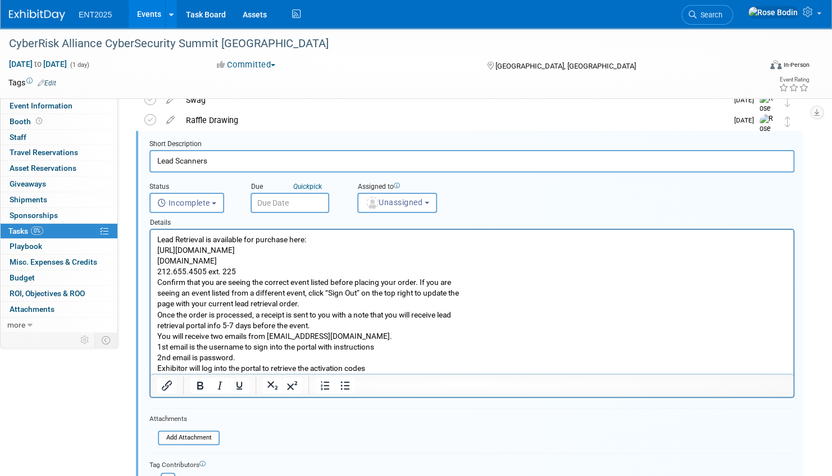
scroll to position [98, 0]
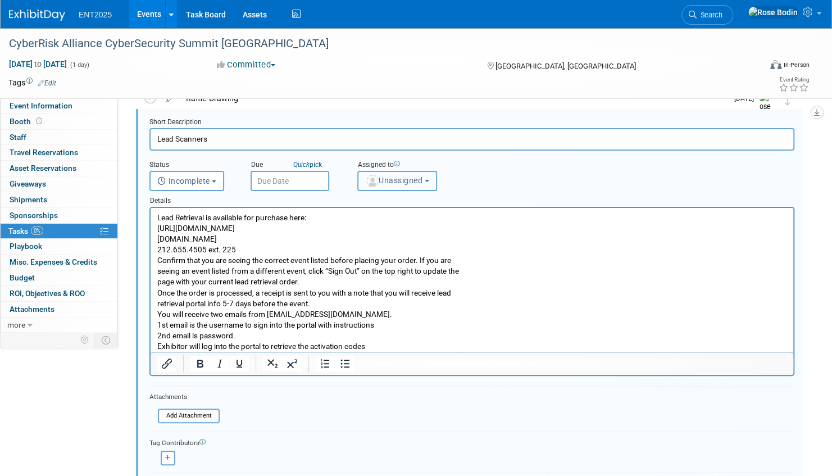
click at [402, 176] on span "Unassigned" at bounding box center [393, 180] width 57 height 9
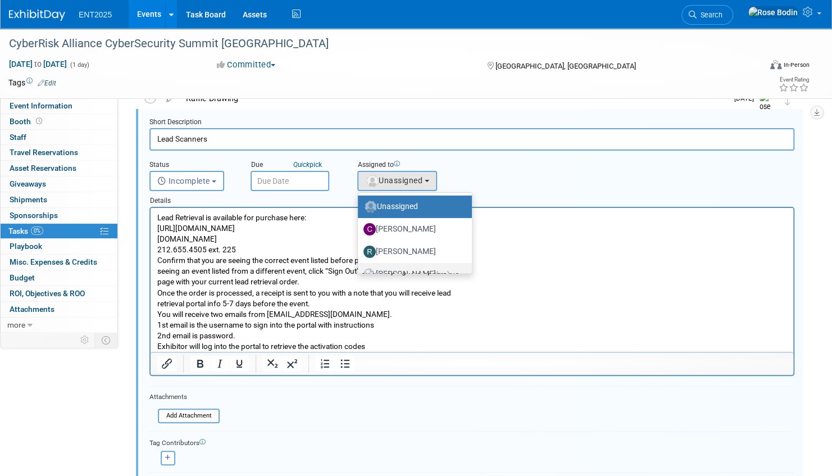
click at [408, 269] on label "Rose Bodin (me)" at bounding box center [412, 274] width 97 height 18
click at [360, 269] on input "Rose Bodin (me)" at bounding box center [355, 272] width 7 height 7
select select "fd414d53-3d64-4b99-a4d4-d4a7ab262892"
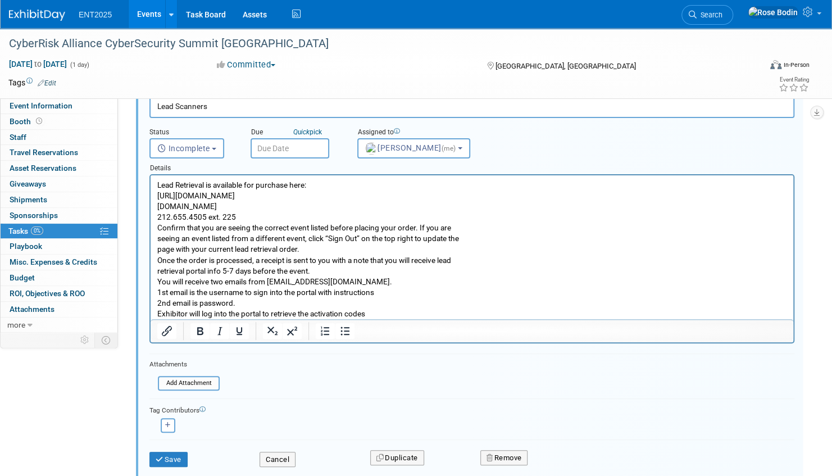
scroll to position [154, 0]
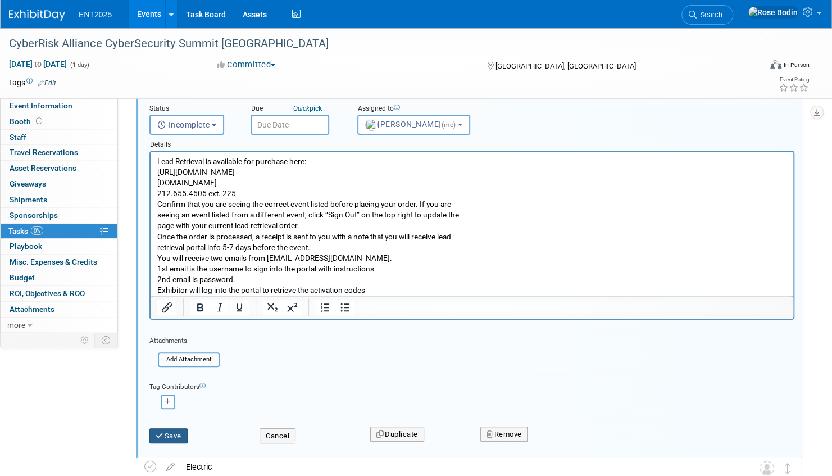
click at [173, 432] on button "Save" at bounding box center [169, 436] width 38 height 16
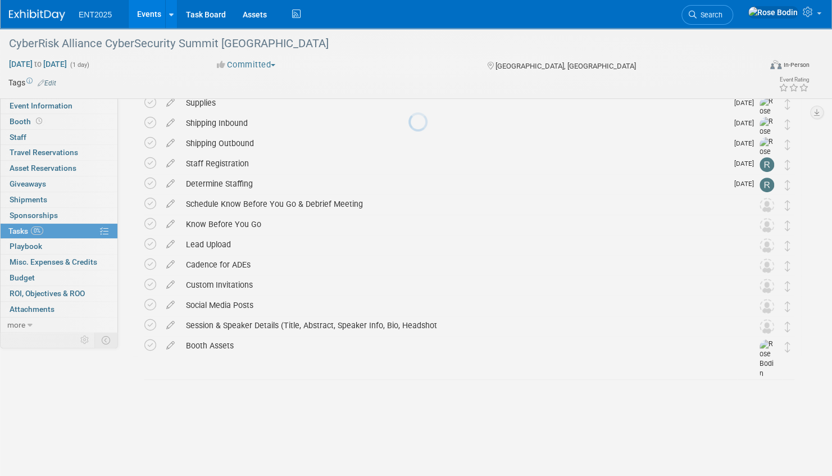
scroll to position [102, 0]
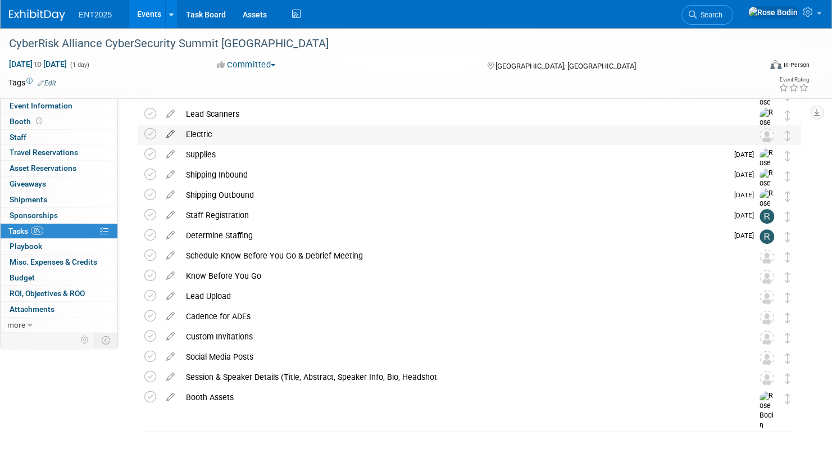
click at [173, 134] on icon at bounding box center [171, 132] width 20 height 14
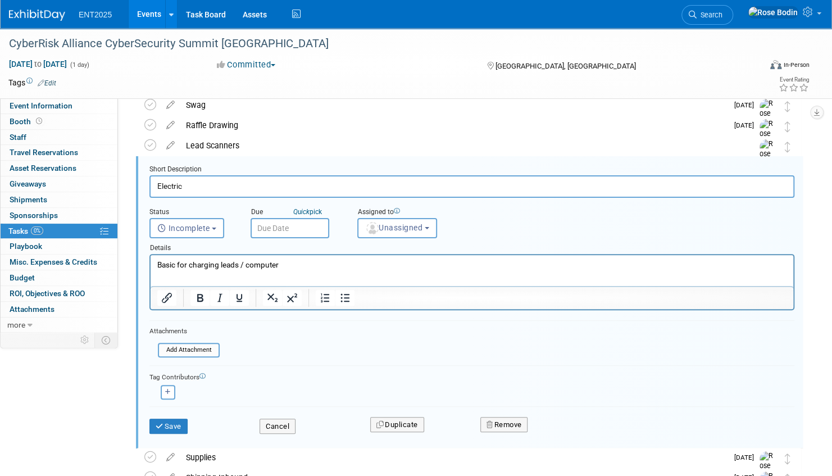
scroll to position [62, 0]
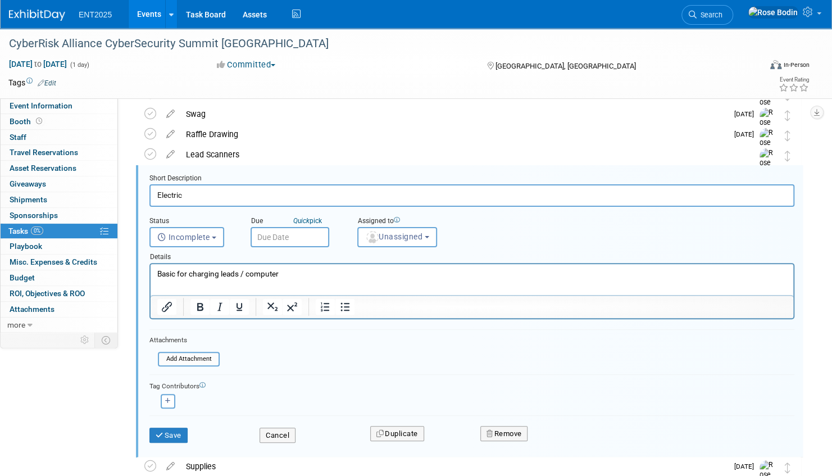
click at [301, 275] on p "Basic for charging leads / computer" at bounding box center [472, 274] width 630 height 11
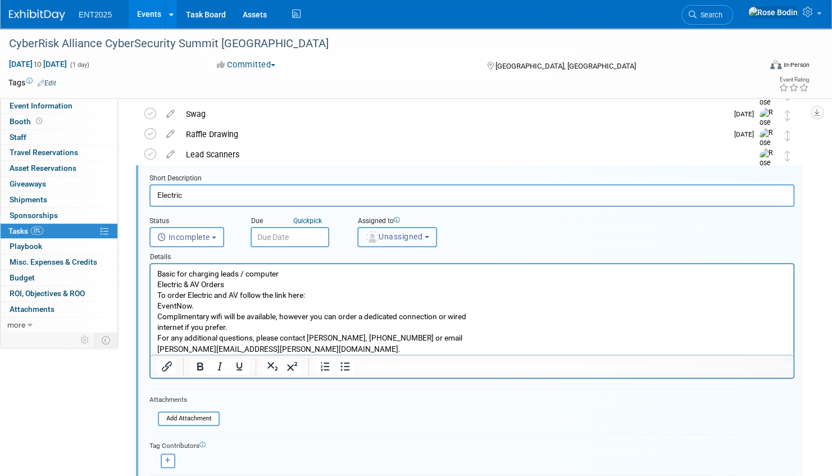
click at [396, 232] on span "Unassigned" at bounding box center [393, 236] width 57 height 9
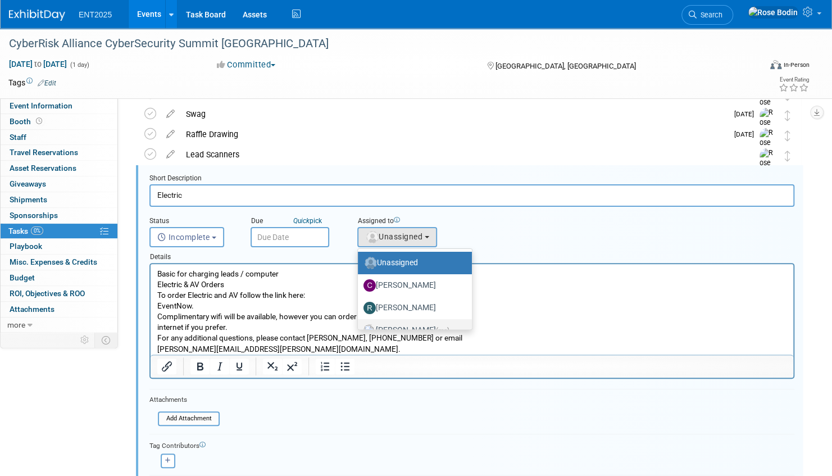
click at [401, 325] on label "Rose Bodin (me)" at bounding box center [412, 331] width 97 height 18
click at [360, 325] on input "Rose Bodin (me)" at bounding box center [355, 328] width 7 height 7
select select "fd414d53-3d64-4b99-a4d4-d4a7ab262892"
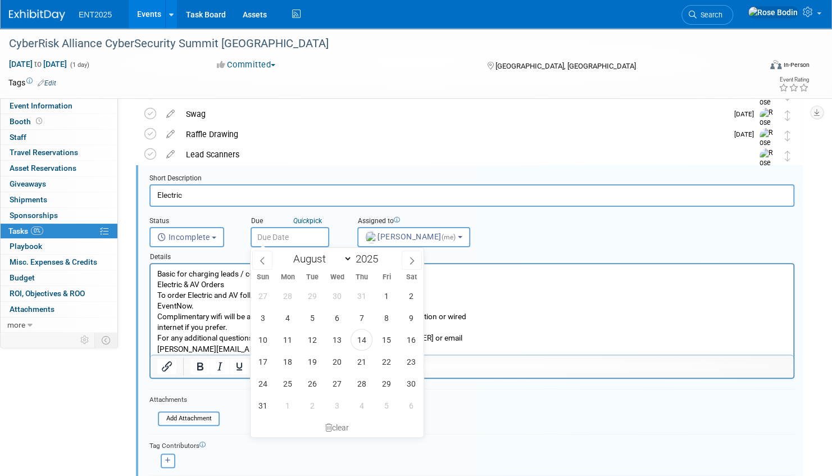
click at [289, 234] on input "text" at bounding box center [290, 237] width 79 height 20
click at [284, 381] on span "25" at bounding box center [288, 384] width 22 height 22
type input "Aug 25, 2025"
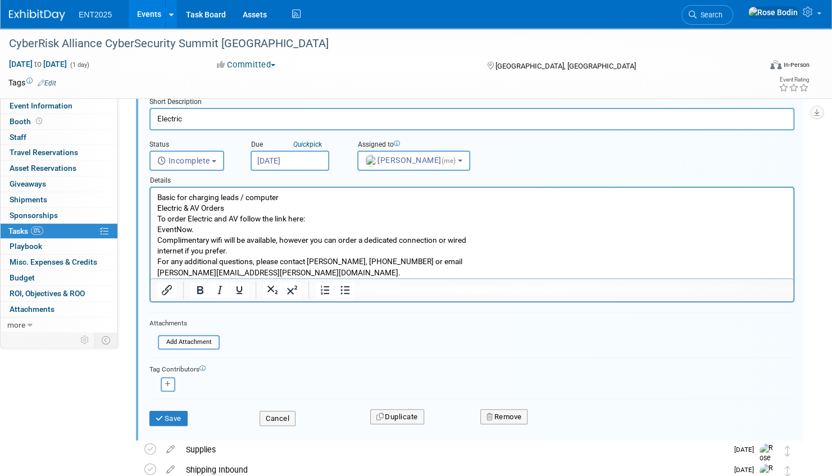
scroll to position [174, 0]
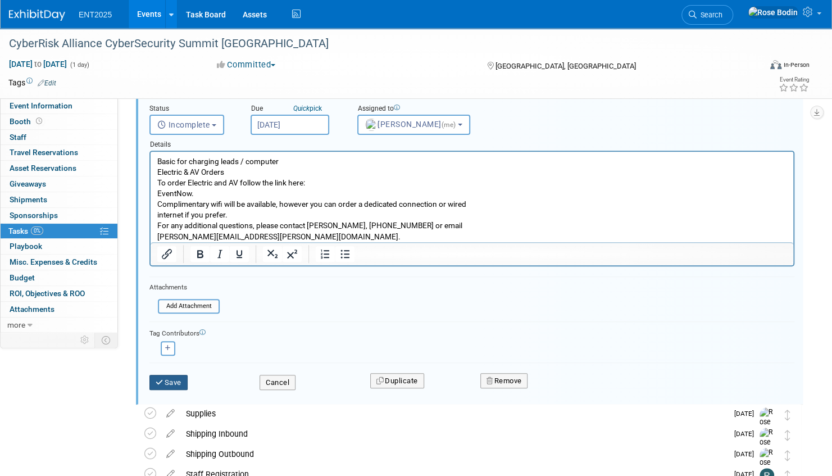
click at [170, 379] on button "Save" at bounding box center [169, 383] width 38 height 16
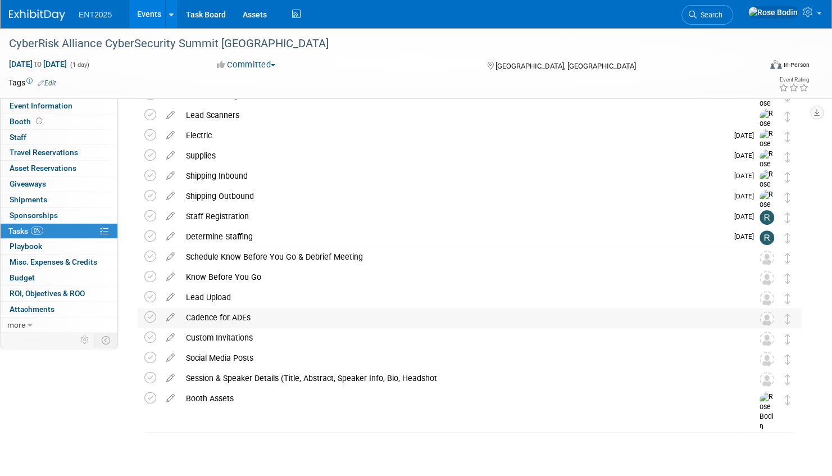
scroll to position [46, 0]
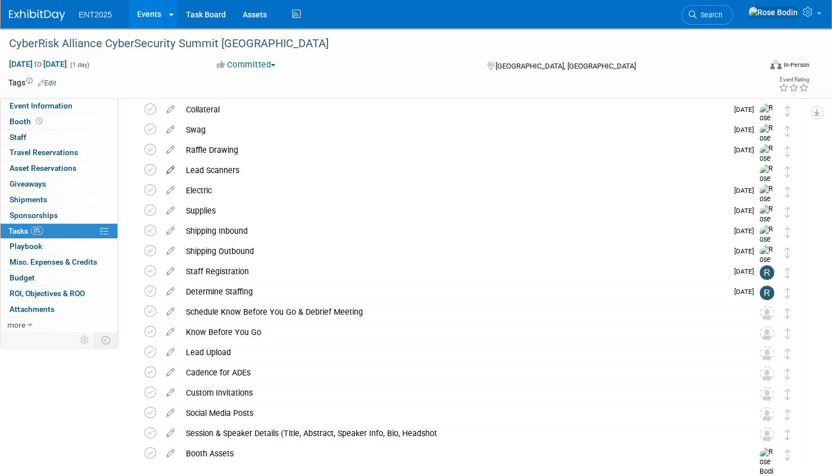
click at [169, 169] on icon at bounding box center [171, 168] width 20 height 14
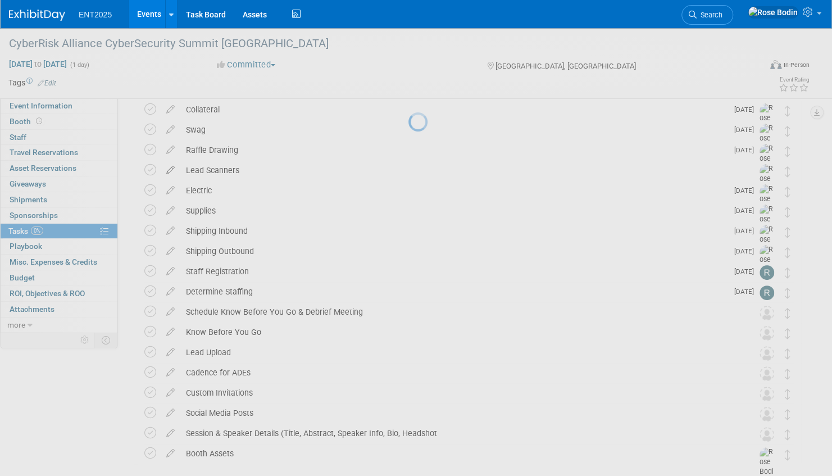
select select "7"
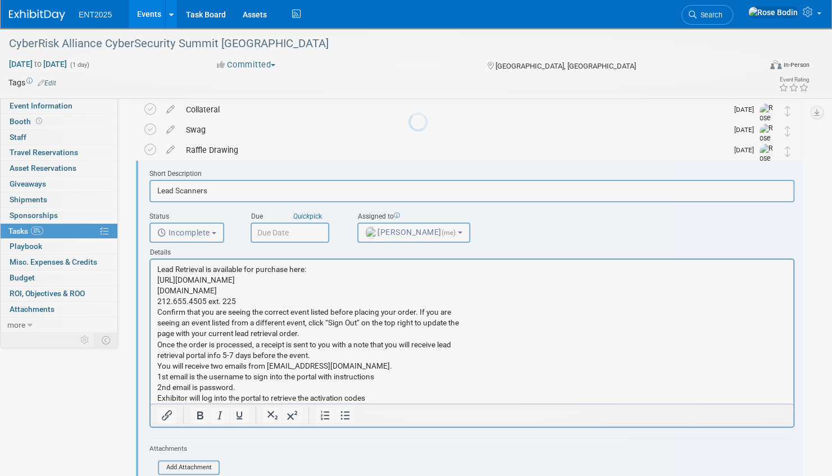
scroll to position [42, 0]
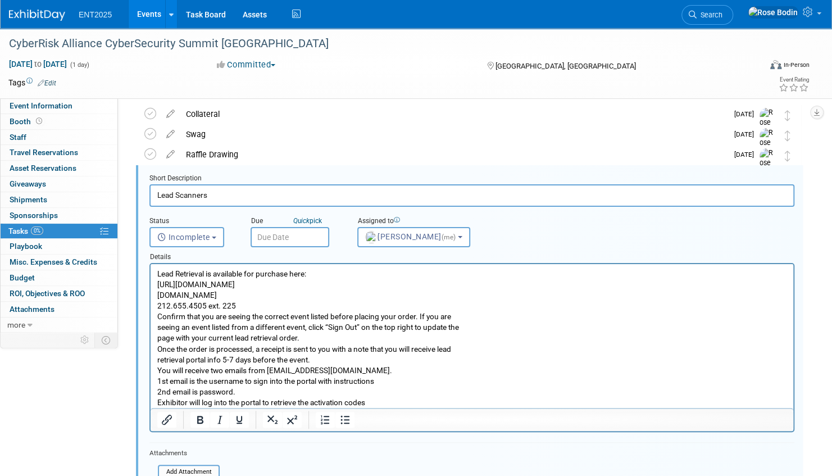
click at [301, 235] on input "text" at bounding box center [290, 237] width 79 height 20
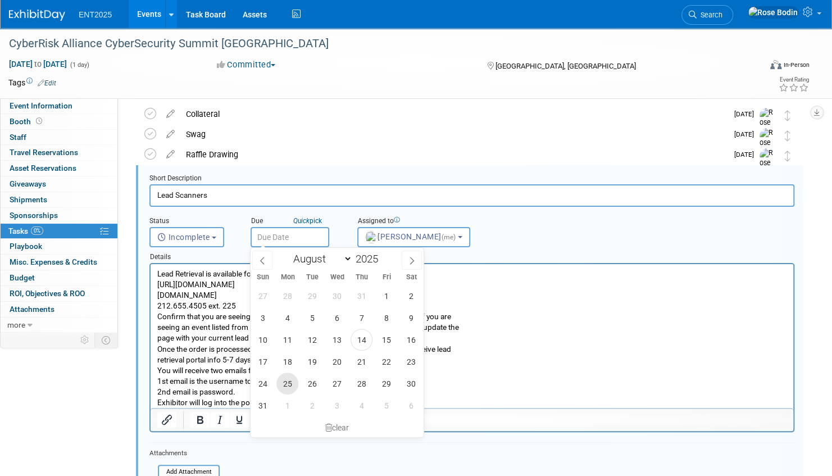
click at [286, 378] on span "25" at bounding box center [288, 384] width 22 height 22
type input "Aug 25, 2025"
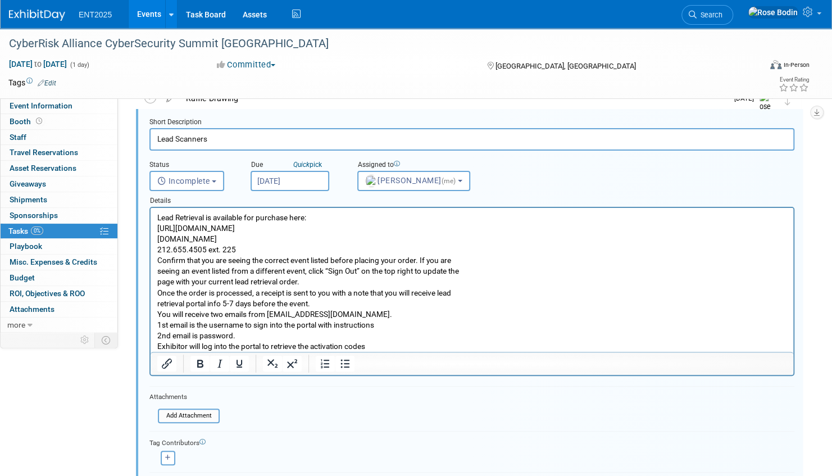
scroll to position [154, 0]
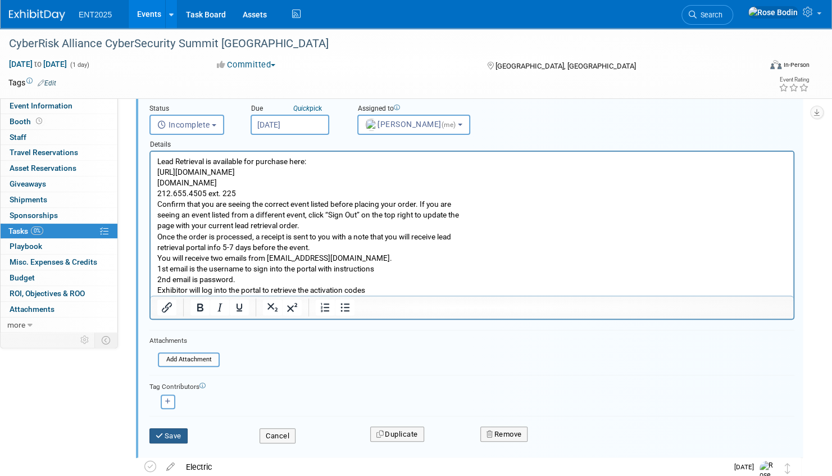
click at [171, 432] on button "Save" at bounding box center [169, 436] width 38 height 16
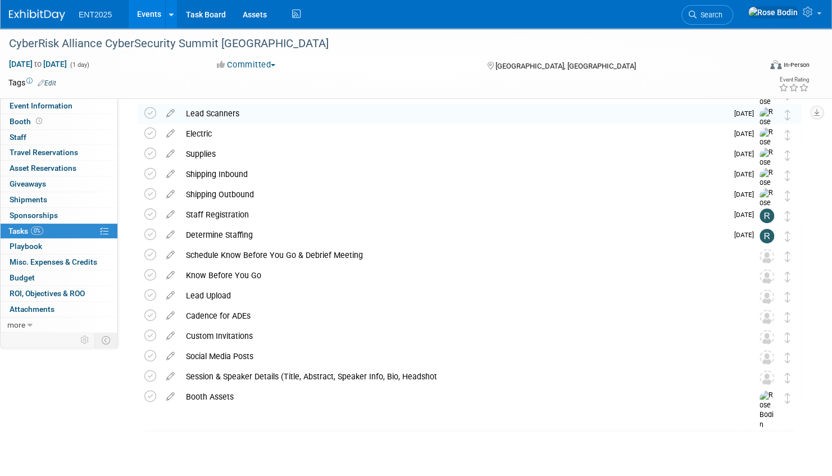
scroll to position [102, 0]
click at [337, 179] on div "Shipping Inbound" at bounding box center [453, 174] width 547 height 19
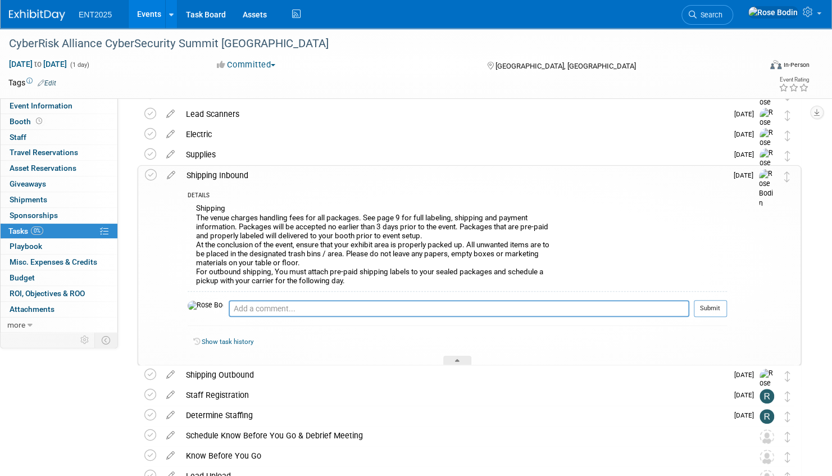
click at [337, 179] on div "Shipping Inbound" at bounding box center [454, 175] width 546 height 19
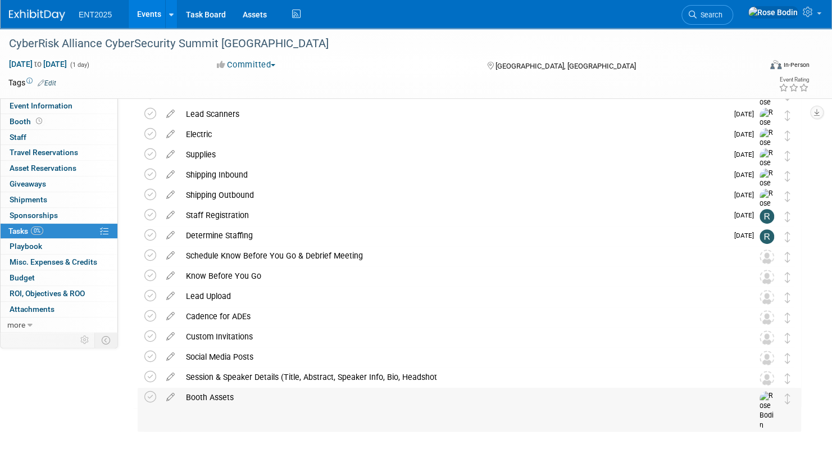
click at [223, 396] on div "Booth Assets" at bounding box center [458, 397] width 557 height 19
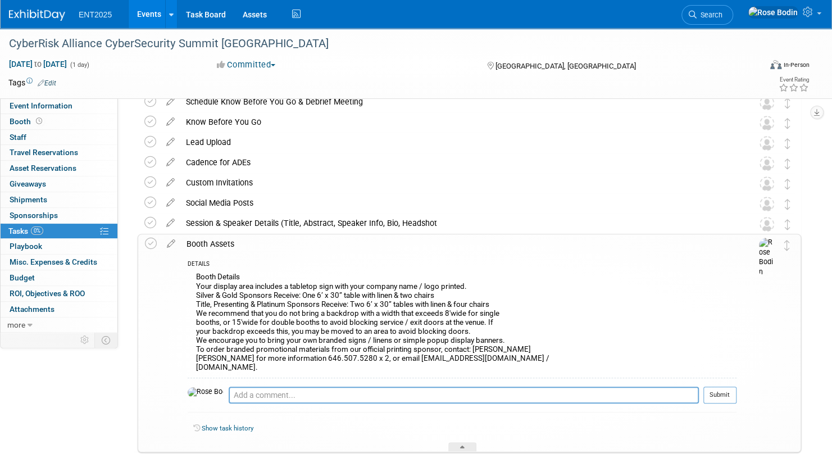
scroll to position [271, 0]
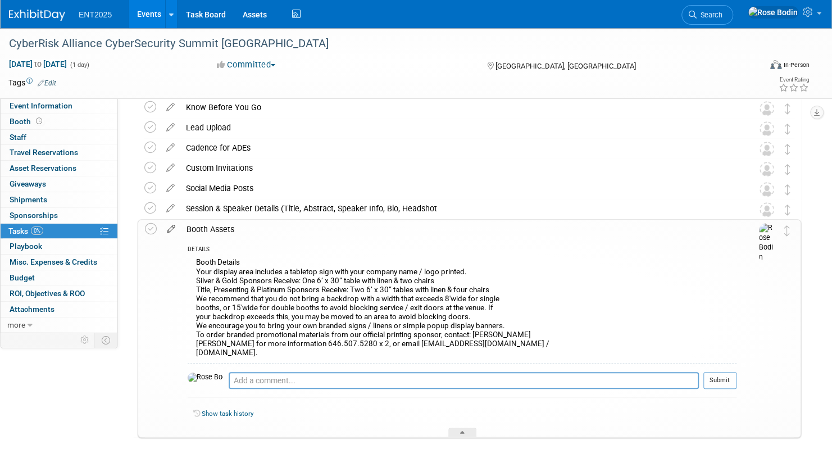
click at [170, 228] on icon at bounding box center [171, 227] width 20 height 14
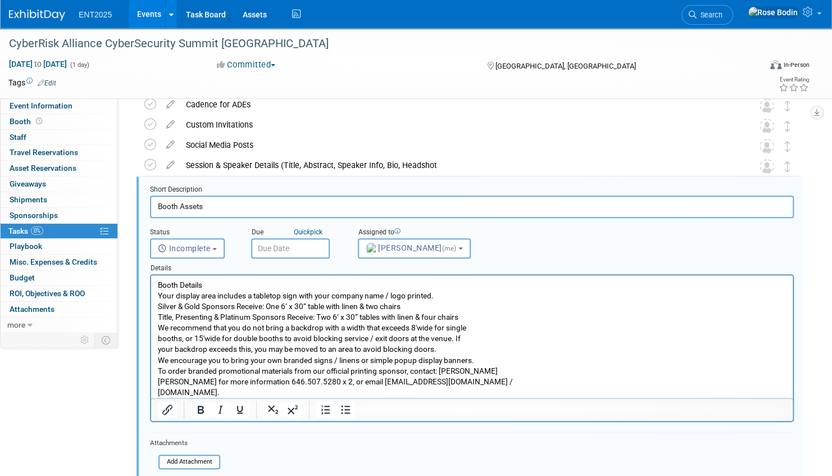
scroll to position [325, 0]
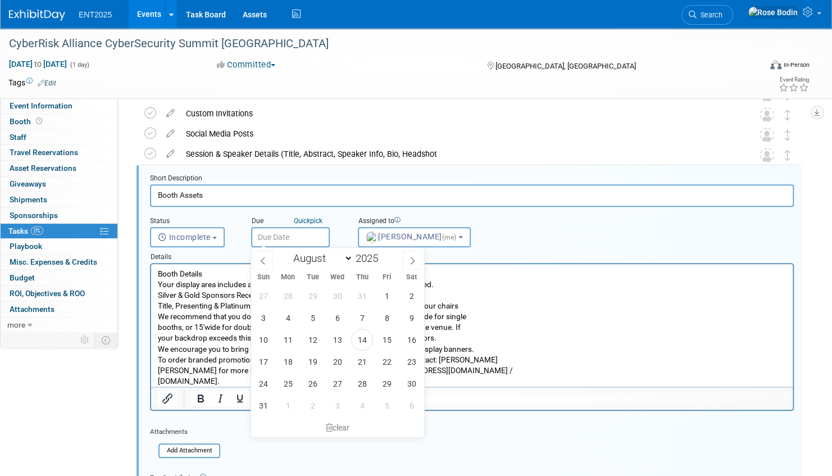
click at [299, 235] on input "text" at bounding box center [290, 237] width 79 height 20
click at [410, 258] on icon at bounding box center [413, 261] width 8 height 8
select select "8"
click at [336, 293] on span "3" at bounding box center [338, 296] width 22 height 22
type input "Sep 3, 2025"
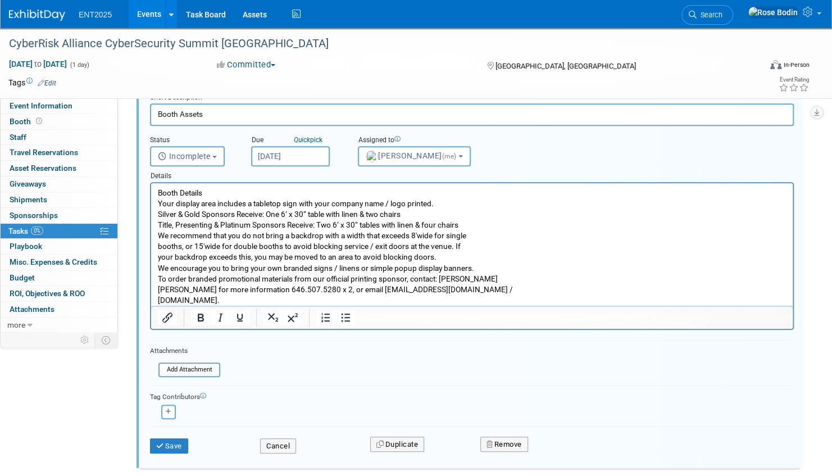
scroll to position [467, 0]
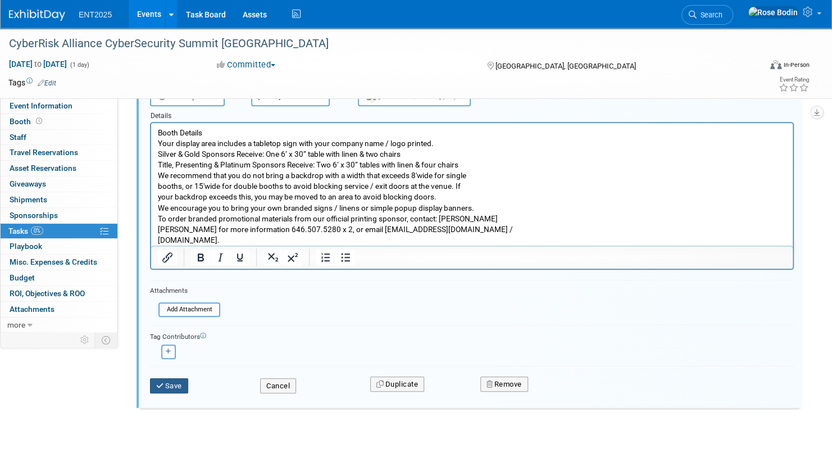
click at [169, 382] on button "Save" at bounding box center [169, 386] width 38 height 16
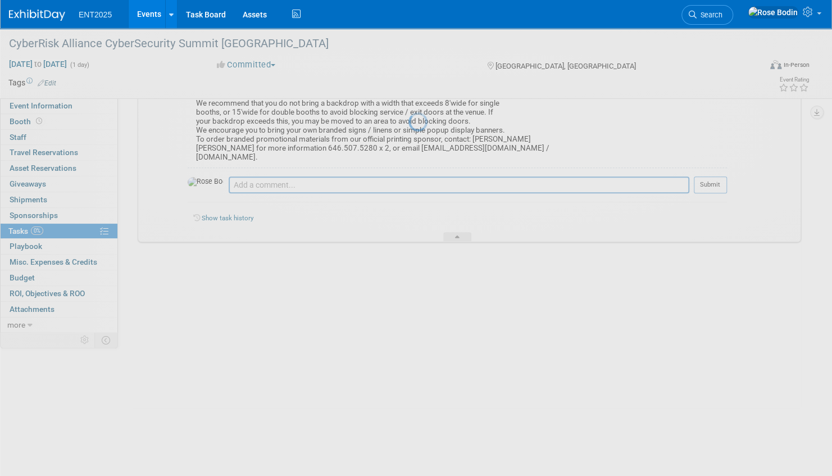
scroll to position [300, 0]
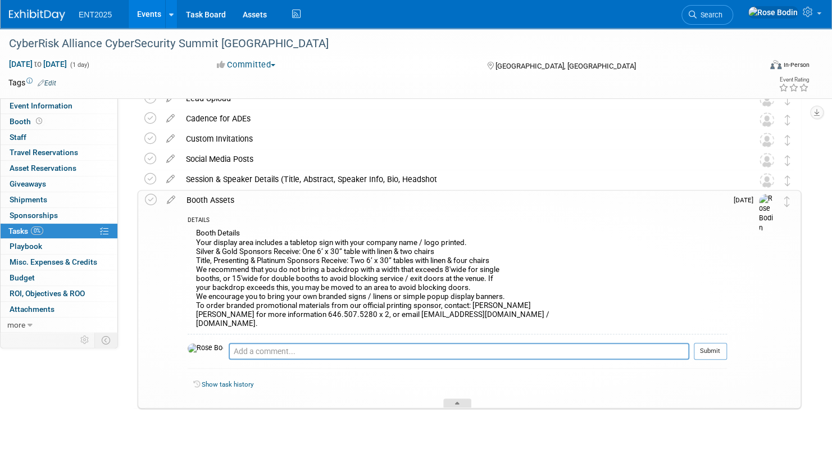
click at [456, 402] on icon at bounding box center [457, 405] width 4 height 7
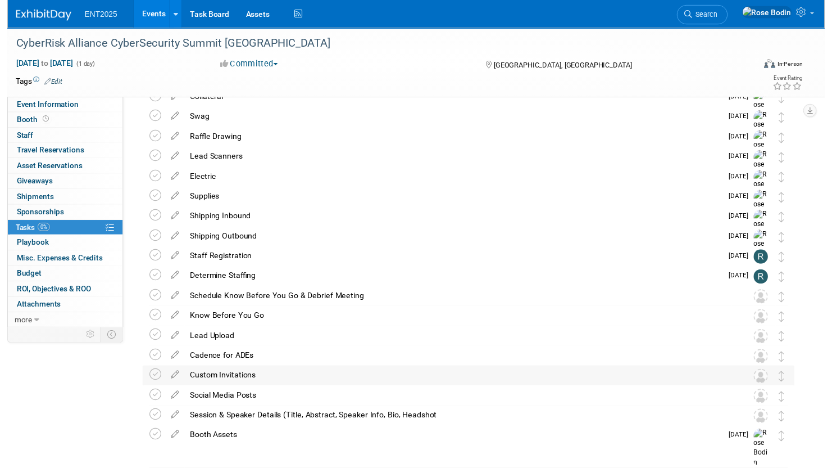
scroll to position [0, 0]
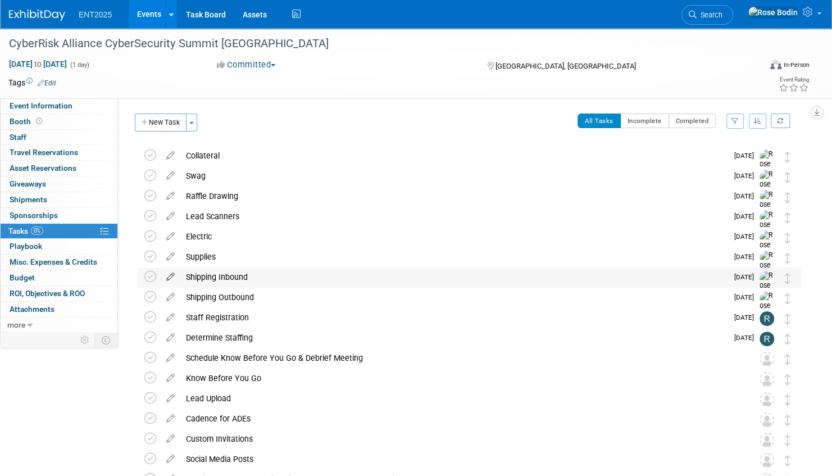
click at [172, 275] on icon at bounding box center [171, 275] width 20 height 14
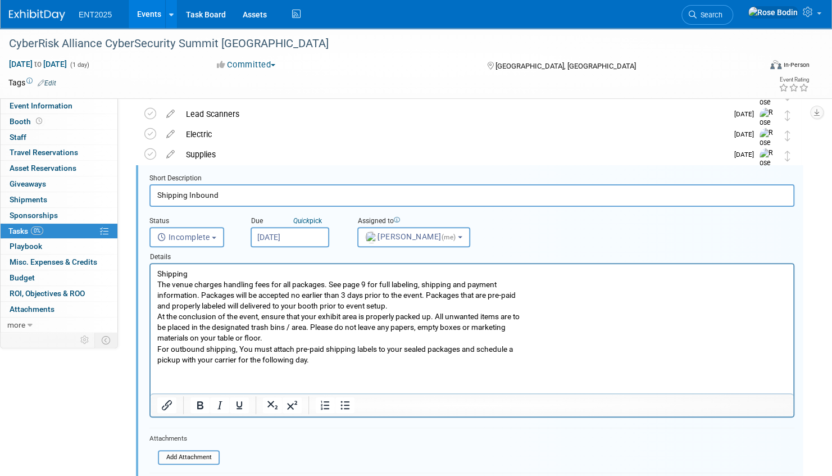
drag, startPoint x: 322, startPoint y: 365, endPoint x: 182, endPoint y: 360, distance: 139.5
click at [182, 360] on html "Shipping The venue charges handling fees for all packages. See page 9 for full …" at bounding box center [472, 314] width 643 height 101
drag, startPoint x: 315, startPoint y: 361, endPoint x: 294, endPoint y: 536, distance: 176.0
click at [151, 273] on html "Shipping The venue charges handling fees for all packages. See page 9 for full …" at bounding box center [472, 314] width 643 height 101
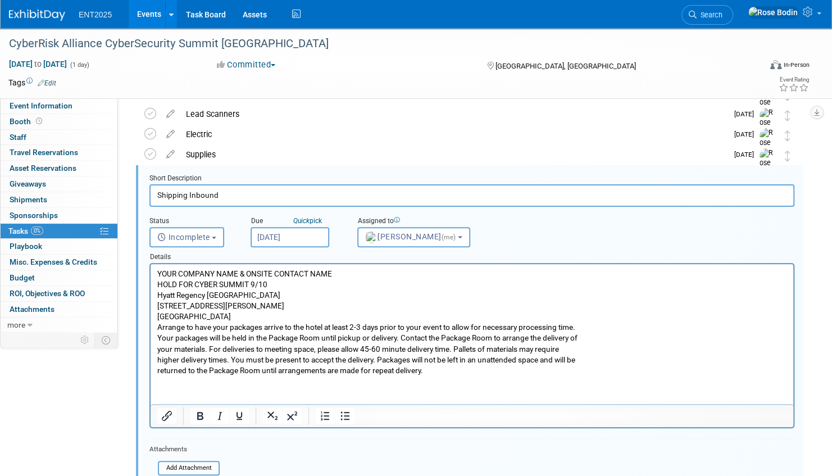
click at [326, 298] on p "YOUR COMPANY NAME & ONSITE CONTACT NAME HOLD FOR CYBER SUMMIT 9/10 Hyatt Regenc…" at bounding box center [472, 322] width 630 height 107
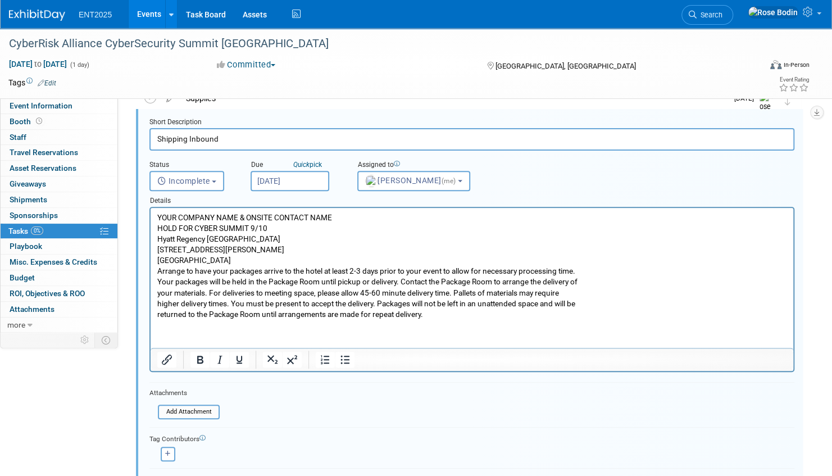
scroll to position [215, 0]
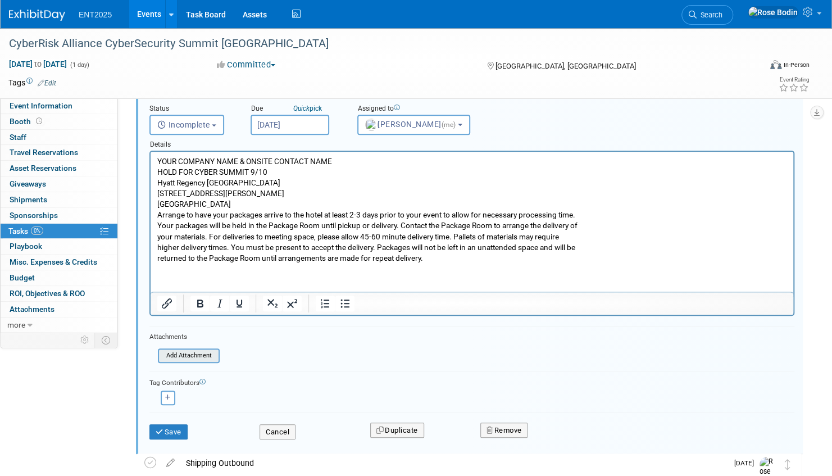
click at [206, 355] on input "file" at bounding box center [161, 356] width 115 height 12
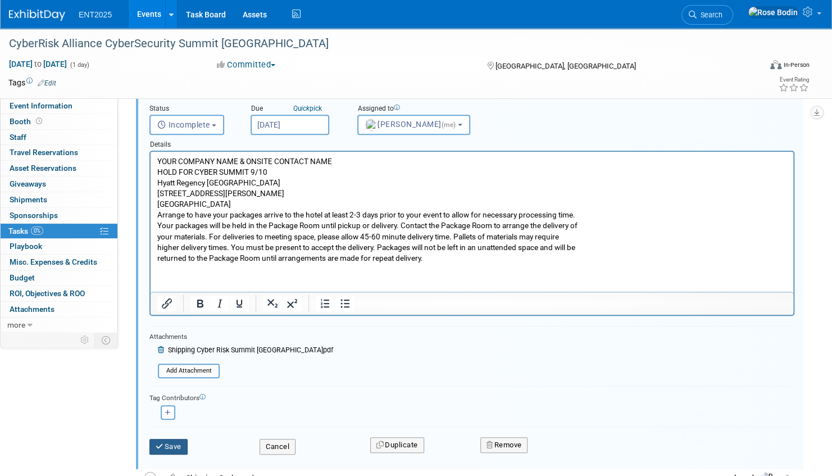
click at [174, 443] on button "Save" at bounding box center [169, 447] width 38 height 16
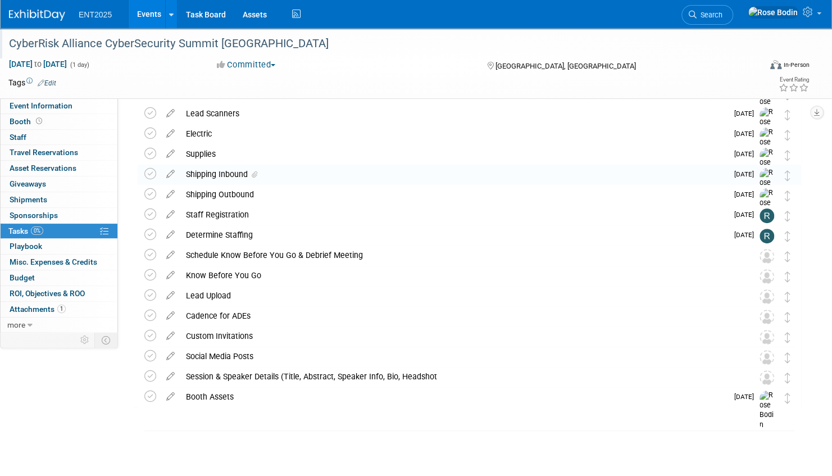
scroll to position [102, 0]
click at [171, 173] on icon at bounding box center [171, 172] width 20 height 14
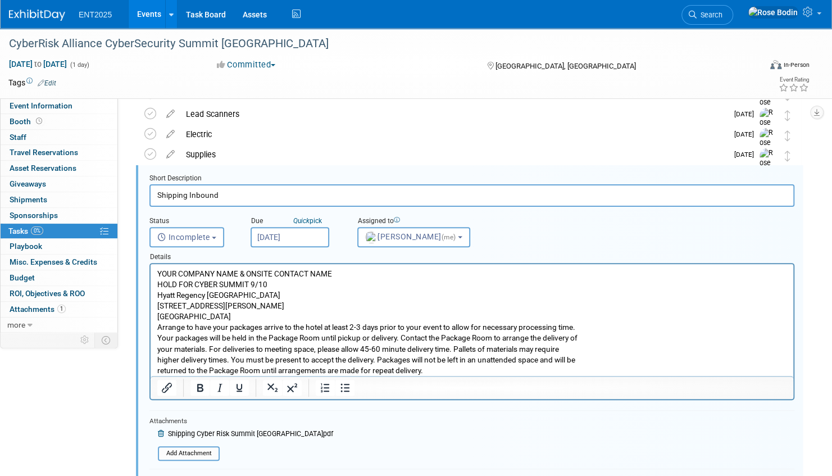
click at [159, 273] on p "YOUR COMPANY NAME & ONSITE CONTACT NAME HOLD FOR CYBER SUMMIT 9/10 Hyatt Regenc…" at bounding box center [472, 322] width 630 height 107
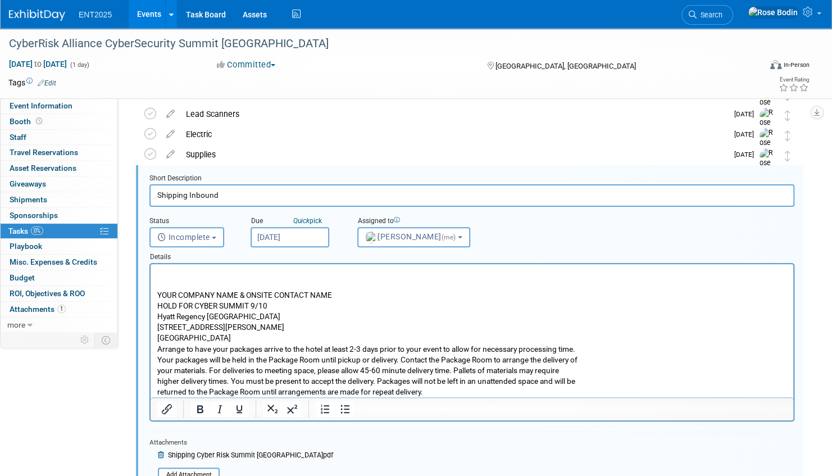
click at [159, 273] on p "Rich Text Area. Press ALT-0 for help." at bounding box center [472, 274] width 630 height 11
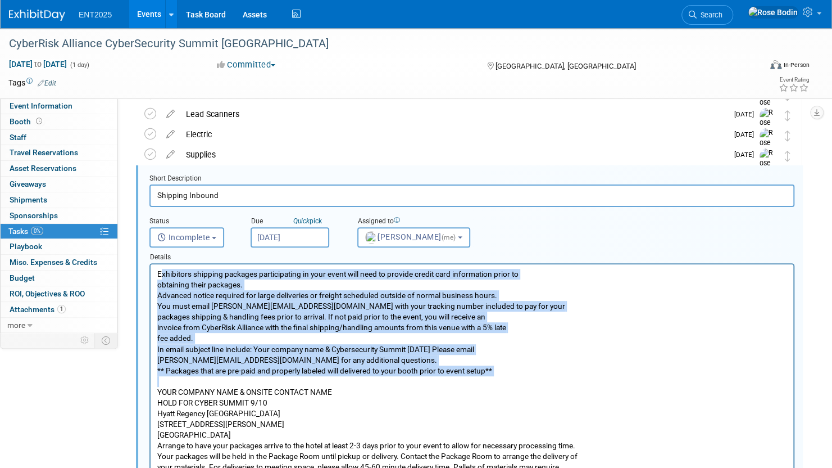
drag, startPoint x: 160, startPoint y: 271, endPoint x: 488, endPoint y: 376, distance: 344.0
click at [488, 376] on body "Exhibitors shipping packages participating in your event will need to provide c…" at bounding box center [472, 381] width 631 height 225
drag, startPoint x: 462, startPoint y: 314, endPoint x: 610, endPoint y: 348, distance: 152.3
click at [610, 348] on p "Exhibitors shipping packages participating in your event will need to provide c…" at bounding box center [472, 322] width 630 height 107
click at [565, 342] on p "Exhibitors shipping packages participating in your event will need to provide c…" at bounding box center [472, 322] width 630 height 107
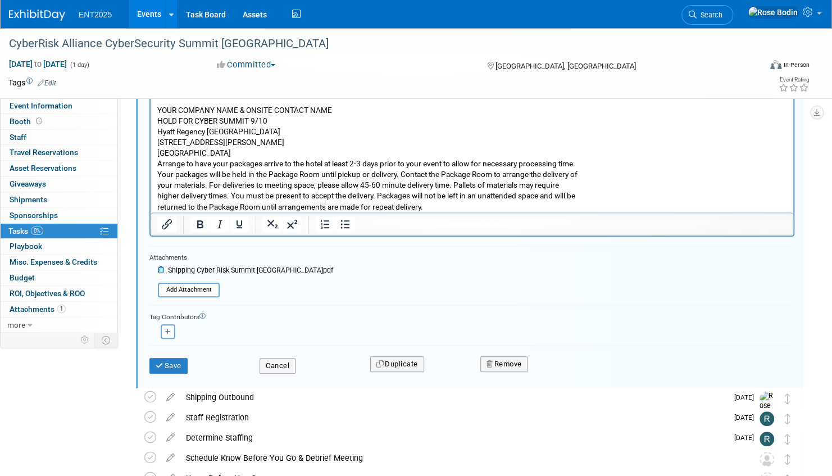
scroll to position [440, 0]
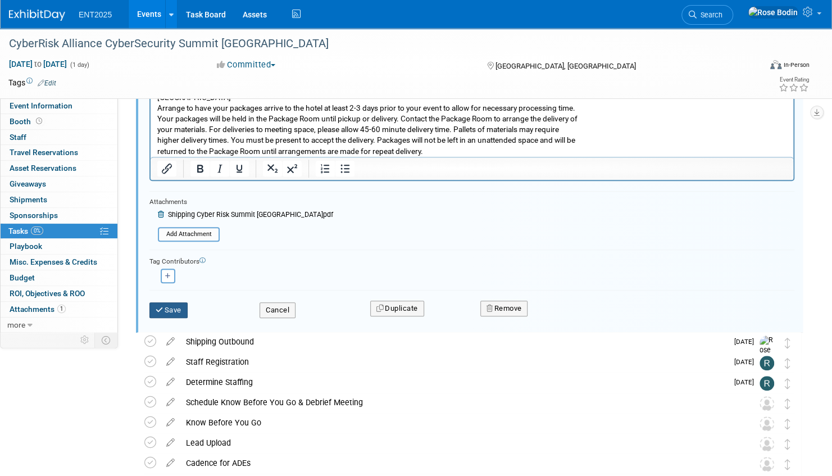
click at [178, 309] on button "Save" at bounding box center [169, 310] width 38 height 16
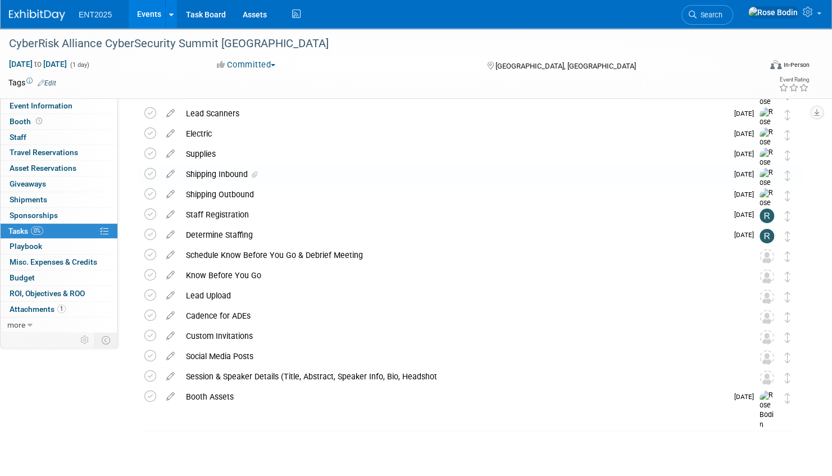
scroll to position [102, 0]
click at [169, 112] on icon at bounding box center [171, 112] width 20 height 14
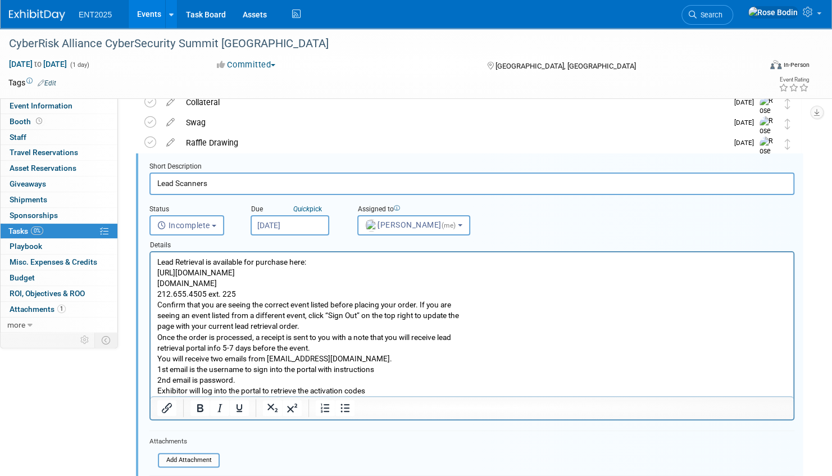
scroll to position [42, 0]
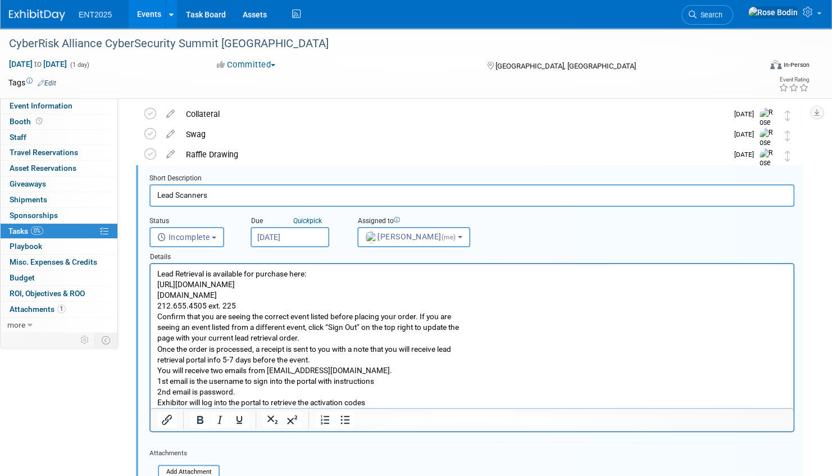
click at [161, 276] on p "Lead Retrieval is available for purchase here: https://orders.american-tradesho…" at bounding box center [472, 338] width 630 height 139
click at [159, 271] on p "Lead Retrieval is available for purchase here: https://orders.american-tradesho…" at bounding box center [472, 338] width 630 height 139
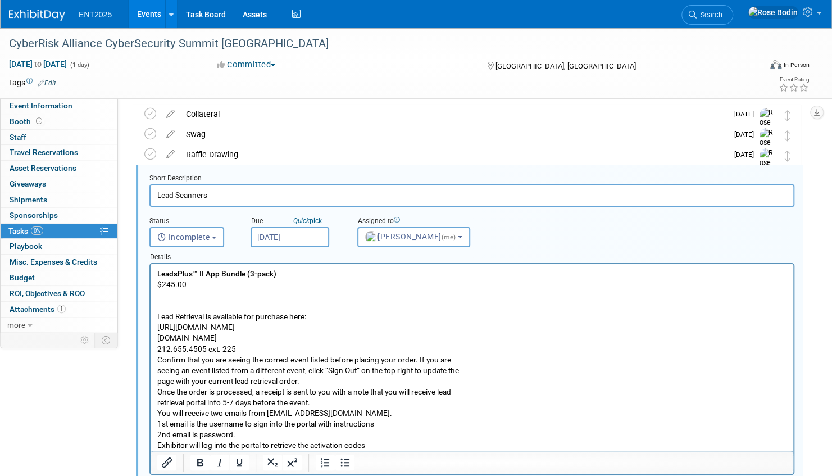
click at [219, 296] on p "Rich Text Area. Press ALT-0 for help." at bounding box center [472, 295] width 630 height 11
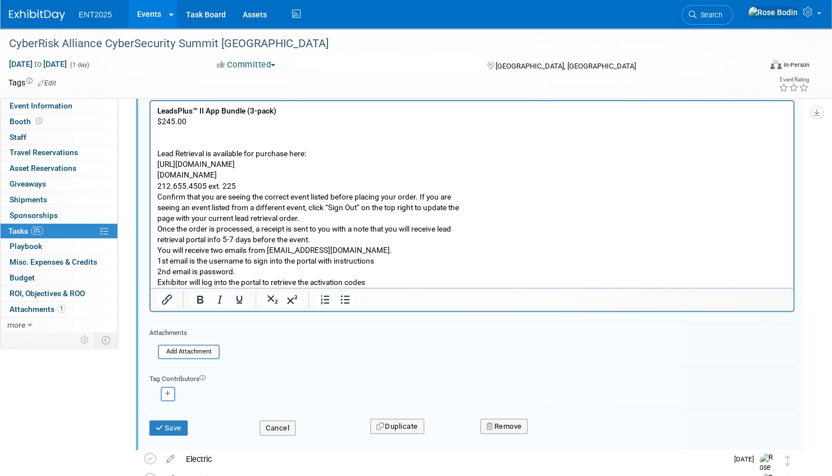
scroll to position [266, 0]
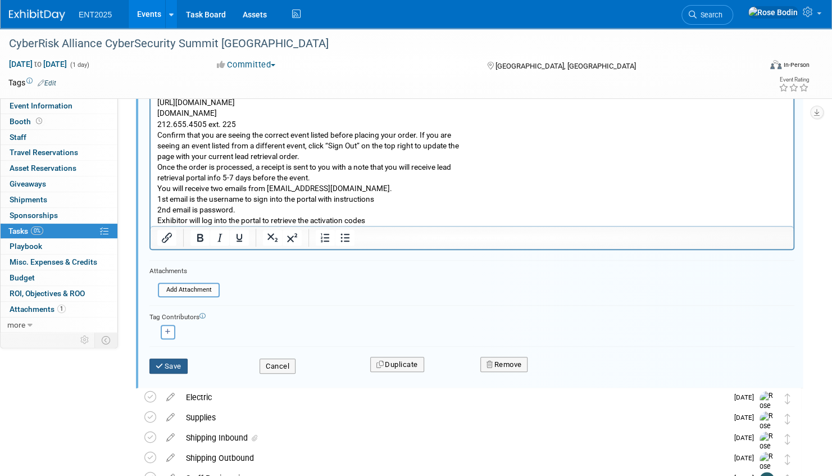
click at [166, 365] on button "Save" at bounding box center [169, 367] width 38 height 16
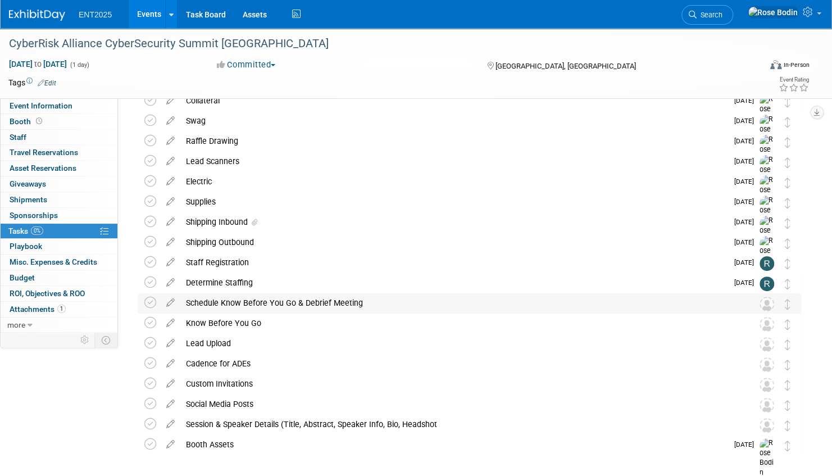
scroll to position [102, 0]
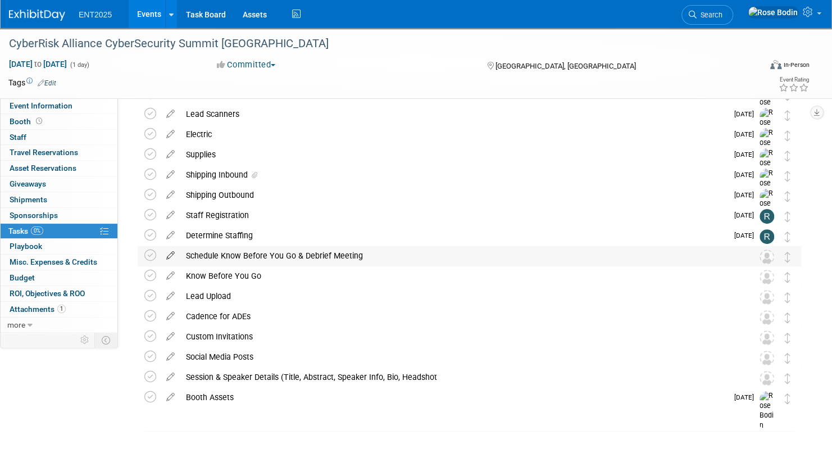
click at [171, 255] on icon at bounding box center [171, 253] width 20 height 14
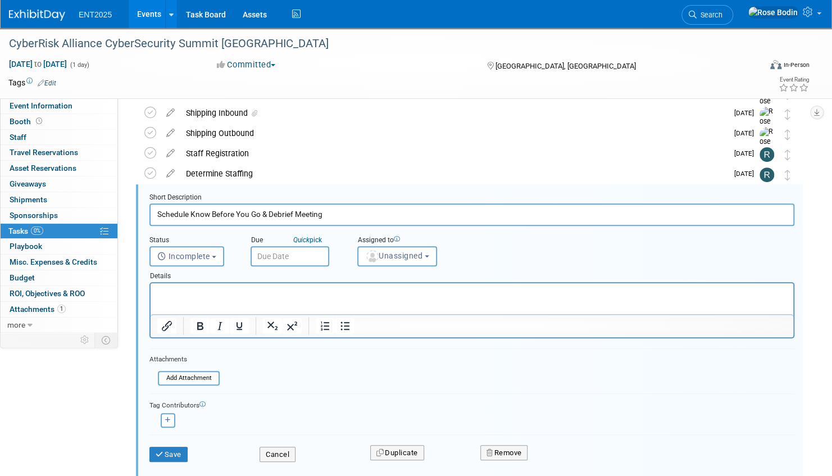
scroll to position [183, 0]
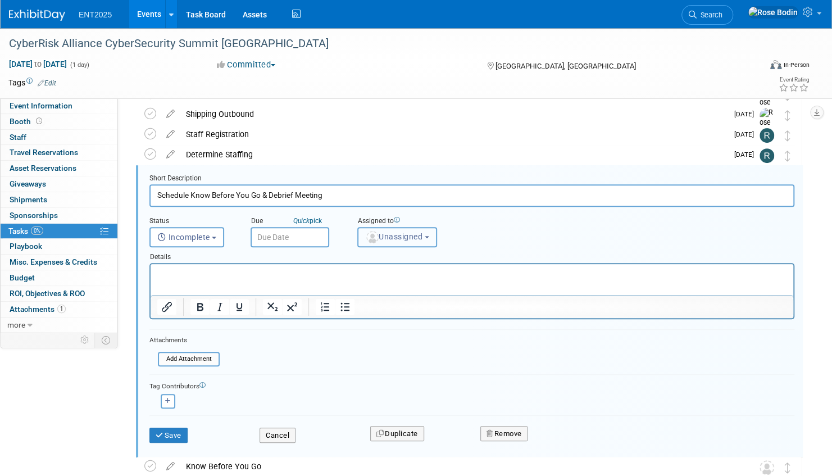
click at [388, 236] on span "Unassigned" at bounding box center [393, 236] width 57 height 9
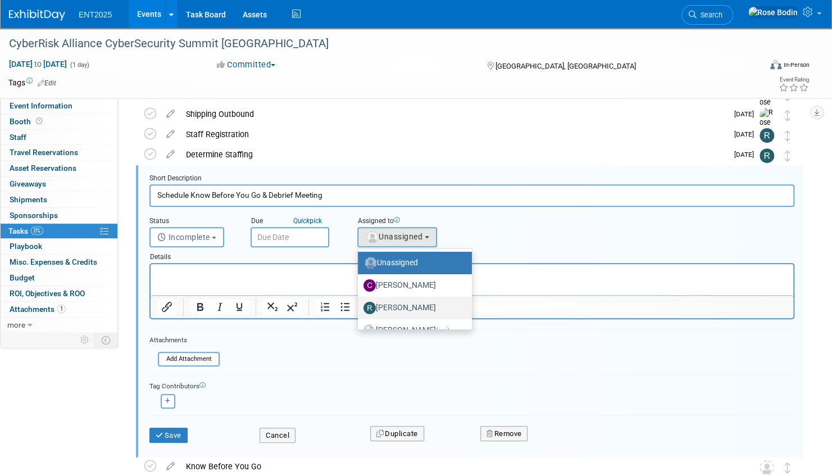
click at [397, 306] on label "Randy McDonald" at bounding box center [412, 308] width 97 height 18
click at [360, 306] on input "Randy McDonald" at bounding box center [355, 306] width 7 height 7
select select "9da975fa-e934-4eb7-8f53-ee76f7787da2"
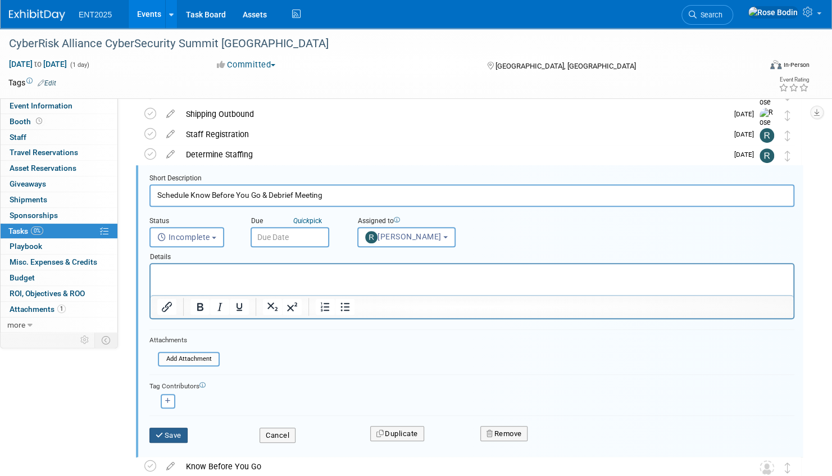
drag, startPoint x: 166, startPoint y: 431, endPoint x: 242, endPoint y: 396, distance: 83.2
click at [220, 408] on form "Short Description Schedule Know Before You Go & Debrief Meeting Status <i class…" at bounding box center [472, 314] width 662 height 280
click at [243, 395] on div "Colleen remove Randy remove" at bounding box center [472, 399] width 645 height 17
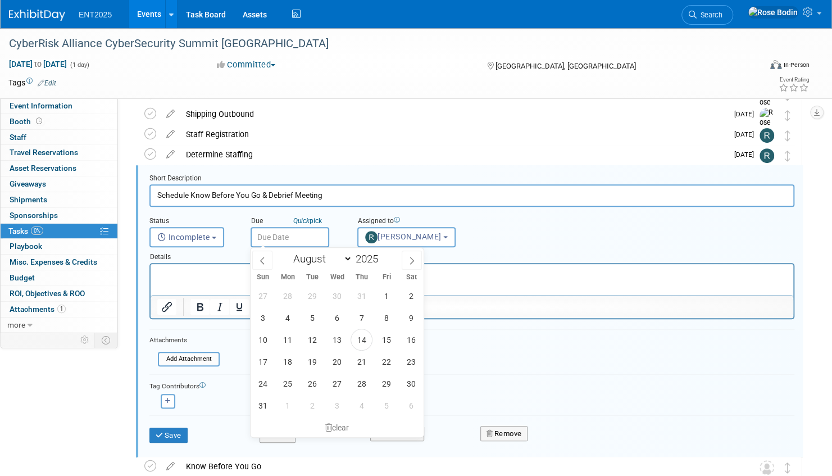
click at [304, 237] on input "text" at bounding box center [290, 237] width 79 height 20
click at [409, 257] on icon at bounding box center [412, 261] width 8 height 8
click at [262, 261] on icon at bounding box center [263, 261] width 8 height 8
select select "7"
click at [289, 384] on span "25" at bounding box center [288, 384] width 22 height 22
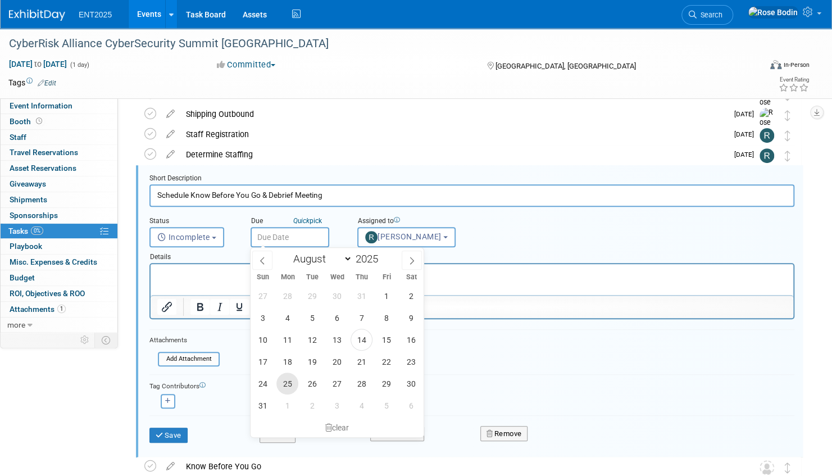
type input "Aug 25, 2025"
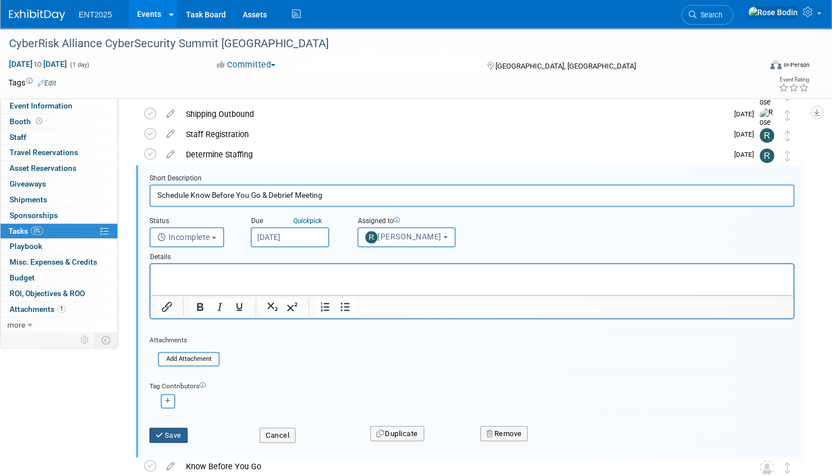
click at [173, 433] on button "Save" at bounding box center [169, 436] width 38 height 16
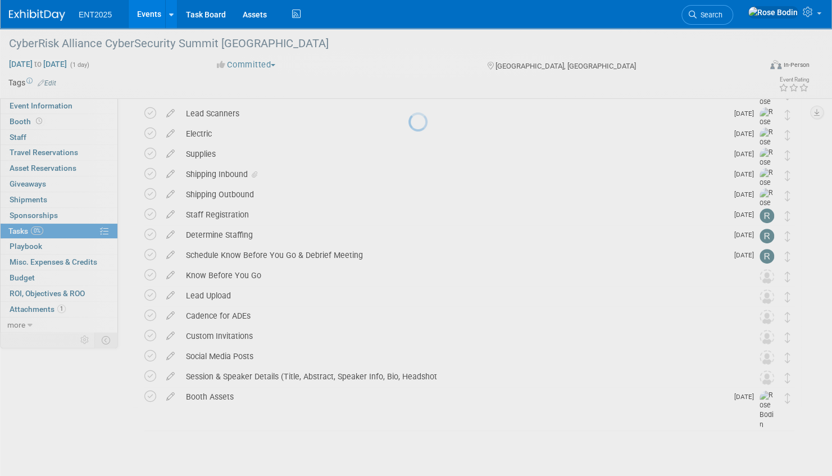
scroll to position [102, 0]
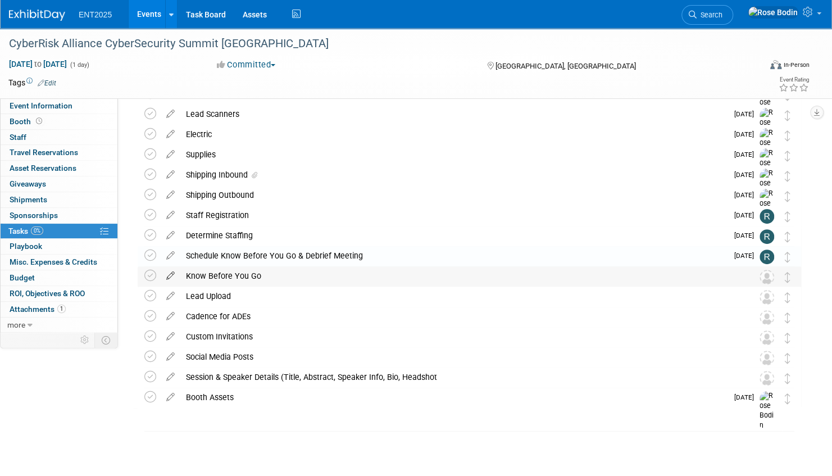
click at [169, 274] on icon at bounding box center [171, 273] width 20 height 14
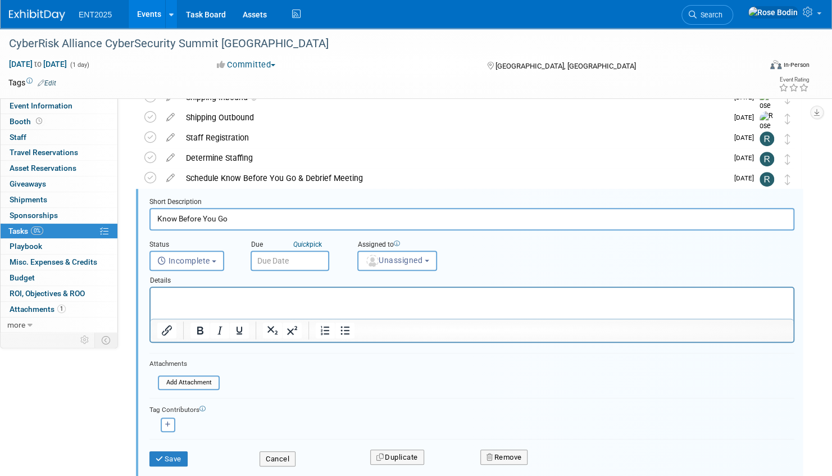
scroll to position [203, 0]
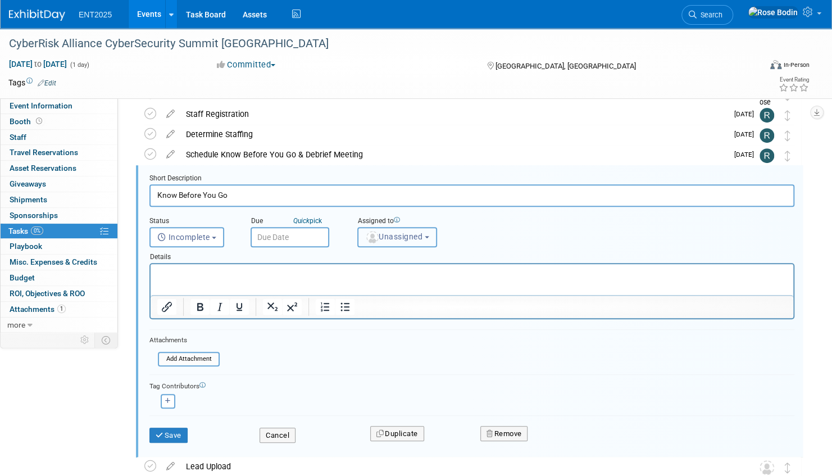
click at [386, 238] on span "Unassigned" at bounding box center [393, 236] width 57 height 9
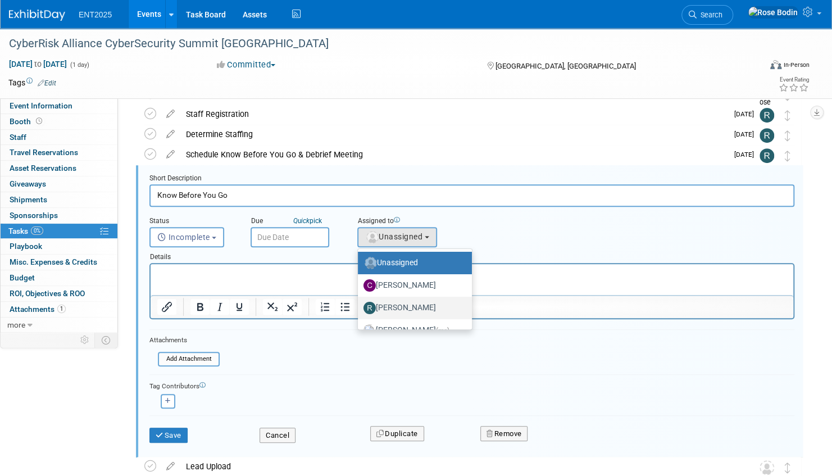
click at [394, 304] on label "Randy McDonald" at bounding box center [412, 308] width 97 height 18
click at [360, 304] on input "Randy McDonald" at bounding box center [355, 306] width 7 height 7
select select "9da975fa-e934-4eb7-8f53-ee76f7787da2"
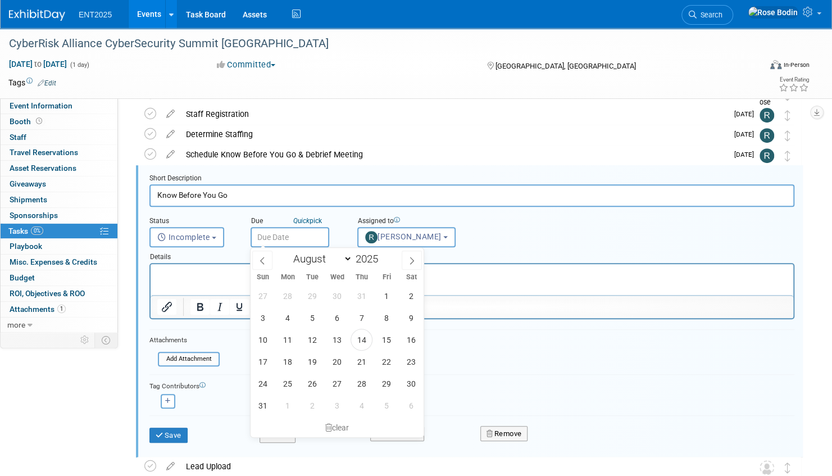
click at [288, 239] on input "text" at bounding box center [290, 237] width 79 height 20
click at [407, 257] on span at bounding box center [412, 260] width 20 height 19
select select "8"
click at [288, 315] on span "8" at bounding box center [288, 318] width 22 height 22
type input "Sep 8, 2025"
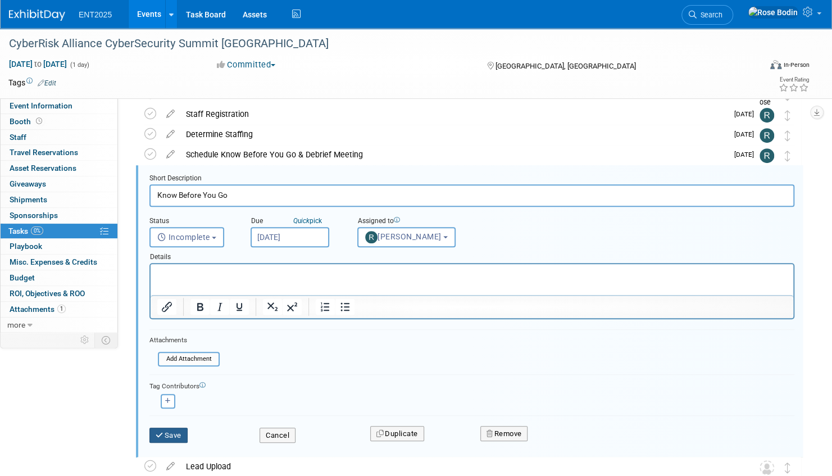
click at [174, 433] on button "Save" at bounding box center [169, 436] width 38 height 16
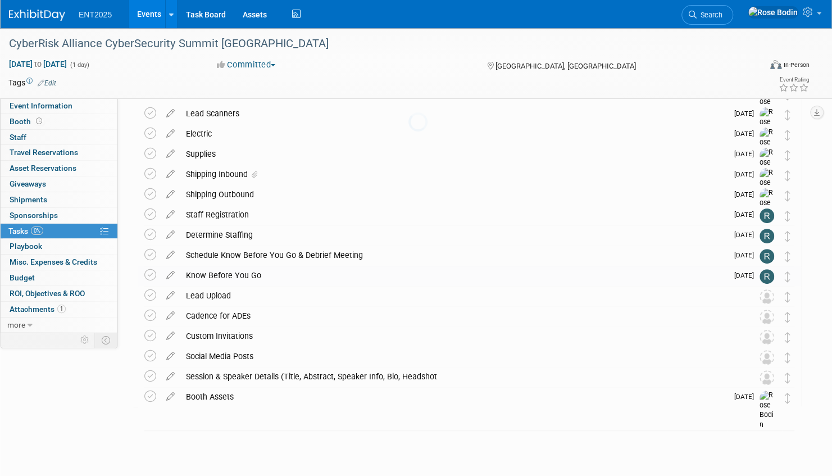
scroll to position [102, 0]
click at [169, 296] on icon at bounding box center [171, 294] width 20 height 14
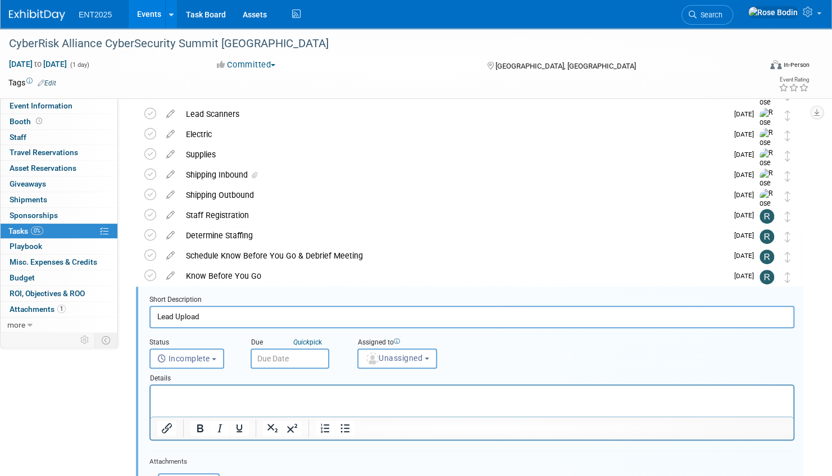
scroll to position [224, 0]
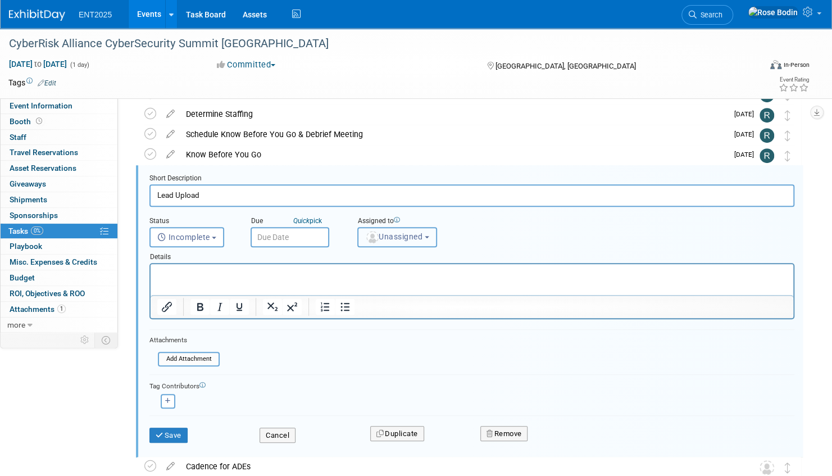
click at [395, 235] on span "Unassigned" at bounding box center [393, 236] width 57 height 9
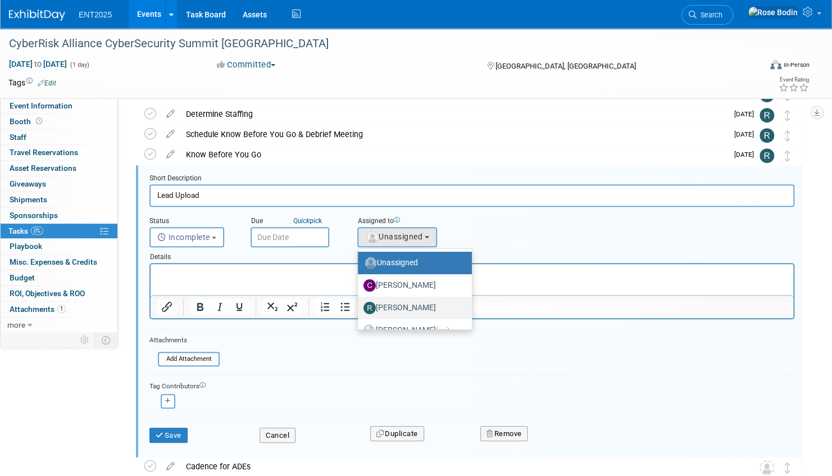
click at [404, 307] on label "Randy McDonald" at bounding box center [412, 308] width 97 height 18
click at [360, 307] on input "Randy McDonald" at bounding box center [355, 306] width 7 height 7
select select "9da975fa-e934-4eb7-8f53-ee76f7787da2"
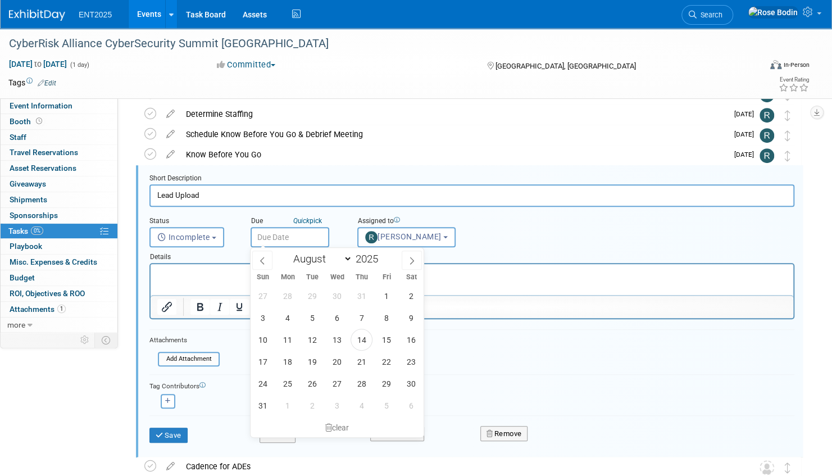
click at [306, 238] on input "text" at bounding box center [290, 237] width 79 height 20
click at [410, 261] on icon at bounding box center [412, 261] width 8 height 8
select select "8"
click at [338, 316] on span "10" at bounding box center [337, 318] width 22 height 22
type input "Sep 10, 2025"
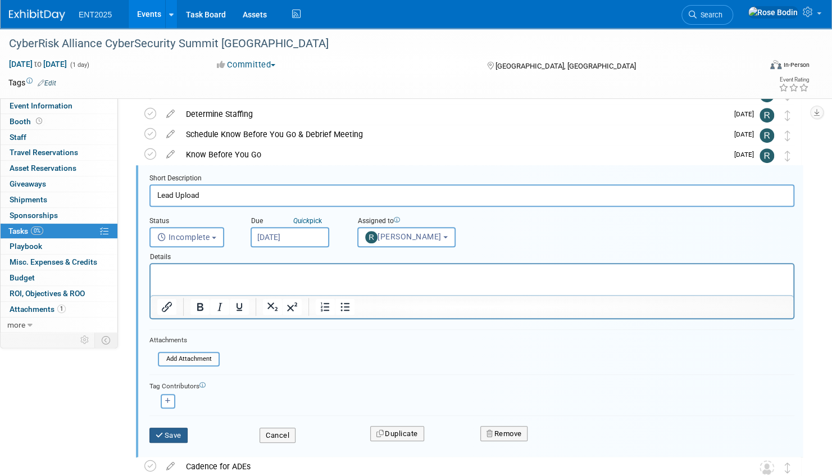
click at [175, 433] on button "Save" at bounding box center [169, 436] width 38 height 16
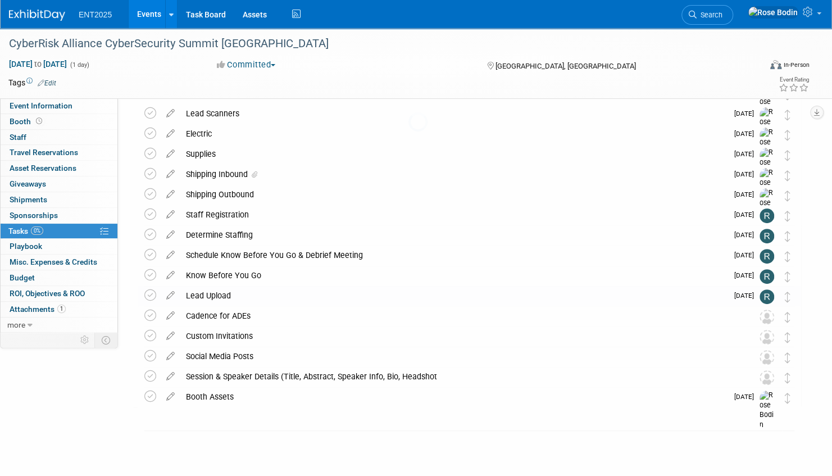
scroll to position [102, 0]
click at [171, 314] on icon at bounding box center [171, 314] width 20 height 14
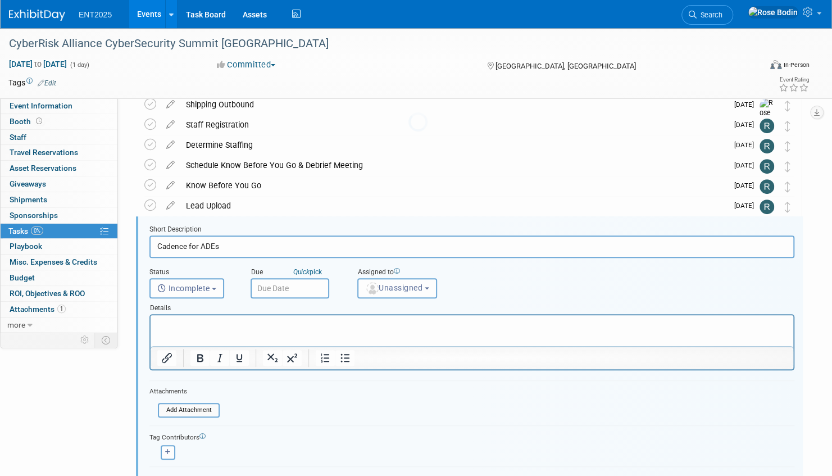
scroll to position [244, 0]
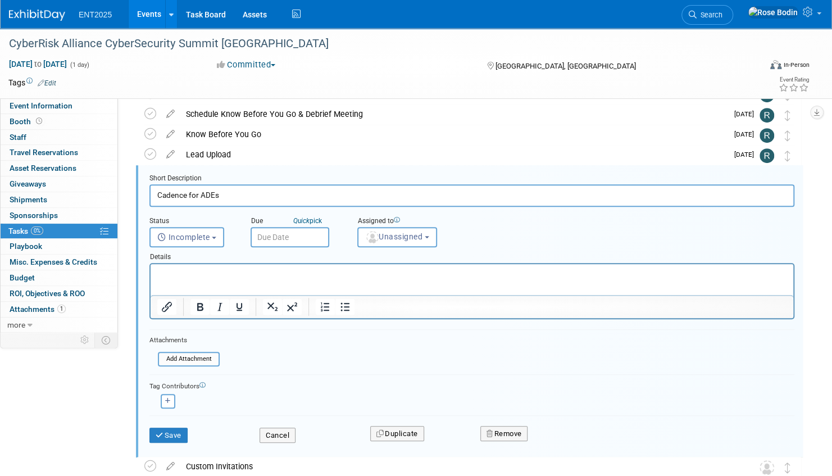
click at [313, 237] on input "text" at bounding box center [290, 237] width 79 height 20
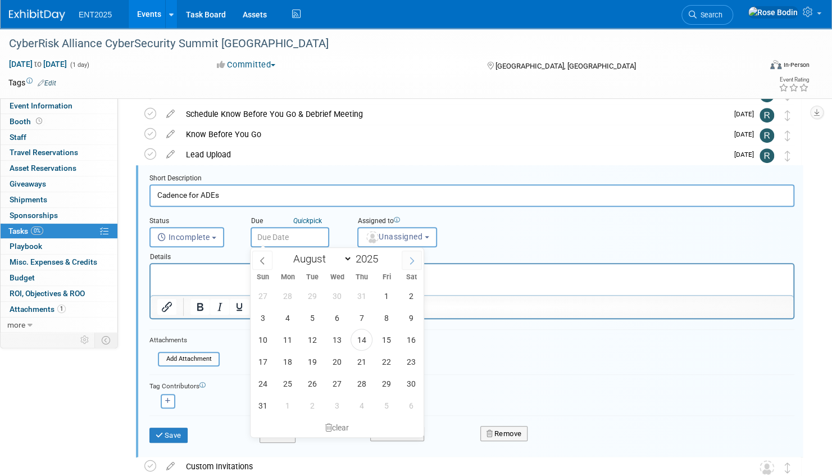
click at [410, 262] on icon at bounding box center [412, 261] width 8 height 8
select select "8"
click at [286, 317] on span "8" at bounding box center [288, 318] width 22 height 22
type input "Sep 8, 2025"
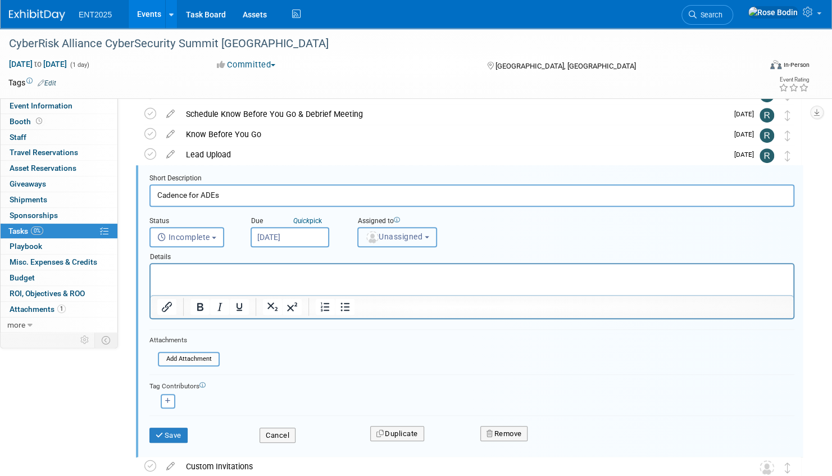
click at [388, 238] on span "Unassigned" at bounding box center [393, 236] width 57 height 9
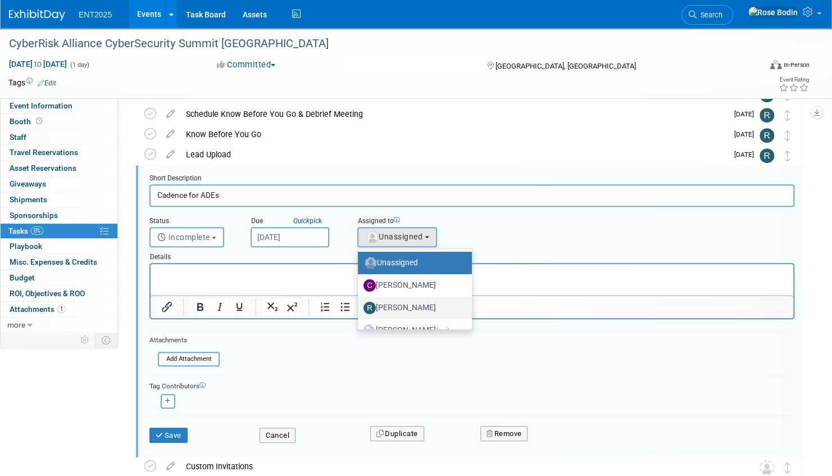
click at [400, 306] on label "Randy McDonald" at bounding box center [412, 308] width 97 height 18
click at [360, 306] on input "Randy McDonald" at bounding box center [355, 306] width 7 height 7
select select "9da975fa-e934-4eb7-8f53-ee76f7787da2"
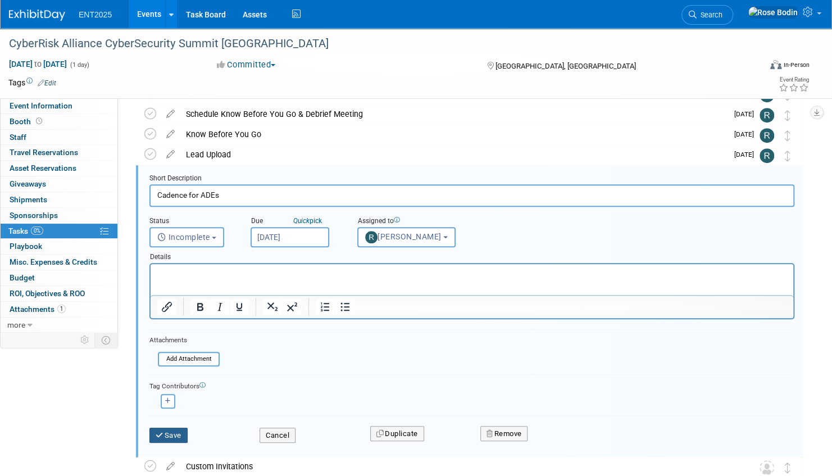
click at [181, 433] on button "Save" at bounding box center [169, 436] width 38 height 16
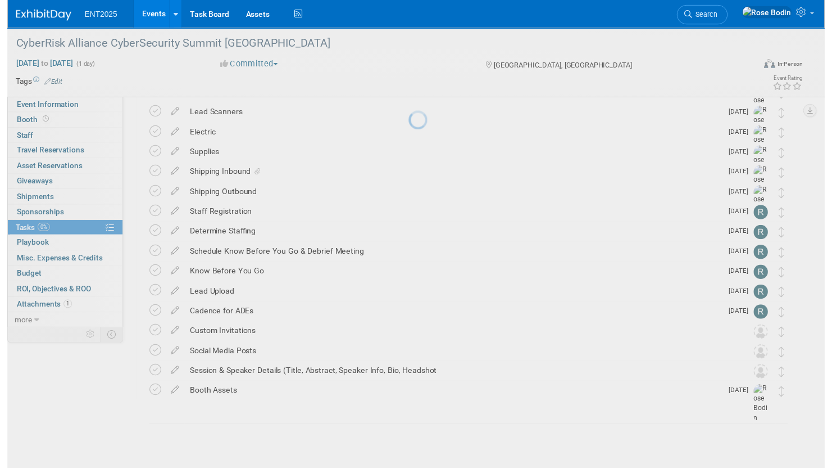
scroll to position [102, 0]
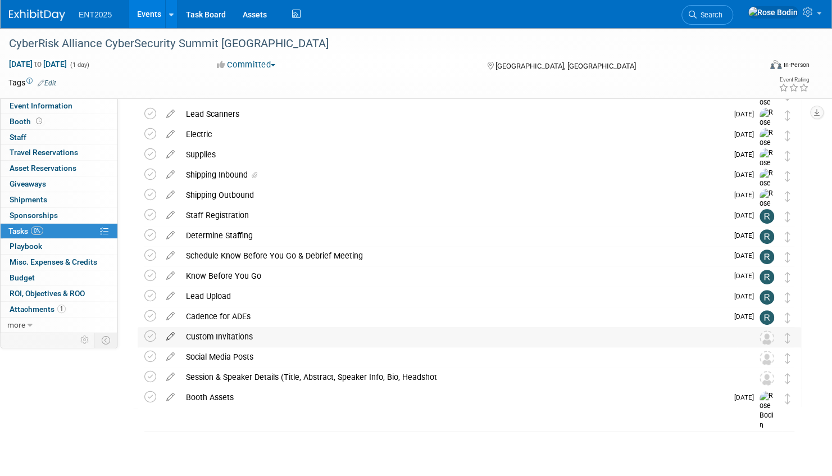
click at [171, 336] on icon at bounding box center [171, 334] width 20 height 14
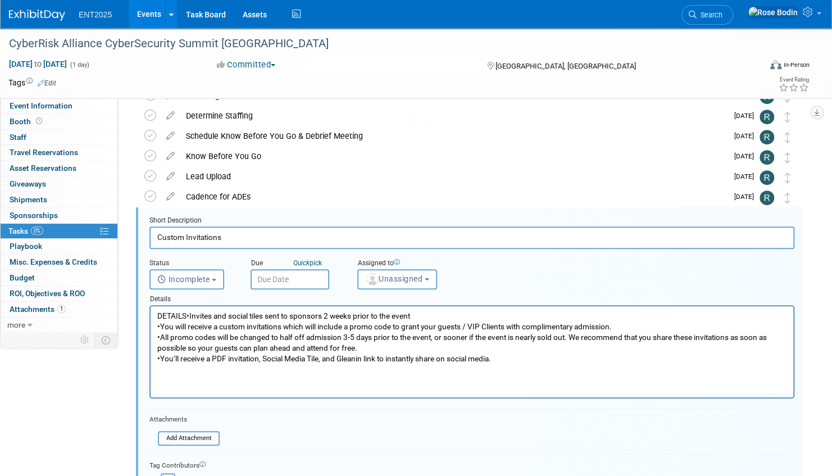
scroll to position [264, 0]
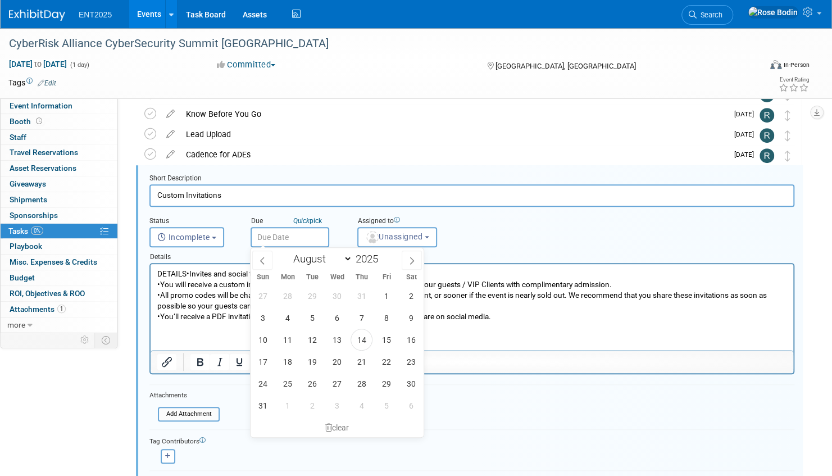
click at [297, 242] on input "text" at bounding box center [290, 237] width 79 height 20
click at [287, 384] on span "25" at bounding box center [288, 384] width 22 height 22
type input "Aug 25, 2025"
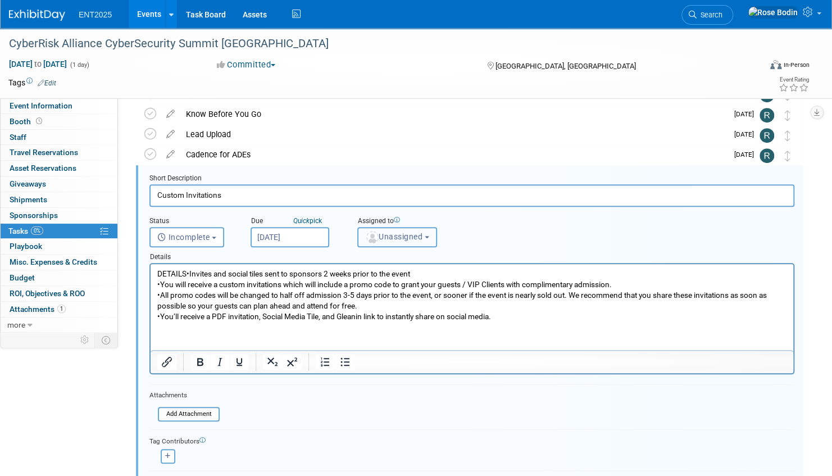
click at [420, 235] on span "Unassigned" at bounding box center [393, 236] width 57 height 9
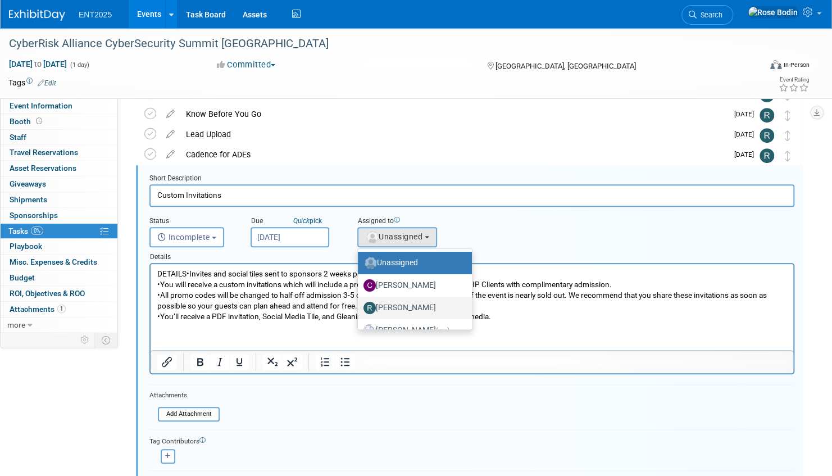
drag, startPoint x: 397, startPoint y: 305, endPoint x: 238, endPoint y: 47, distance: 302.8
click at [397, 305] on label "Randy McDonald" at bounding box center [412, 308] width 97 height 18
click at [360, 305] on input "Randy McDonald" at bounding box center [355, 306] width 7 height 7
select select "9da975fa-e934-4eb7-8f53-ee76f7787da2"
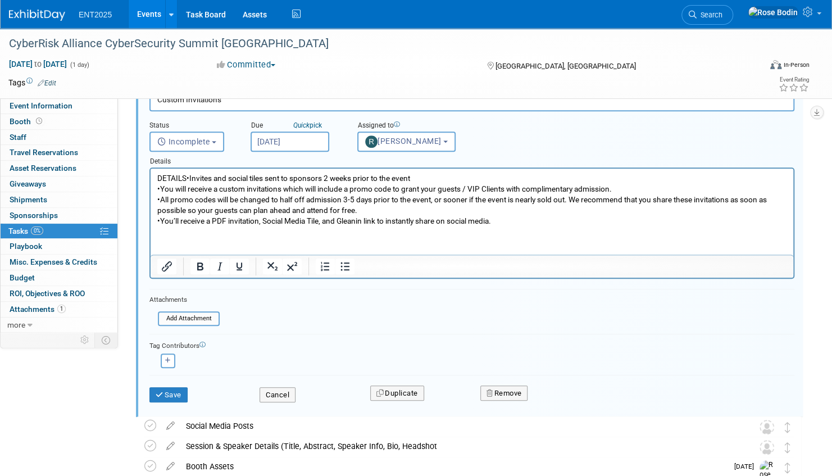
scroll to position [377, 0]
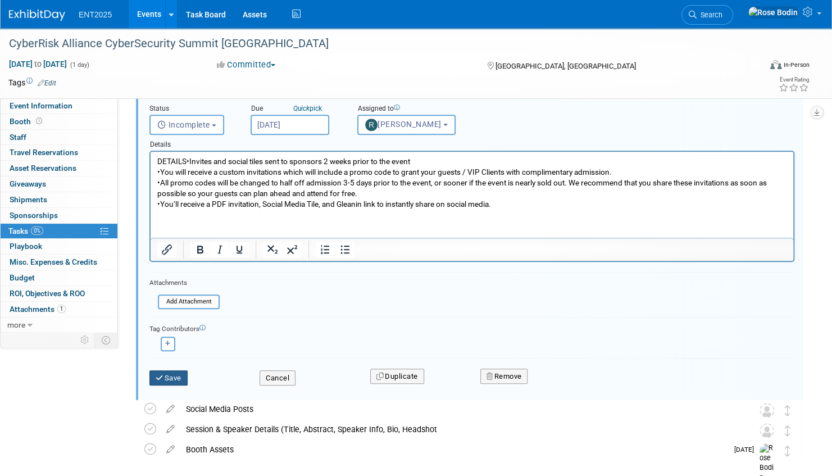
click at [173, 374] on button "Save" at bounding box center [169, 378] width 38 height 16
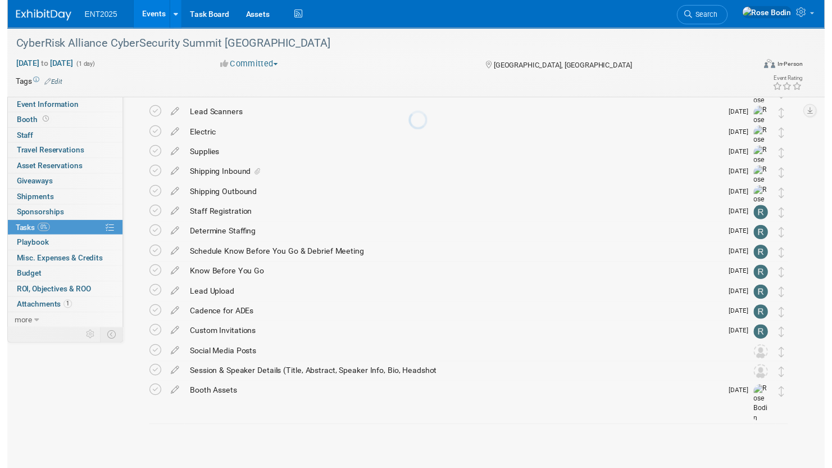
scroll to position [102, 0]
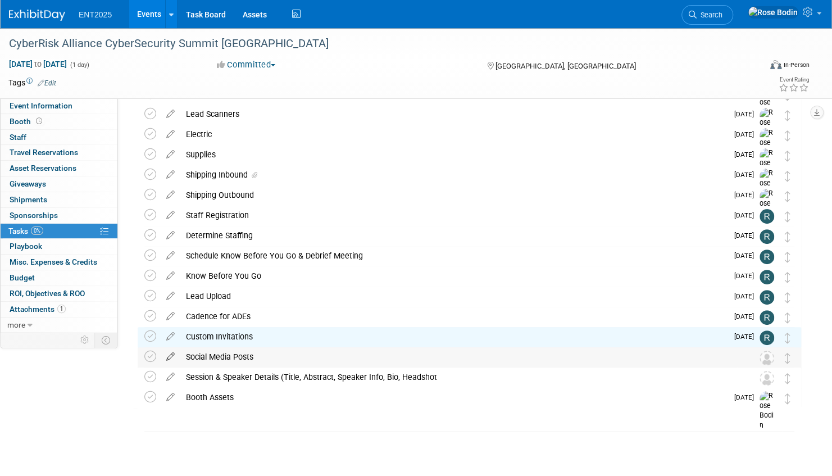
click at [171, 355] on icon at bounding box center [171, 354] width 20 height 14
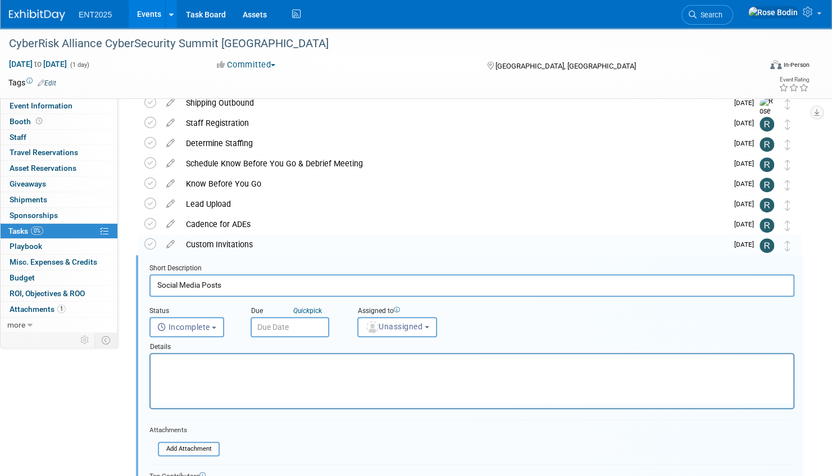
scroll to position [284, 0]
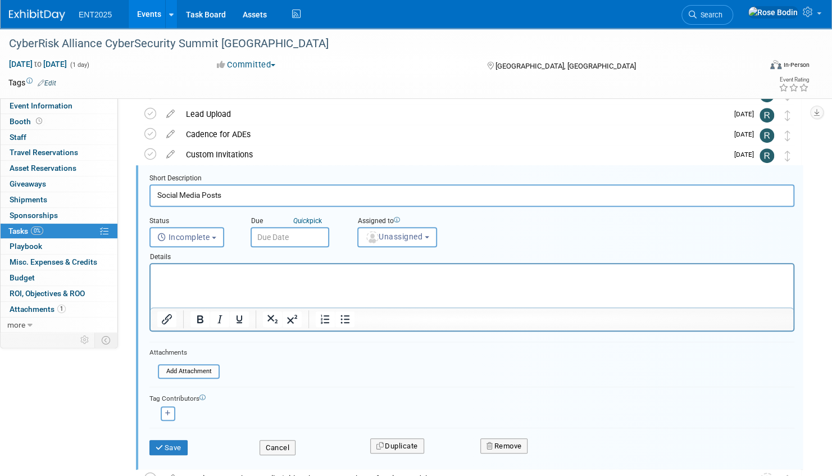
click at [308, 237] on input "text" at bounding box center [290, 237] width 79 height 20
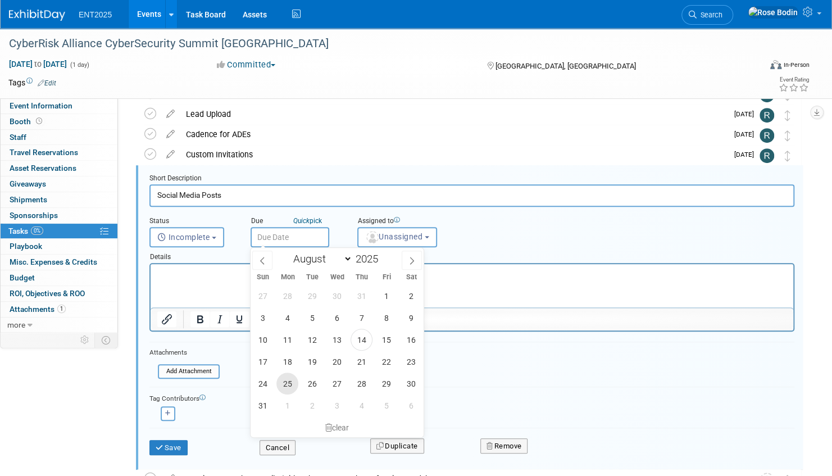
click at [285, 375] on span "25" at bounding box center [288, 384] width 22 height 22
type input "Aug 25, 2025"
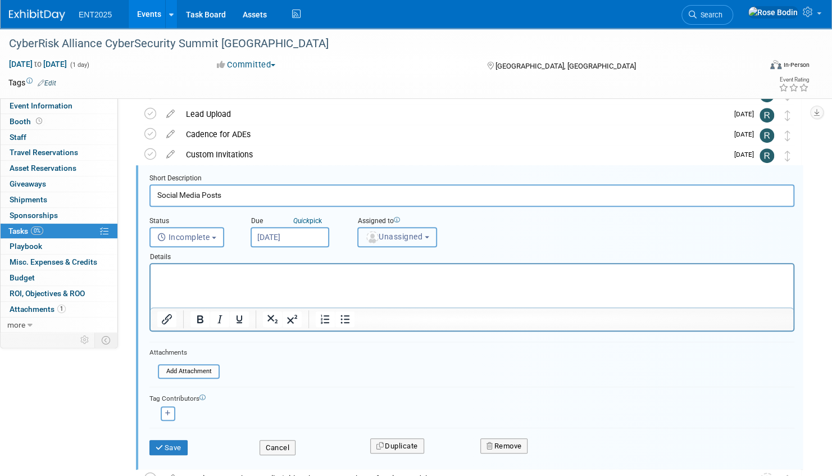
click at [408, 236] on span "Unassigned" at bounding box center [393, 236] width 57 height 9
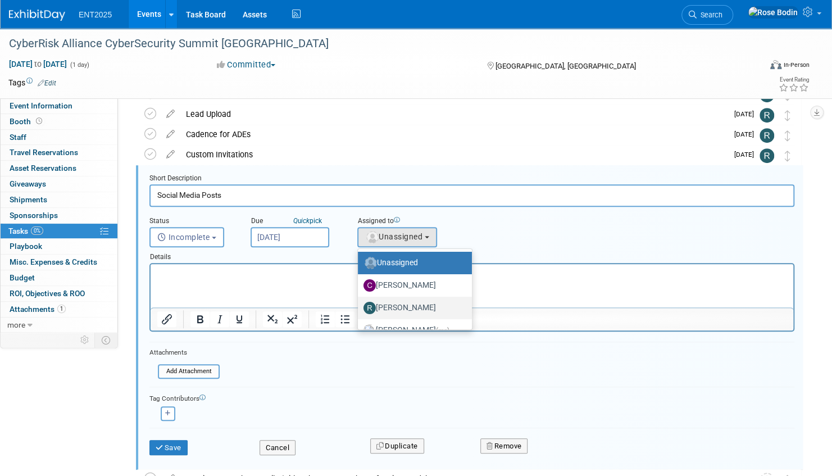
click at [397, 307] on label "Randy McDonald" at bounding box center [412, 308] width 97 height 18
click at [360, 307] on input "Randy McDonald" at bounding box center [355, 306] width 7 height 7
select select "9da975fa-e934-4eb7-8f53-ee76f7787da2"
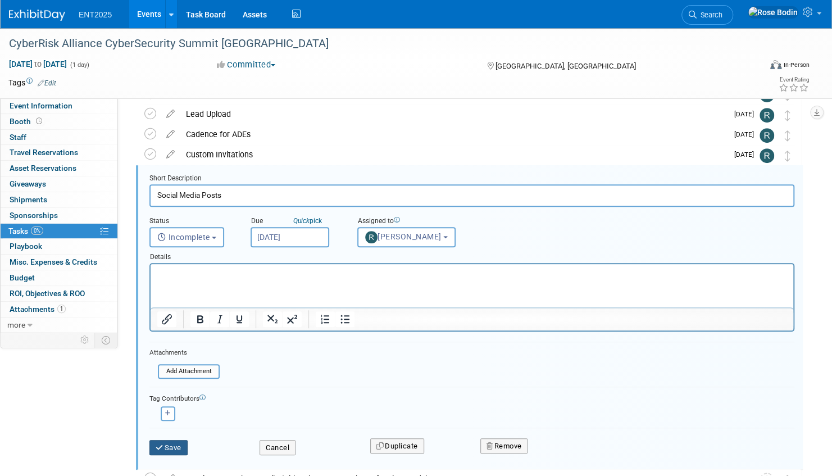
click at [174, 440] on button "Save" at bounding box center [169, 448] width 38 height 16
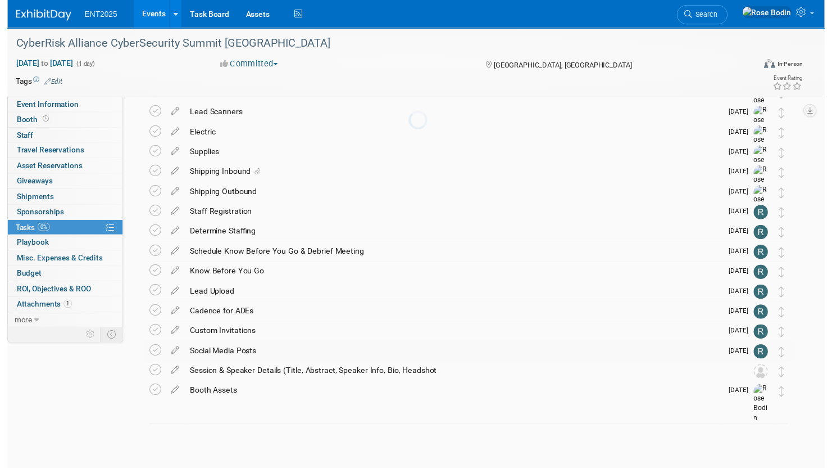
scroll to position [102, 0]
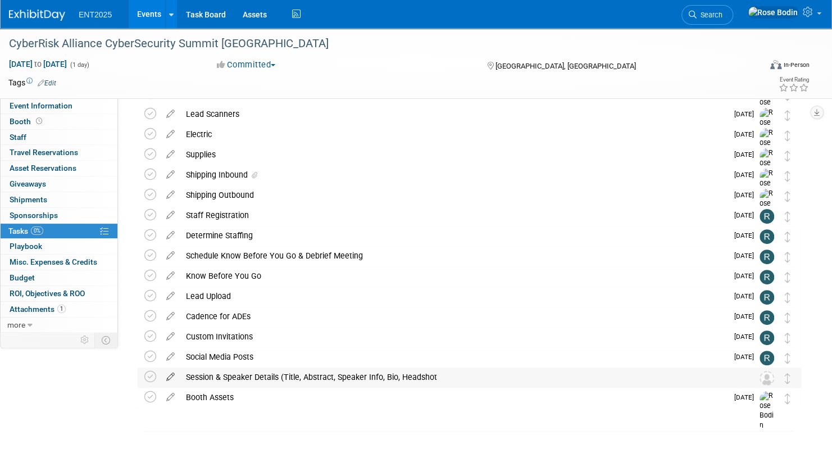
click at [172, 375] on icon at bounding box center [171, 375] width 20 height 14
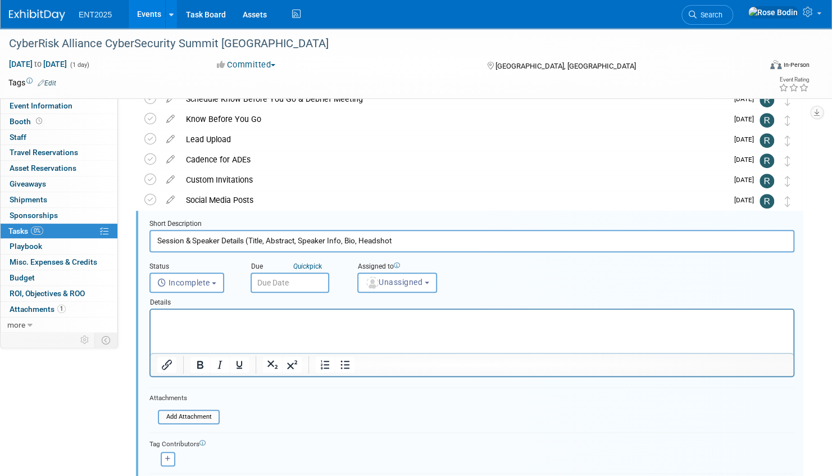
scroll to position [305, 0]
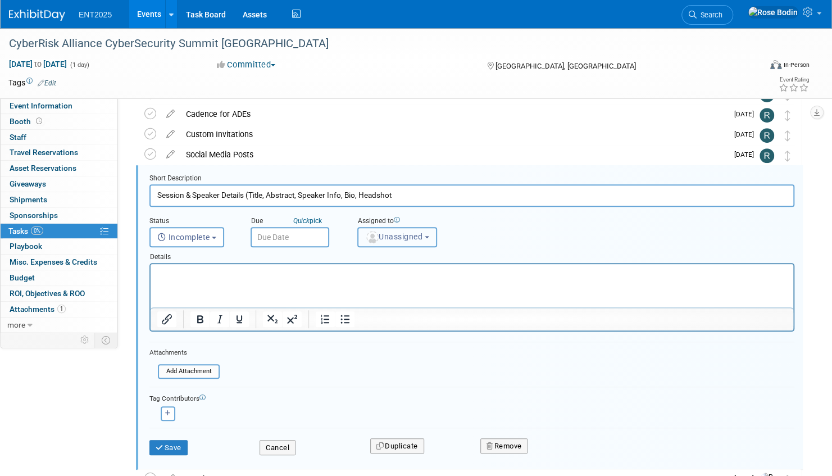
click at [410, 238] on span "Unassigned" at bounding box center [393, 236] width 57 height 9
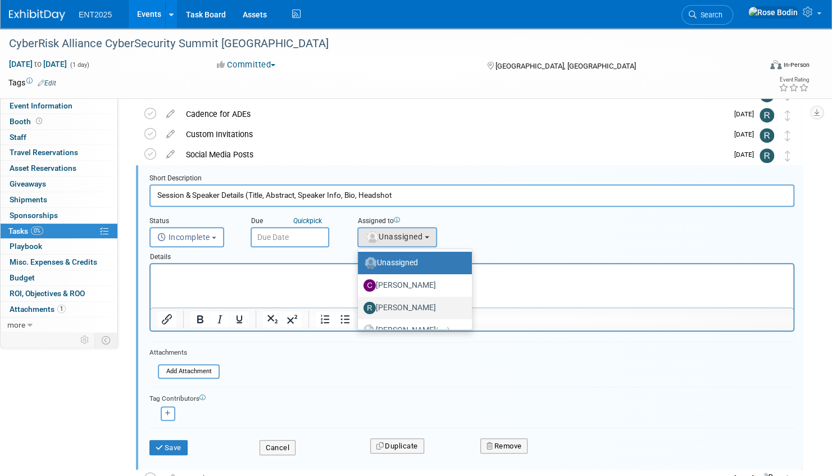
click at [401, 306] on label "Randy McDonald" at bounding box center [412, 308] width 97 height 18
click at [360, 306] on input "Randy McDonald" at bounding box center [355, 306] width 7 height 7
select select "9da975fa-e934-4eb7-8f53-ee76f7787da2"
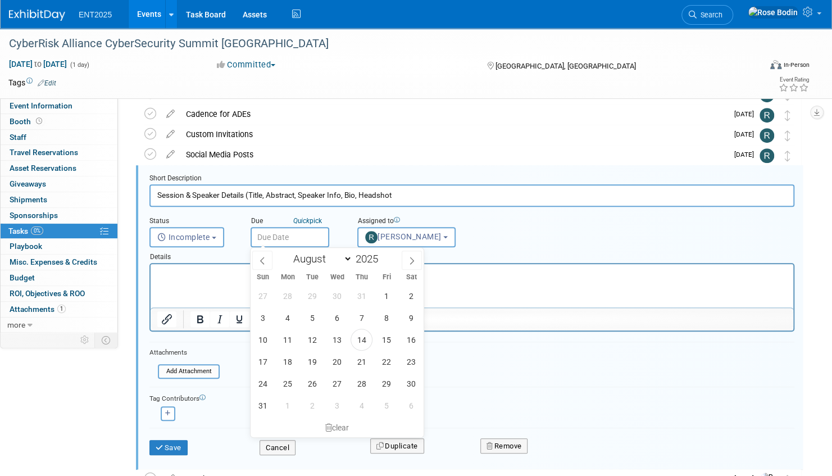
click at [294, 233] on input "text" at bounding box center [290, 237] width 79 height 20
click at [287, 378] on span "25" at bounding box center [288, 384] width 22 height 22
type input "Aug 25, 2025"
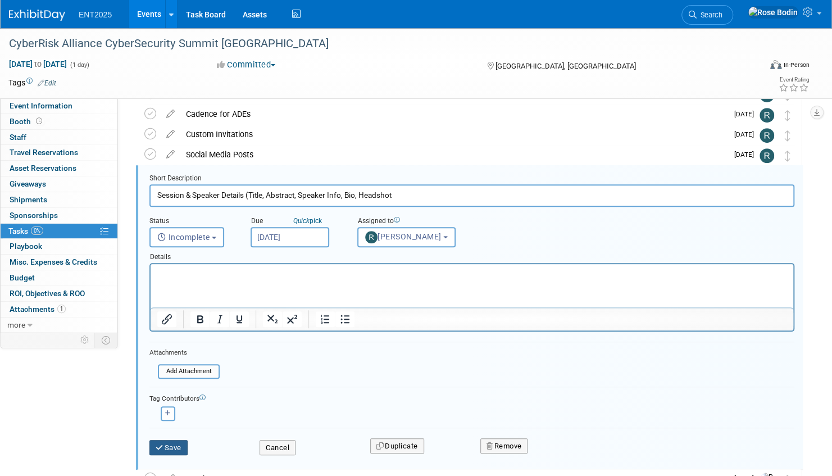
click at [167, 447] on button "Save" at bounding box center [169, 448] width 38 height 16
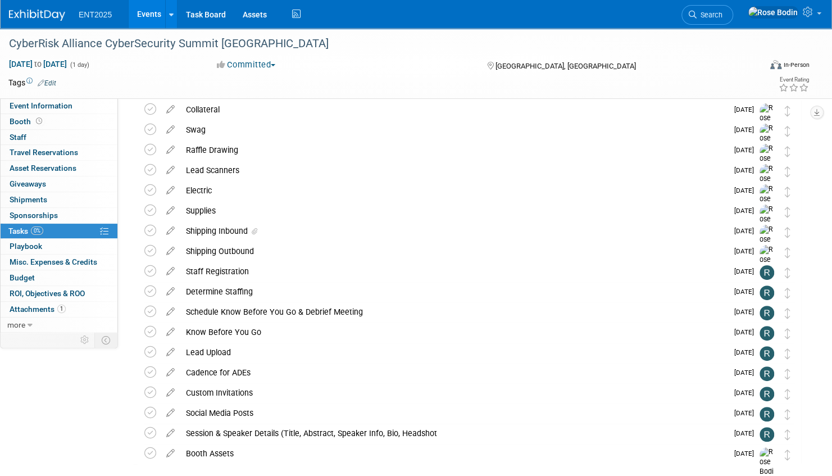
scroll to position [0, 0]
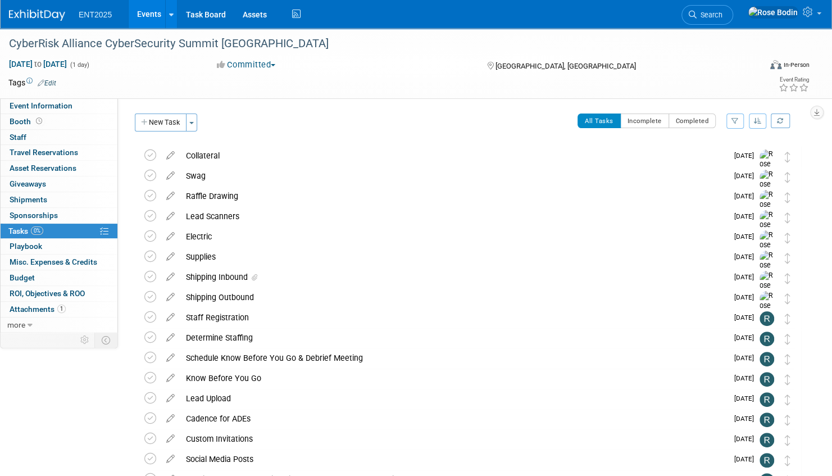
click at [737, 120] on icon "button" at bounding box center [735, 120] width 7 height 7
click at [804, 135] on div "Event Website: Edit https://cybersecuritysummit.com/summit/chicago25-sept/ Even…" at bounding box center [464, 214] width 692 height 232
click at [758, 119] on icon "button" at bounding box center [758, 120] width 8 height 7
click at [732, 171] on link "By Due Date" at bounding box center [726, 173] width 80 height 16
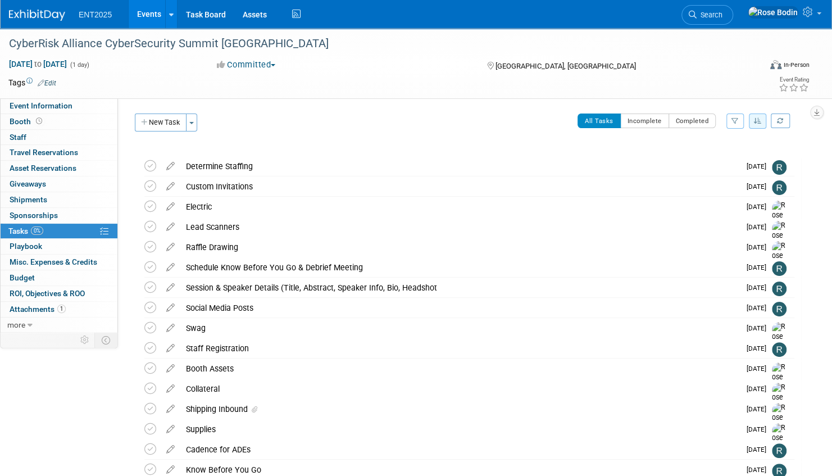
click at [155, 12] on link "Events" at bounding box center [149, 14] width 41 height 28
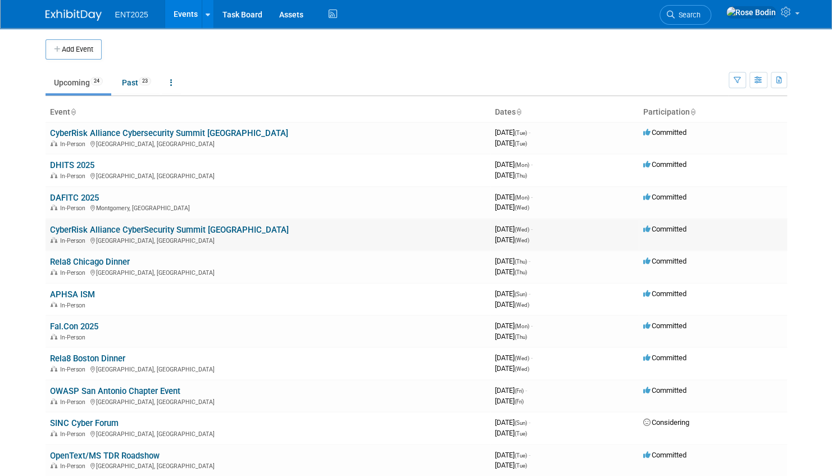
click at [191, 229] on link "CyberRisk Alliance CyberSecurity Summit [GEOGRAPHIC_DATA]" at bounding box center [169, 230] width 239 height 10
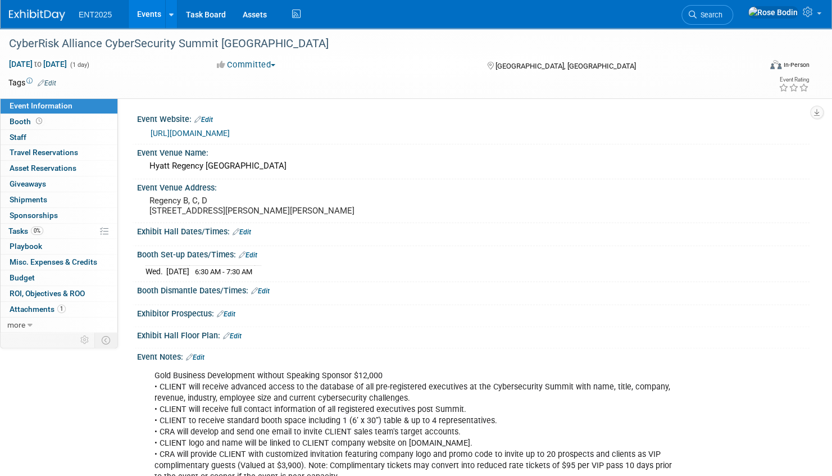
click at [154, 10] on link "Events" at bounding box center [149, 14] width 41 height 28
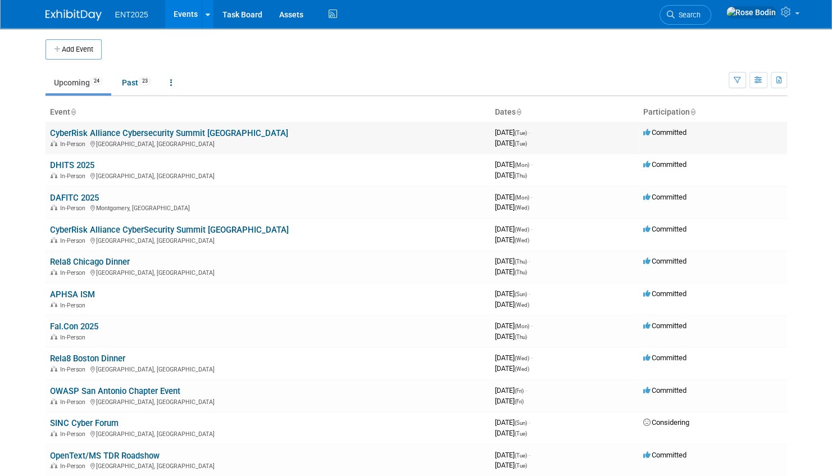
click at [191, 133] on link "CyberRisk Alliance Cybersecurity Summit [GEOGRAPHIC_DATA]" at bounding box center [169, 133] width 238 height 10
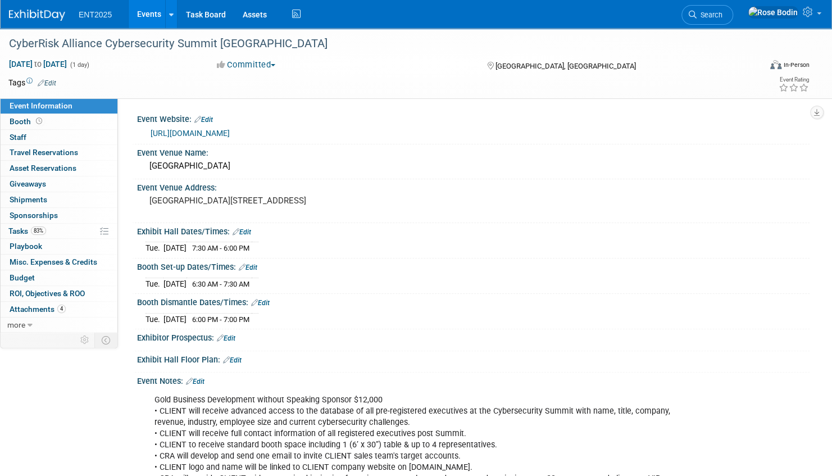
click at [148, 15] on link "Events" at bounding box center [149, 14] width 41 height 28
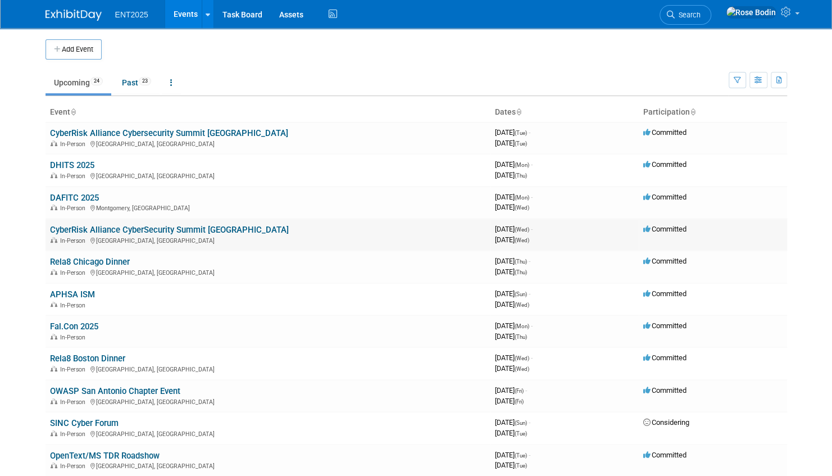
click at [187, 229] on link "CyberRisk Alliance CyberSecurity Summit [GEOGRAPHIC_DATA]" at bounding box center [169, 230] width 239 height 10
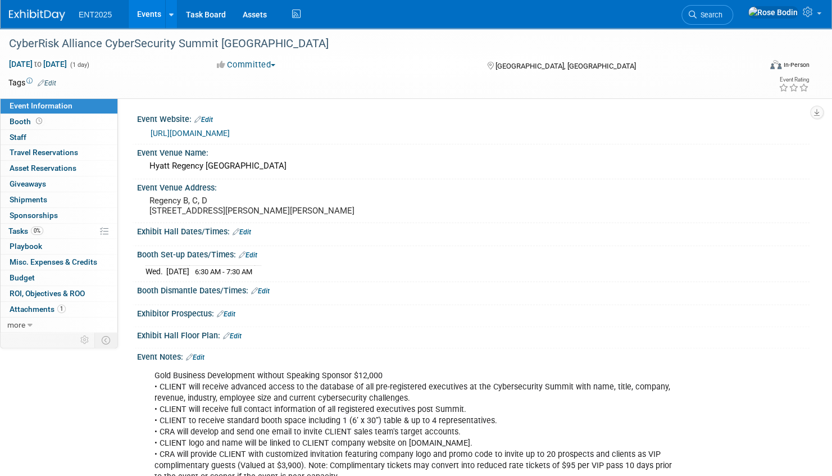
click at [238, 236] on icon at bounding box center [236, 231] width 7 height 7
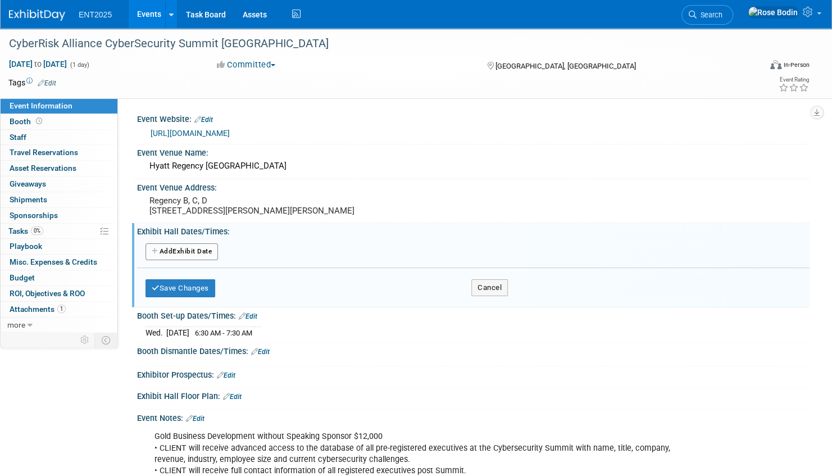
click at [193, 260] on button "Add Another Exhibit Date" at bounding box center [182, 251] width 73 height 17
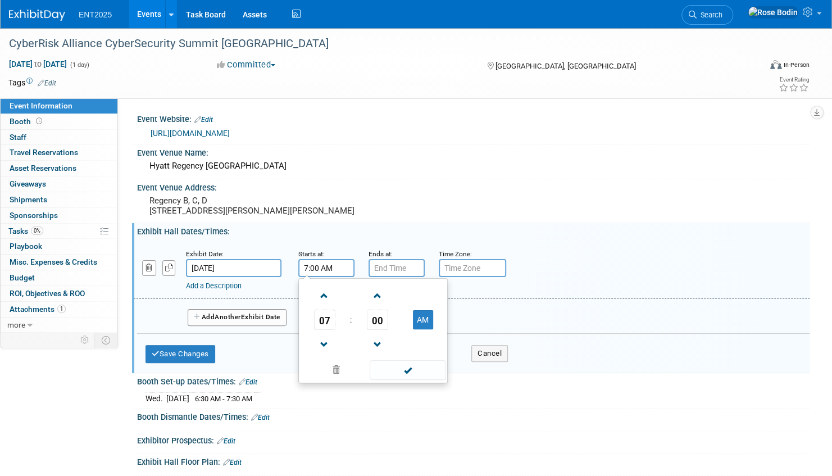
click at [328, 275] on input "7:00 AM" at bounding box center [326, 268] width 56 height 18
click at [378, 330] on span "00" at bounding box center [377, 320] width 21 height 20
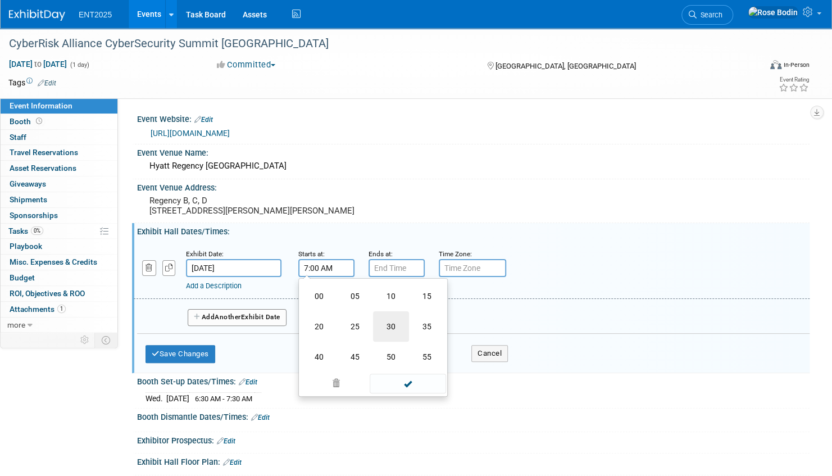
click at [392, 334] on td "30" at bounding box center [391, 326] width 36 height 30
type input "7:30 AM"
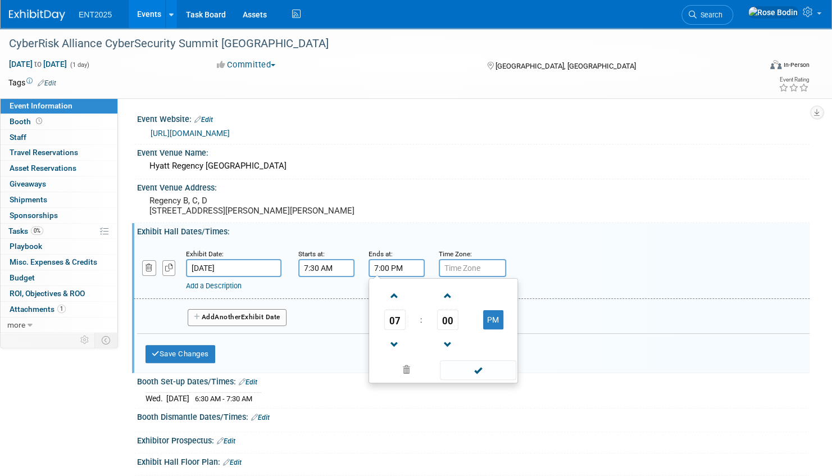
click at [393, 277] on input "7:00 PM" at bounding box center [397, 268] width 56 height 18
click at [394, 351] on span at bounding box center [395, 345] width 20 height 20
type input "6:00 PM"
click at [478, 375] on span at bounding box center [478, 370] width 76 height 20
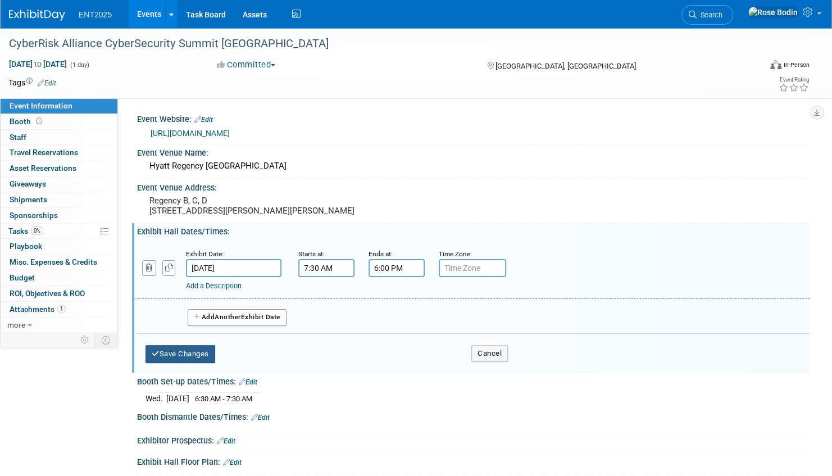
click at [183, 360] on button "Save Changes" at bounding box center [181, 354] width 70 height 18
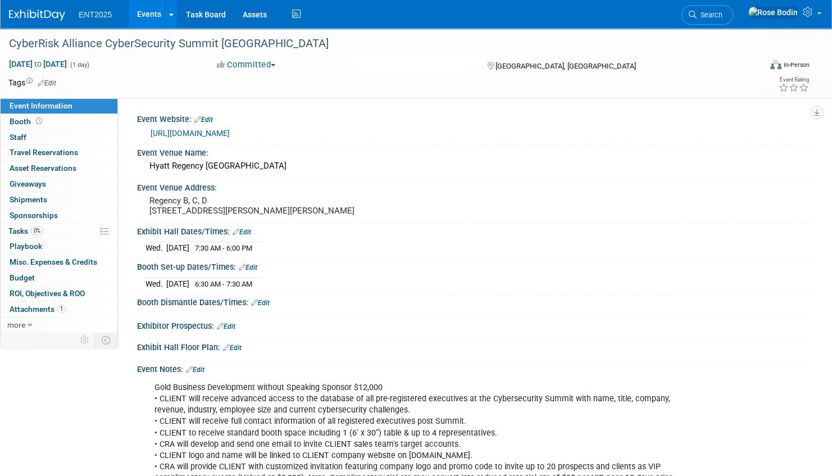
click at [255, 306] on icon at bounding box center [254, 302] width 7 height 7
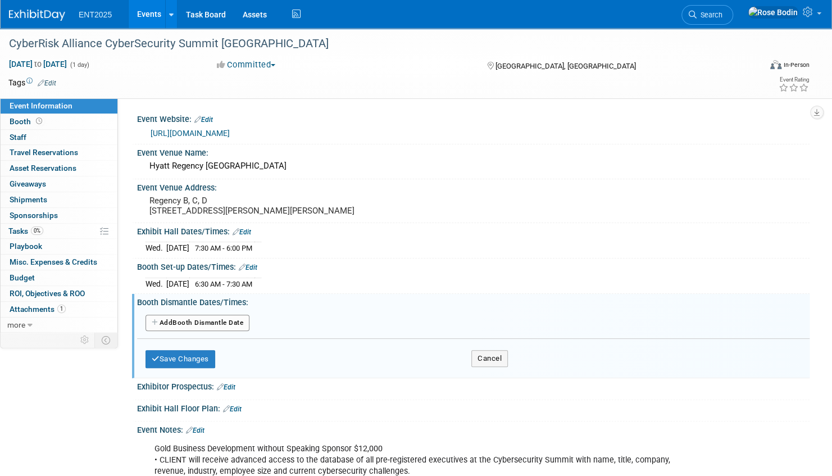
click at [221, 330] on button "Add Another Booth Dismantle Date" at bounding box center [198, 323] width 104 height 17
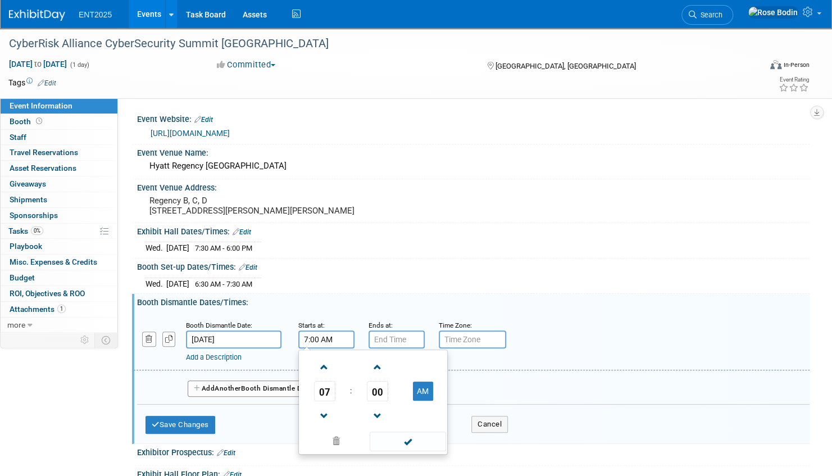
click at [330, 348] on input "7:00 AM" at bounding box center [326, 339] width 56 height 18
click at [325, 418] on span at bounding box center [325, 416] width 20 height 20
click at [423, 395] on button "AM" at bounding box center [423, 391] width 20 height 19
type input "6:00 PM"
click at [404, 446] on span at bounding box center [408, 442] width 76 height 20
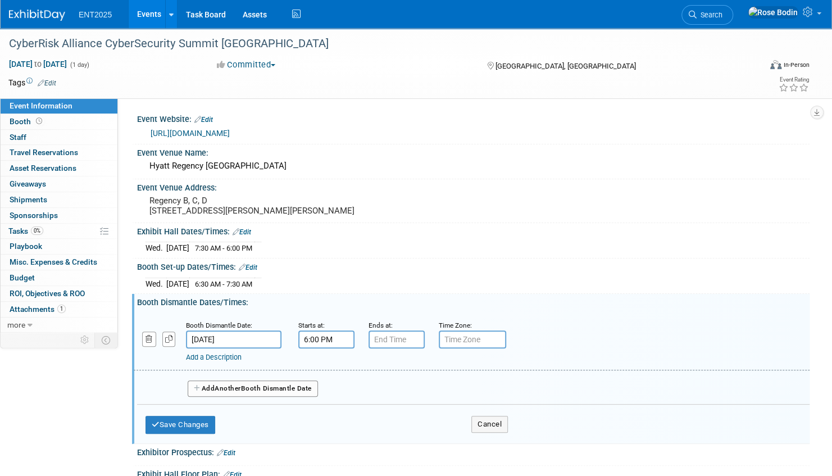
type input "7:00 PM"
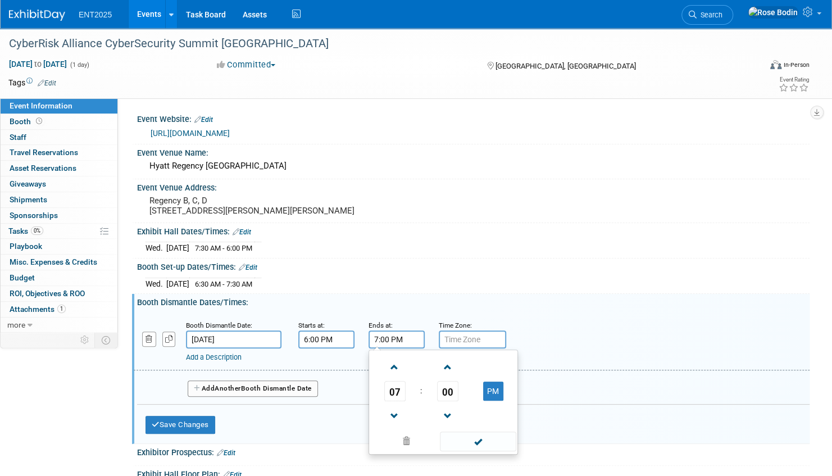
click at [399, 346] on input "7:00 PM" at bounding box center [397, 339] width 56 height 18
click at [470, 451] on span at bounding box center [478, 442] width 76 height 20
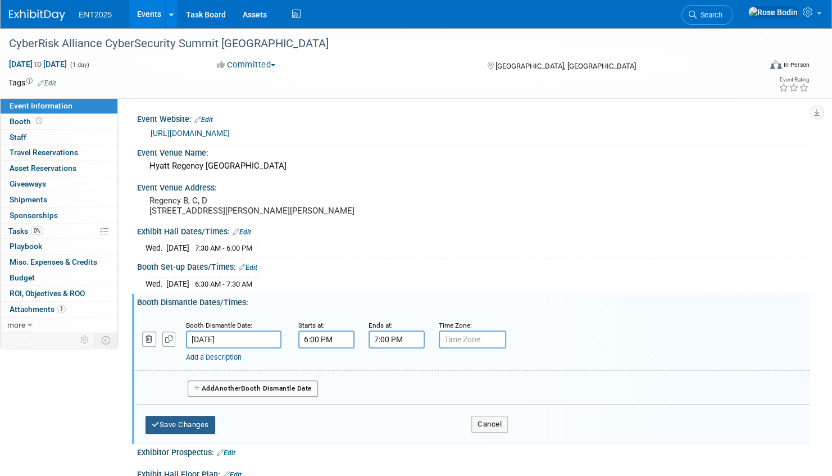
click at [180, 431] on button "Save Changes" at bounding box center [181, 425] width 70 height 18
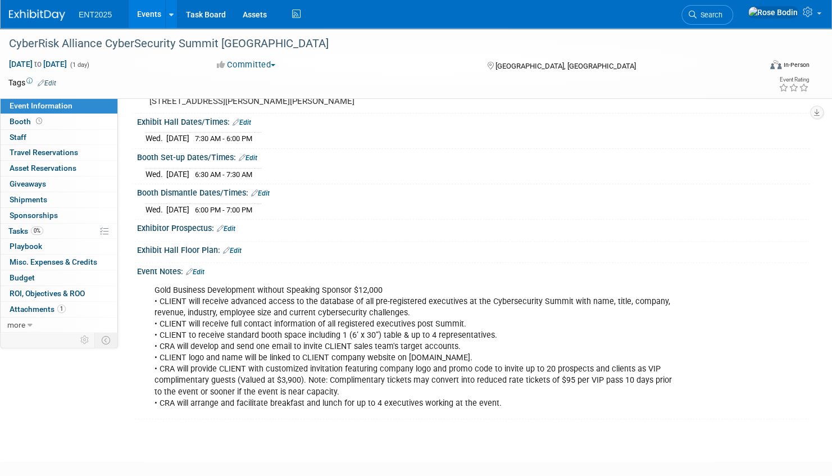
scroll to position [112, 0]
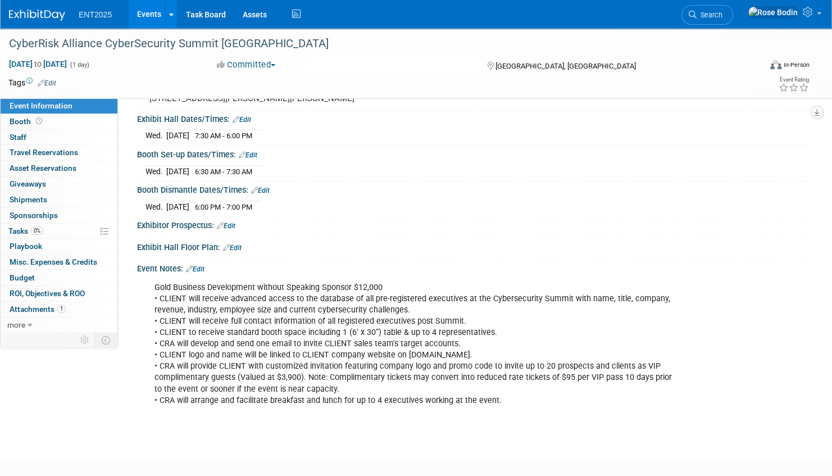
click at [220, 229] on icon at bounding box center [220, 225] width 7 height 7
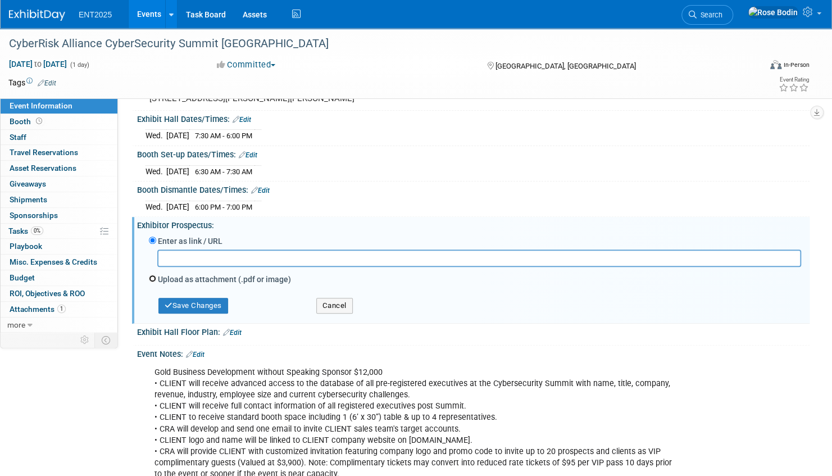
click at [152, 282] on input "Upload as attachment (.pdf or image)" at bounding box center [152, 278] width 7 height 7
radio input "true"
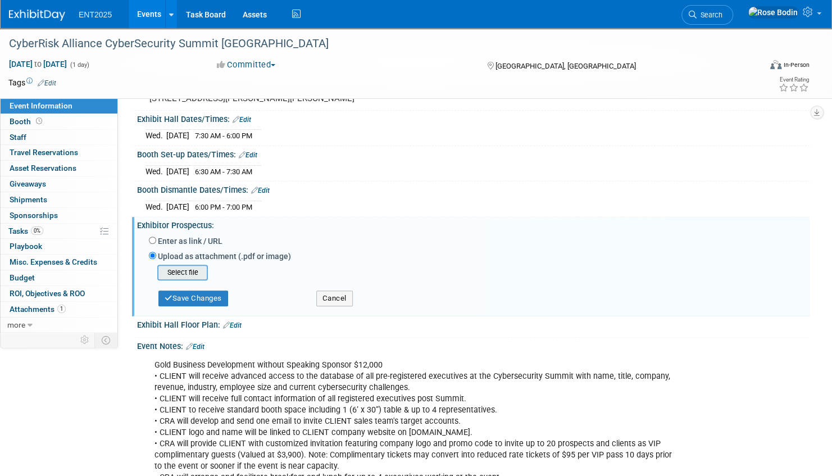
click at [187, 279] on input "file" at bounding box center [140, 272] width 134 height 13
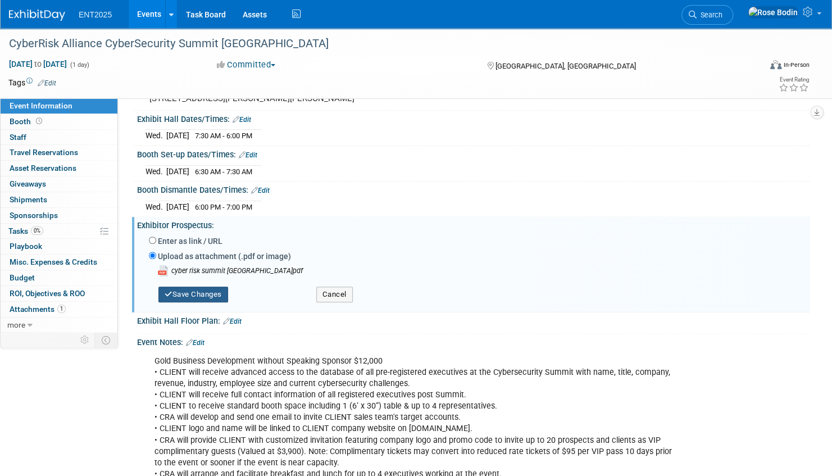
click at [205, 300] on button "Save Changes" at bounding box center [194, 295] width 70 height 16
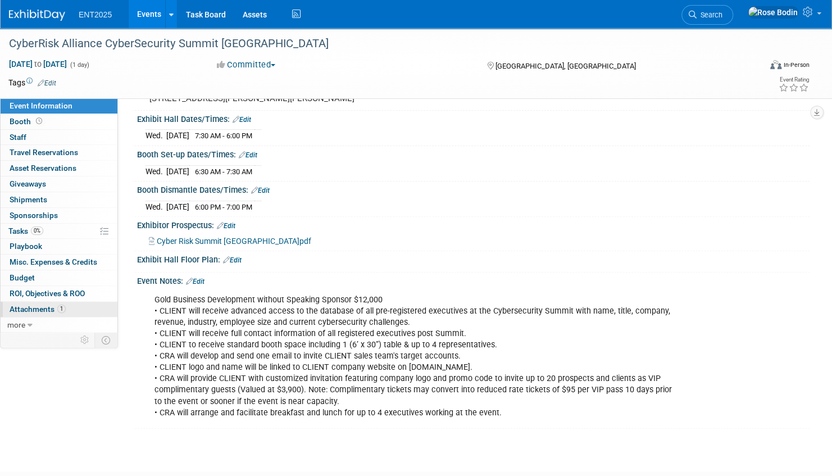
click at [78, 307] on link "1 Attachments 1" at bounding box center [59, 309] width 117 height 15
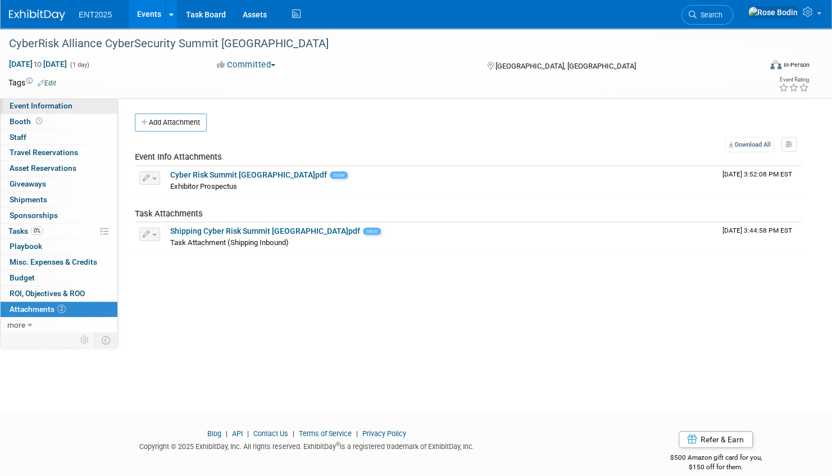
click at [88, 109] on link "Event Information" at bounding box center [59, 105] width 117 height 15
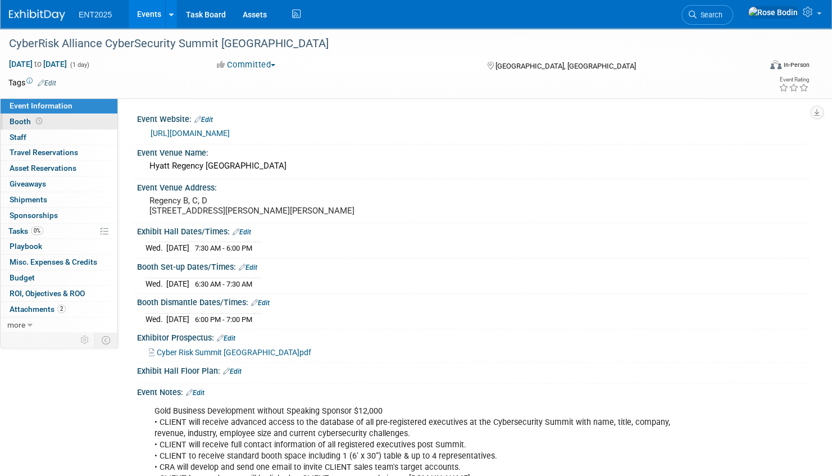
click at [67, 121] on link "Booth" at bounding box center [59, 121] width 117 height 15
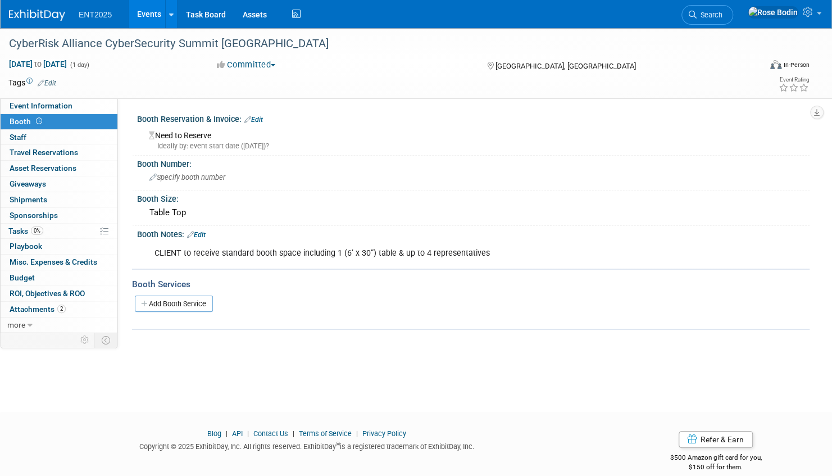
click at [250, 116] on icon at bounding box center [248, 119] width 7 height 7
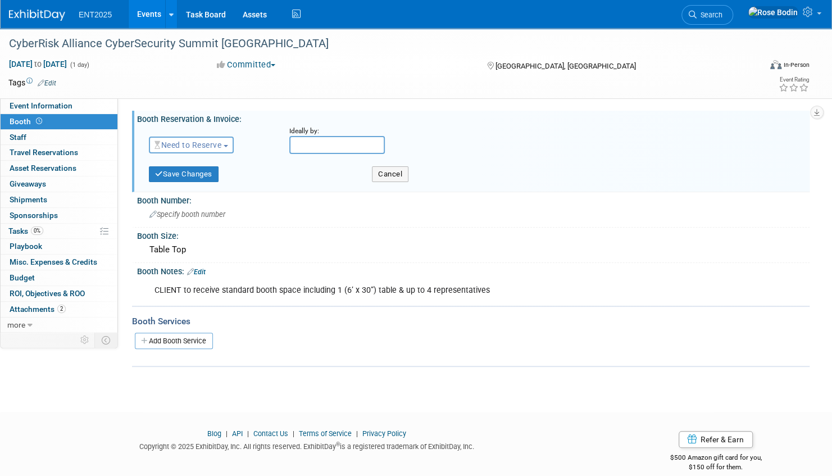
click at [221, 142] on span "Need to Reserve" at bounding box center [188, 145] width 67 height 9
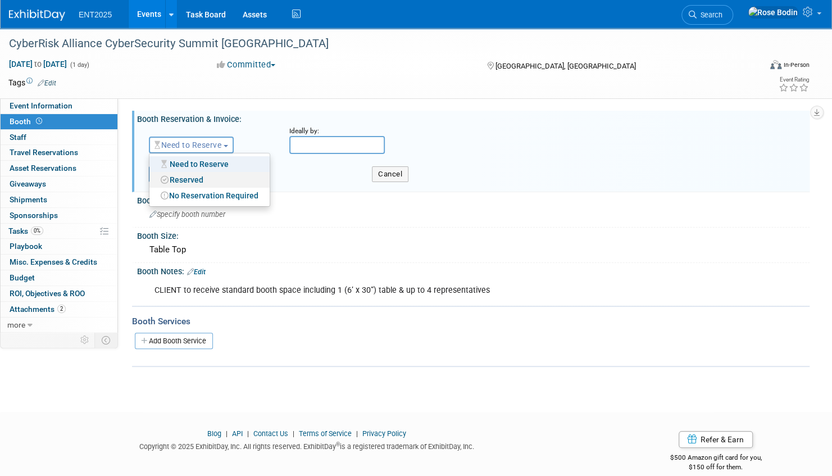
click at [209, 180] on link "Reserved" at bounding box center [210, 180] width 120 height 16
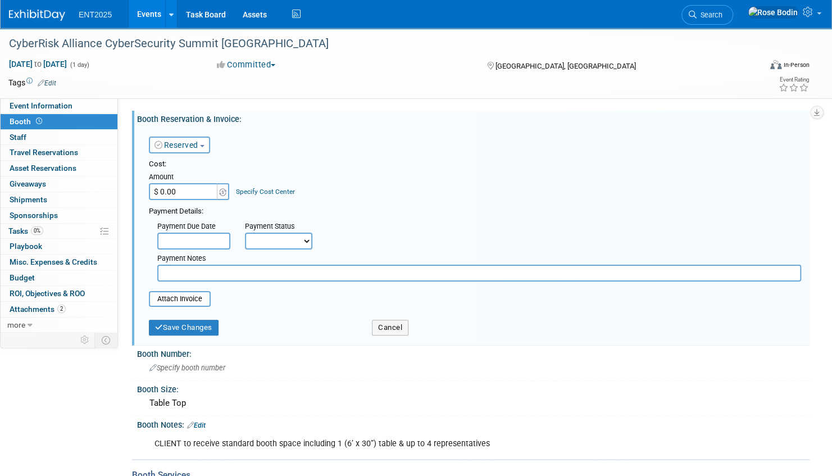
click at [206, 192] on input "$ 0.00" at bounding box center [184, 191] width 70 height 17
type input "$ 12,000.00"
click at [185, 326] on button "Save Changes" at bounding box center [184, 328] width 70 height 16
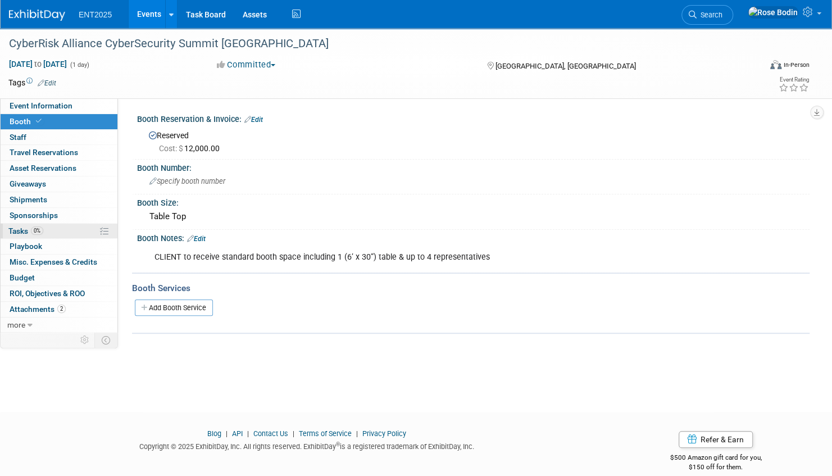
click at [78, 229] on link "0% Tasks 0%" at bounding box center [59, 231] width 117 height 15
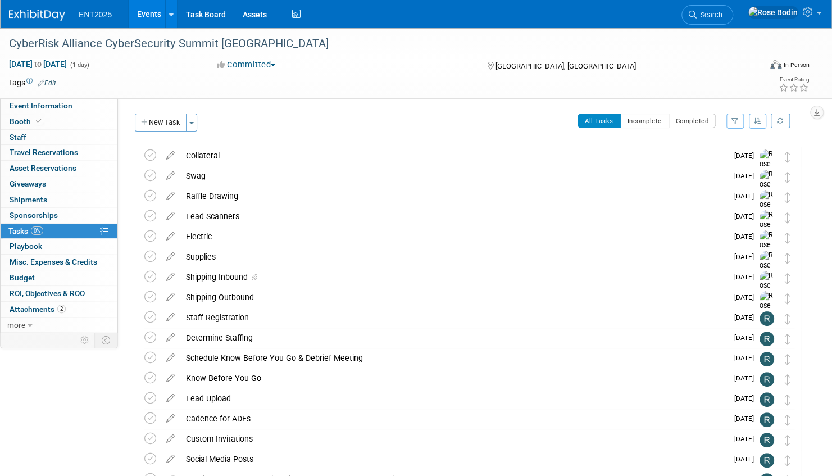
click at [150, 17] on link "Events" at bounding box center [149, 14] width 41 height 28
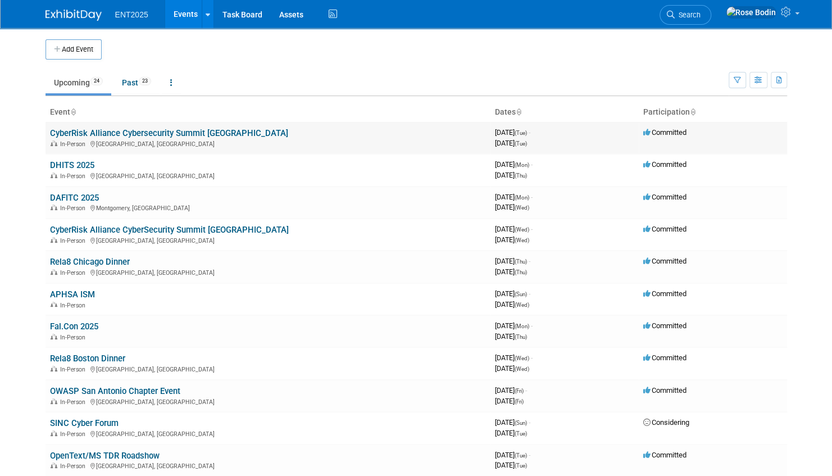
click at [162, 132] on link "CyberRisk Alliance Cybersecurity Summit [GEOGRAPHIC_DATA]" at bounding box center [169, 133] width 238 height 10
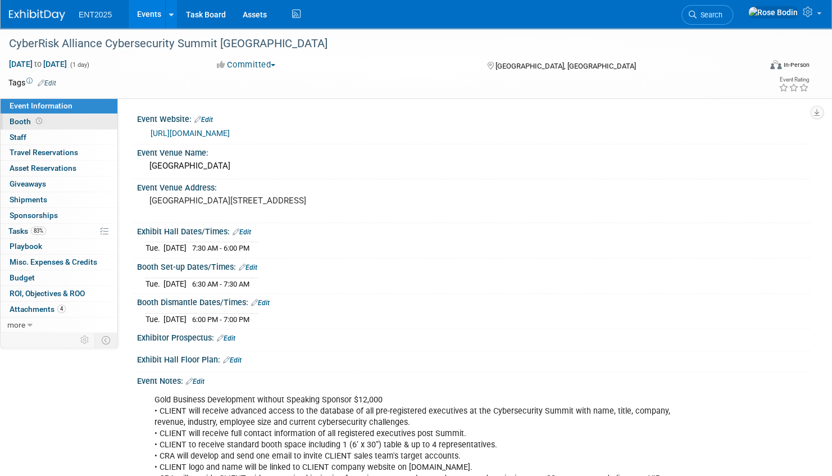
click at [80, 119] on link "Booth" at bounding box center [59, 121] width 117 height 15
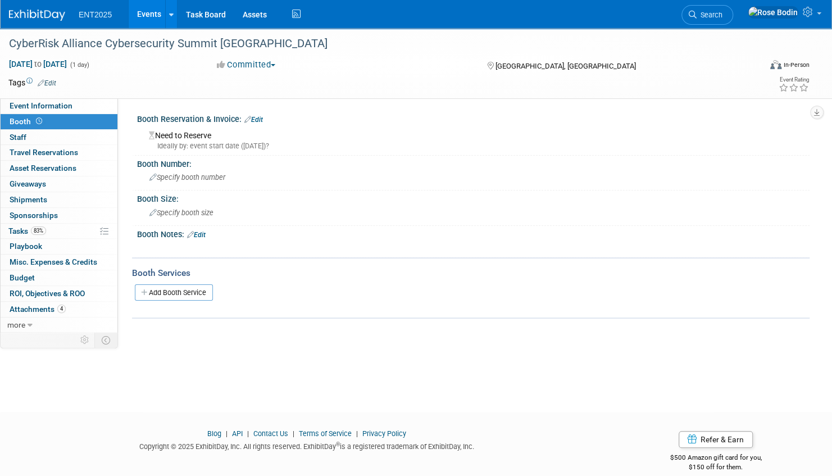
click at [251, 117] on icon at bounding box center [248, 119] width 7 height 7
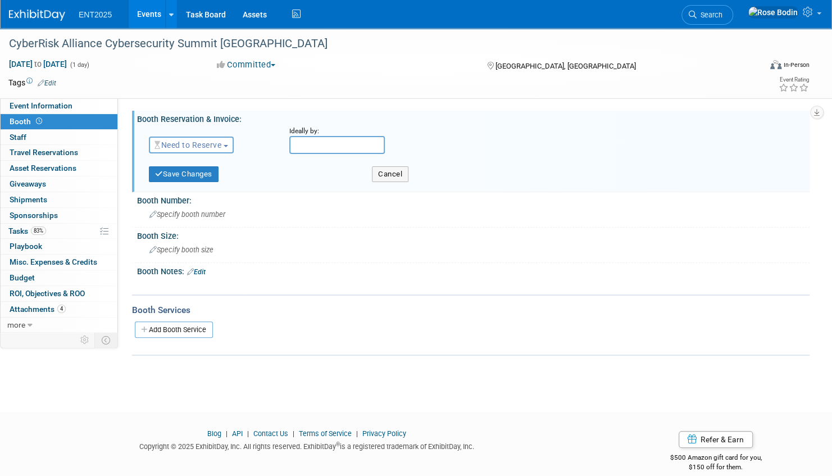
click at [214, 143] on span "Need to Reserve" at bounding box center [188, 145] width 67 height 9
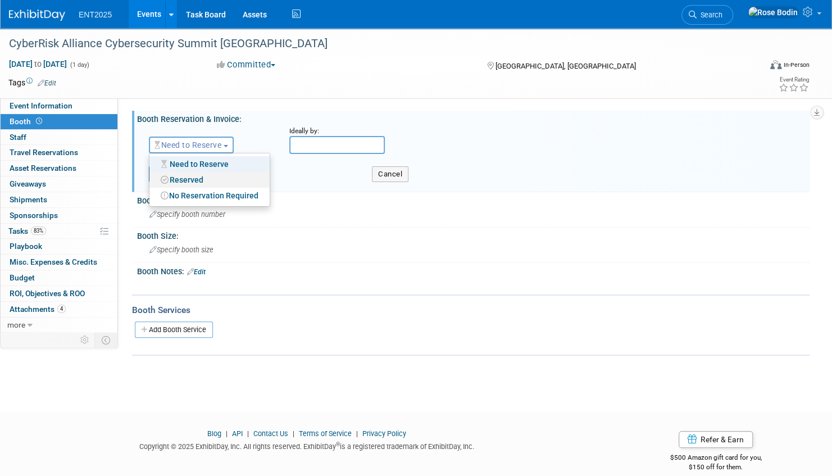
click at [196, 178] on link "Reserved" at bounding box center [210, 180] width 120 height 16
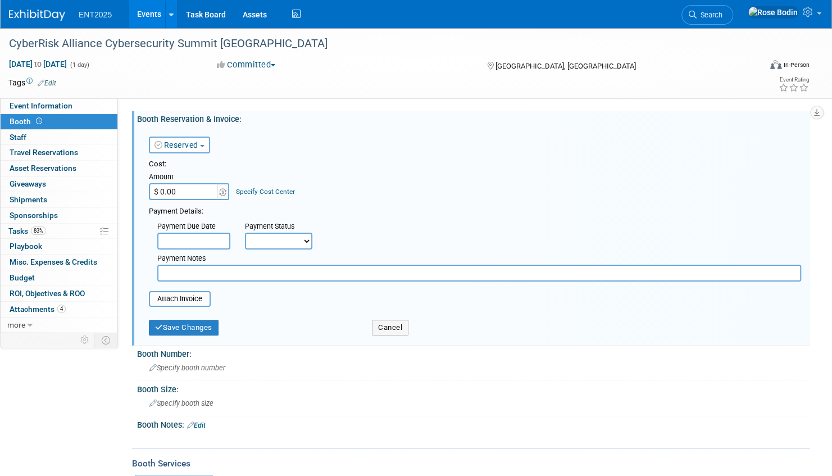
click at [193, 191] on input "$ 0.00" at bounding box center [184, 191] width 70 height 17
type input "$ 12,000.00"
click at [176, 325] on button "Save Changes" at bounding box center [184, 328] width 70 height 16
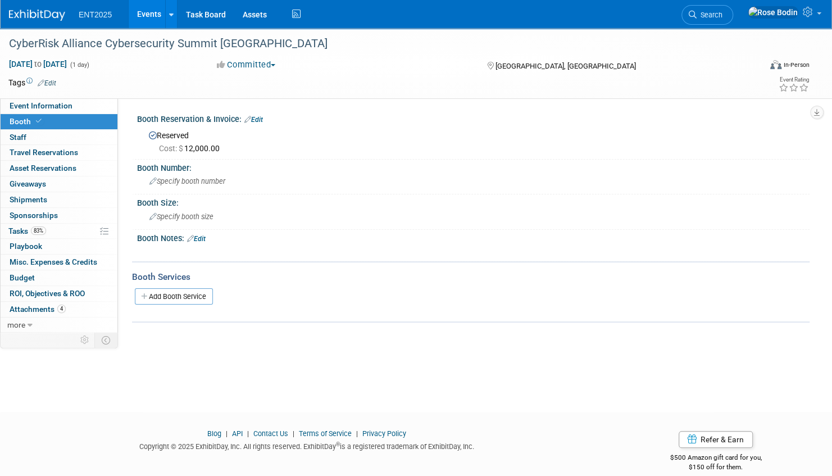
click at [157, 10] on link "Events" at bounding box center [149, 14] width 41 height 28
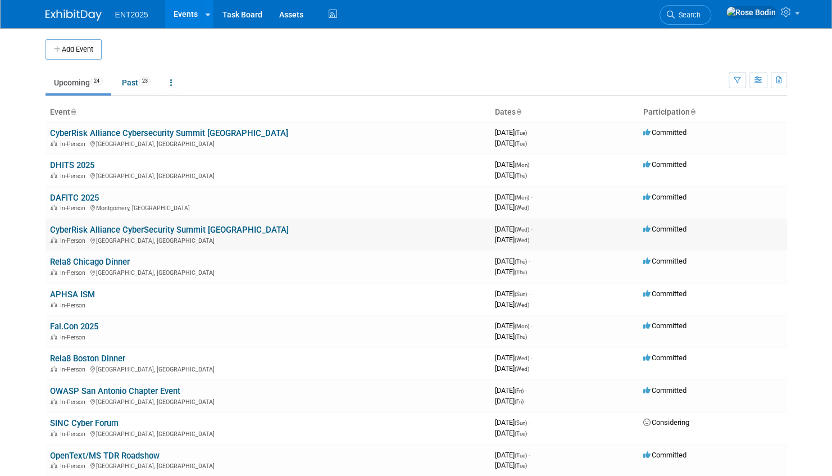
click at [187, 228] on link "CyberRisk Alliance CyberSecurity Summit [GEOGRAPHIC_DATA]" at bounding box center [169, 230] width 239 height 10
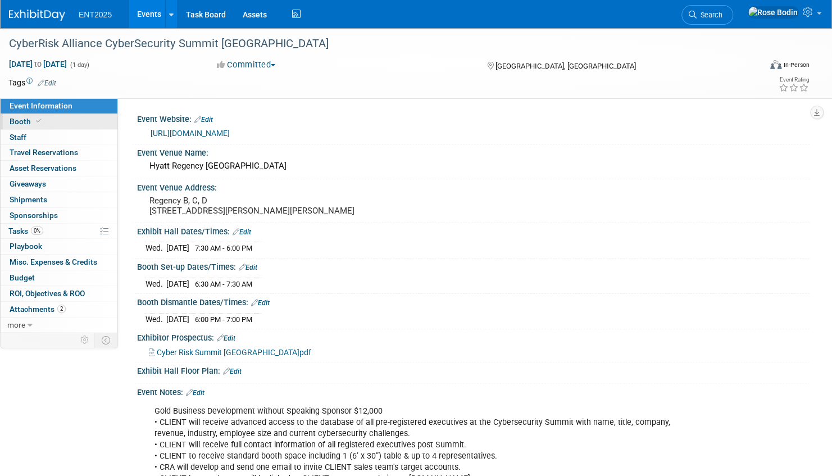
click at [82, 123] on link "Booth" at bounding box center [59, 121] width 117 height 15
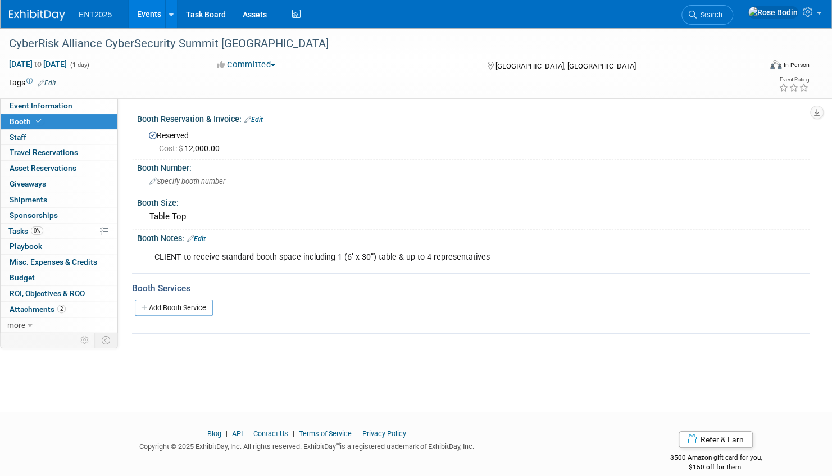
drag, startPoint x: 156, startPoint y: 255, endPoint x: 497, endPoint y: 260, distance: 340.6
click at [497, 260] on div "CLIENT to receive standard booth space including 1 (6’ x 30”) table & up to 4 r…" at bounding box center [414, 257] width 534 height 22
copy div "CLIENT to receive standard booth space including 1 (6’ x 30”) table & up to 4 r…"
click at [150, 10] on link "Events" at bounding box center [149, 14] width 41 height 28
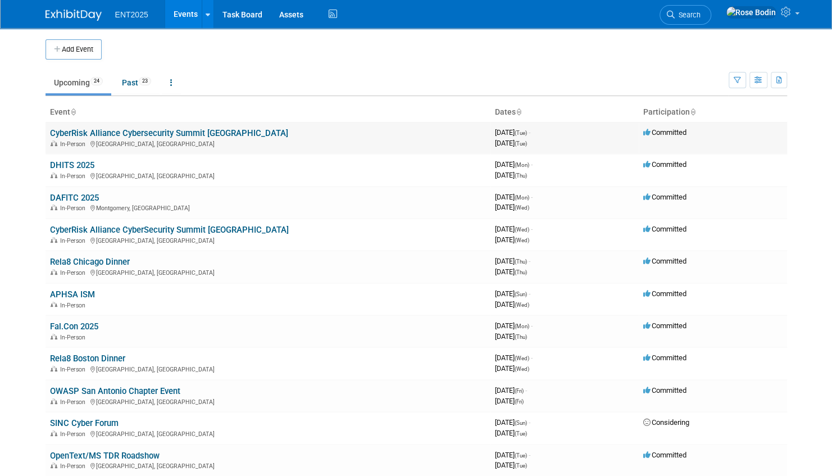
click at [140, 130] on link "CyberRisk Alliance Cybersecurity Summit [GEOGRAPHIC_DATA]" at bounding box center [169, 133] width 238 height 10
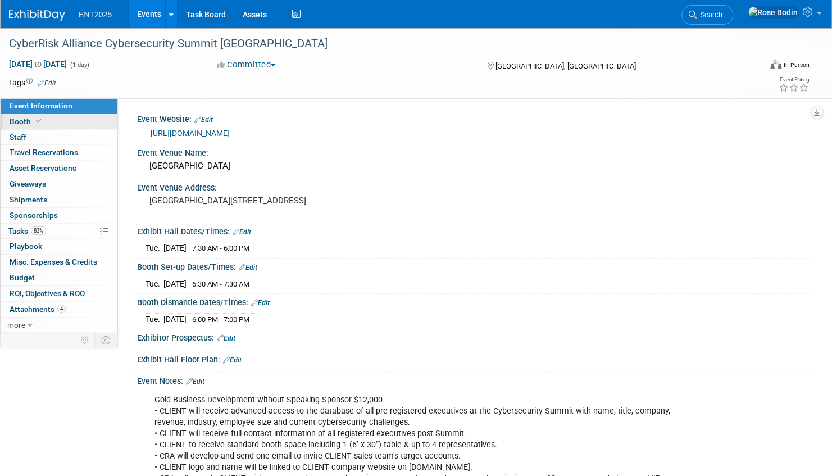
click at [82, 123] on link "Booth" at bounding box center [59, 121] width 117 height 15
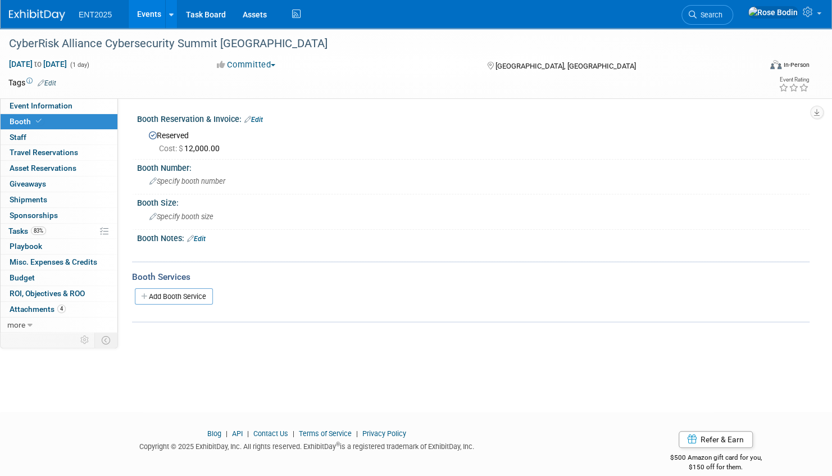
click at [193, 236] on icon at bounding box center [190, 238] width 7 height 7
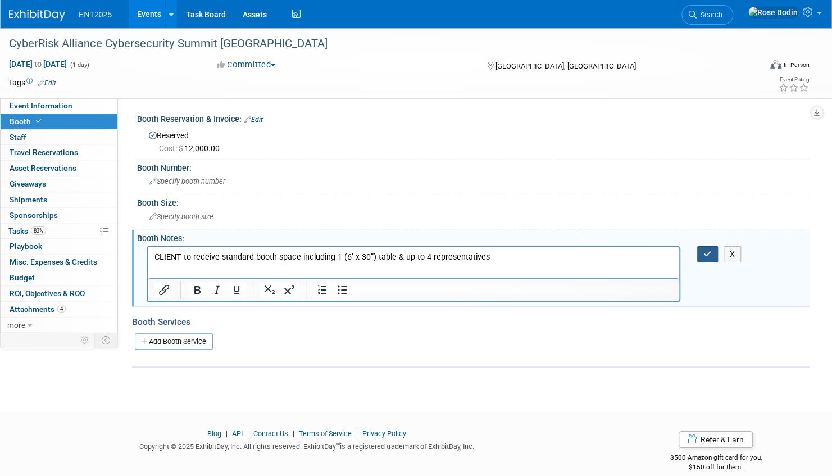
click at [708, 252] on icon "button" at bounding box center [708, 254] width 8 height 8
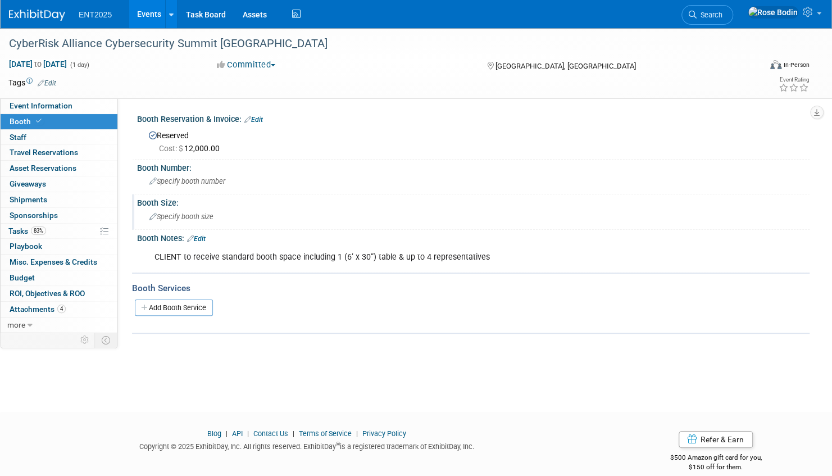
click at [152, 216] on icon at bounding box center [153, 217] width 7 height 7
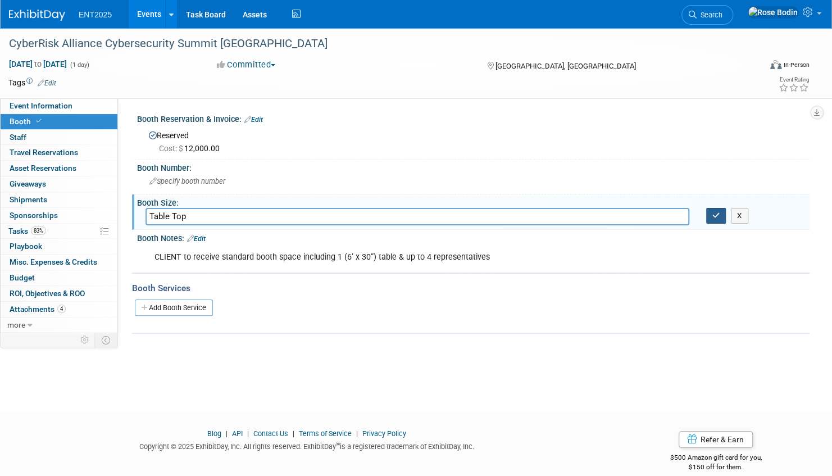
type input "Table Top"
click at [718, 212] on icon "button" at bounding box center [717, 215] width 8 height 7
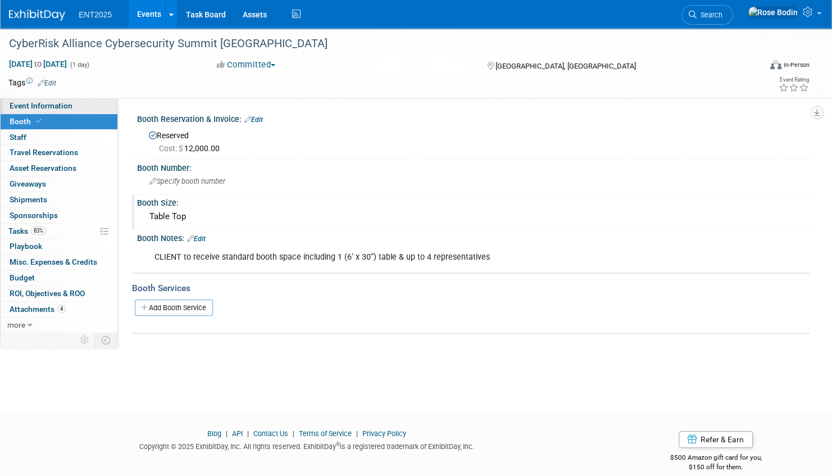
click at [85, 103] on link "Event Information" at bounding box center [59, 105] width 117 height 15
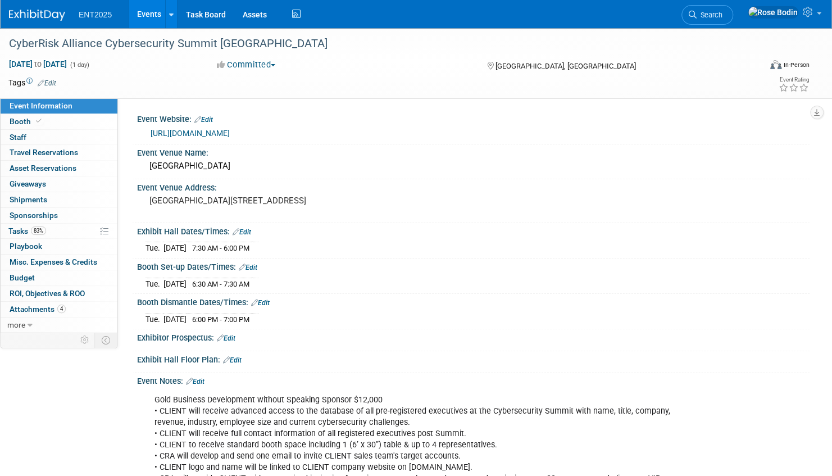
click at [155, 12] on link "Events" at bounding box center [149, 14] width 41 height 28
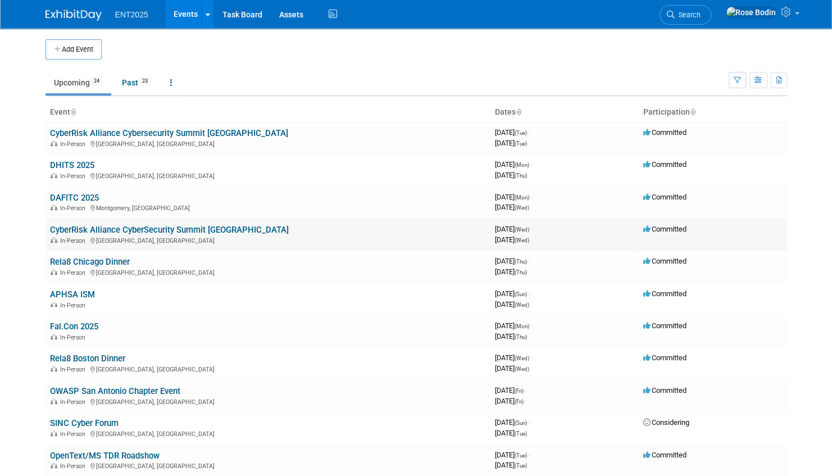
click at [191, 228] on link "CyberRisk Alliance CyberSecurity Summit [GEOGRAPHIC_DATA]" at bounding box center [169, 230] width 239 height 10
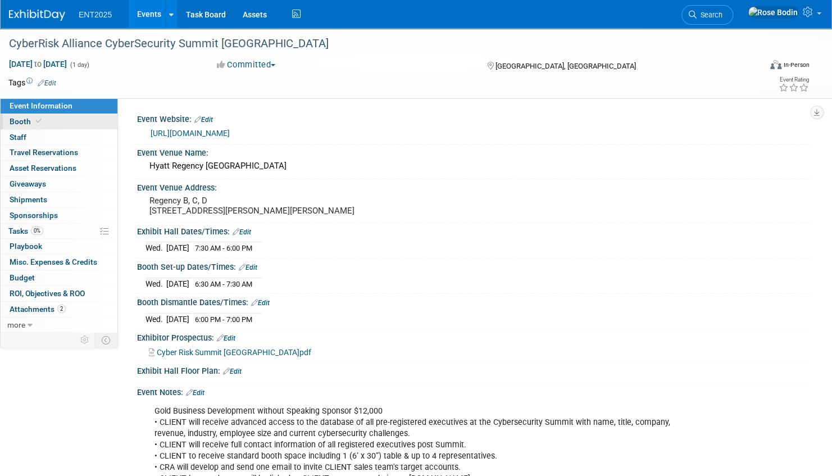
click at [81, 121] on link "Booth" at bounding box center [59, 121] width 117 height 15
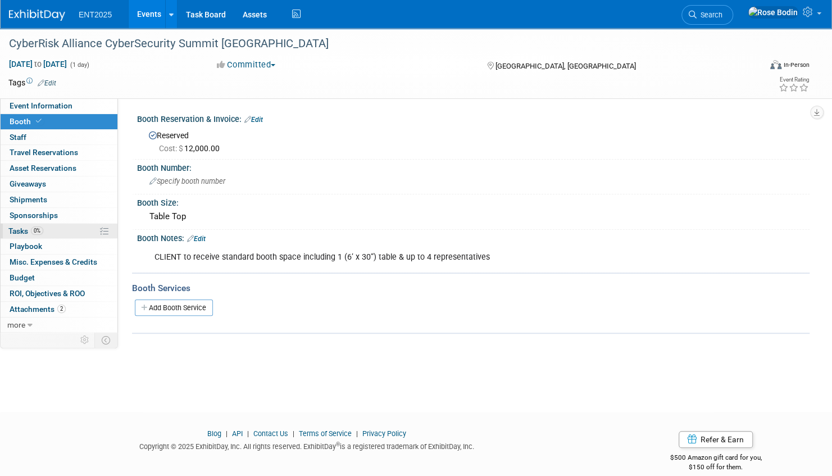
click at [78, 226] on link "0% Tasks 0%" at bounding box center [59, 231] width 117 height 15
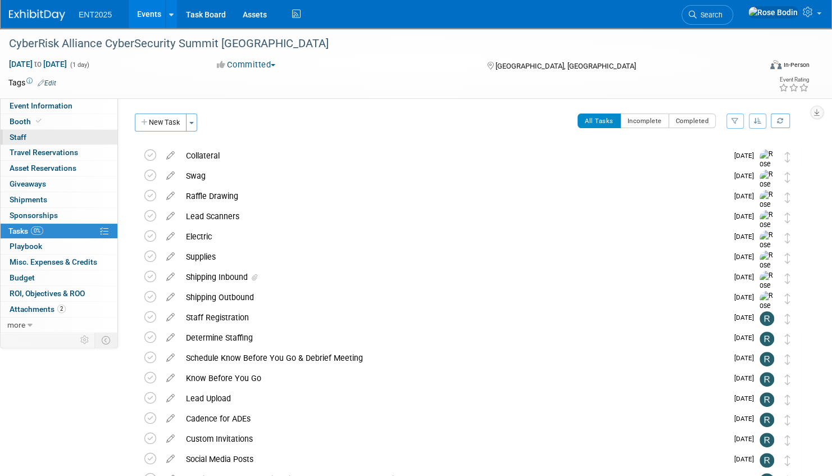
click at [70, 138] on link "0 Staff 0" at bounding box center [59, 137] width 117 height 15
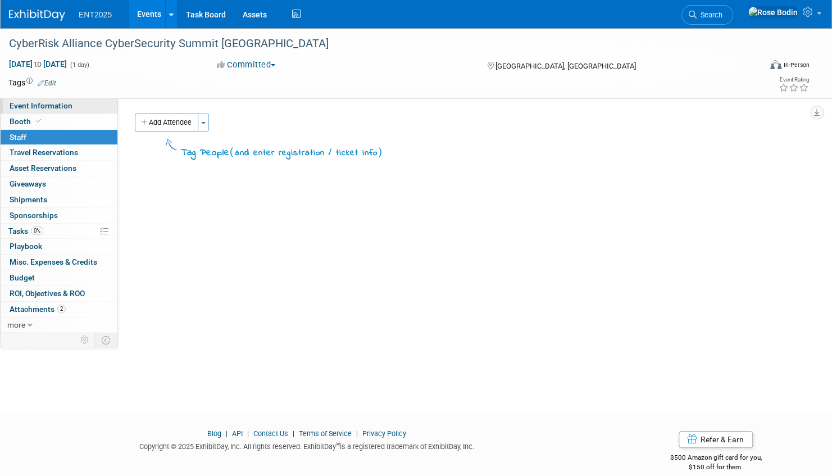
click at [79, 107] on link "Event Information" at bounding box center [59, 105] width 117 height 15
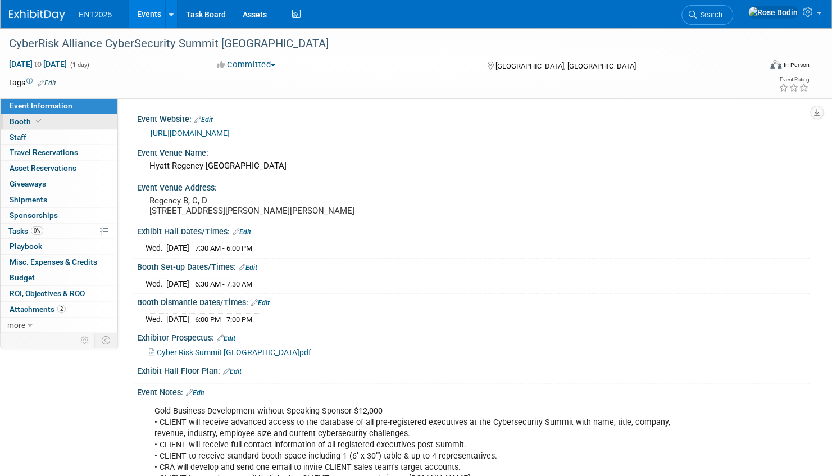
click at [78, 120] on link "Booth" at bounding box center [59, 121] width 117 height 15
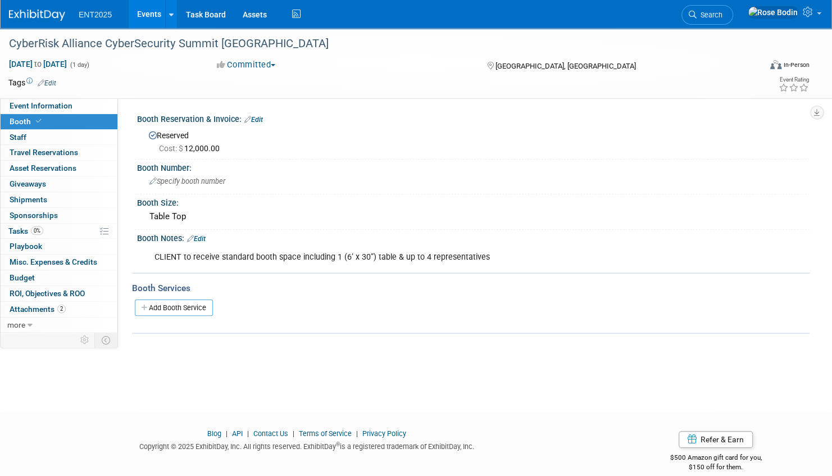
click at [52, 81] on link "Edit" at bounding box center [47, 83] width 19 height 8
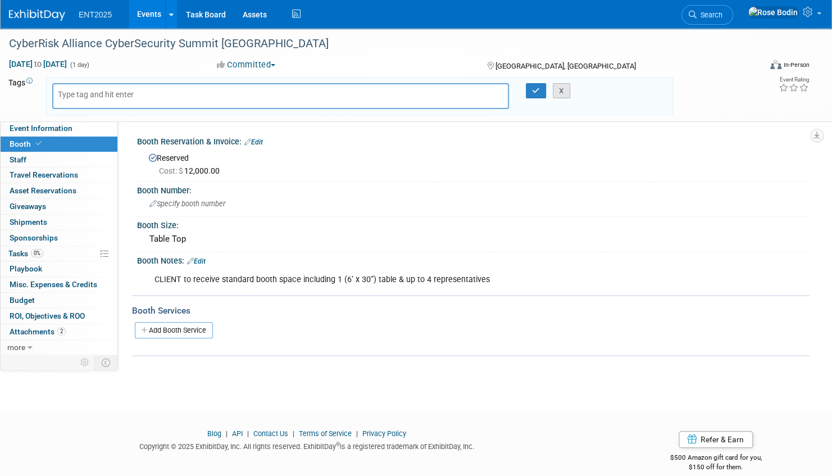
click at [563, 90] on button "X" at bounding box center [561, 91] width 17 height 16
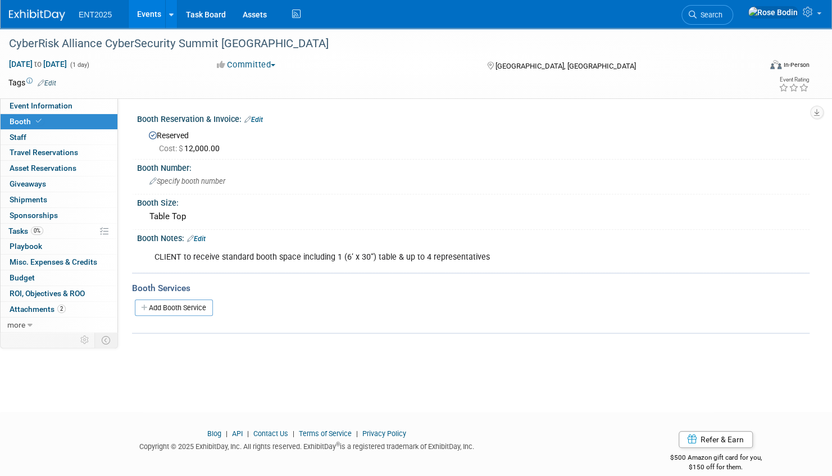
click at [142, 12] on link "Events" at bounding box center [149, 14] width 41 height 28
